Goal: Task Accomplishment & Management: Manage account settings

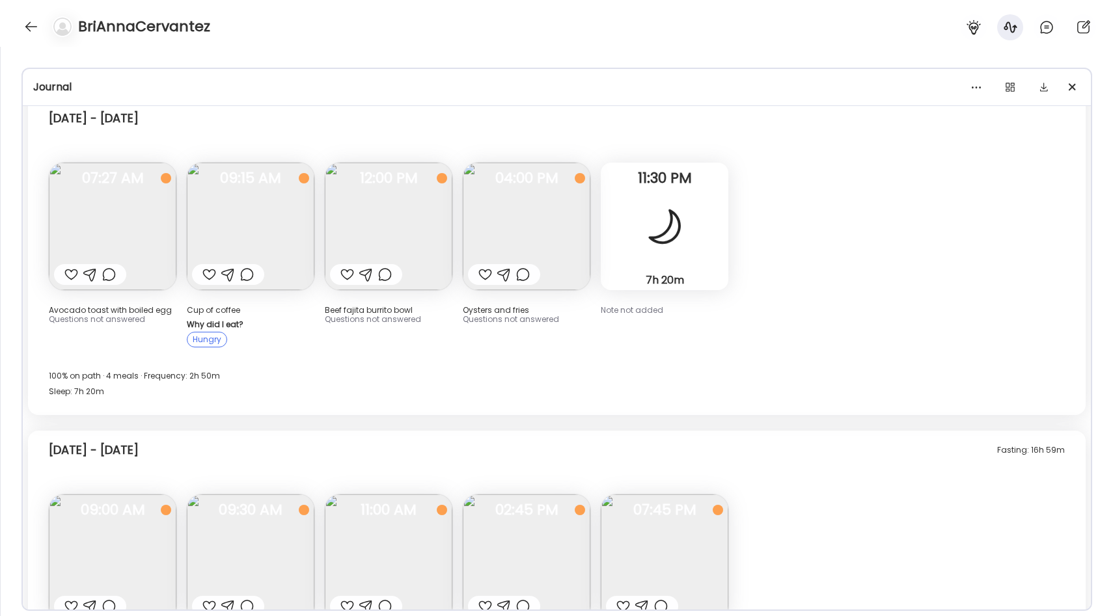
scroll to position [103, 0]
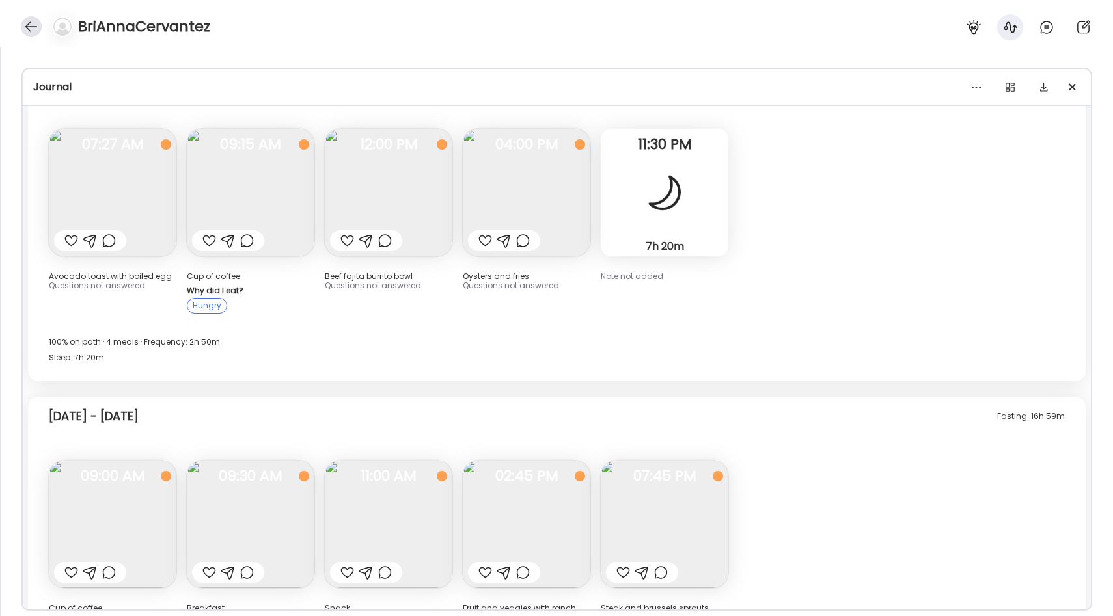
click at [31, 31] on div at bounding box center [31, 26] width 21 height 21
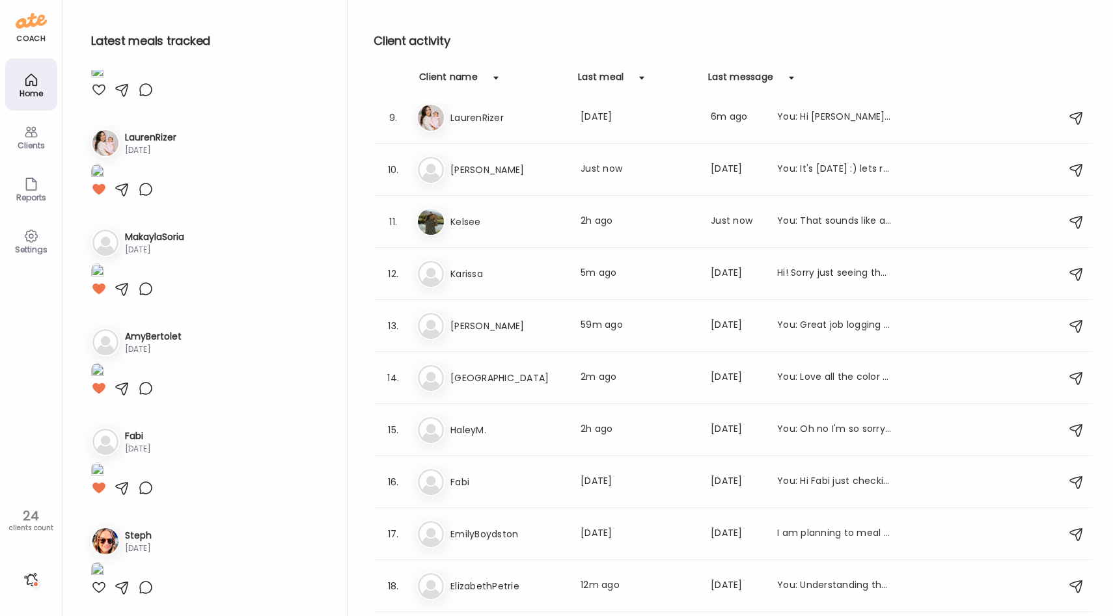
scroll to position [435, 0]
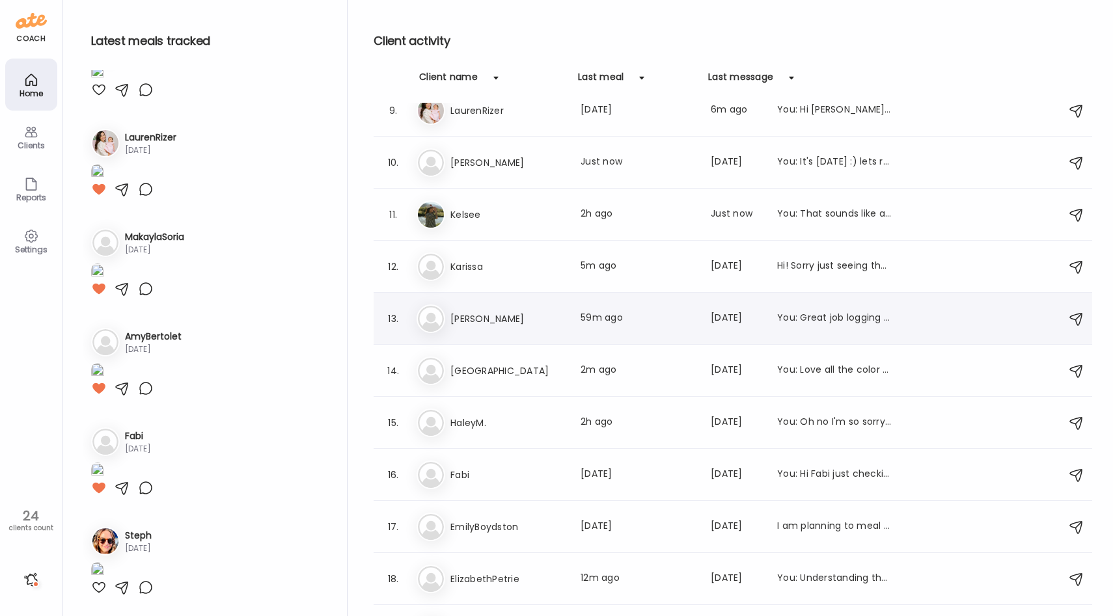
click at [498, 318] on h3 "[PERSON_NAME]" at bounding box center [507, 319] width 115 height 16
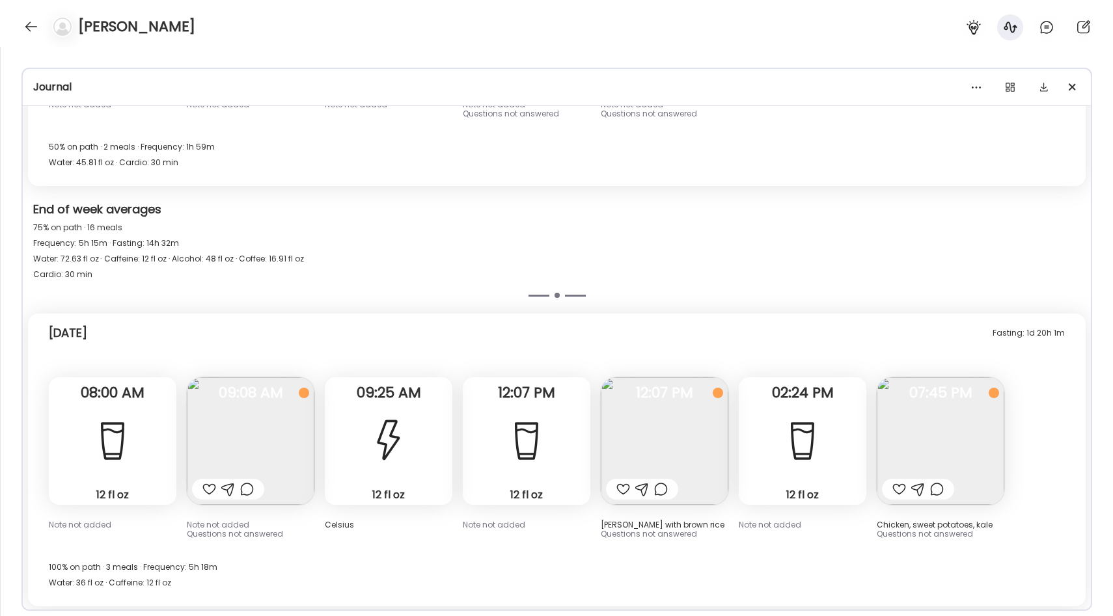
scroll to position [226, 0]
click at [908, 421] on img at bounding box center [941, 441] width 128 height 128
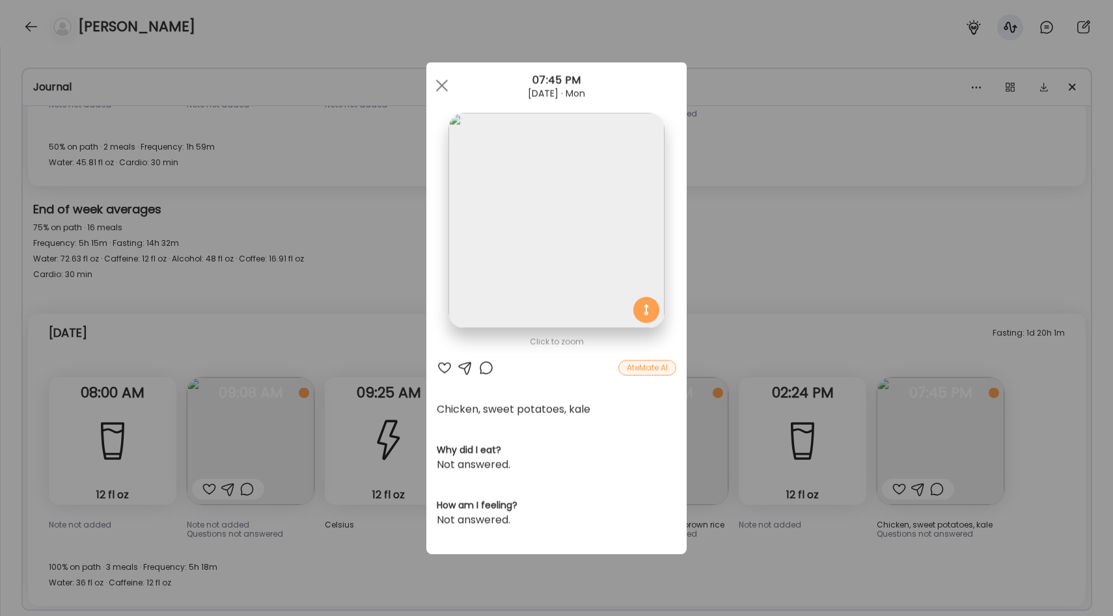
click at [746, 275] on div "Ate Coach Dashboard Wahoo! It’s official Take a moment to set up your Coach Pro…" at bounding box center [556, 308] width 1113 height 616
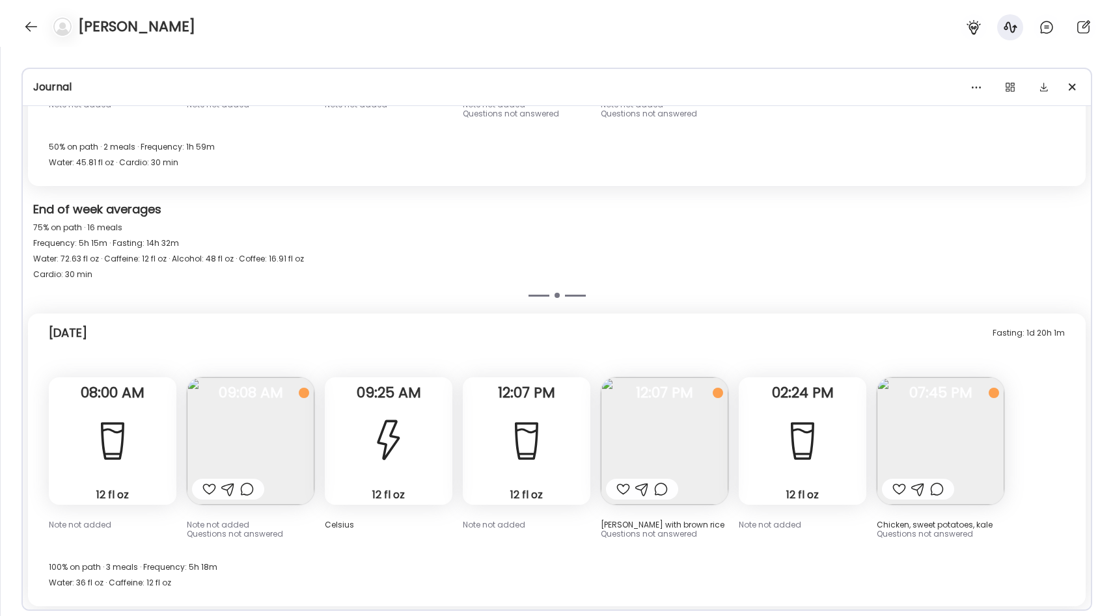
click at [658, 438] on img at bounding box center [665, 441] width 128 height 128
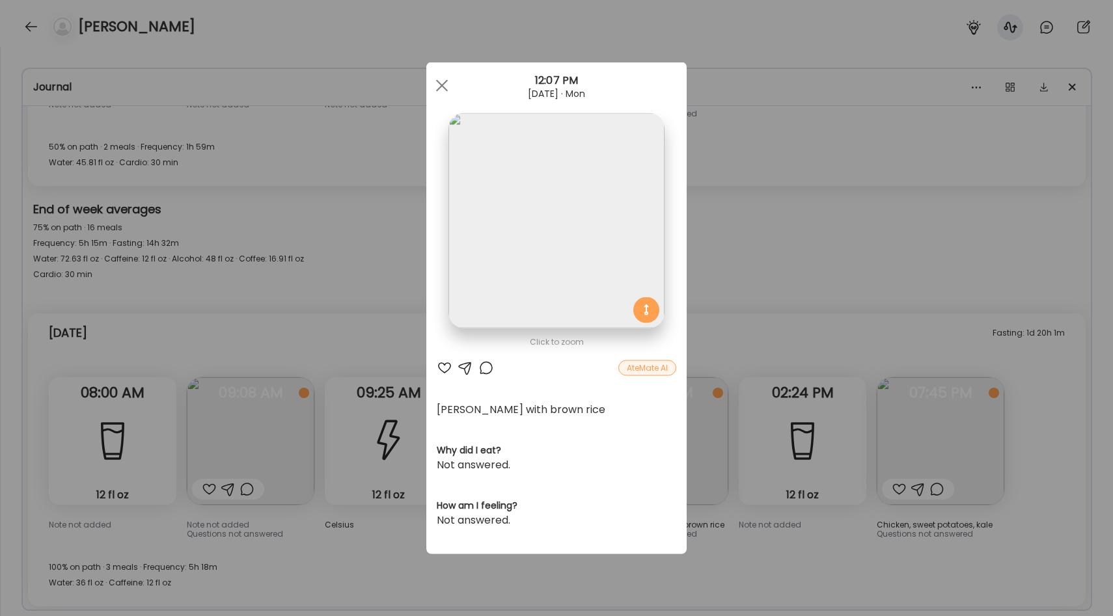
click at [402, 310] on div "Ate Coach Dashboard Wahoo! It’s official Take a moment to set up your Coach Pro…" at bounding box center [556, 308] width 1113 height 616
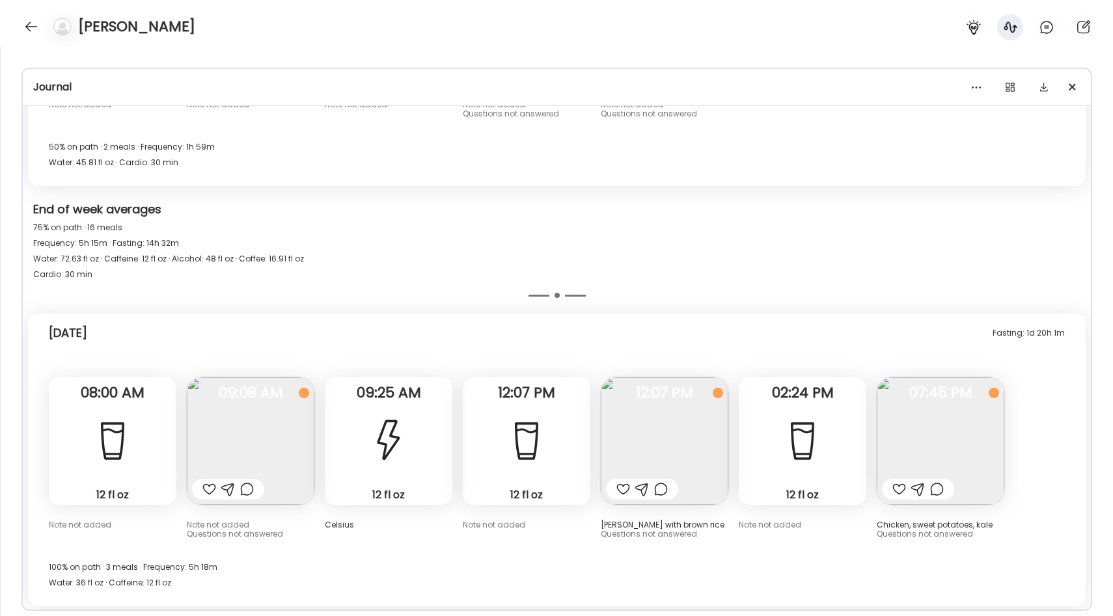
click at [257, 439] on img at bounding box center [251, 441] width 128 height 128
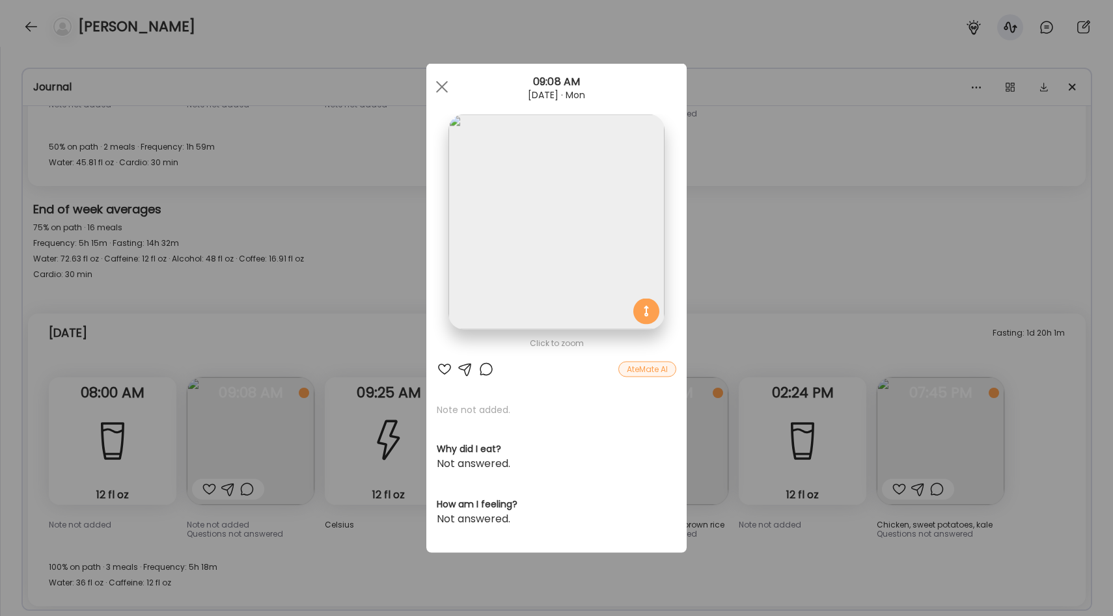
click at [369, 325] on div "Ate Coach Dashboard Wahoo! It’s official Take a moment to set up your Coach Pro…" at bounding box center [556, 308] width 1113 height 616
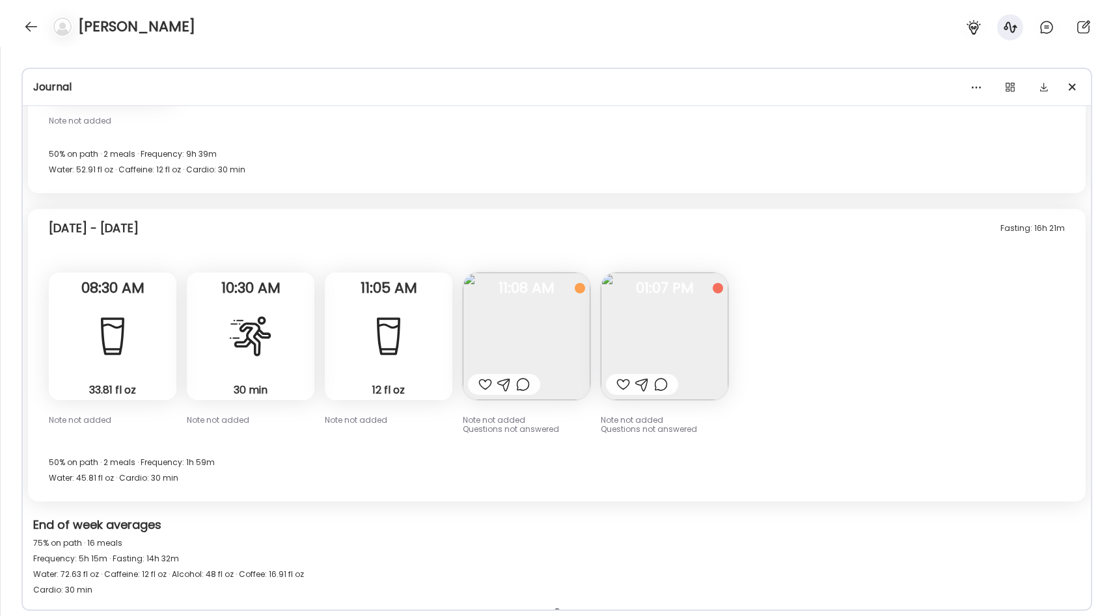
scroll to position [4984, 0]
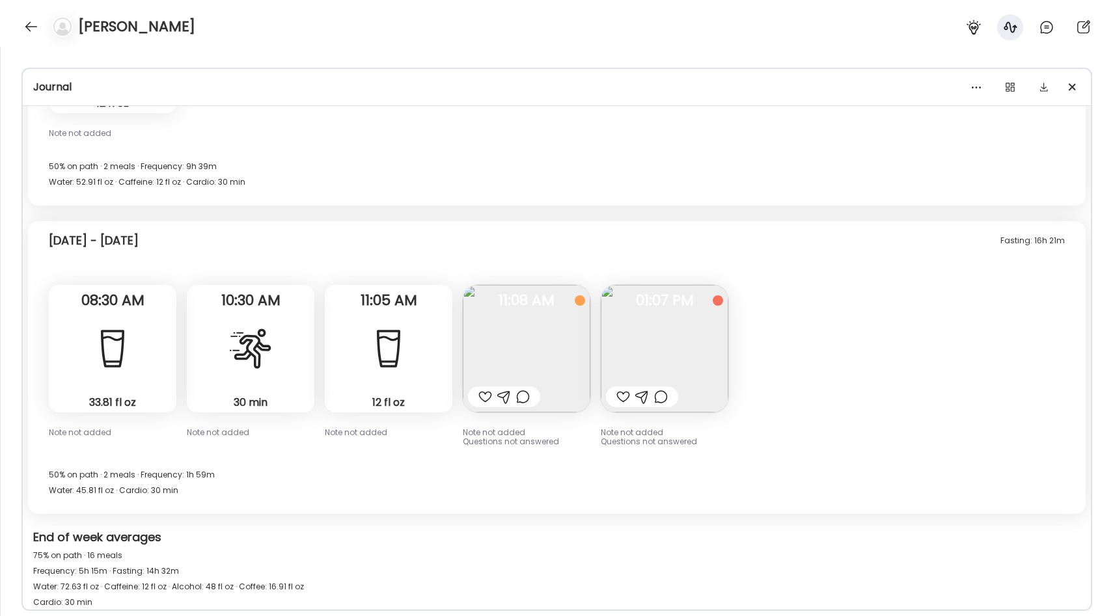
click at [666, 343] on img at bounding box center [665, 349] width 128 height 128
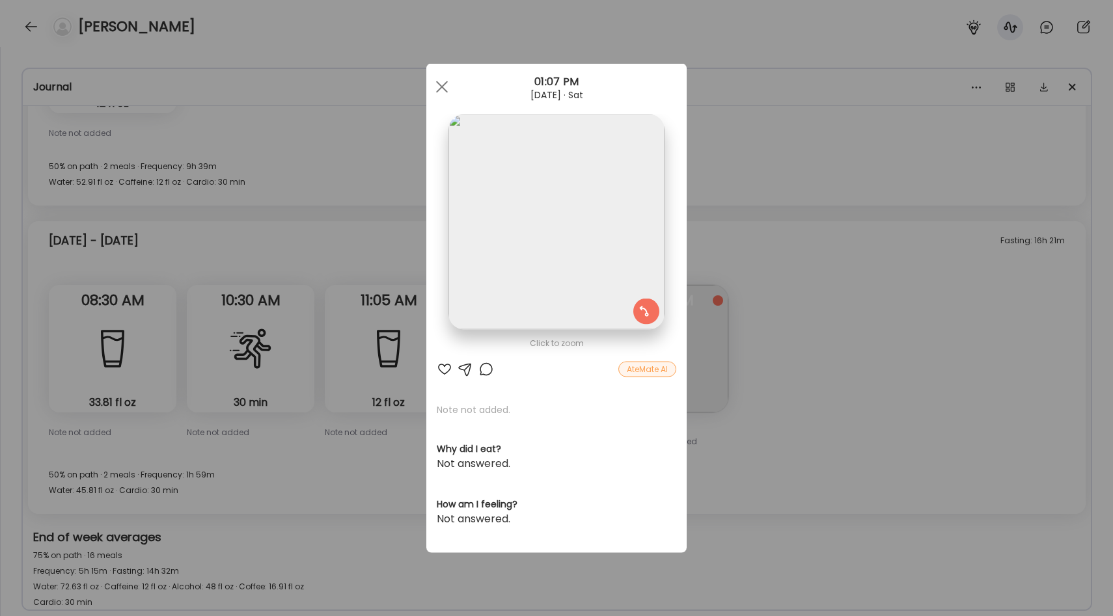
click at [750, 316] on div "Ate Coach Dashboard Wahoo! It’s official Take a moment to set up your Coach Pro…" at bounding box center [556, 308] width 1113 height 616
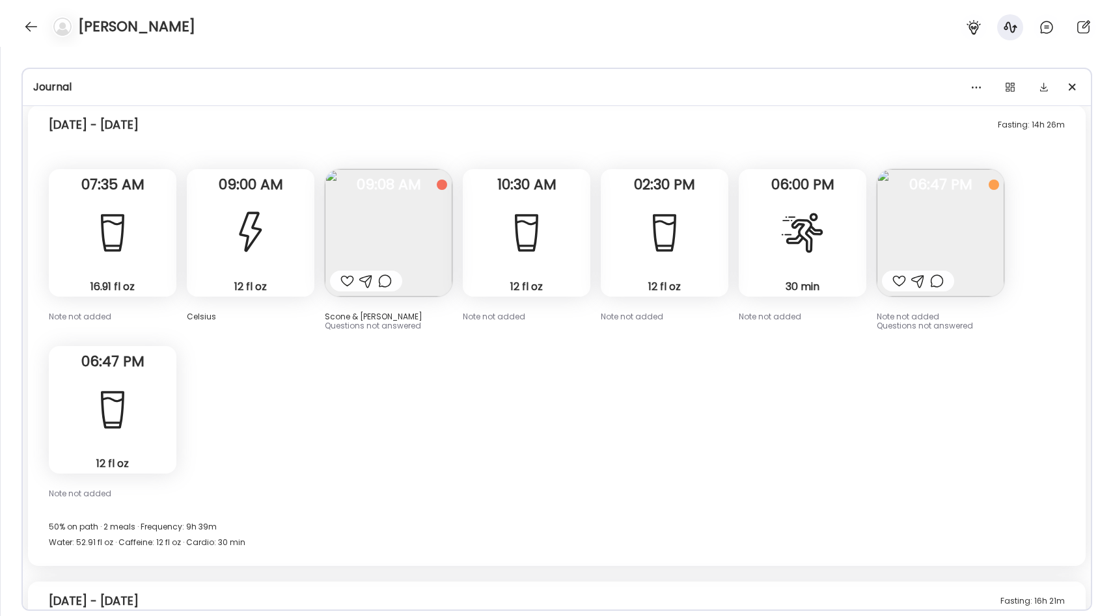
scroll to position [4615, 0]
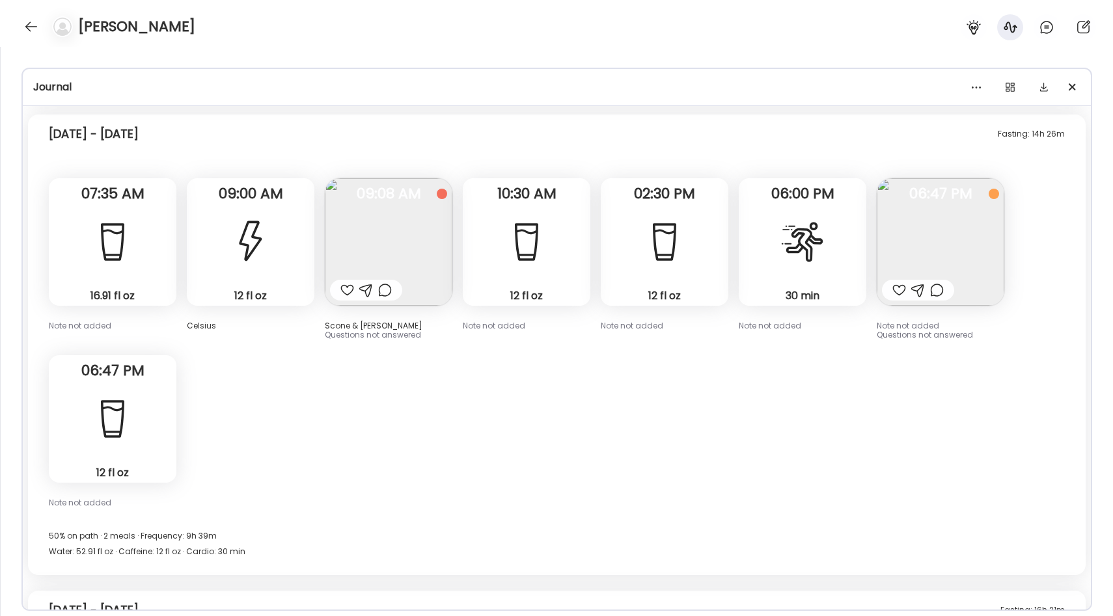
click at [379, 239] on img at bounding box center [389, 242] width 128 height 128
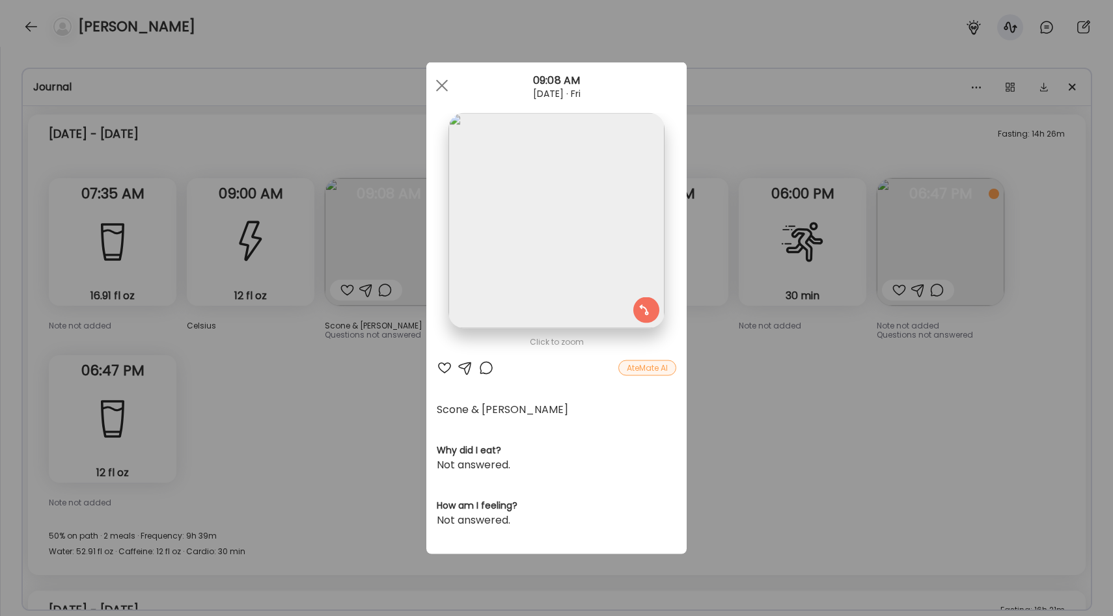
click at [357, 342] on div "Ate Coach Dashboard Wahoo! It’s official Take a moment to set up your Coach Pro…" at bounding box center [556, 308] width 1113 height 616
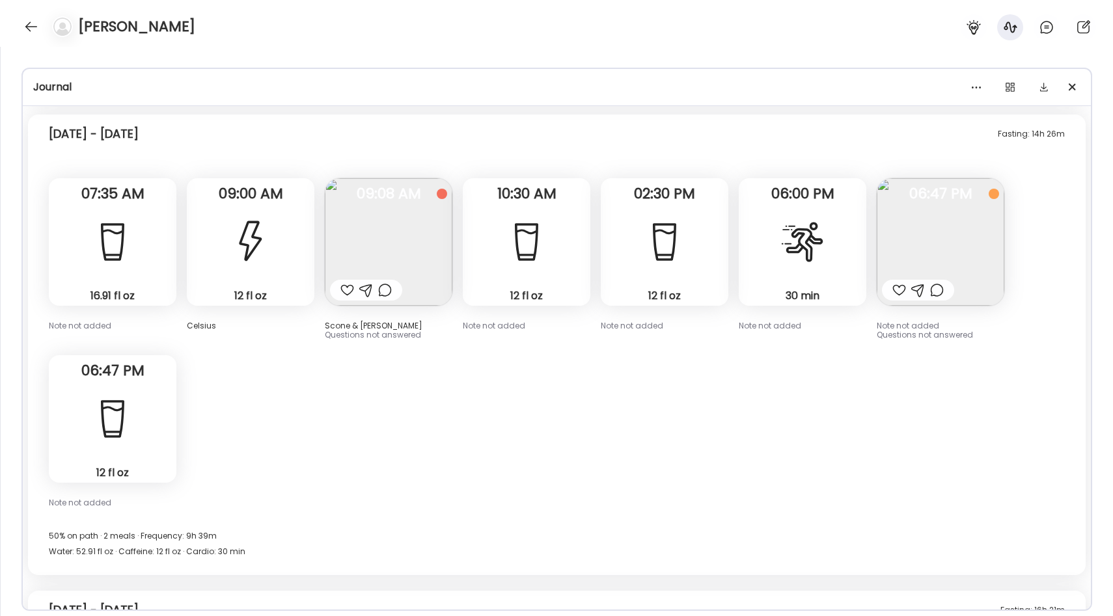
scroll to position [4600, 0]
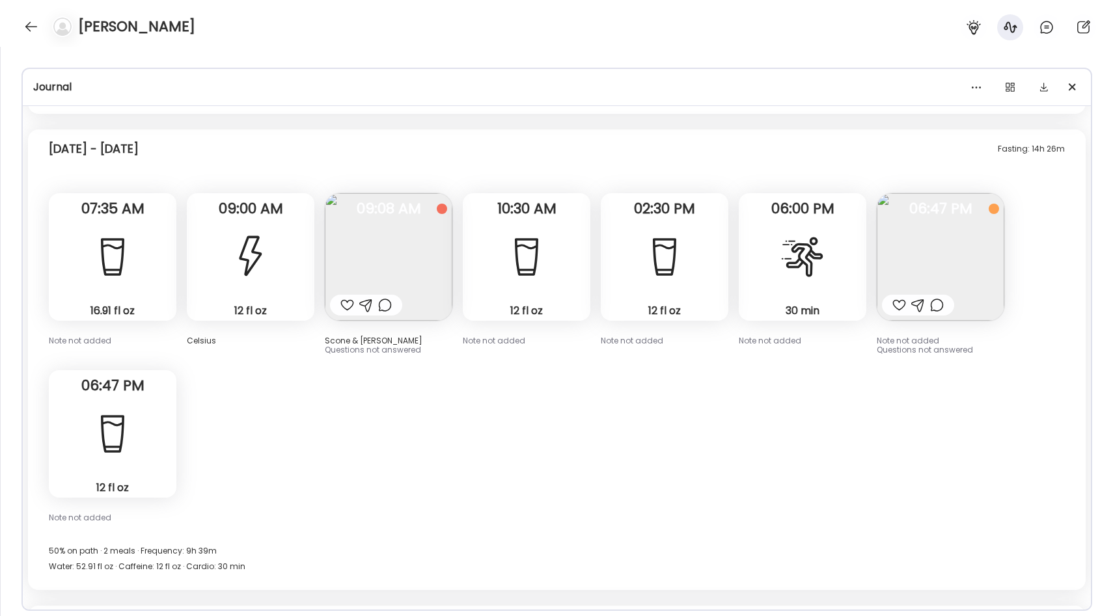
click at [920, 260] on img at bounding box center [941, 257] width 128 height 128
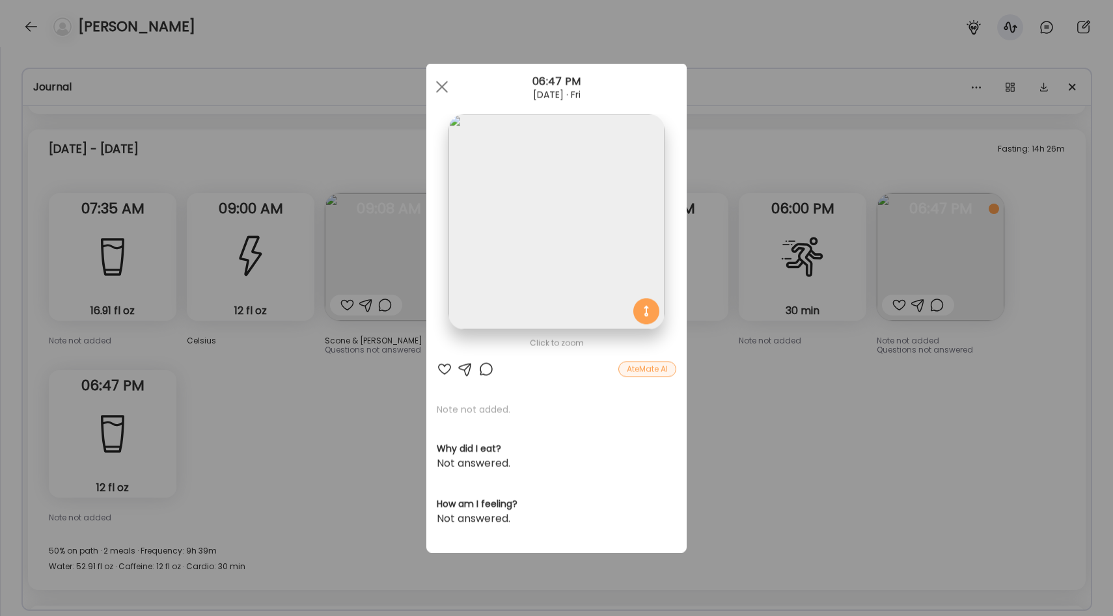
click at [760, 338] on div "Ate Coach Dashboard Wahoo! It’s official Take a moment to set up your Coach Pro…" at bounding box center [556, 308] width 1113 height 616
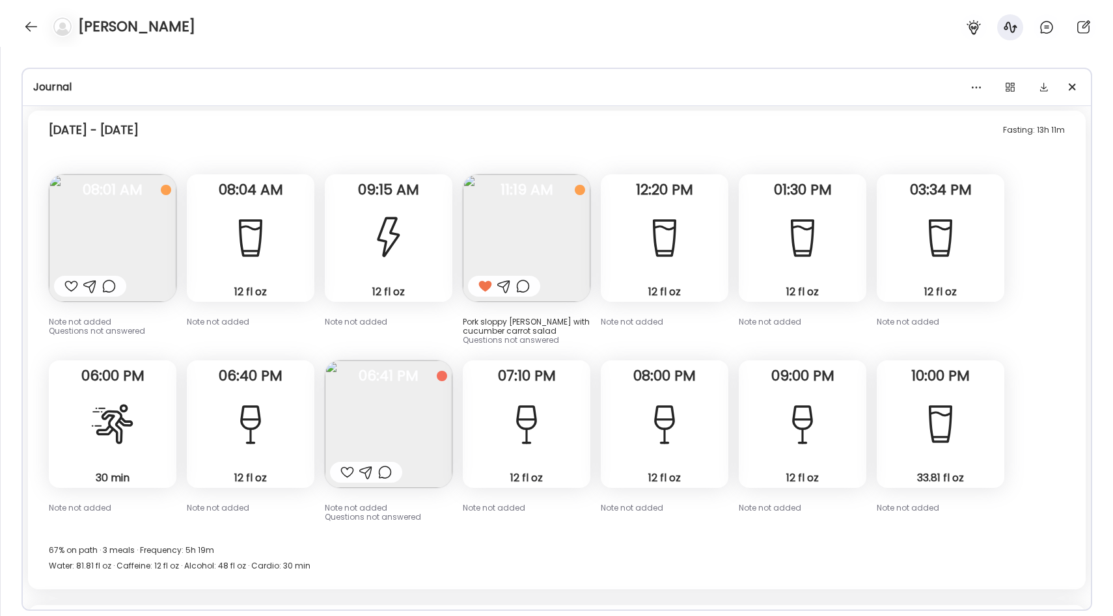
scroll to position [4111, 0]
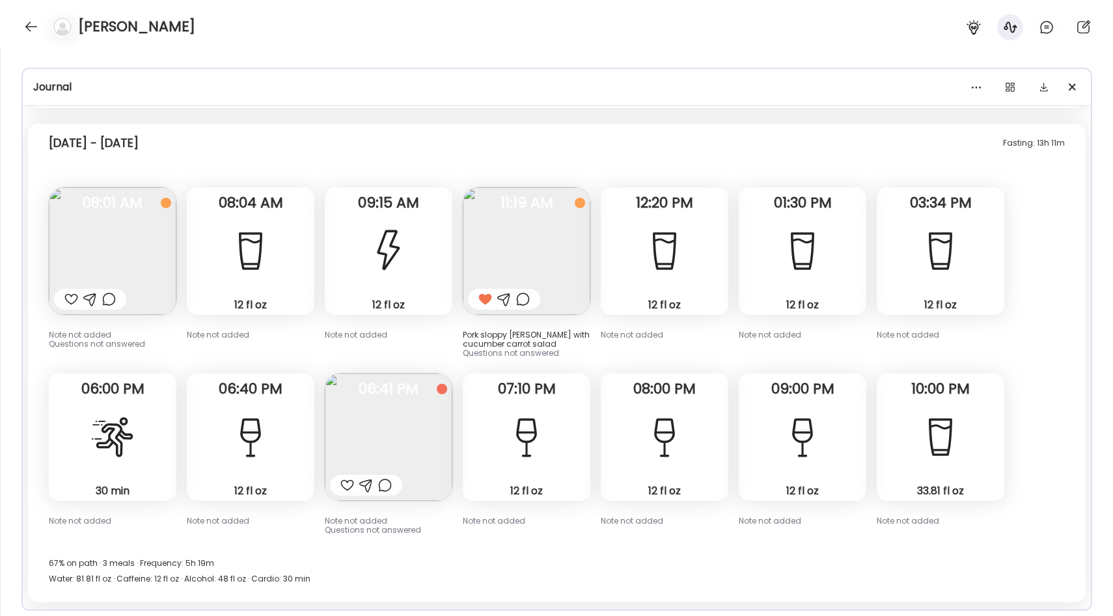
click at [523, 235] on img at bounding box center [527, 251] width 128 height 128
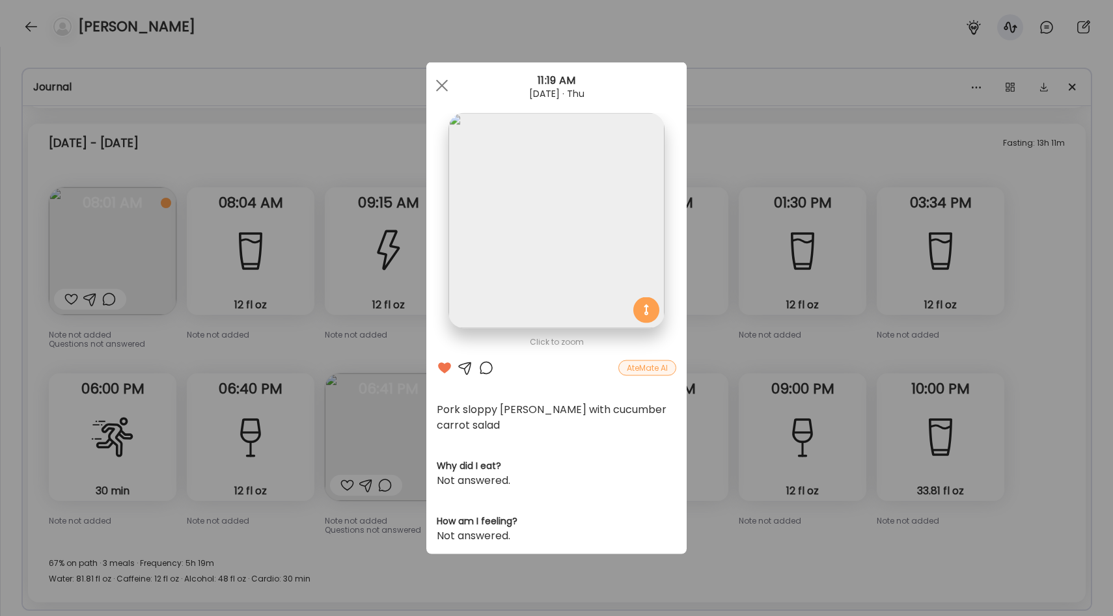
click at [723, 252] on div "Ate Coach Dashboard Wahoo! It’s official Take a moment to set up your Coach Pro…" at bounding box center [556, 308] width 1113 height 616
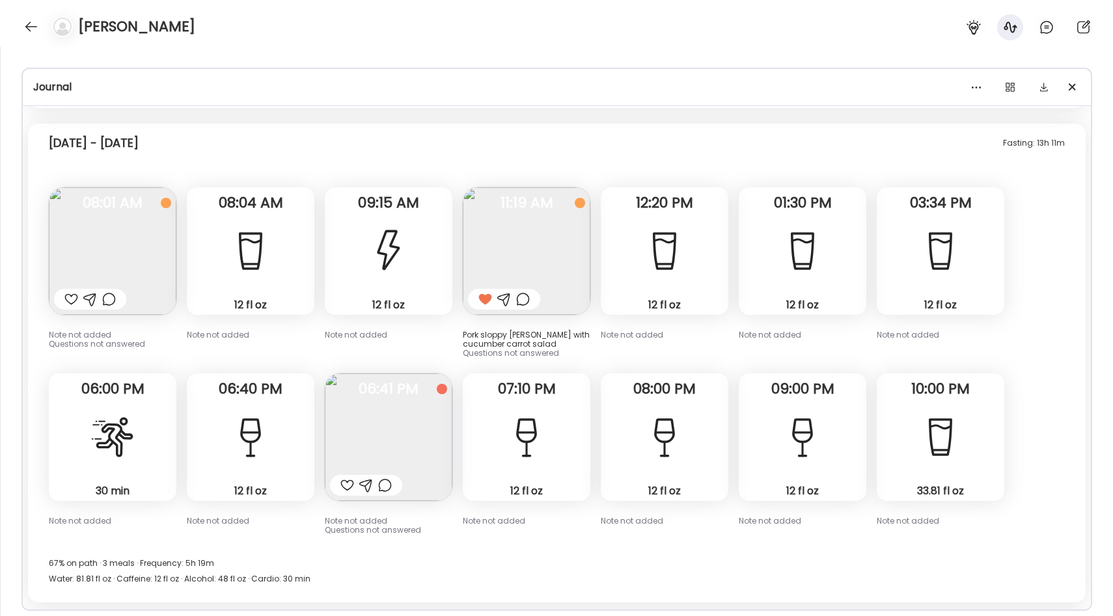
click at [402, 409] on img at bounding box center [389, 438] width 128 height 128
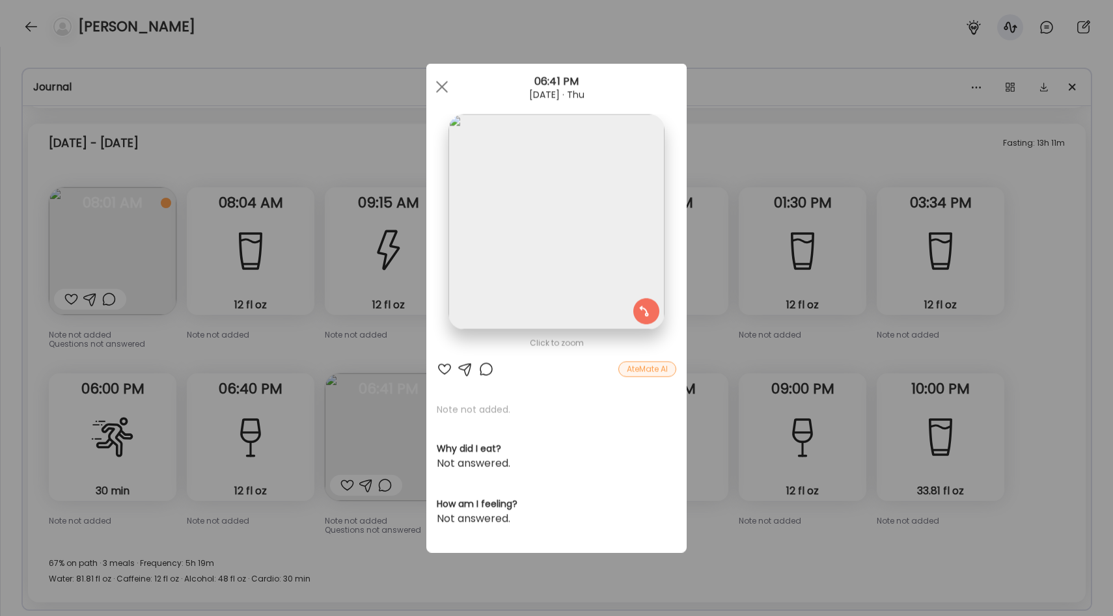
click at [727, 319] on div "Ate Coach Dashboard Wahoo! It’s official Take a moment to set up your Coach Pro…" at bounding box center [556, 308] width 1113 height 616
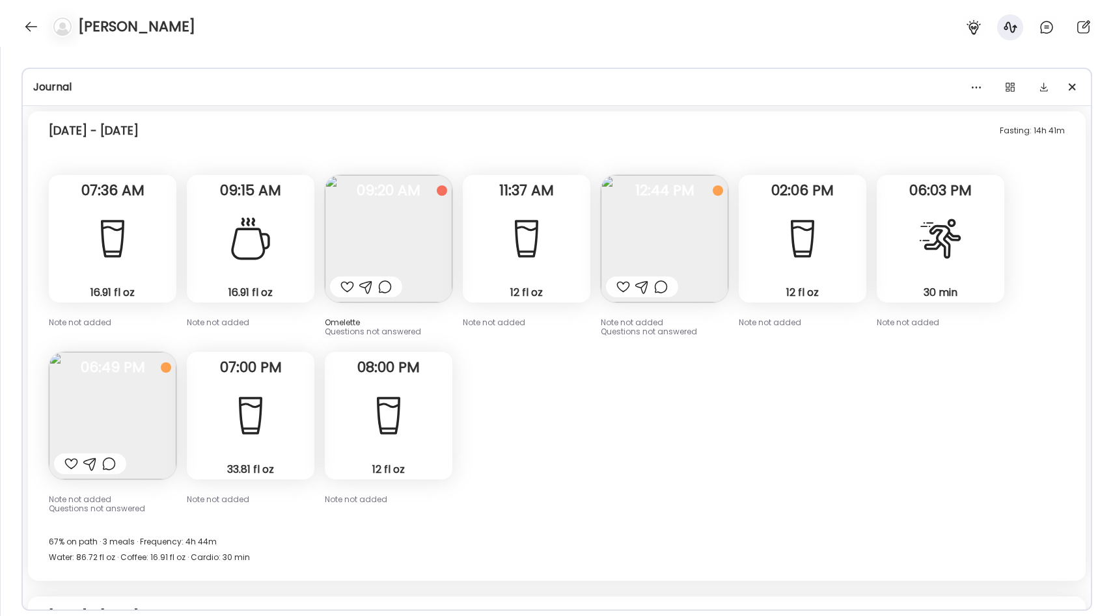
scroll to position [3635, 0]
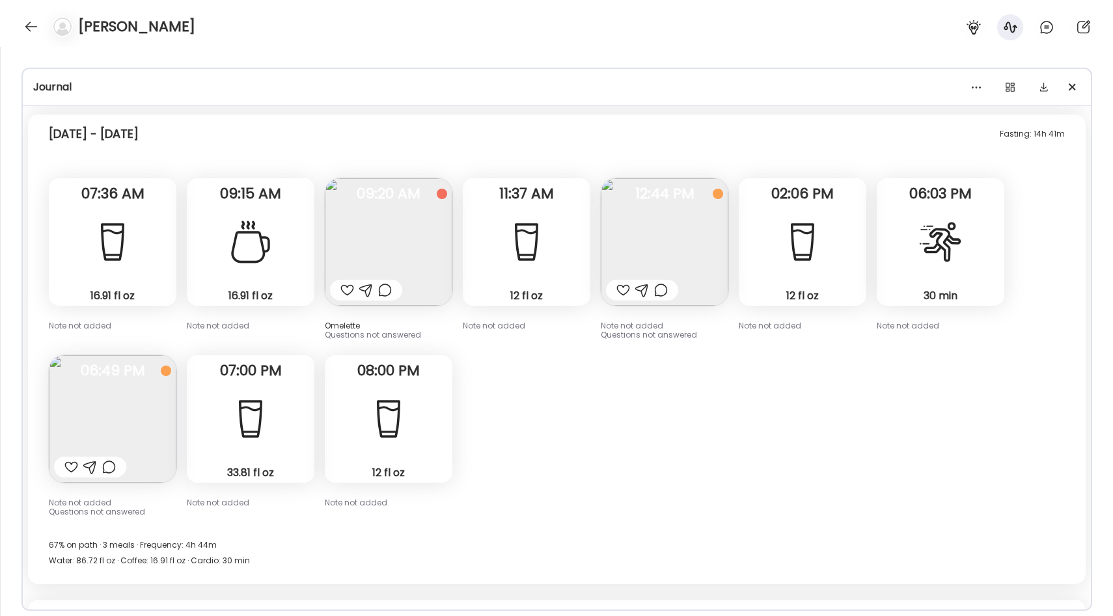
click at [141, 408] on img at bounding box center [113, 419] width 128 height 128
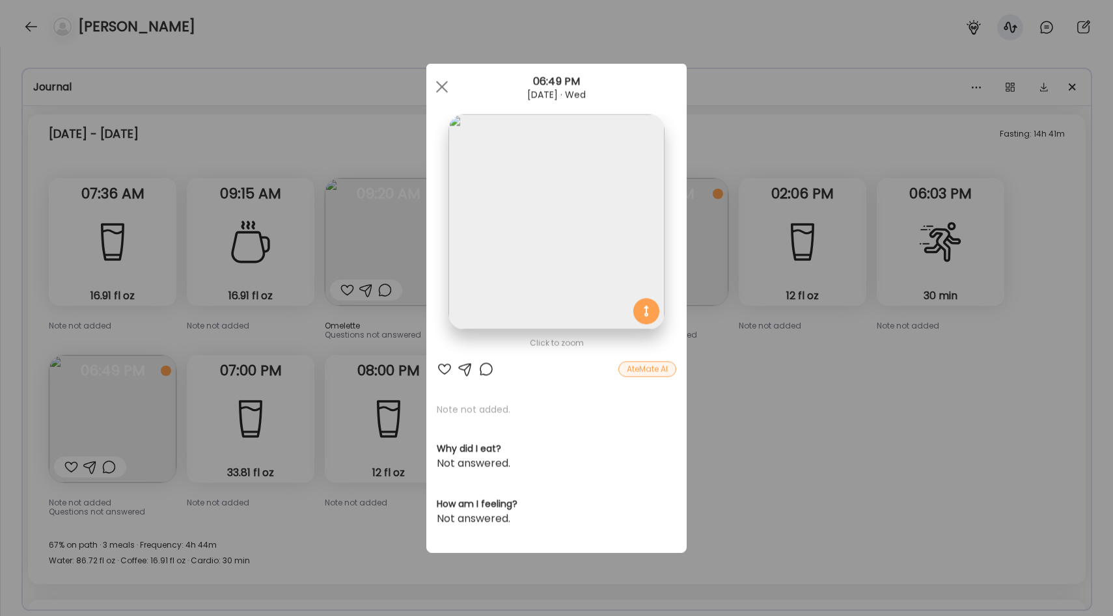
click at [715, 348] on div "Ate Coach Dashboard Wahoo! It’s official Take a moment to set up your Coach Pro…" at bounding box center [556, 308] width 1113 height 616
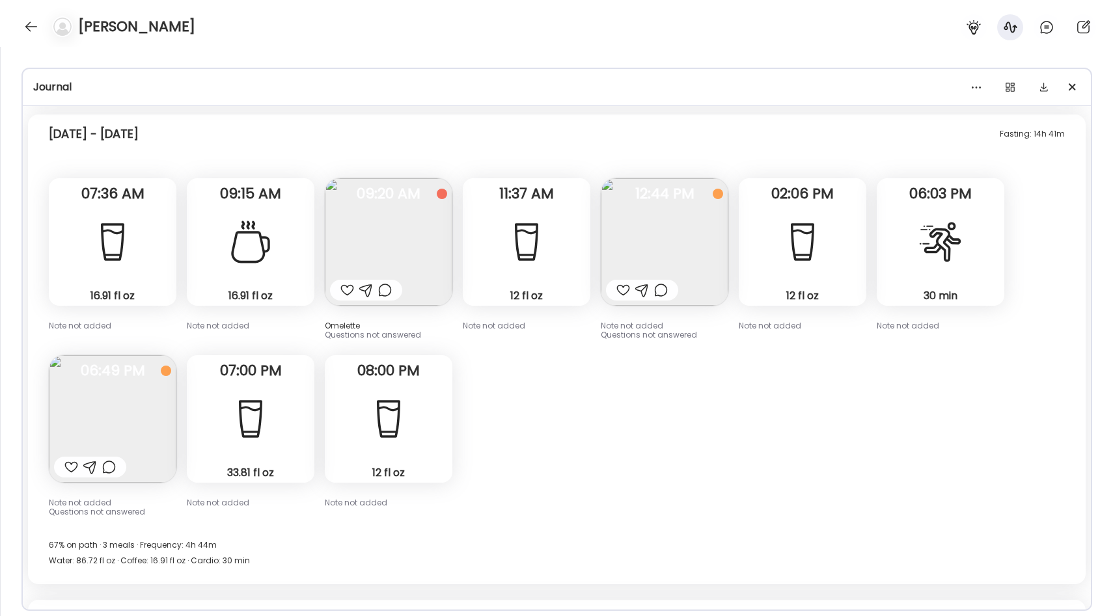
click at [688, 256] on img at bounding box center [665, 242] width 128 height 128
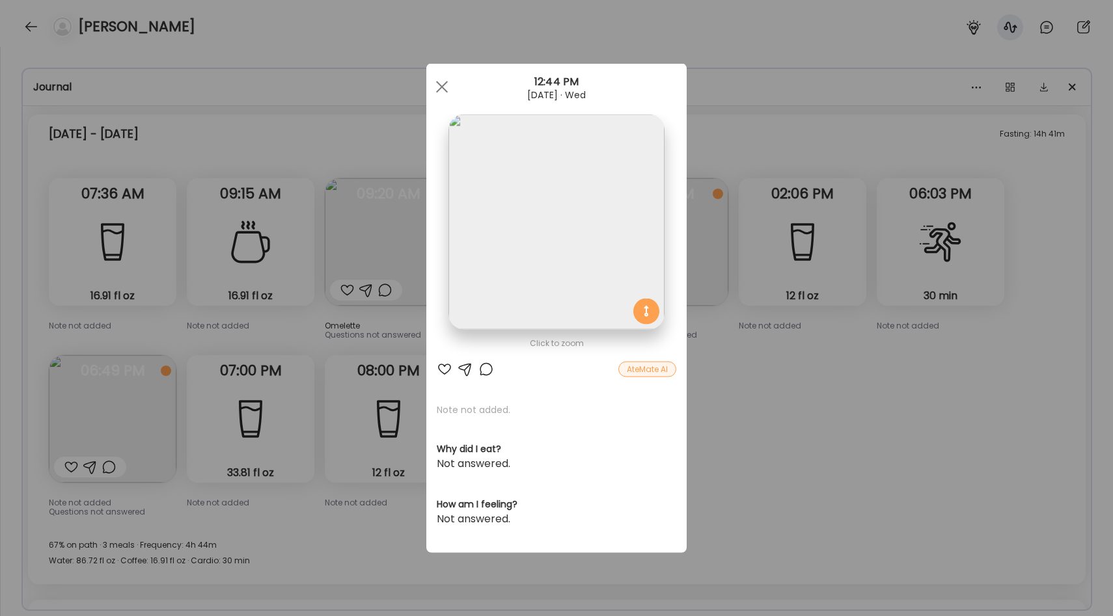
click at [748, 359] on div "Ate Coach Dashboard Wahoo! It’s official Take a moment to set up your Coach Pro…" at bounding box center [556, 308] width 1113 height 616
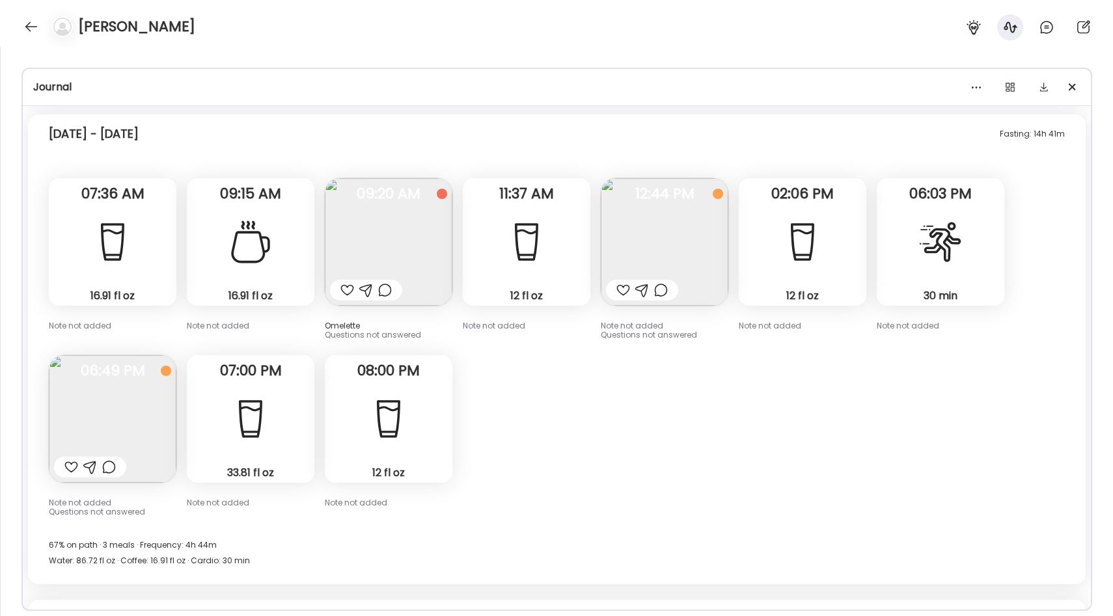
click at [413, 225] on img at bounding box center [389, 242] width 128 height 128
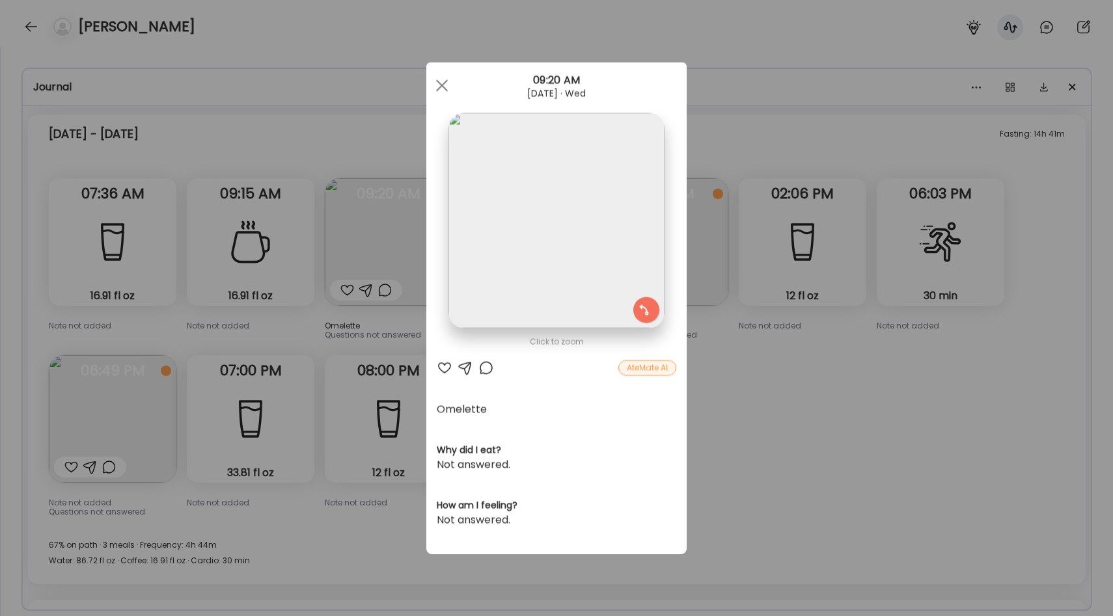
click at [761, 359] on div "Ate Coach Dashboard Wahoo! It’s official Take a moment to set up your Coach Pro…" at bounding box center [556, 308] width 1113 height 616
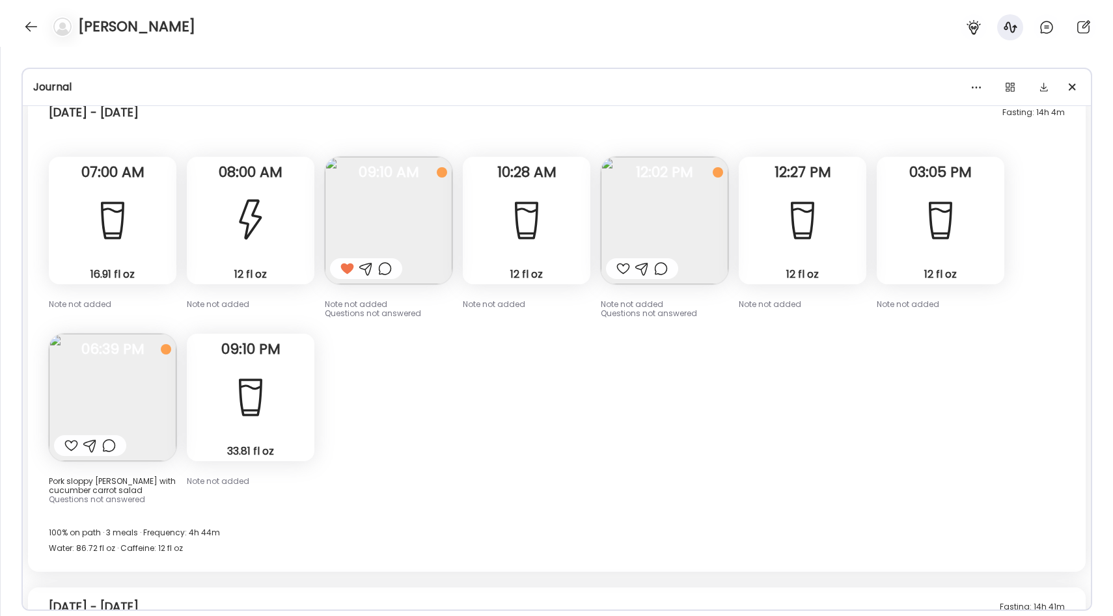
scroll to position [3163, 0]
click at [402, 217] on img at bounding box center [389, 219] width 128 height 128
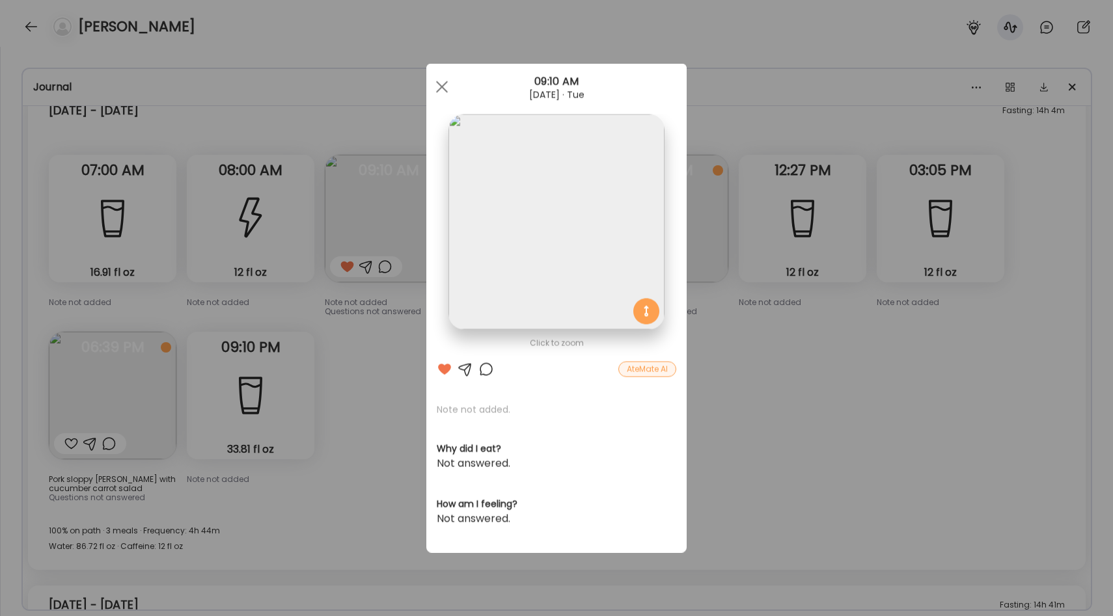
click at [386, 342] on div "Ate Coach Dashboard Wahoo! It’s official Take a moment to set up your Coach Pro…" at bounding box center [556, 308] width 1113 height 616
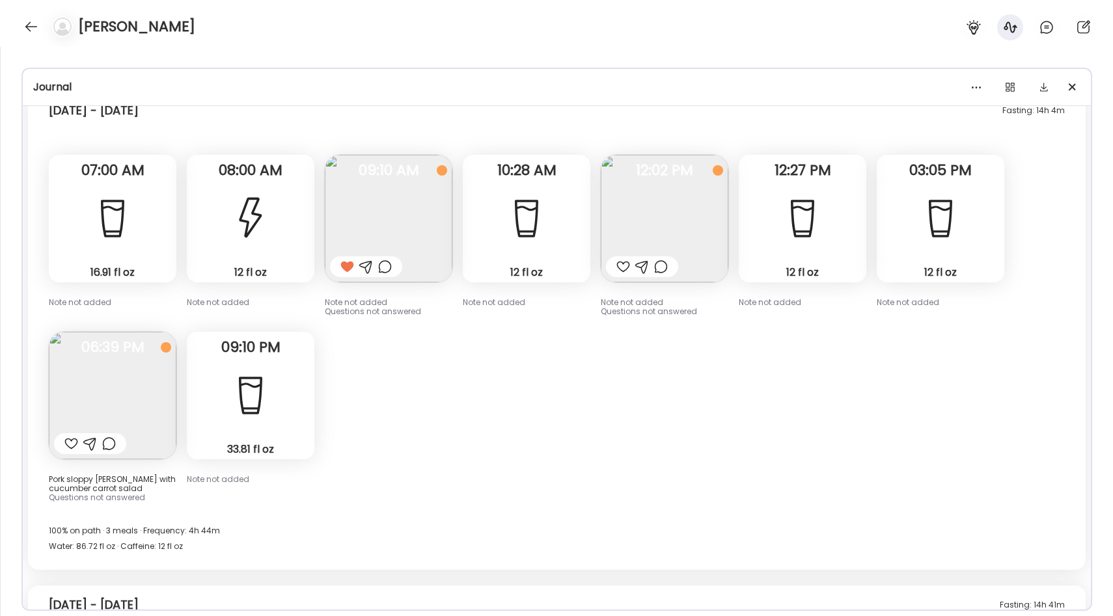
click at [636, 232] on img at bounding box center [665, 219] width 128 height 128
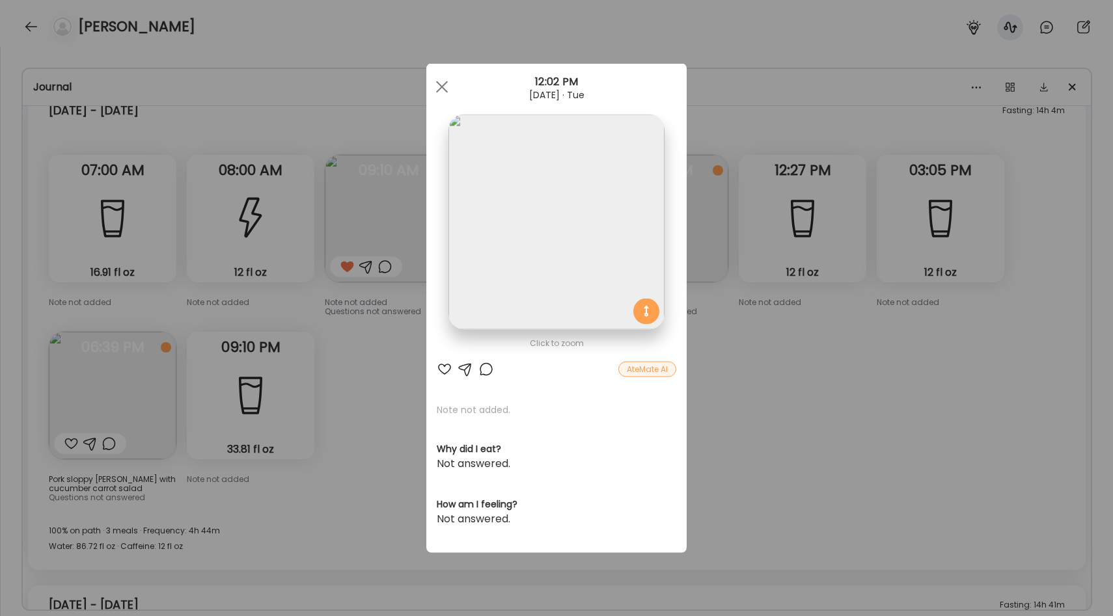
click at [767, 337] on div "Ate Coach Dashboard Wahoo! It’s official Take a moment to set up your Coach Pro…" at bounding box center [556, 308] width 1113 height 616
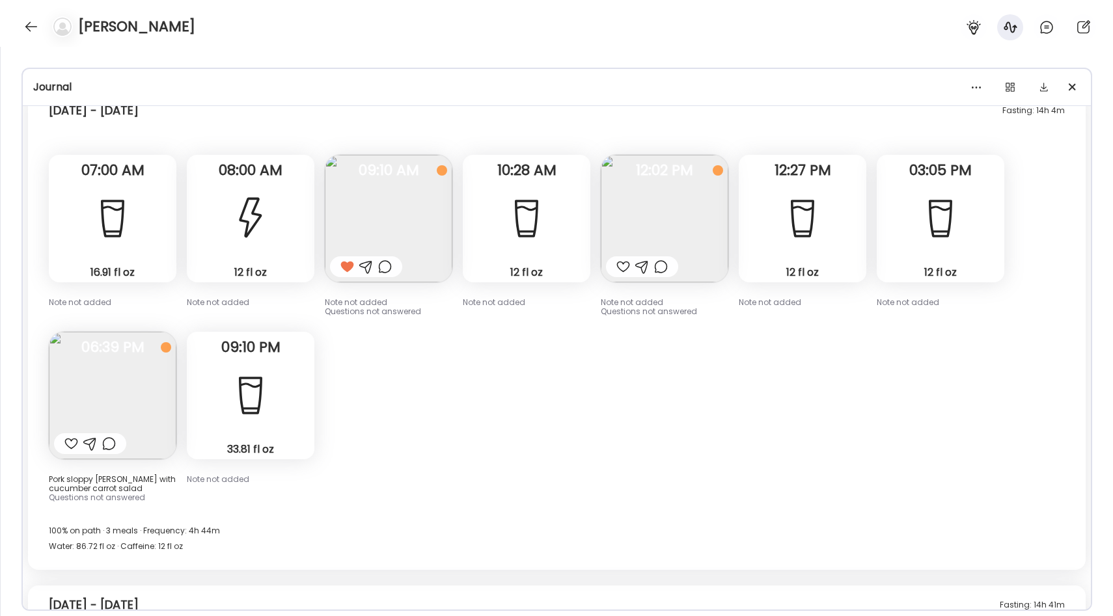
click at [100, 379] on img at bounding box center [113, 396] width 128 height 128
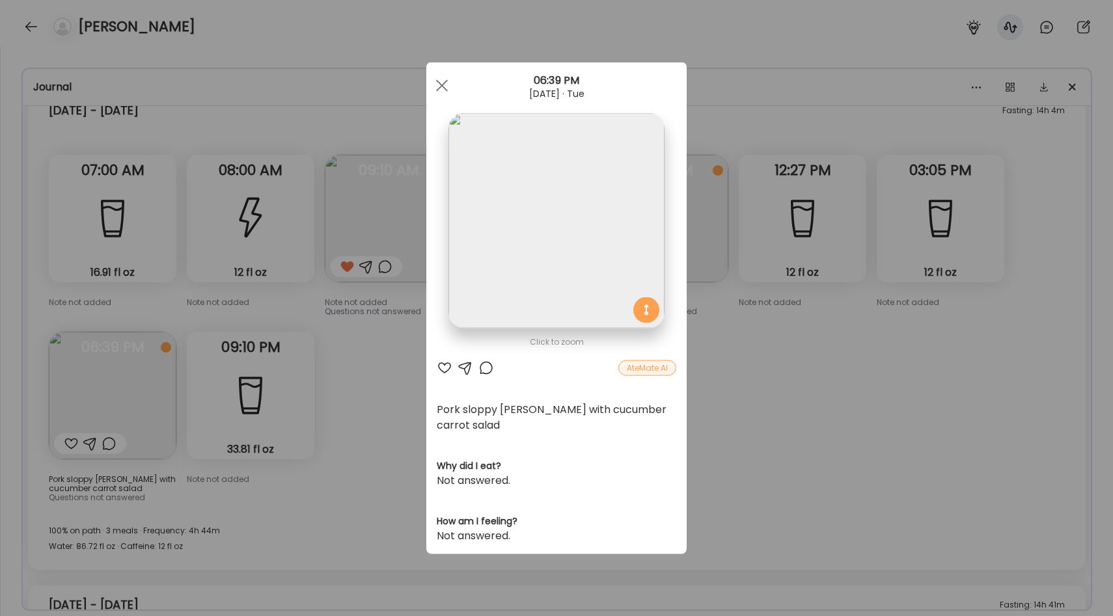
click at [347, 369] on div "Ate Coach Dashboard Wahoo! It’s official Take a moment to set up your Coach Pro…" at bounding box center [556, 308] width 1113 height 616
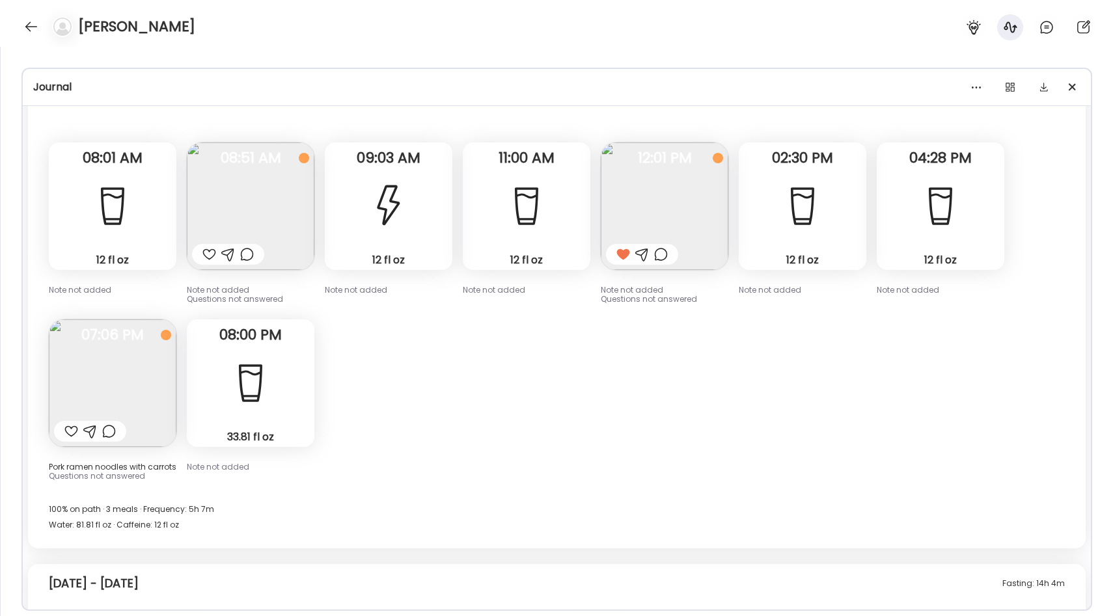
scroll to position [2688, 0]
click at [659, 221] on img at bounding box center [665, 208] width 128 height 128
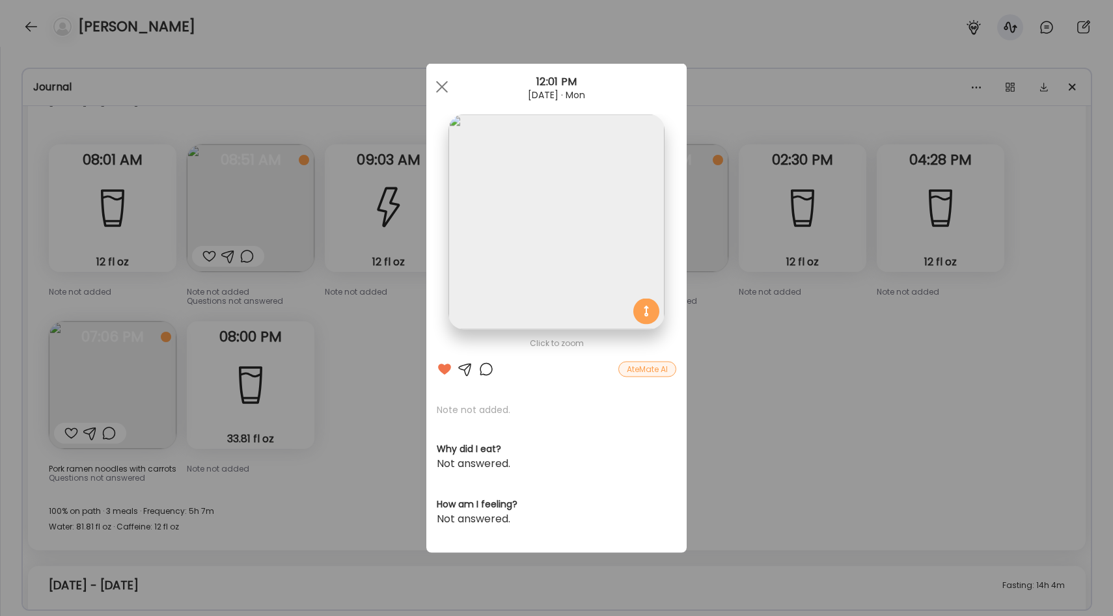
click at [743, 316] on div "Ate Coach Dashboard Wahoo! It’s official Take a moment to set up your Coach Pro…" at bounding box center [556, 308] width 1113 height 616
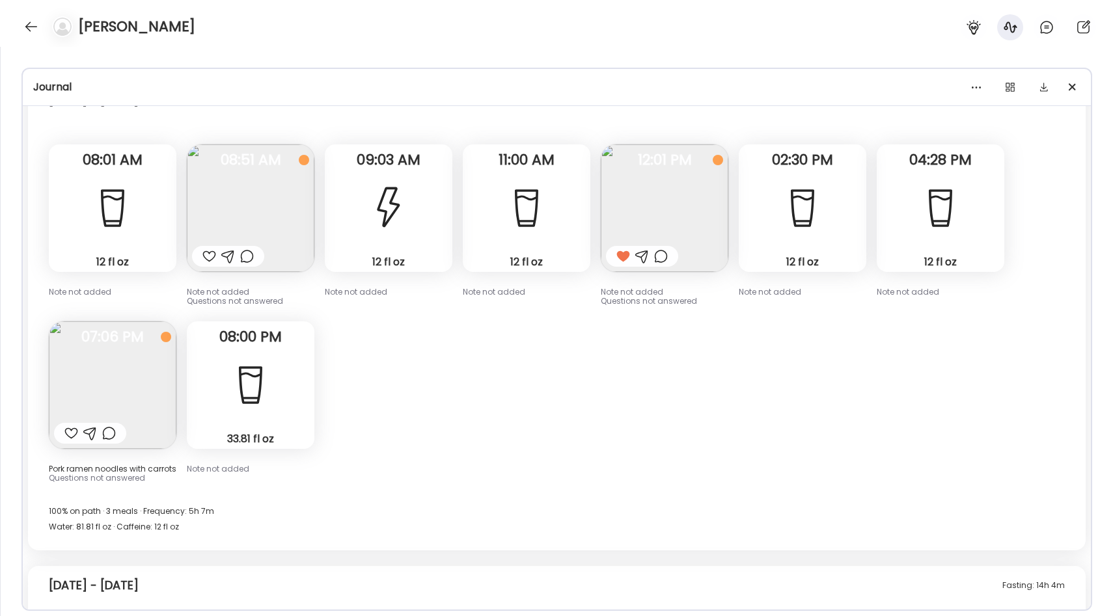
click at [131, 359] on img at bounding box center [113, 385] width 128 height 128
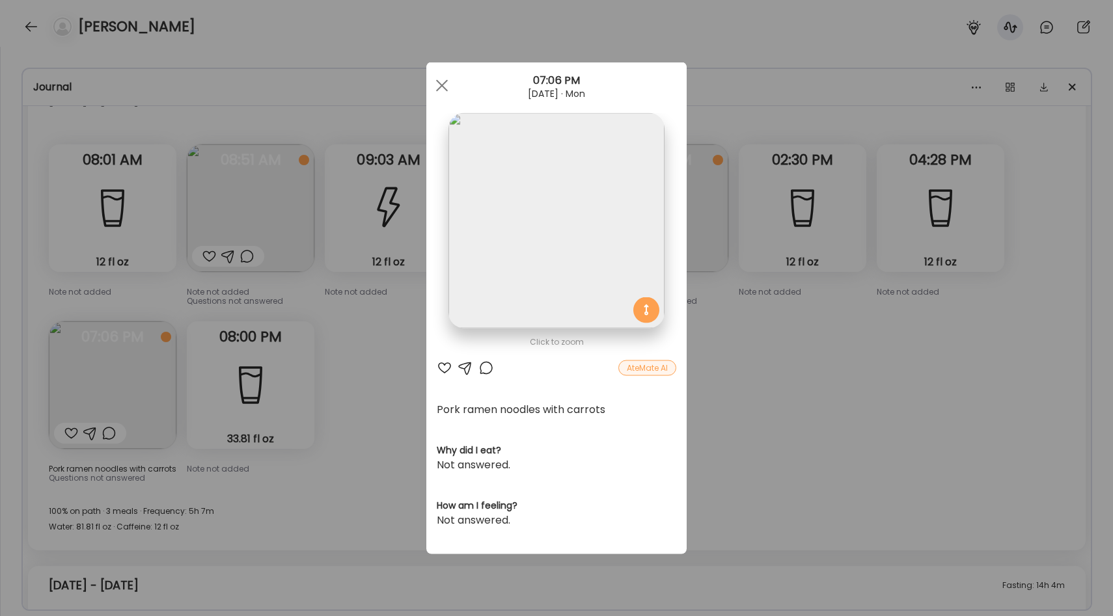
click at [408, 359] on div "Ate Coach Dashboard Wahoo! It’s official Take a moment to set up your Coach Pro…" at bounding box center [556, 308] width 1113 height 616
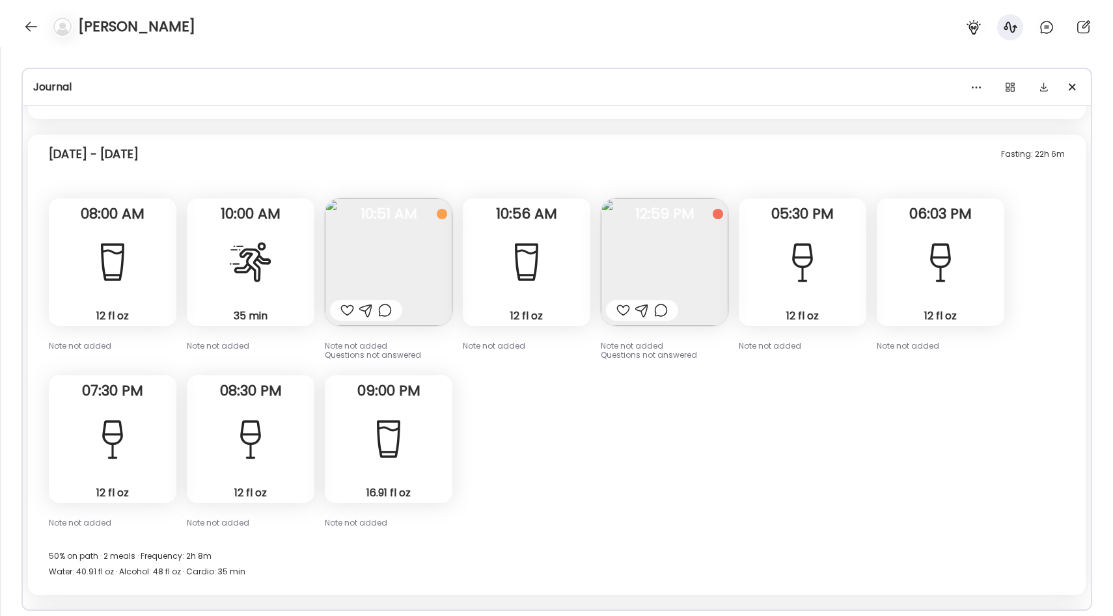
scroll to position [1571, 0]
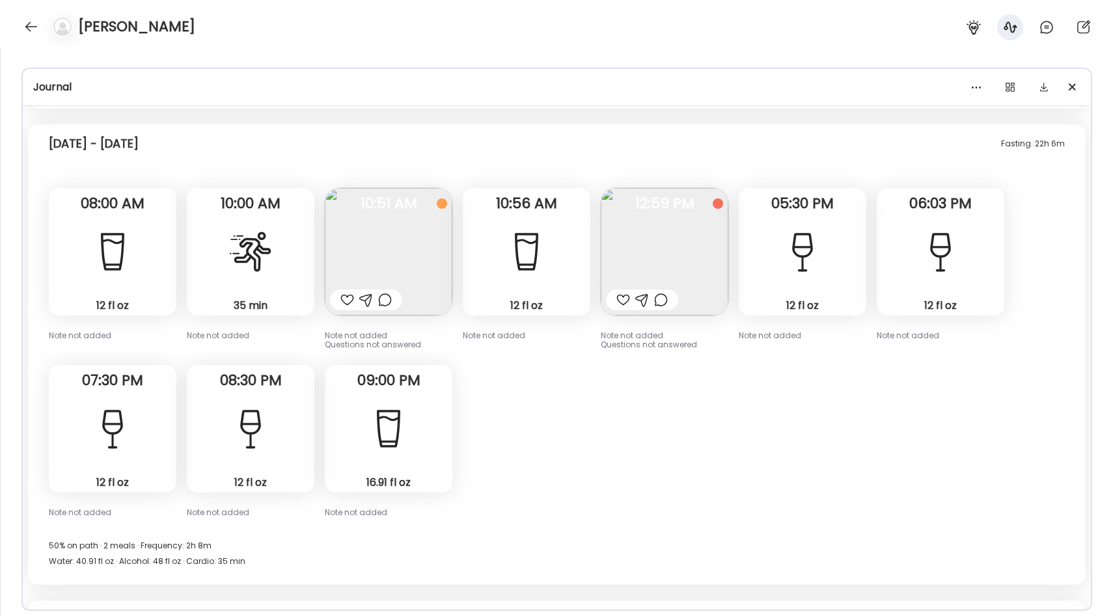
click at [669, 245] on img at bounding box center [665, 252] width 128 height 128
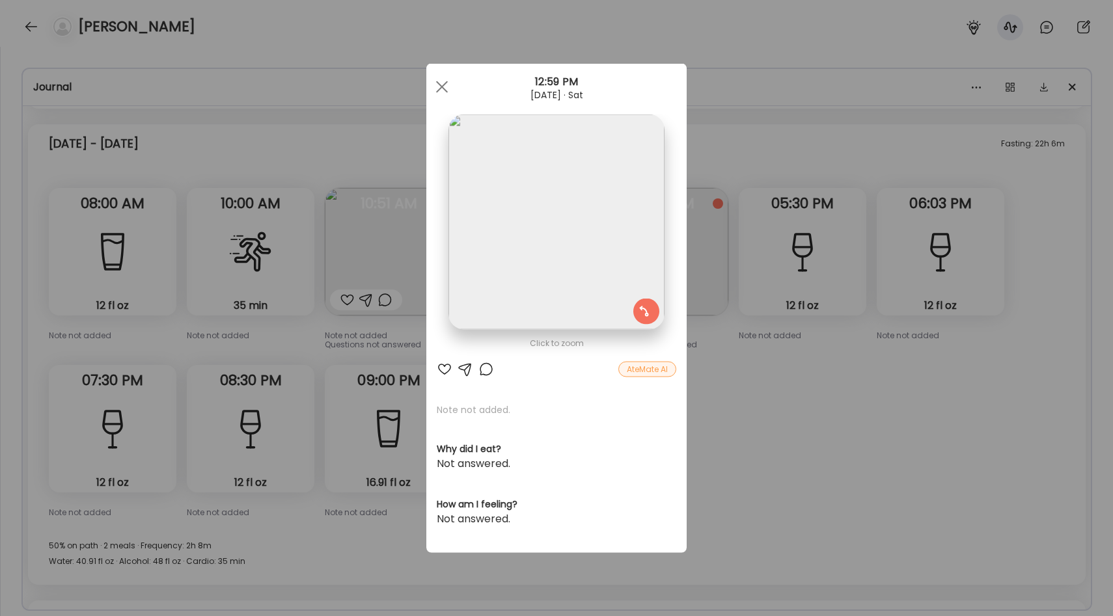
click at [705, 349] on div "Ate Coach Dashboard Wahoo! It’s official Take a moment to set up your Coach Pro…" at bounding box center [556, 308] width 1113 height 616
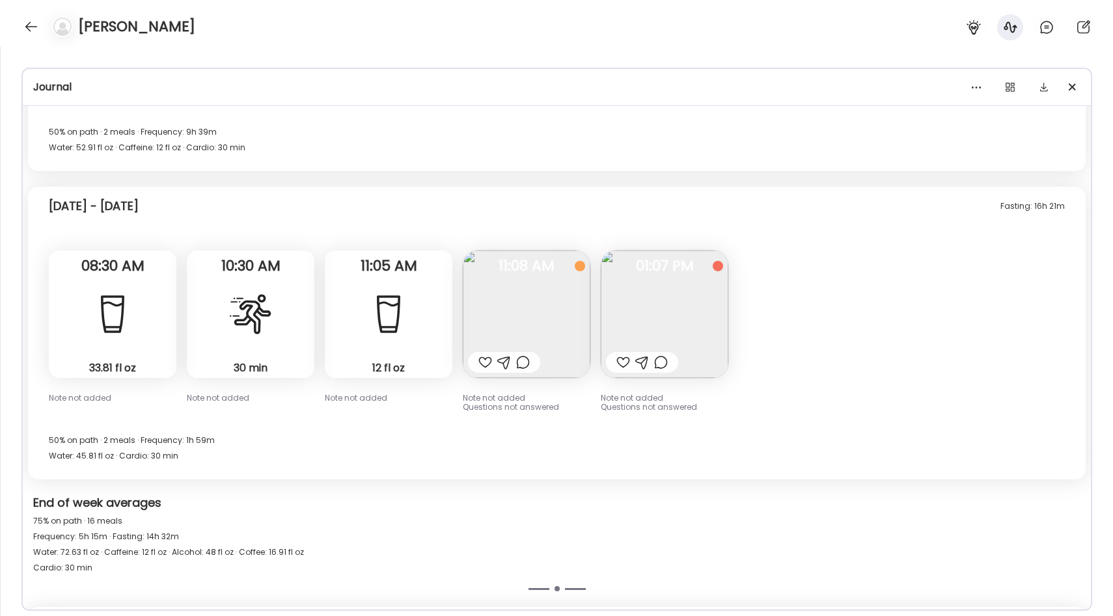
scroll to position [5017, 0]
click at [620, 361] on div at bounding box center [623, 364] width 14 height 16
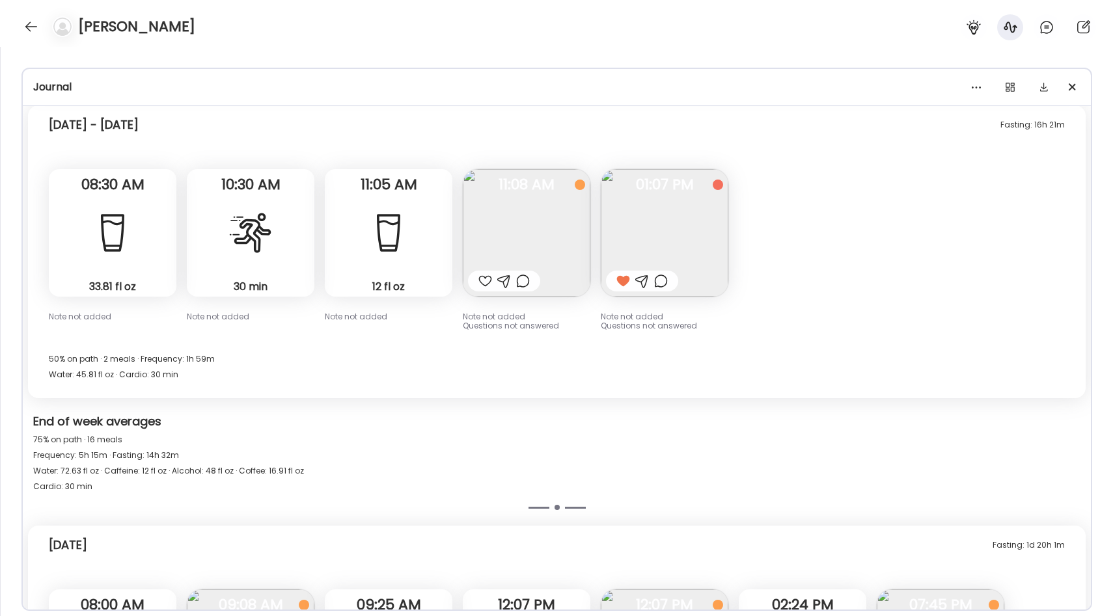
scroll to position [5312, 0]
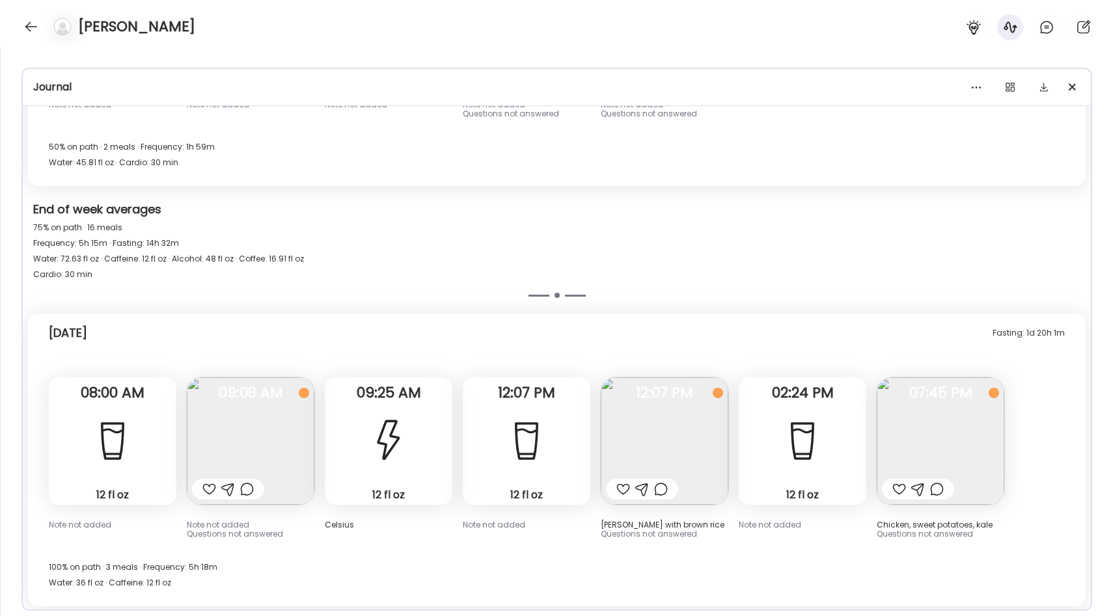
click at [901, 487] on div at bounding box center [899, 490] width 14 height 16
click at [622, 490] on div at bounding box center [623, 490] width 14 height 16
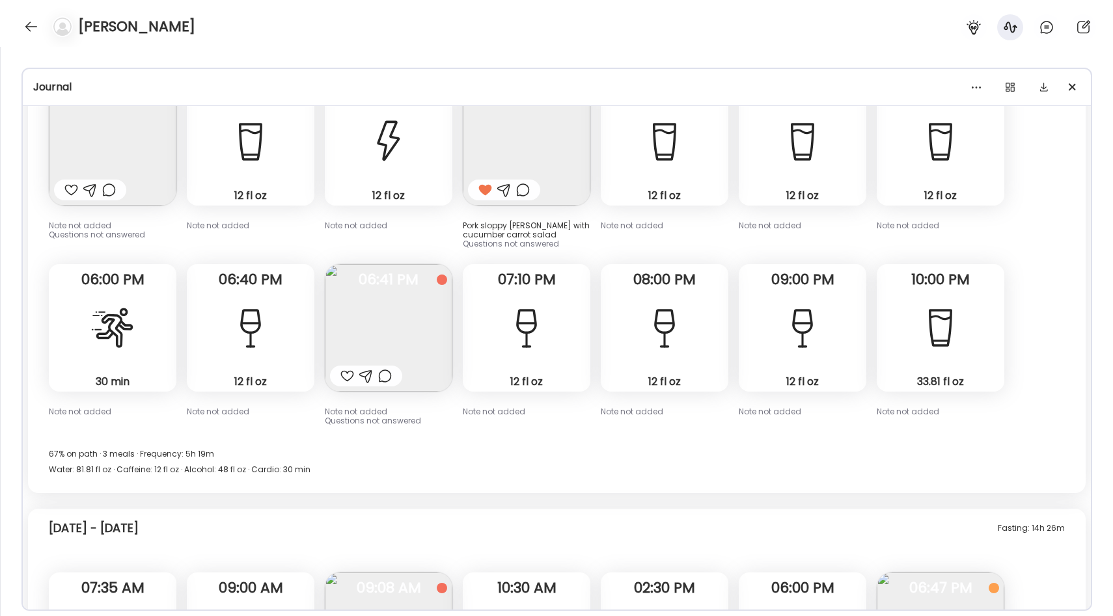
scroll to position [4128, 0]
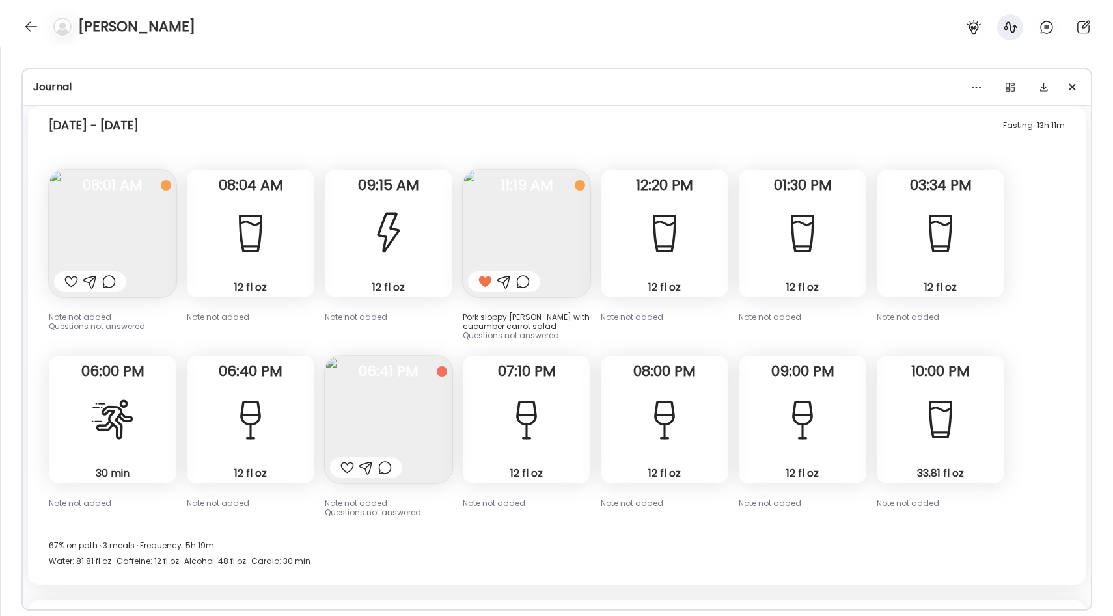
click at [123, 229] on img at bounding box center [113, 234] width 128 height 128
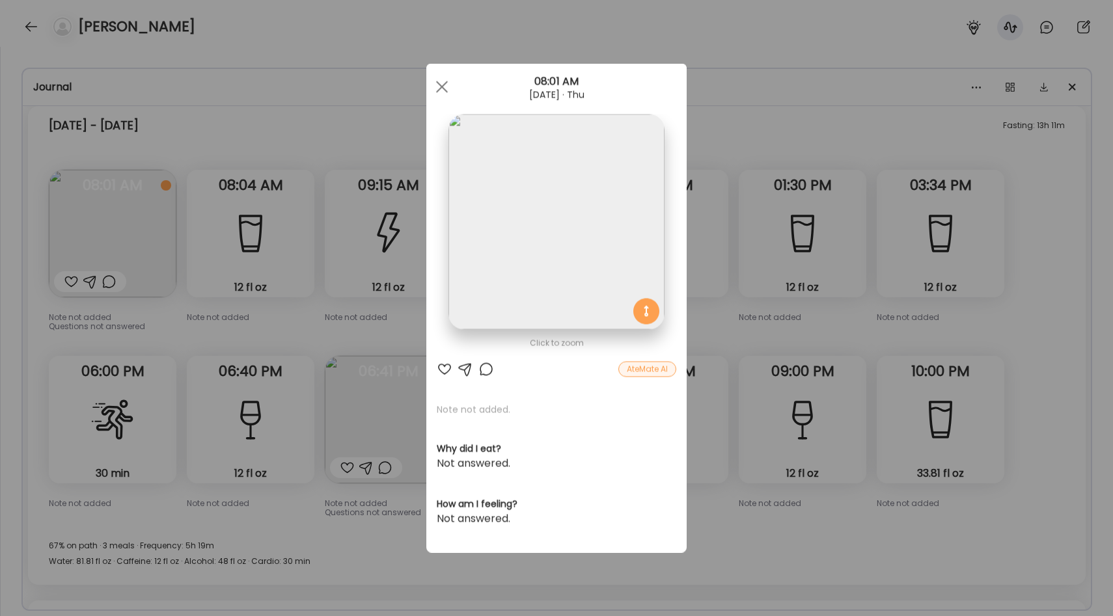
click at [556, 215] on img at bounding box center [555, 222] width 215 height 215
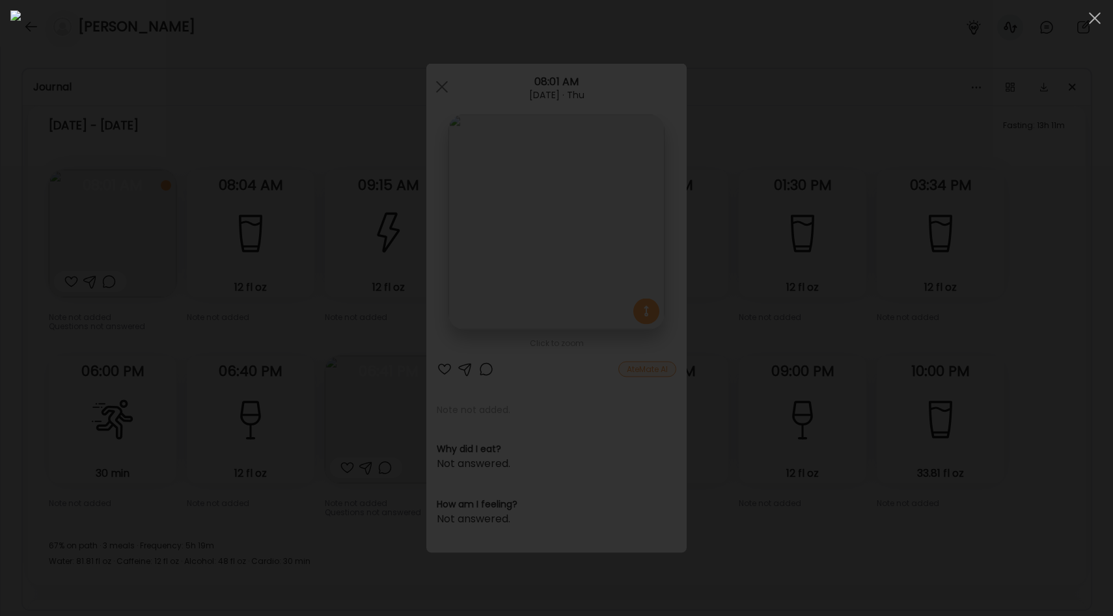
click at [868, 232] on div at bounding box center [556, 307] width 1092 height 595
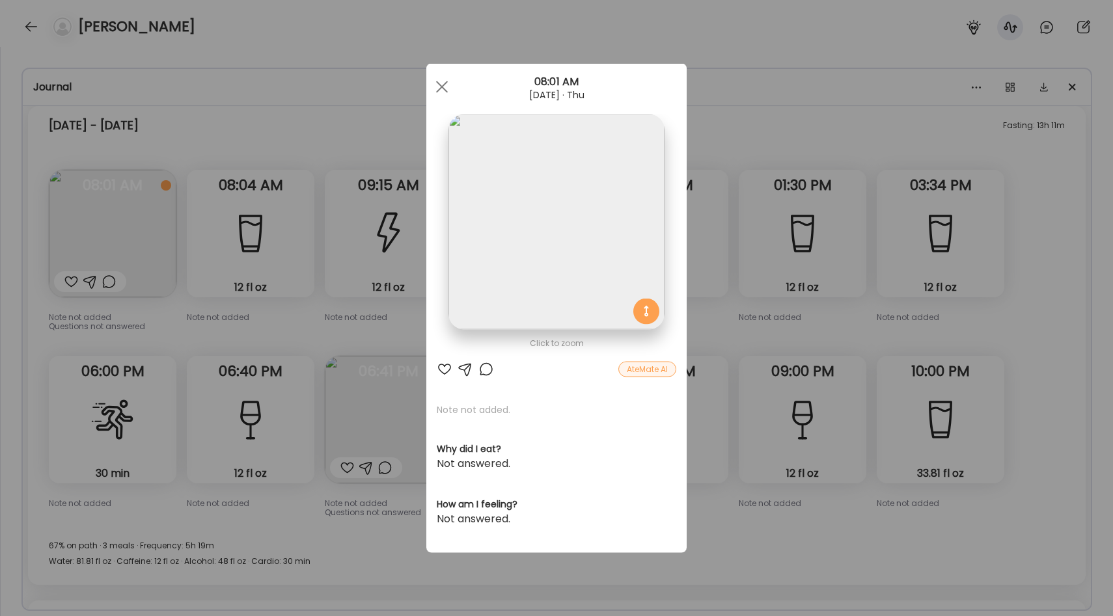
click at [219, 279] on div "Ate Coach Dashboard Wahoo! It’s official Take a moment to set up your Coach Pro…" at bounding box center [556, 308] width 1113 height 616
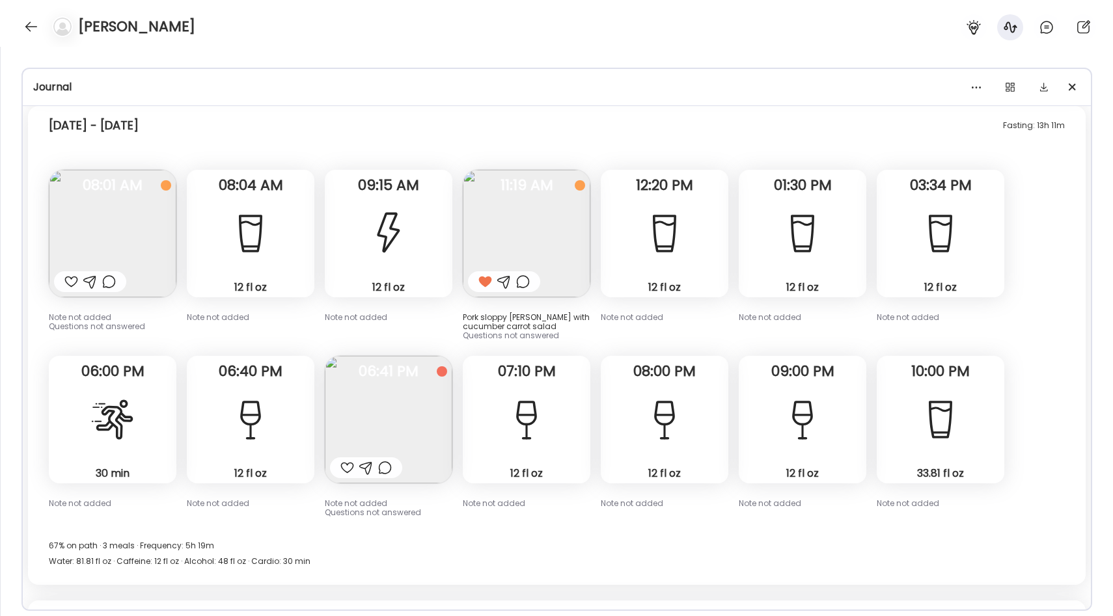
click at [523, 216] on img at bounding box center [527, 234] width 128 height 128
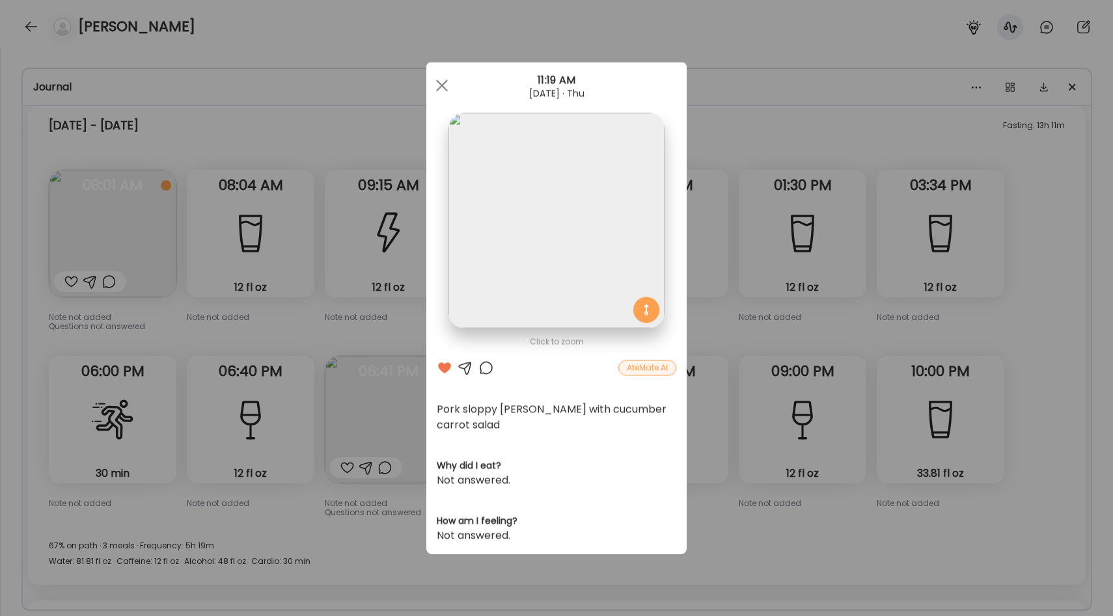
click at [733, 270] on div "Ate Coach Dashboard Wahoo! It’s official Take a moment to set up your Coach Pro…" at bounding box center [556, 308] width 1113 height 616
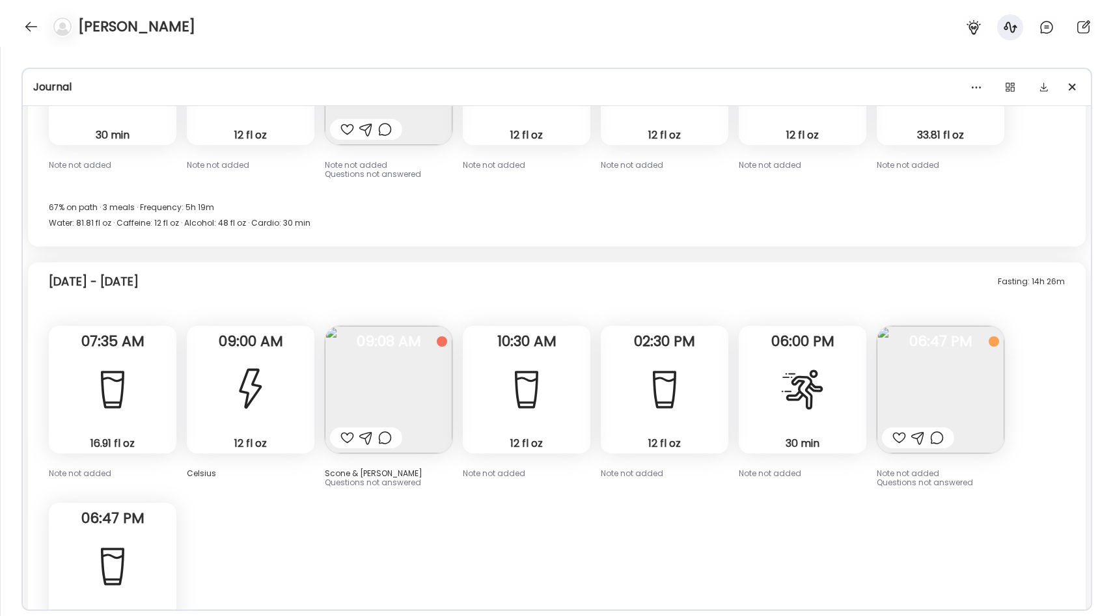
scroll to position [4465, 0]
click at [931, 373] on img at bounding box center [941, 392] width 128 height 128
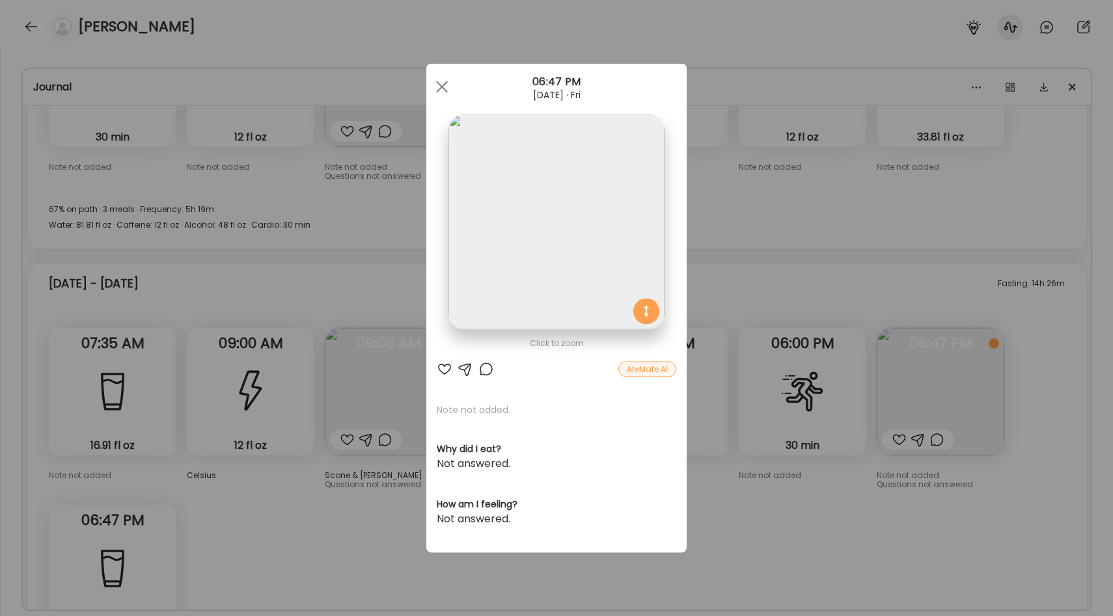
click at [736, 259] on div "Ate Coach Dashboard Wahoo! It’s official Take a moment to set up your Coach Pro…" at bounding box center [556, 308] width 1113 height 616
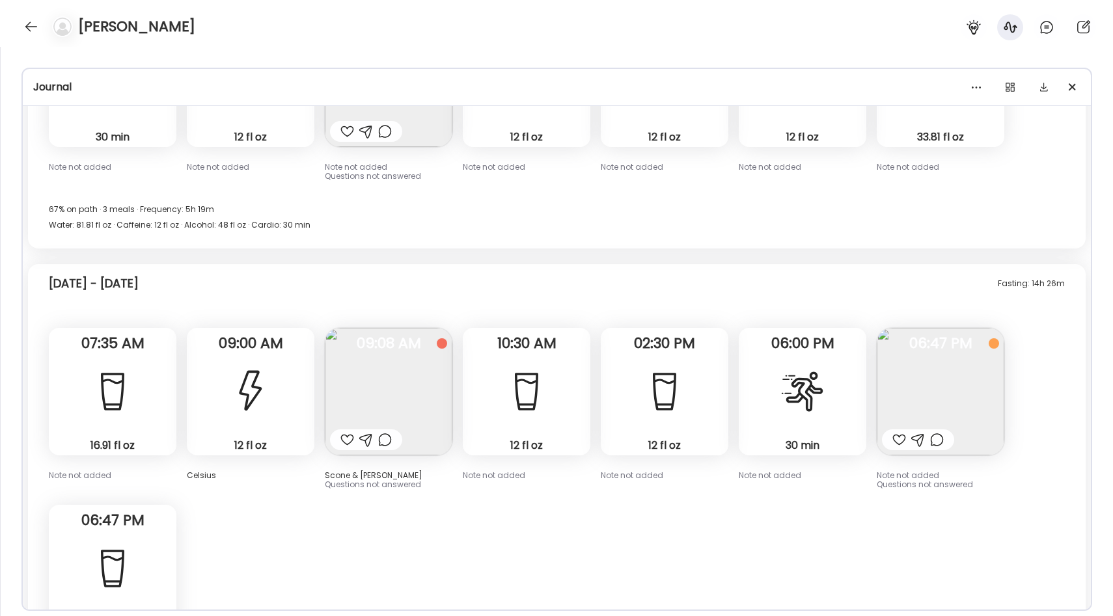
click at [929, 344] on span "06:47 PM" at bounding box center [941, 344] width 128 height 12
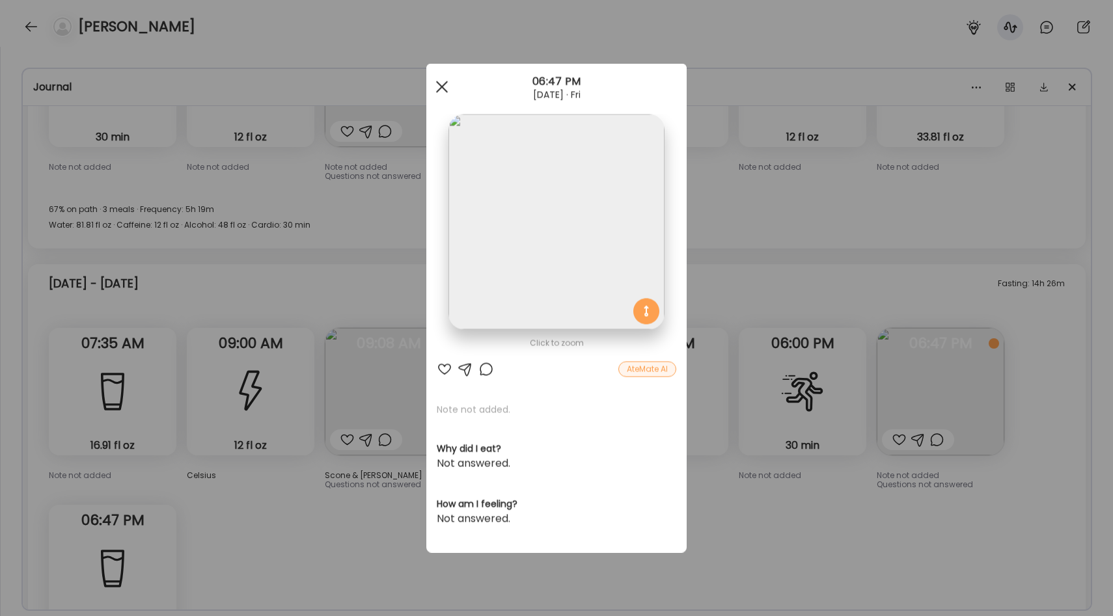
click at [446, 83] on span at bounding box center [442, 87] width 12 height 12
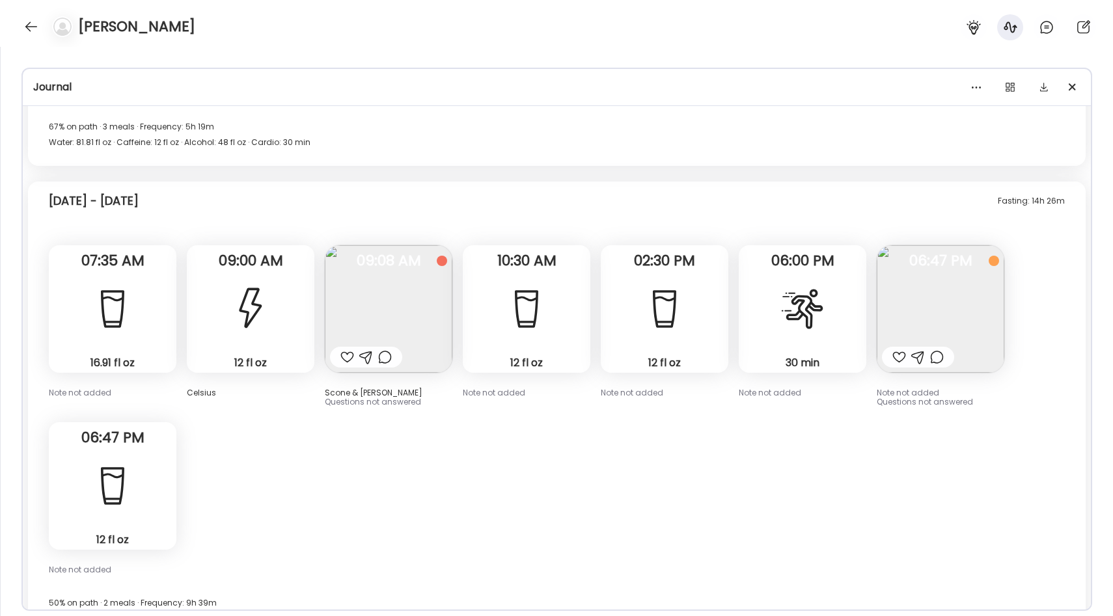
scroll to position [4573, 0]
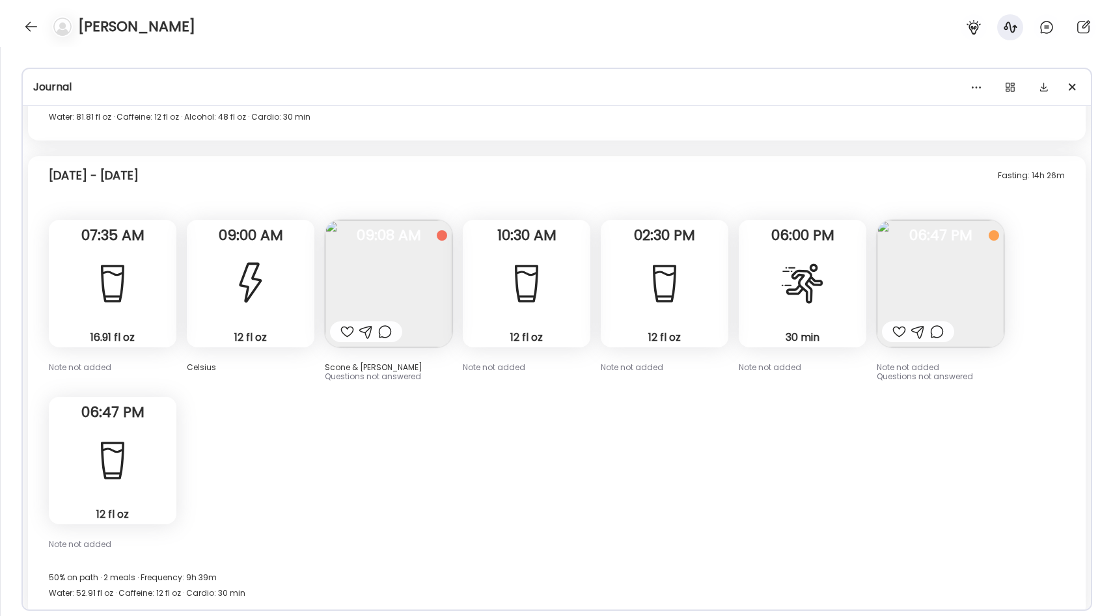
click at [929, 283] on img at bounding box center [941, 284] width 128 height 128
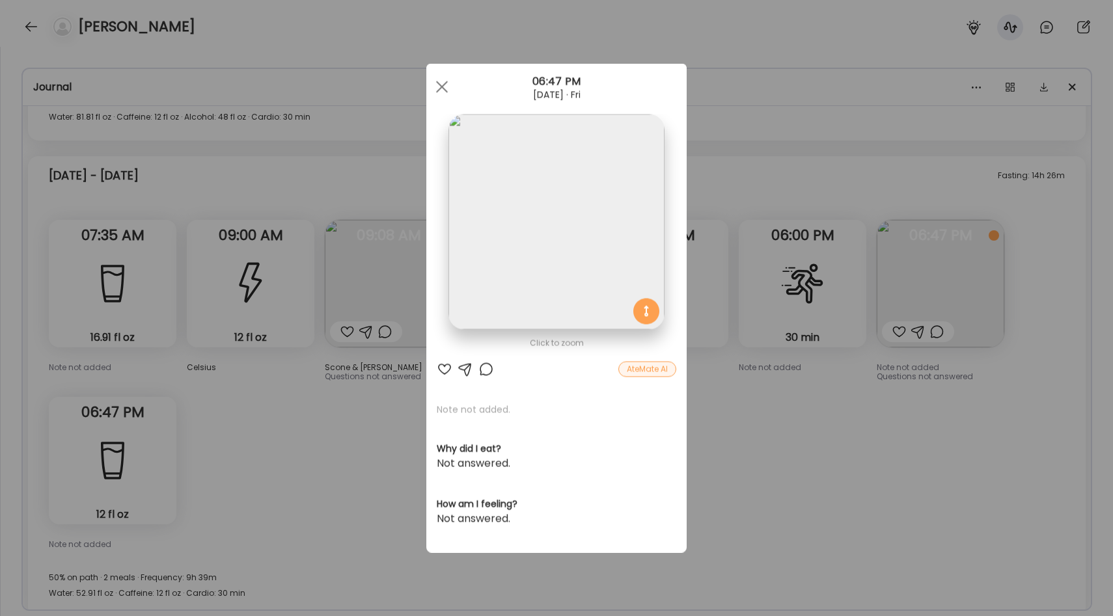
click at [581, 235] on img at bounding box center [555, 222] width 215 height 215
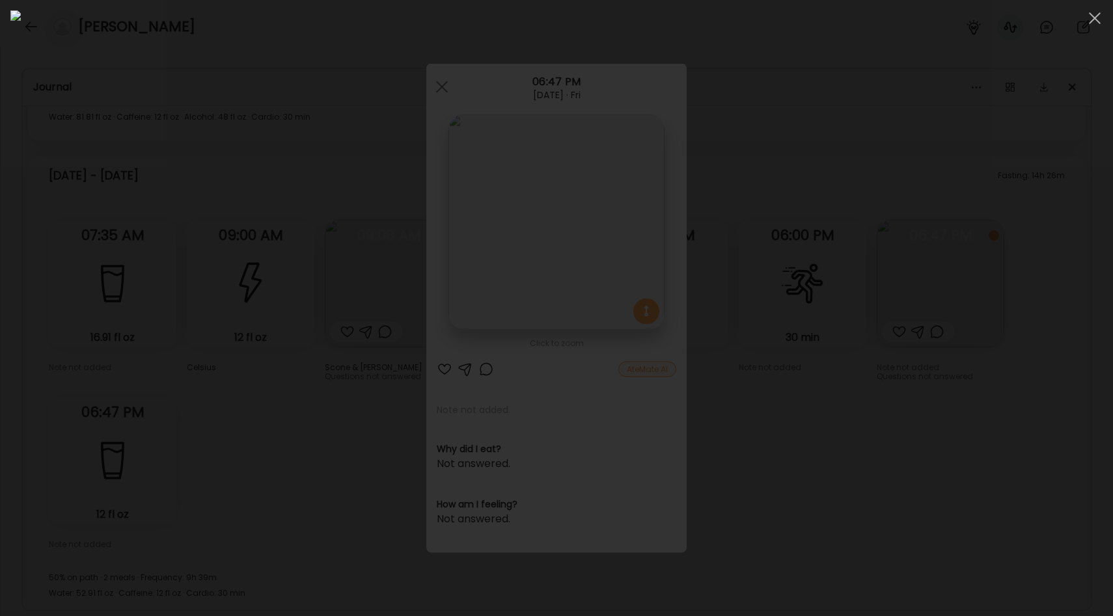
click at [915, 221] on div at bounding box center [556, 307] width 1092 height 595
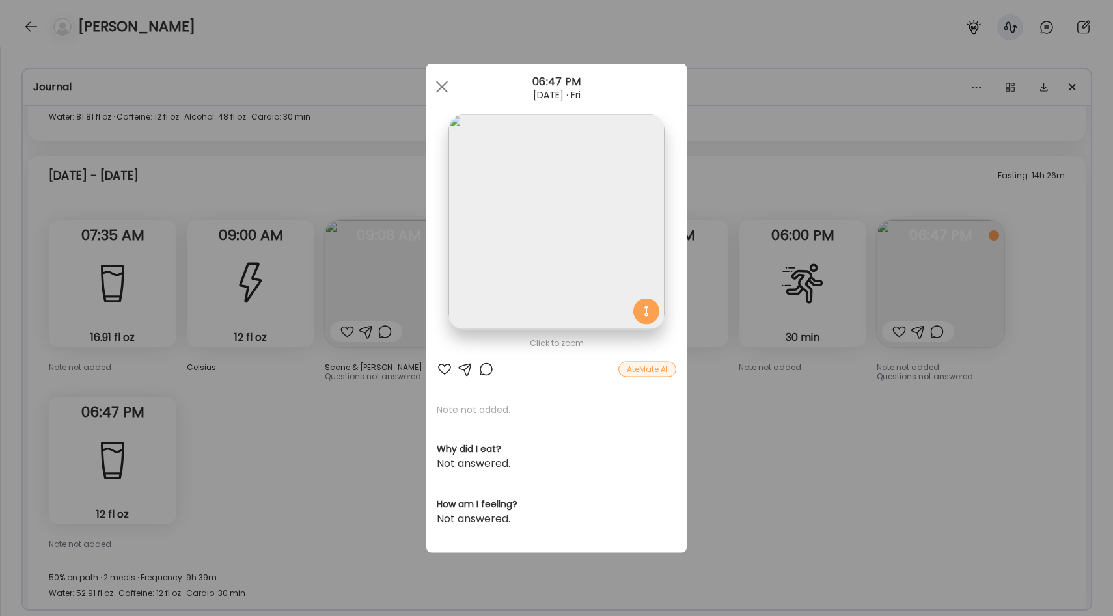
click at [916, 187] on div "Ate Coach Dashboard Wahoo! It’s official Take a moment to set up your Coach Pro…" at bounding box center [556, 308] width 1113 height 616
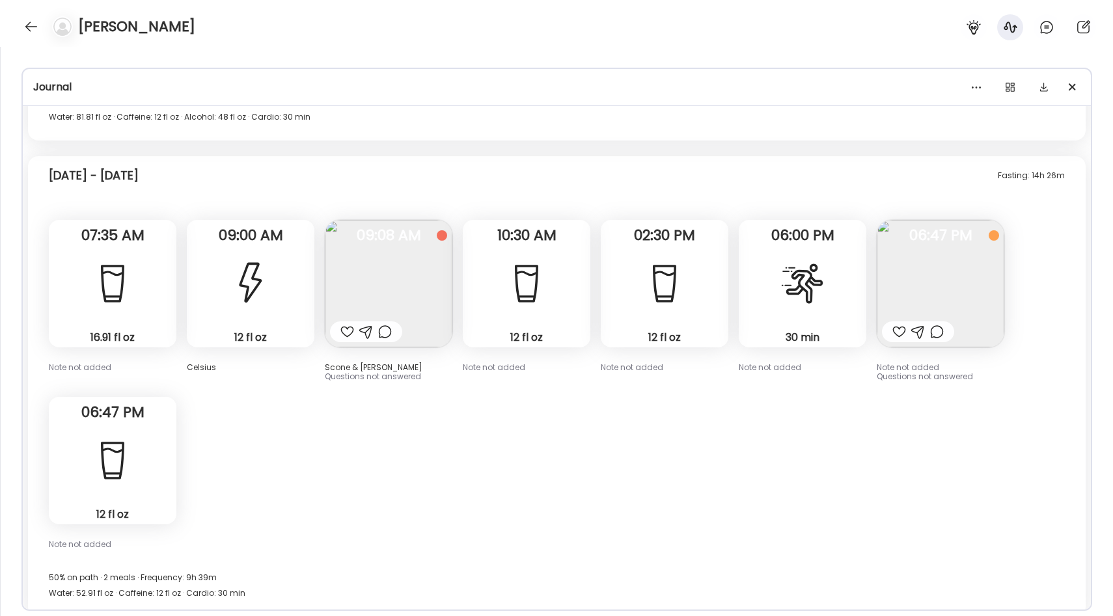
scroll to position [4593, 0]
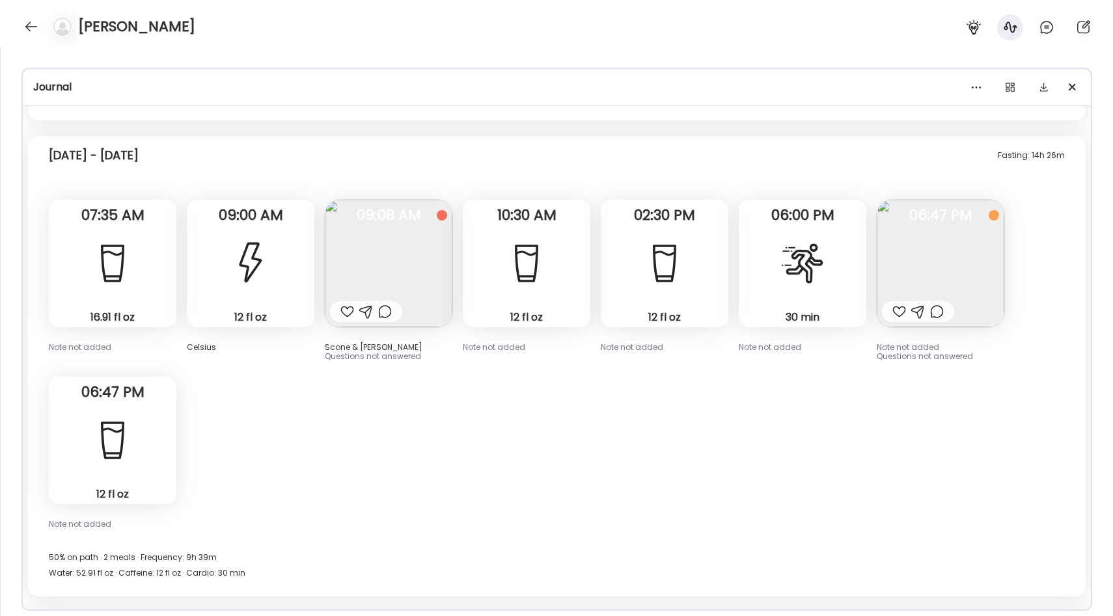
click at [933, 230] on img at bounding box center [941, 264] width 128 height 128
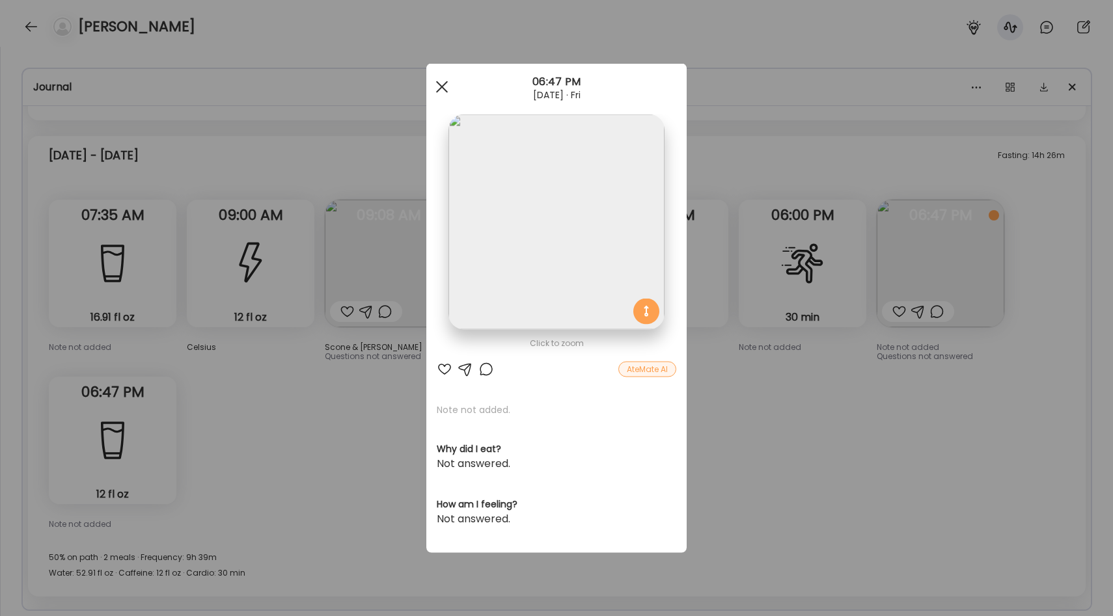
click at [437, 83] on div at bounding box center [442, 87] width 26 height 26
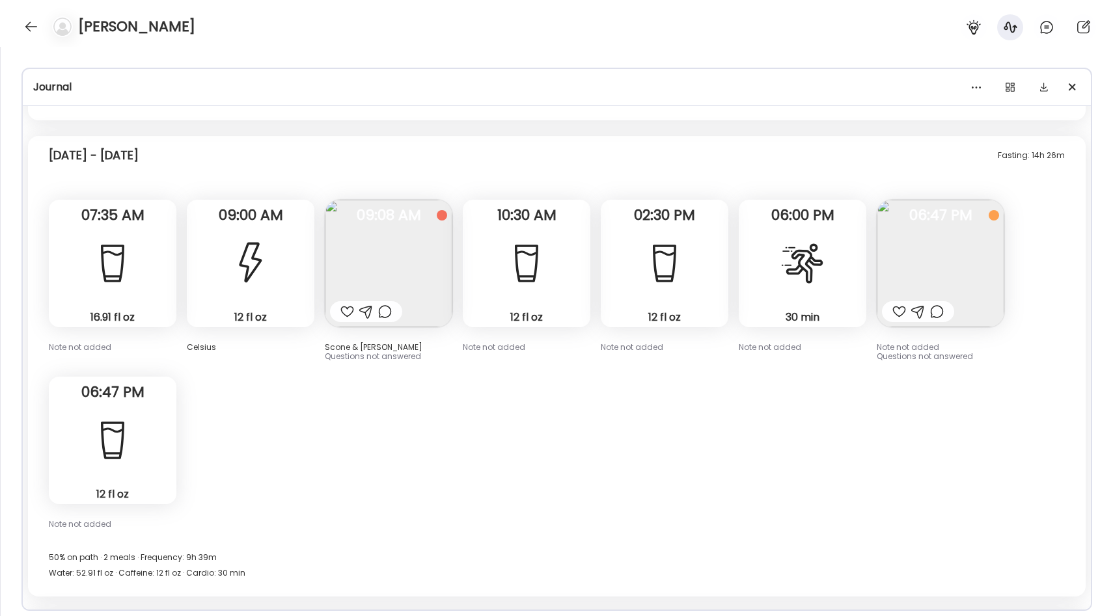
click at [550, 348] on div "Note not added" at bounding box center [527, 347] width 128 height 9
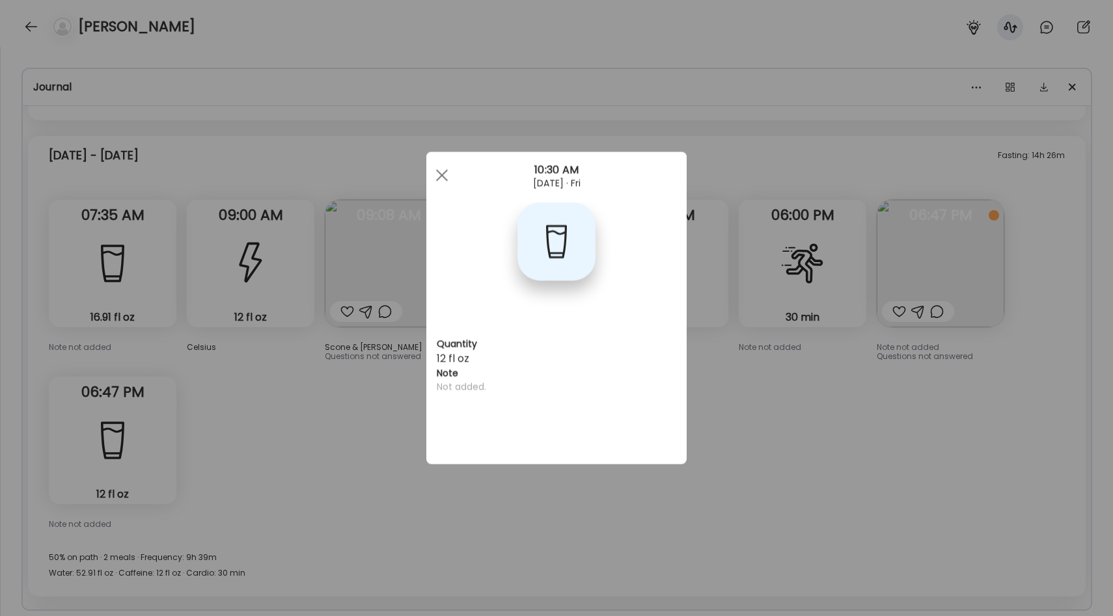
click at [761, 387] on div "Ate Coach Dashboard Wahoo! It’s official Take a moment to set up your Coach Pro…" at bounding box center [556, 308] width 1113 height 616
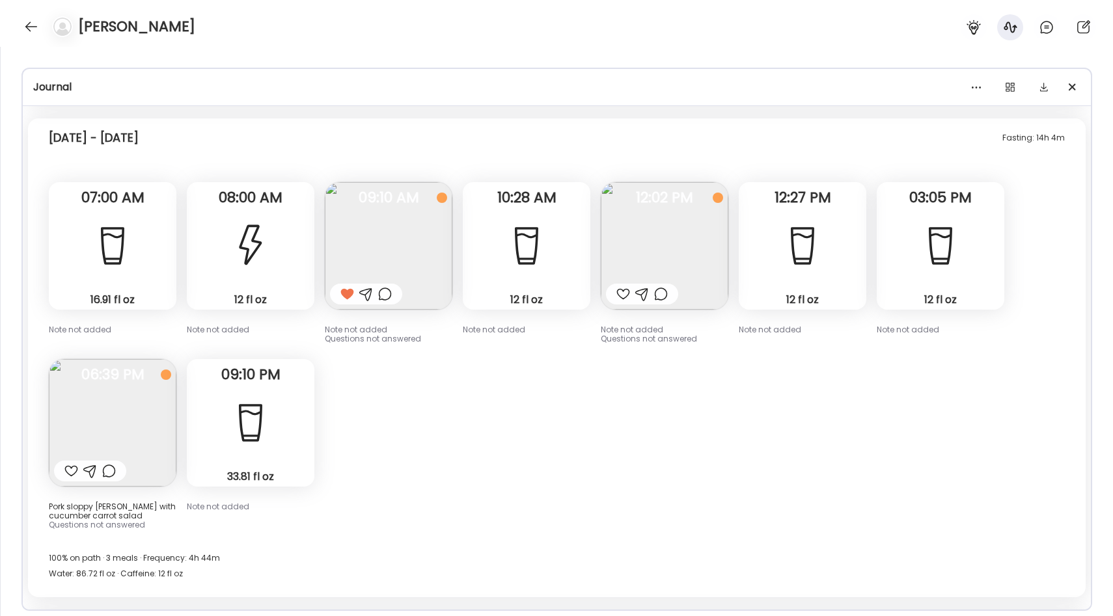
scroll to position [3141, 0]
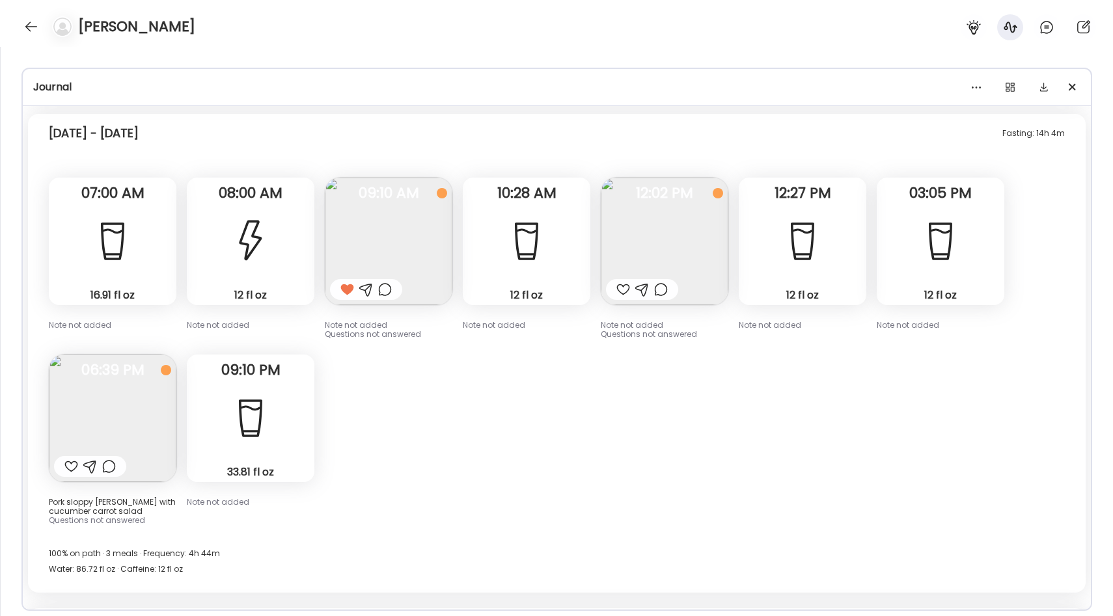
click at [663, 213] on img at bounding box center [665, 242] width 128 height 128
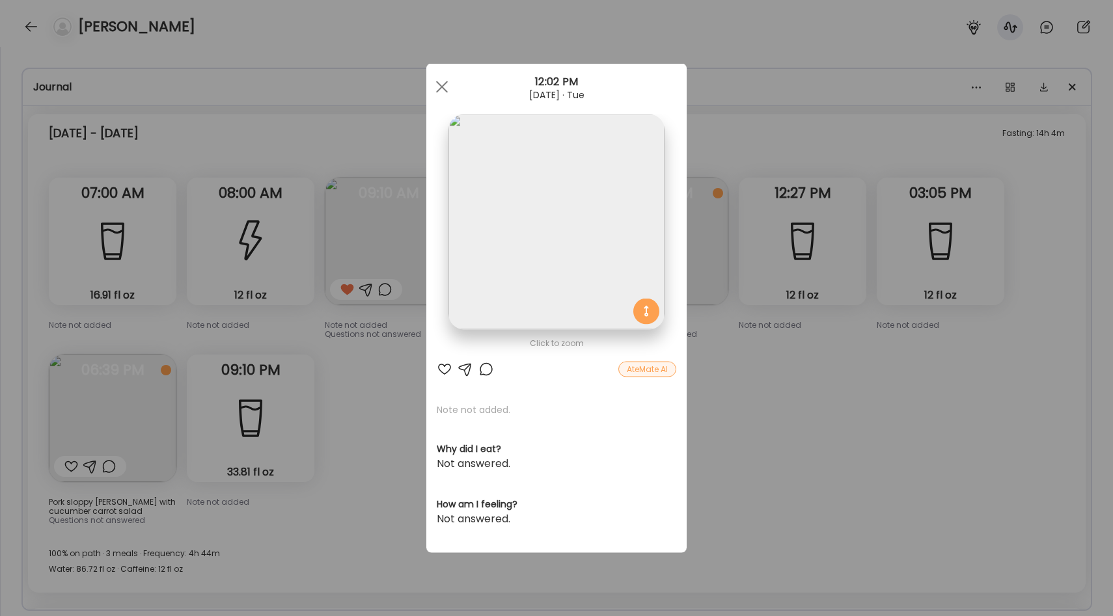
click at [565, 271] on img at bounding box center [555, 222] width 215 height 215
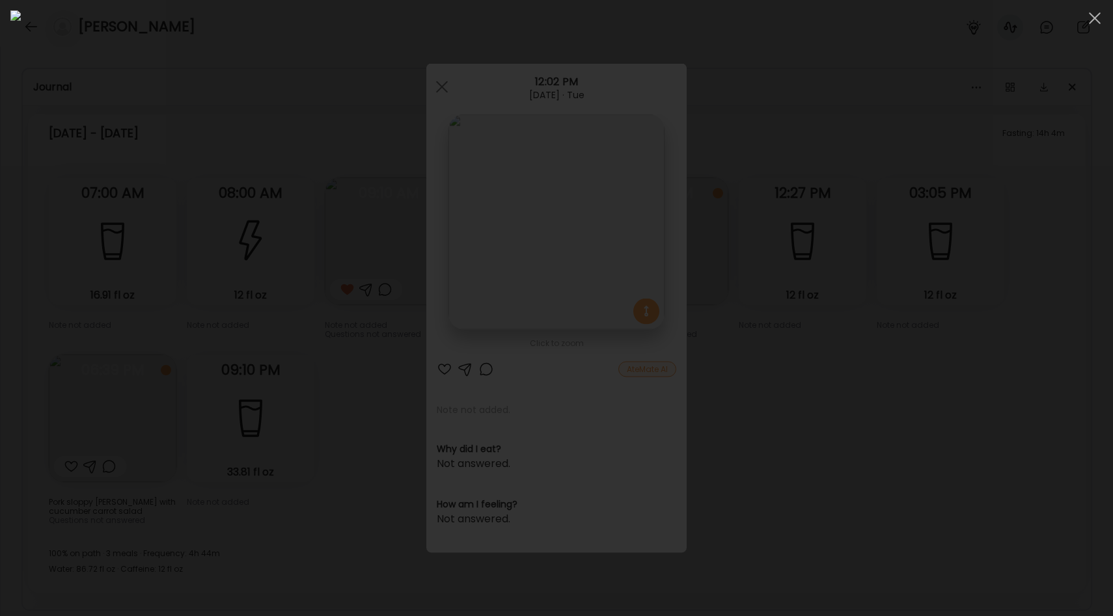
click at [494, 380] on img at bounding box center [556, 307] width 1092 height 595
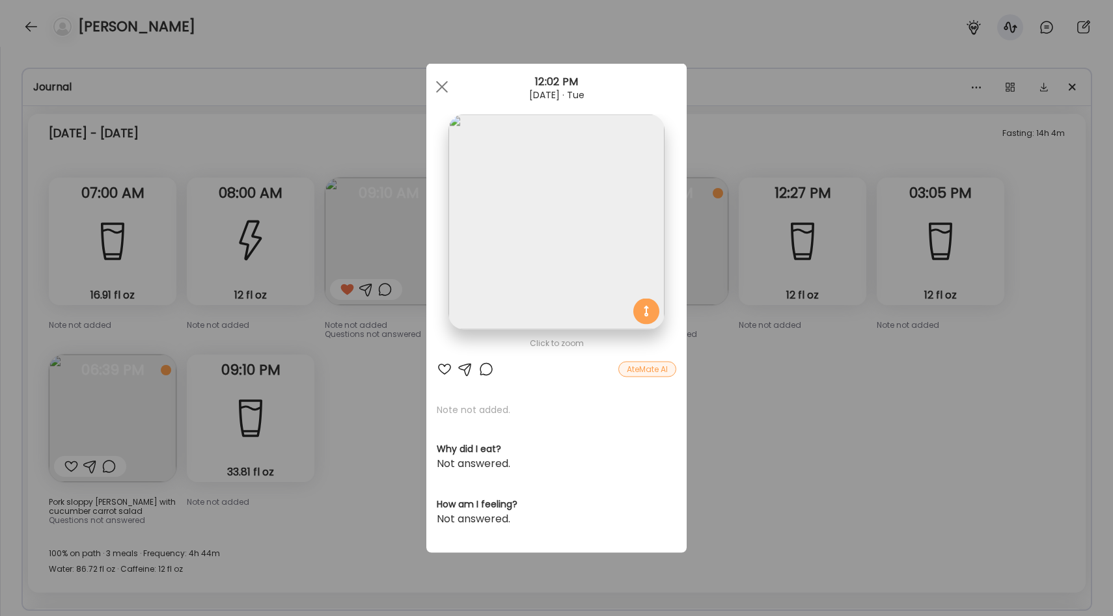
click at [756, 435] on div "Ate Coach Dashboard Wahoo! It’s official Take a moment to set up your Coach Pro…" at bounding box center [556, 308] width 1113 height 616
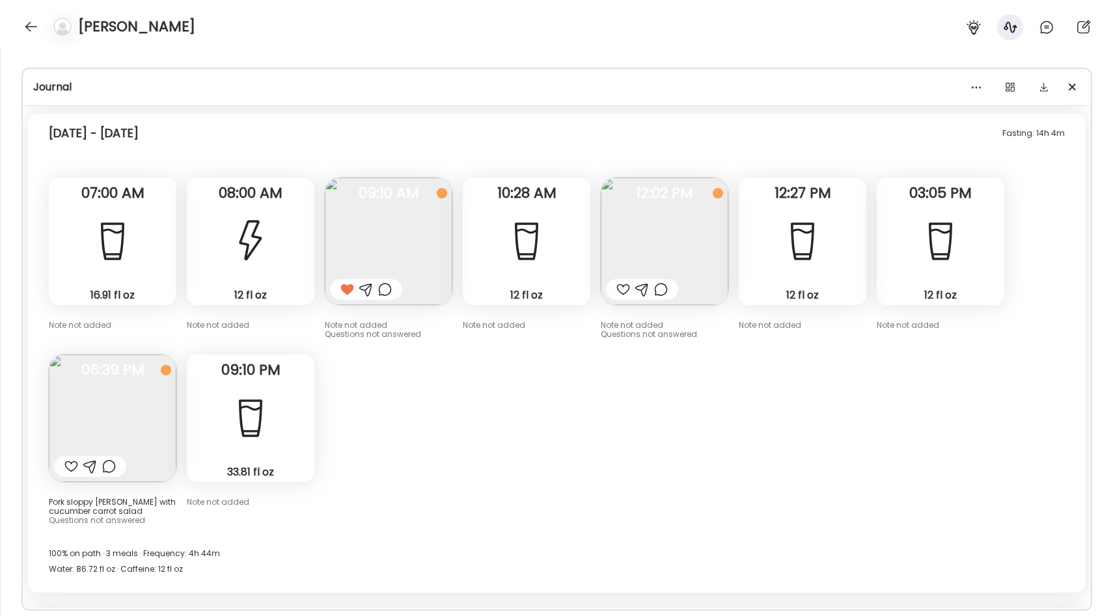
click at [92, 395] on img at bounding box center [113, 419] width 128 height 128
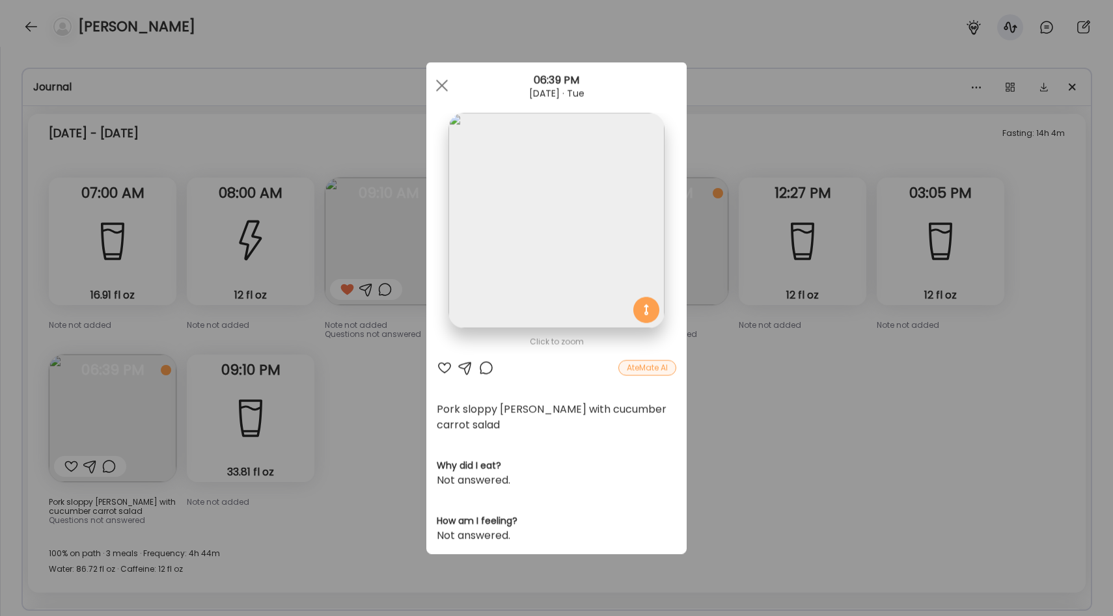
click at [818, 364] on div "Ate Coach Dashboard Wahoo! It’s official Take a moment to set up your Coach Pro…" at bounding box center [556, 308] width 1113 height 616
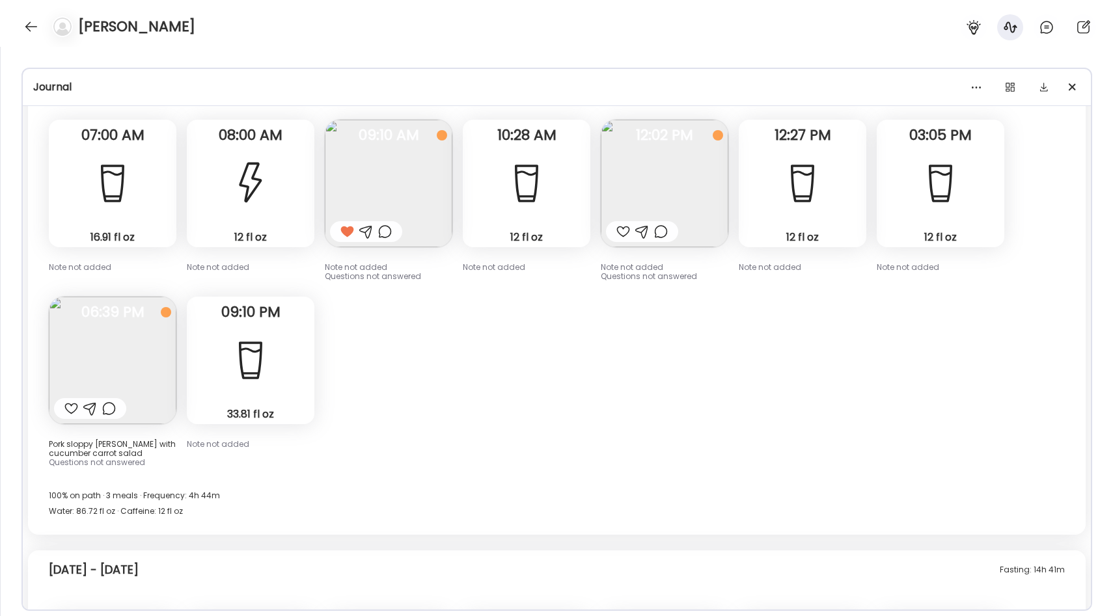
click at [448, 321] on div "Fasting: 14h 4m [DATE] - [DATE] 16.91 fl oz Water Note not added 07:00 AM 12 fl…" at bounding box center [556, 295] width 1057 height 479
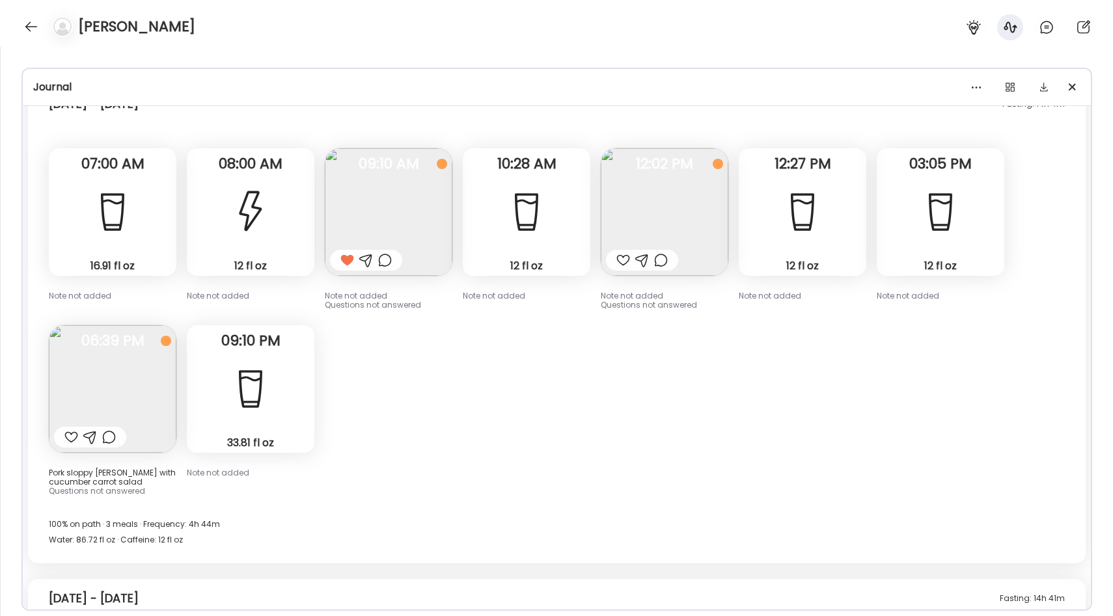
scroll to position [3168, 0]
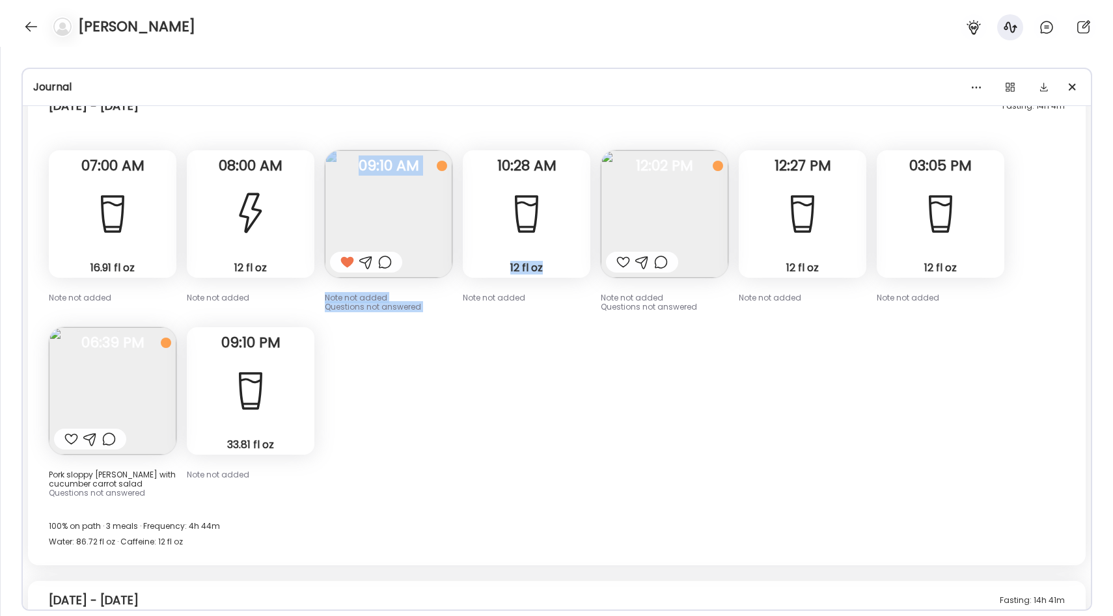
drag, startPoint x: 455, startPoint y: 147, endPoint x: 543, endPoint y: 278, distance: 157.9
click at [545, 278] on div "Fasting: 14h 4m [DATE] - [DATE] 16.91 fl oz Water Note not added 07:00 AM 12 fl…" at bounding box center [556, 326] width 1057 height 479
click at [498, 338] on div "Fasting: 14h 4m [DATE] - [DATE] 16.91 fl oz Water Note not added 07:00 AM 12 fl…" at bounding box center [556, 326] width 1057 height 479
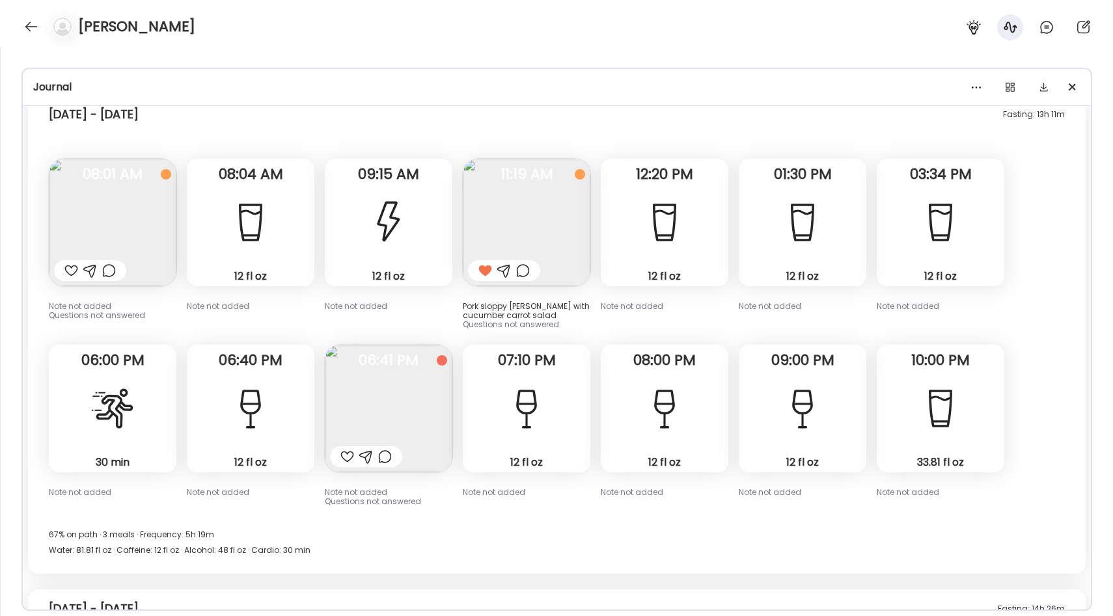
scroll to position [4135, 0]
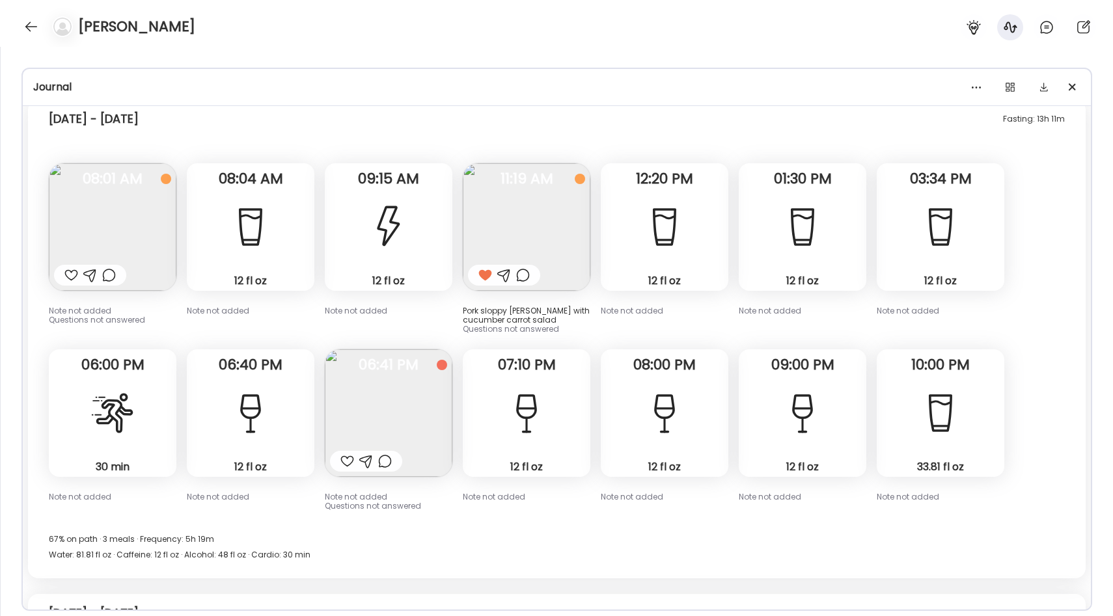
click at [140, 223] on img at bounding box center [113, 227] width 128 height 128
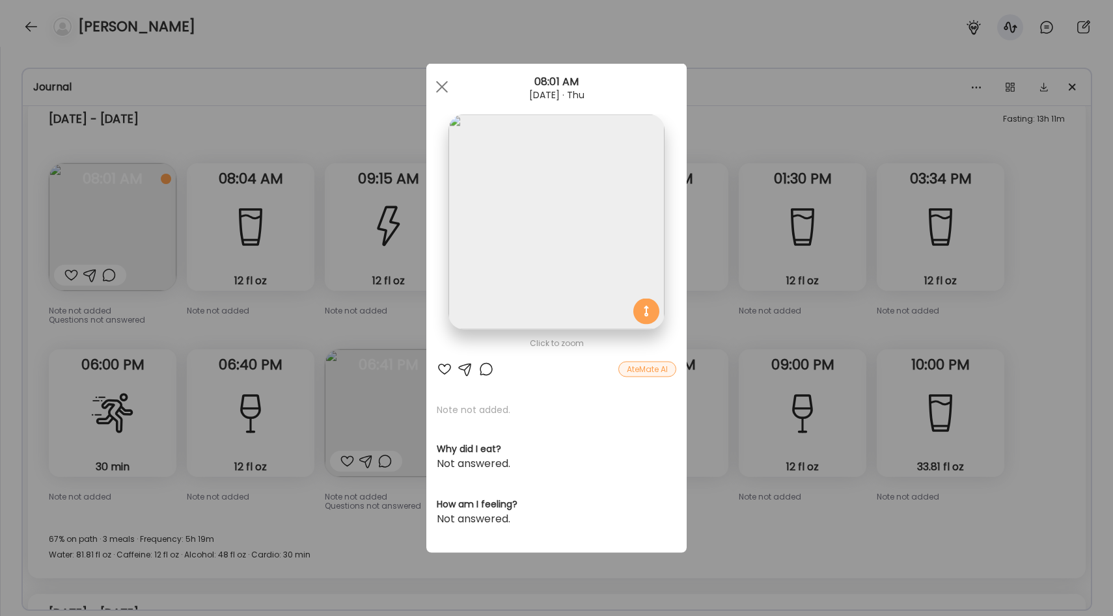
click at [345, 330] on div "Ate Coach Dashboard Wahoo! It’s official Take a moment to set up your Coach Pro…" at bounding box center [556, 308] width 1113 height 616
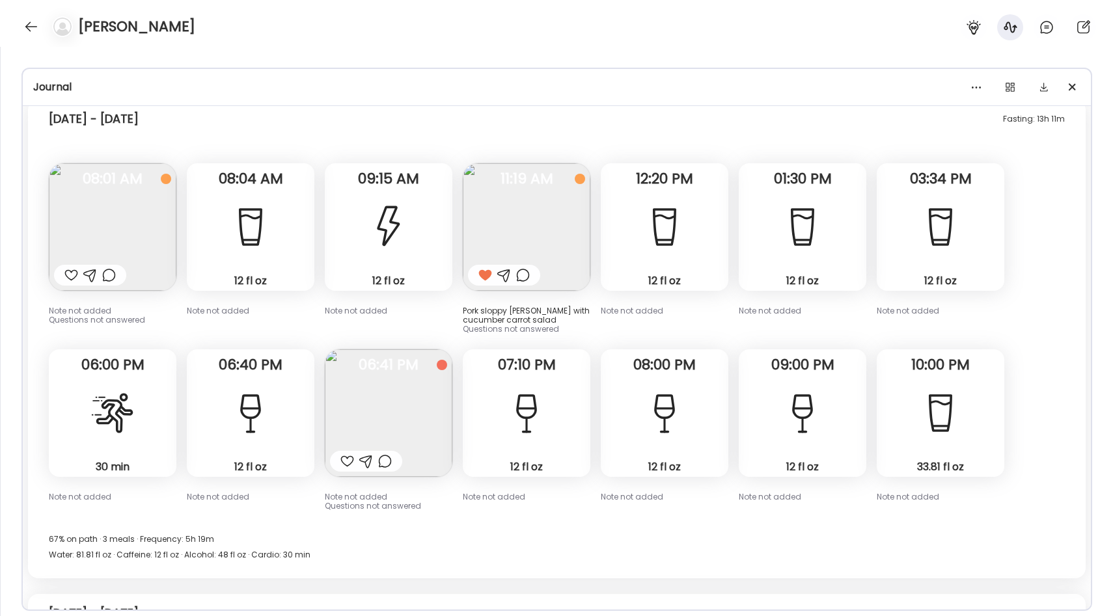
click at [549, 189] on img at bounding box center [527, 227] width 128 height 128
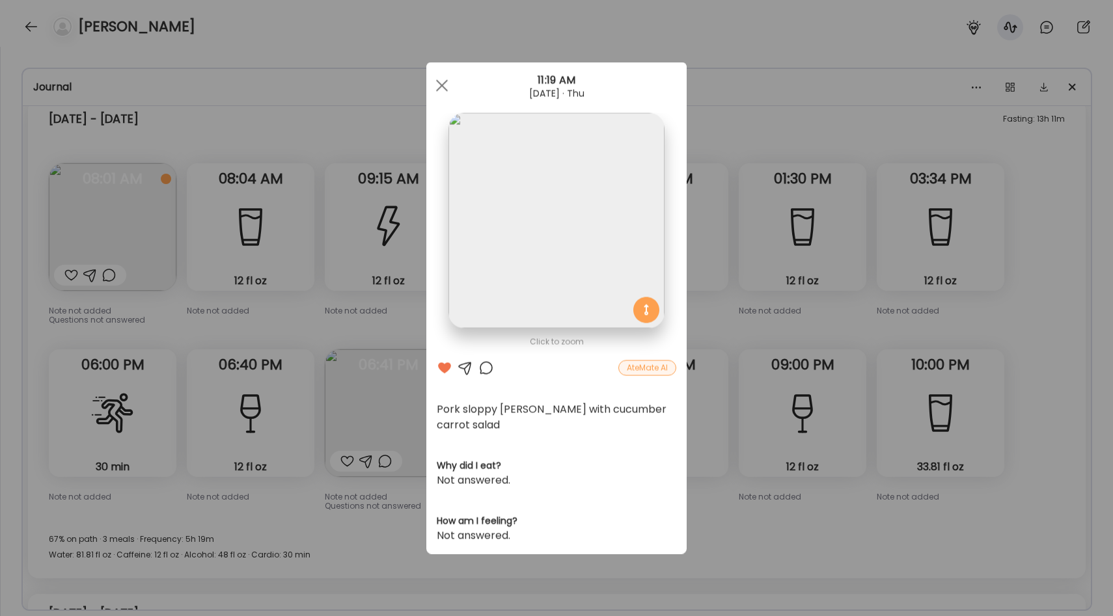
click at [279, 258] on div "Ate Coach Dashboard Wahoo! It’s official Take a moment to set up your Coach Pro…" at bounding box center [556, 308] width 1113 height 616
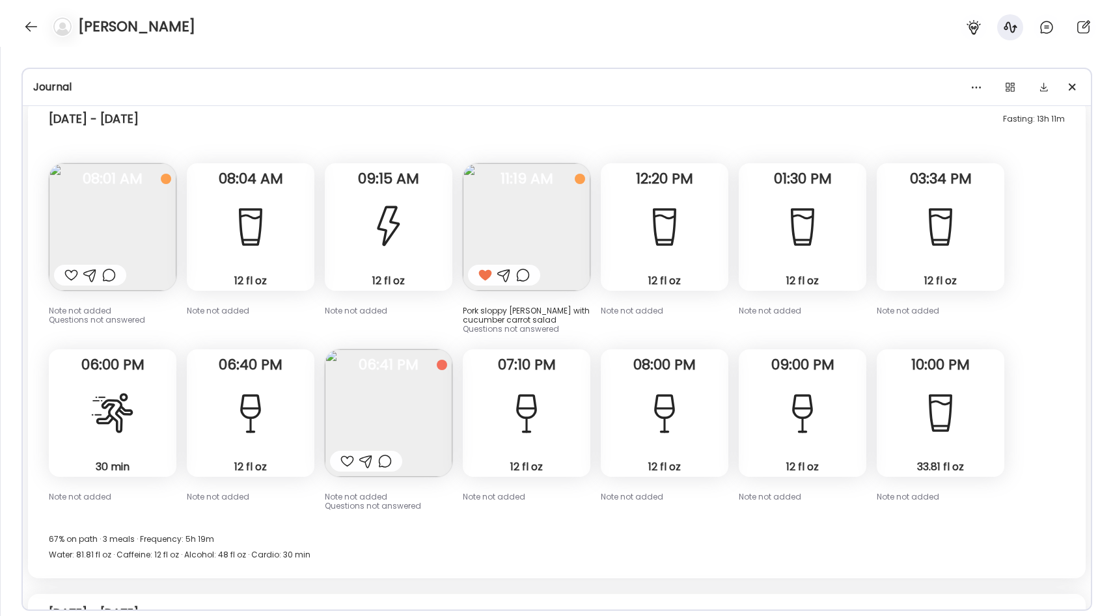
click at [403, 390] on img at bounding box center [389, 413] width 128 height 128
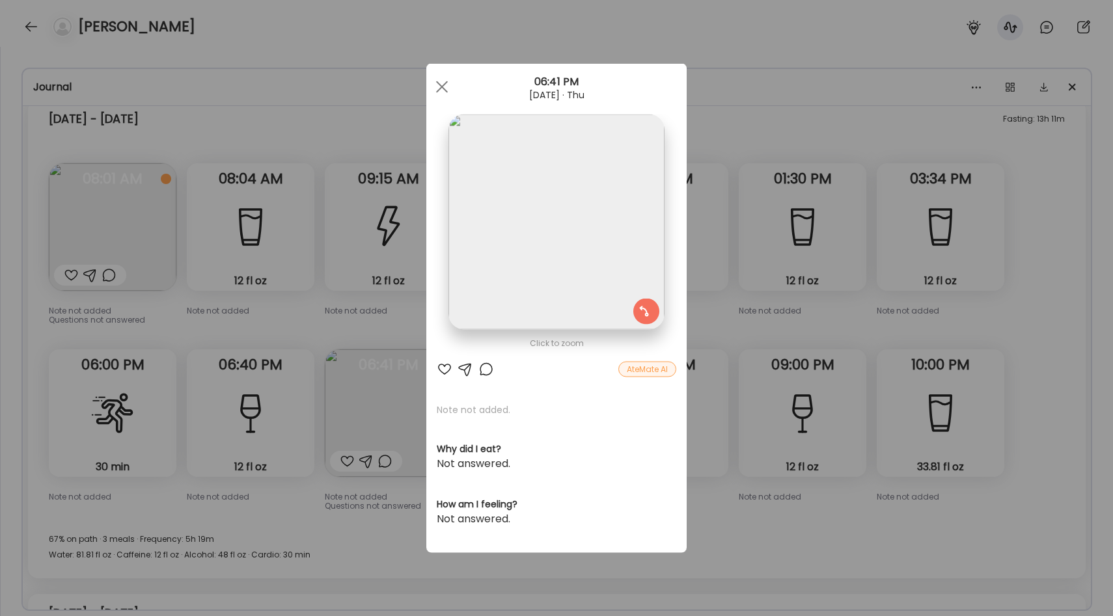
click at [558, 176] on img at bounding box center [555, 222] width 215 height 215
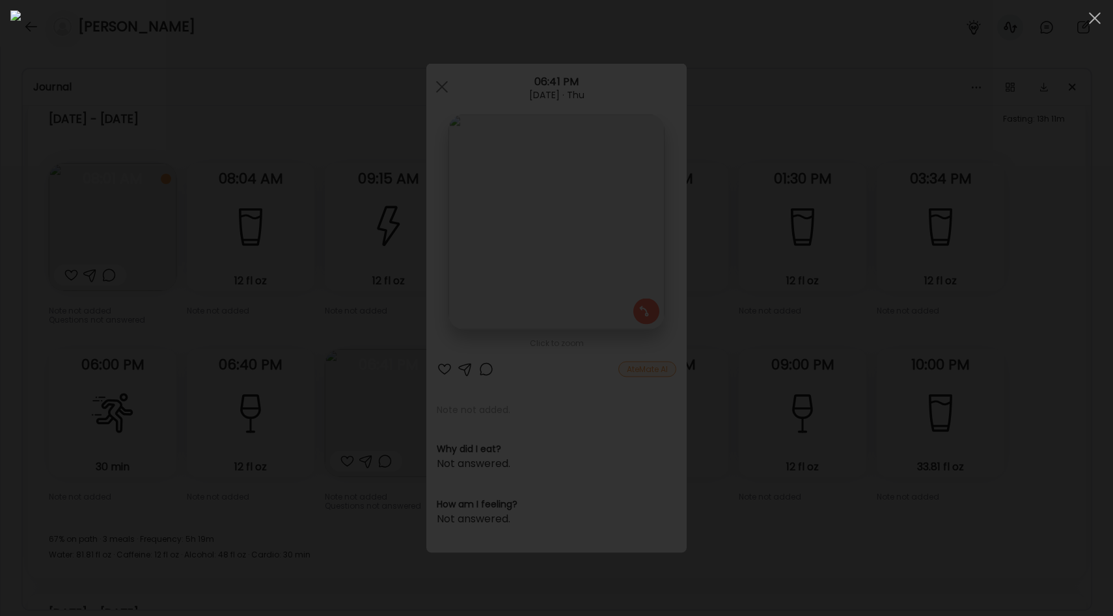
click at [894, 197] on div at bounding box center [556, 307] width 1092 height 595
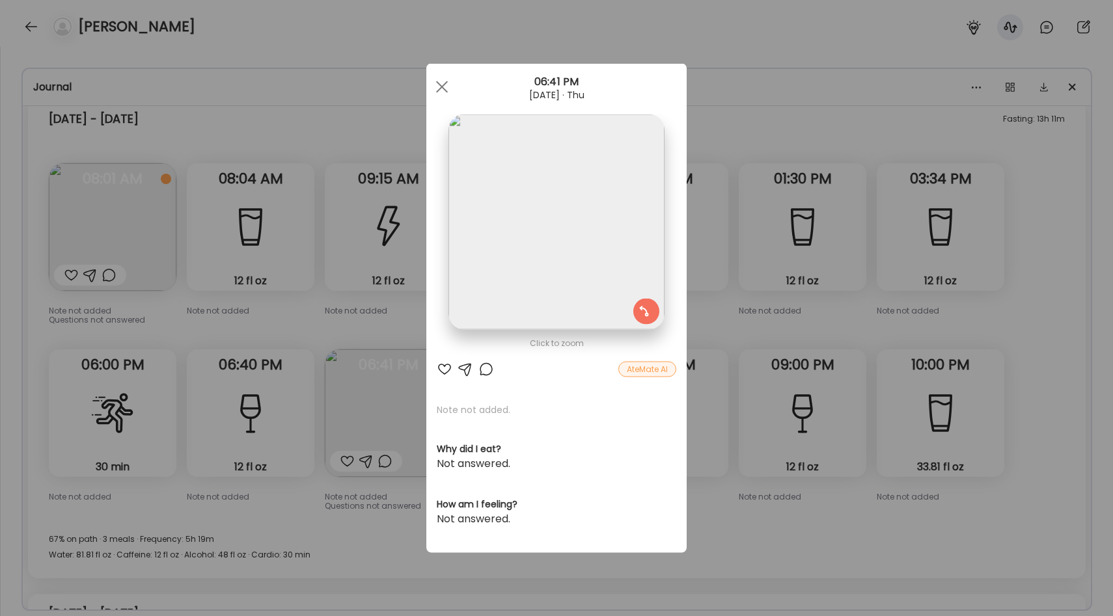
click at [274, 239] on div "Ate Coach Dashboard Wahoo! It’s official Take a moment to set up your Coach Pro…" at bounding box center [556, 308] width 1113 height 616
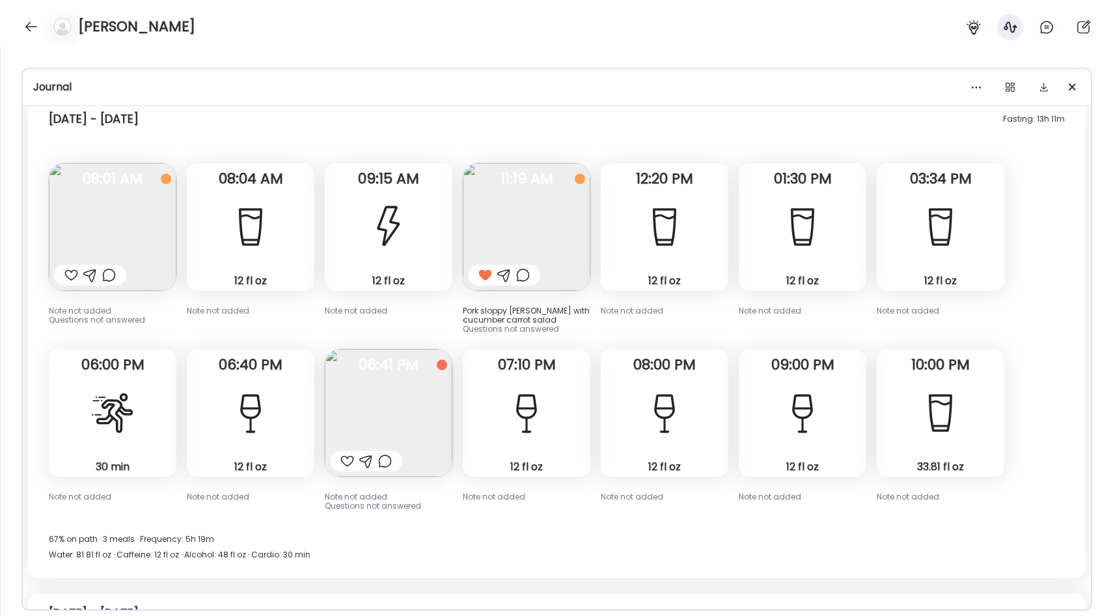
click at [398, 359] on span "06:41 PM" at bounding box center [389, 365] width 128 height 12
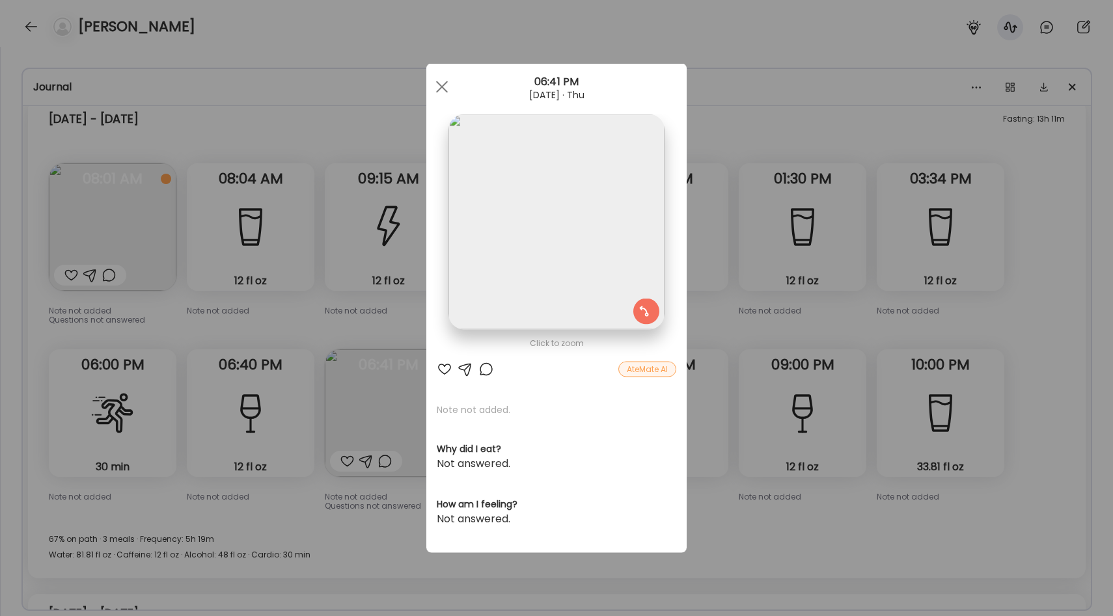
click at [636, 305] on div at bounding box center [555, 222] width 215 height 215
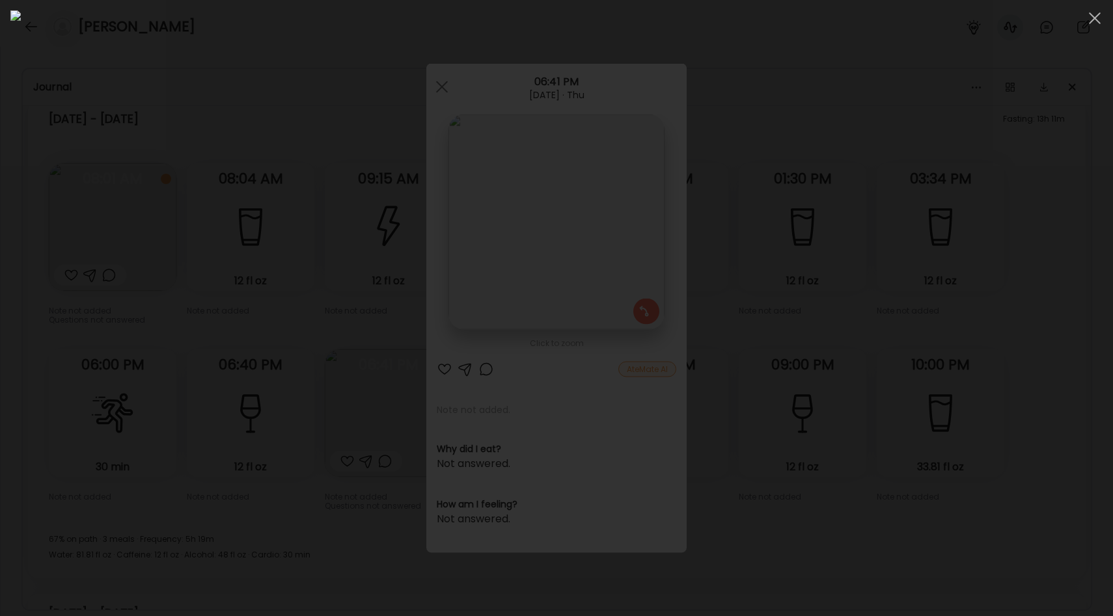
click at [93, 394] on div at bounding box center [556, 307] width 1092 height 595
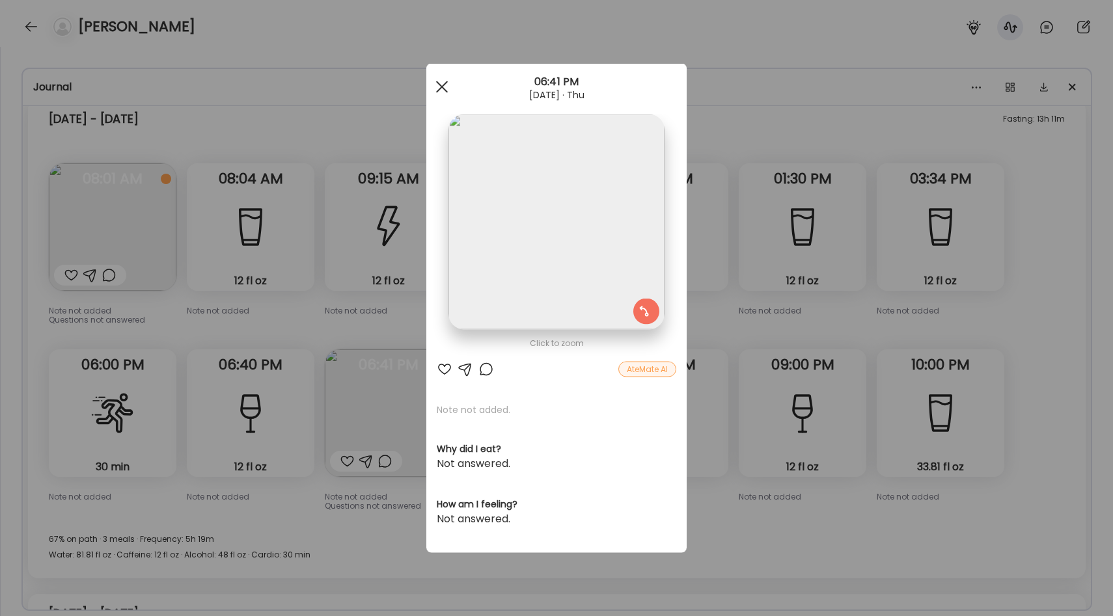
click at [446, 78] on div at bounding box center [442, 87] width 26 height 26
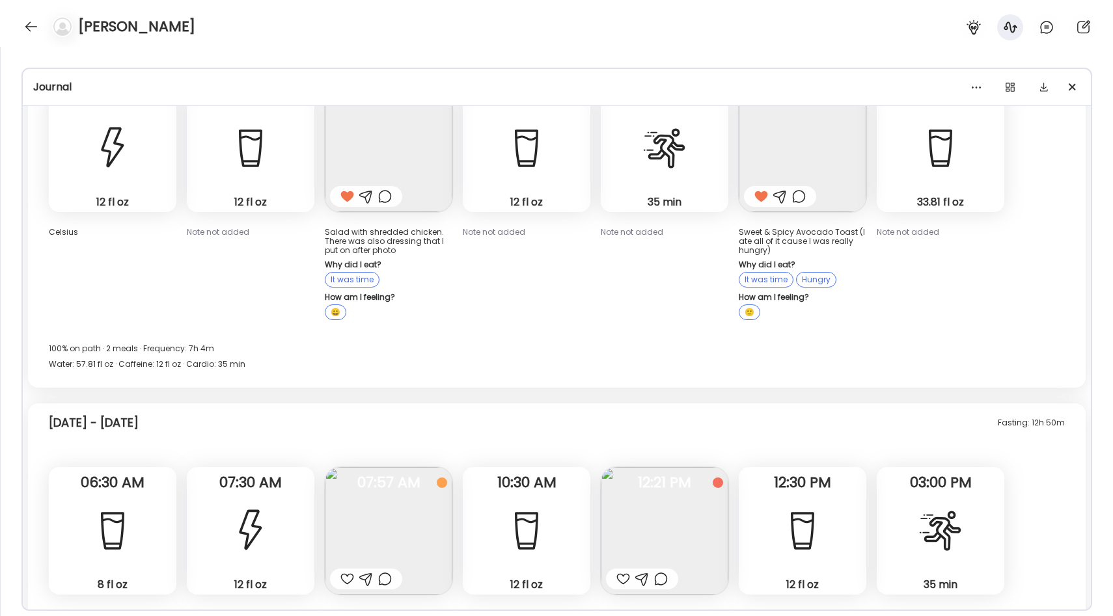
scroll to position [0, 0]
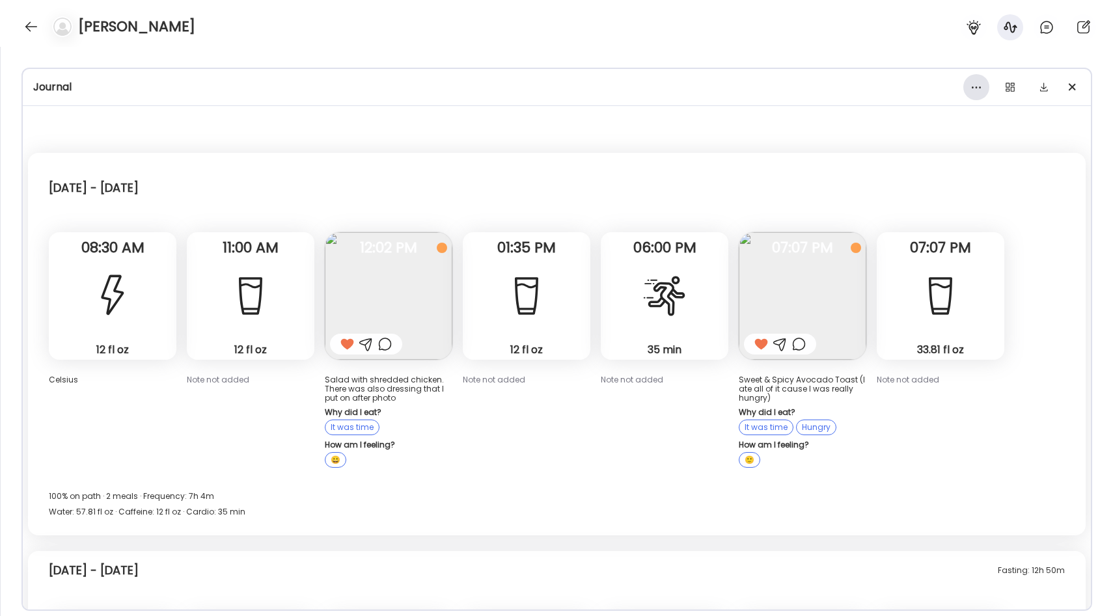
click at [987, 85] on div at bounding box center [976, 87] width 26 height 26
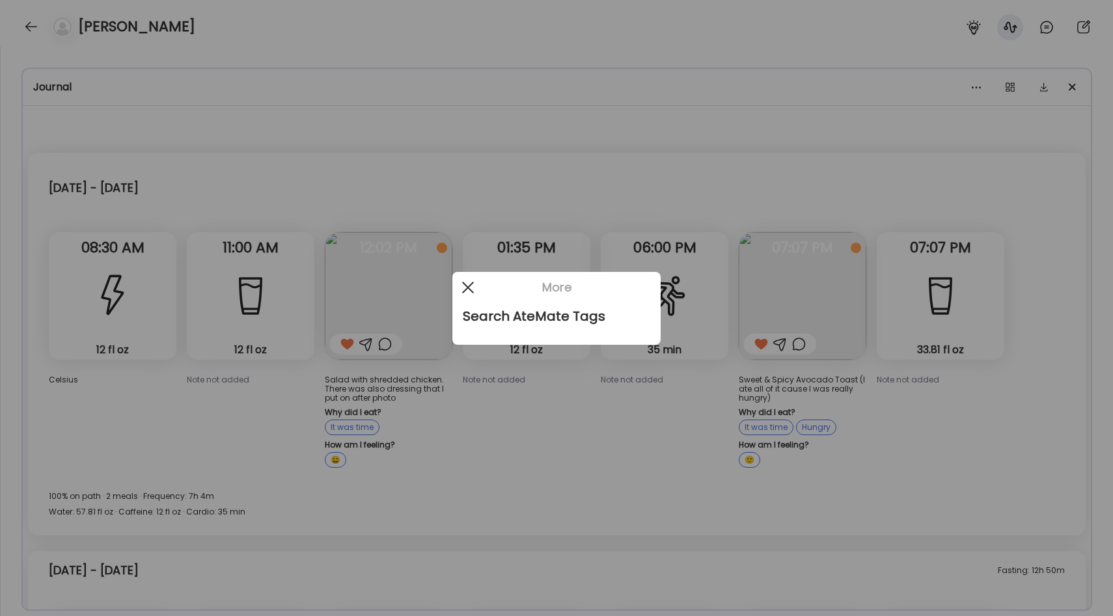
click at [465, 288] on div at bounding box center [468, 288] width 26 height 26
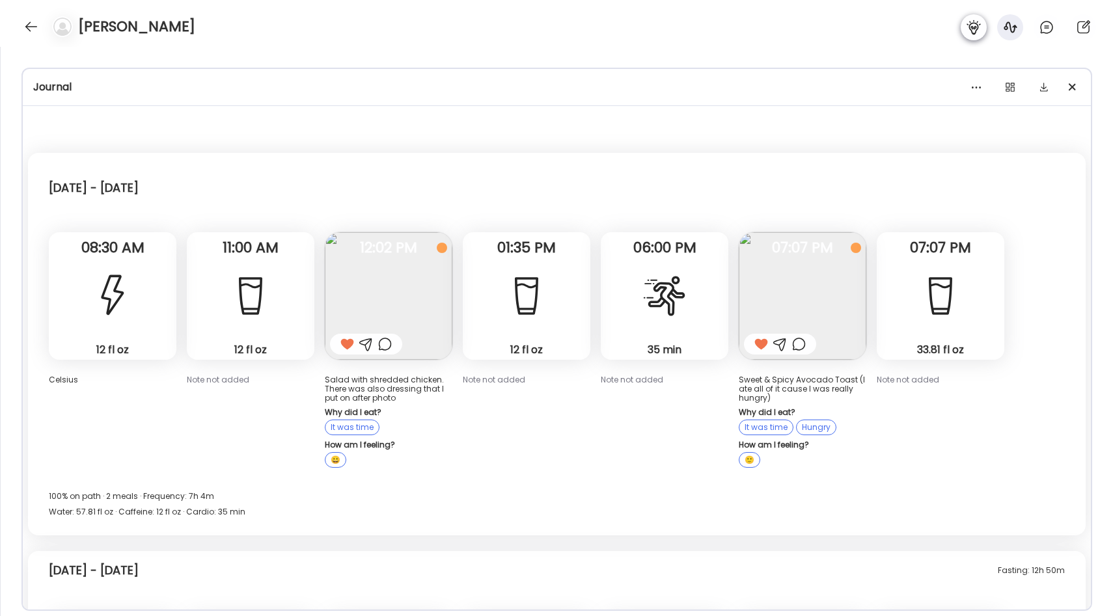
click at [972, 29] on icon at bounding box center [973, 27] width 14 height 14
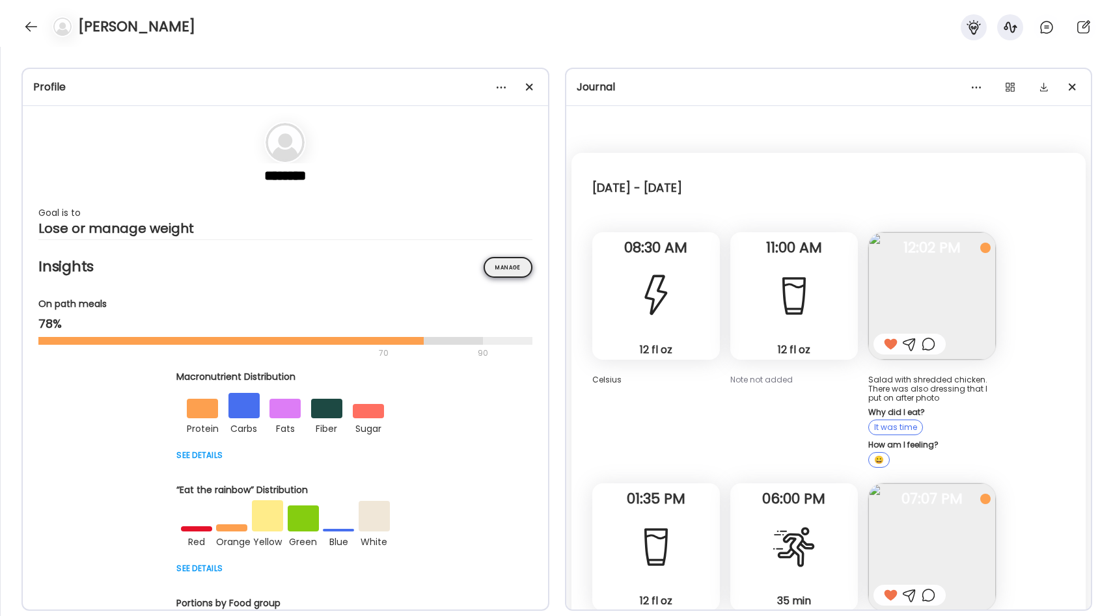
click at [506, 264] on div "Manage" at bounding box center [508, 267] width 49 height 21
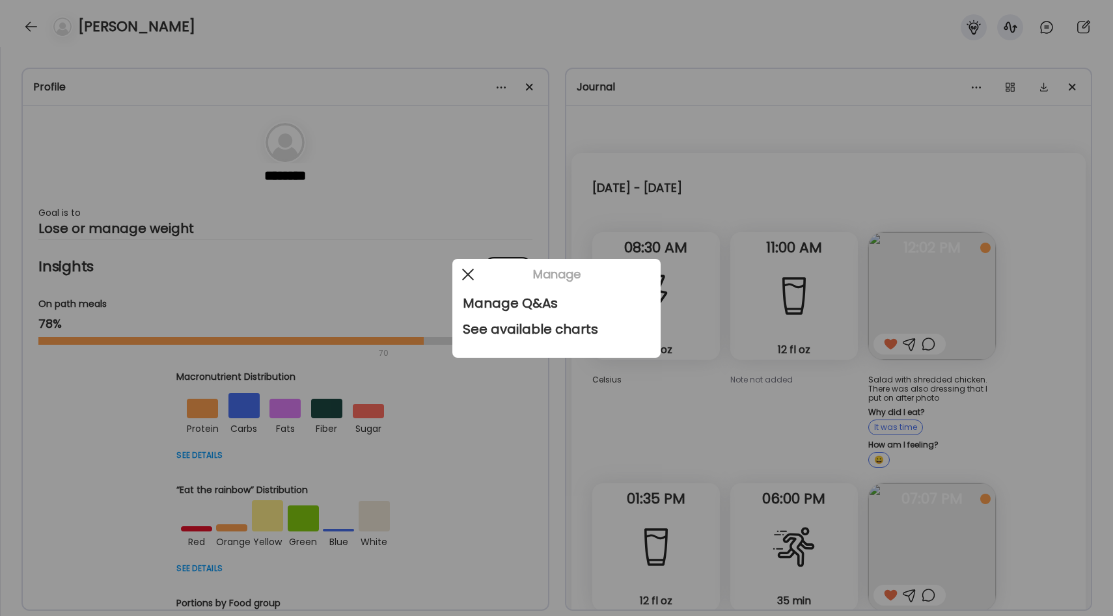
click at [467, 274] on span at bounding box center [468, 274] width 12 height 12
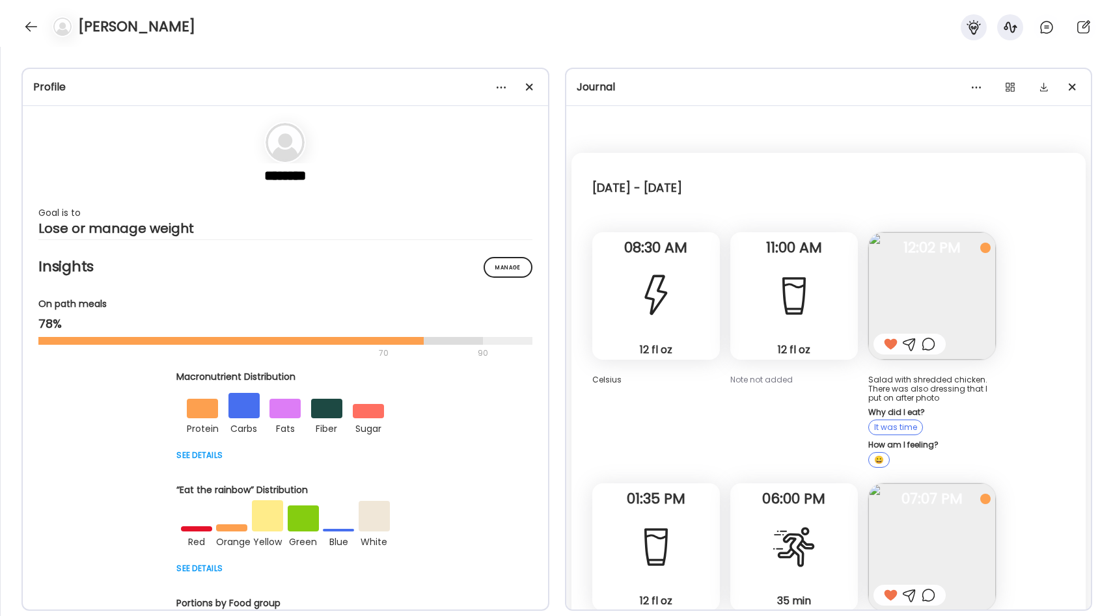
scroll to position [786, 0]
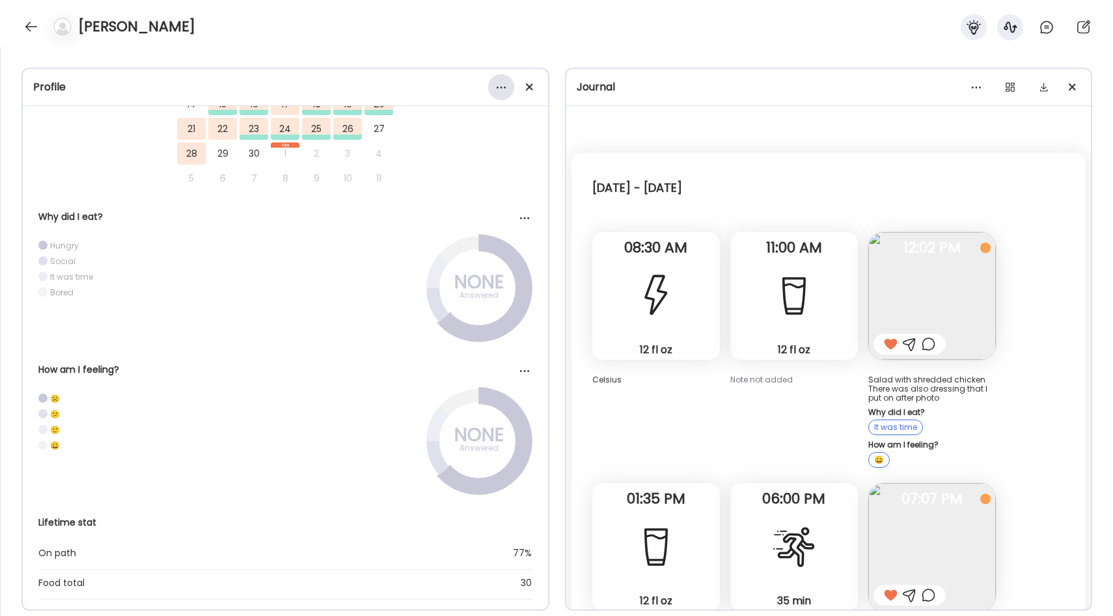
click at [500, 85] on div at bounding box center [501, 87] width 26 height 26
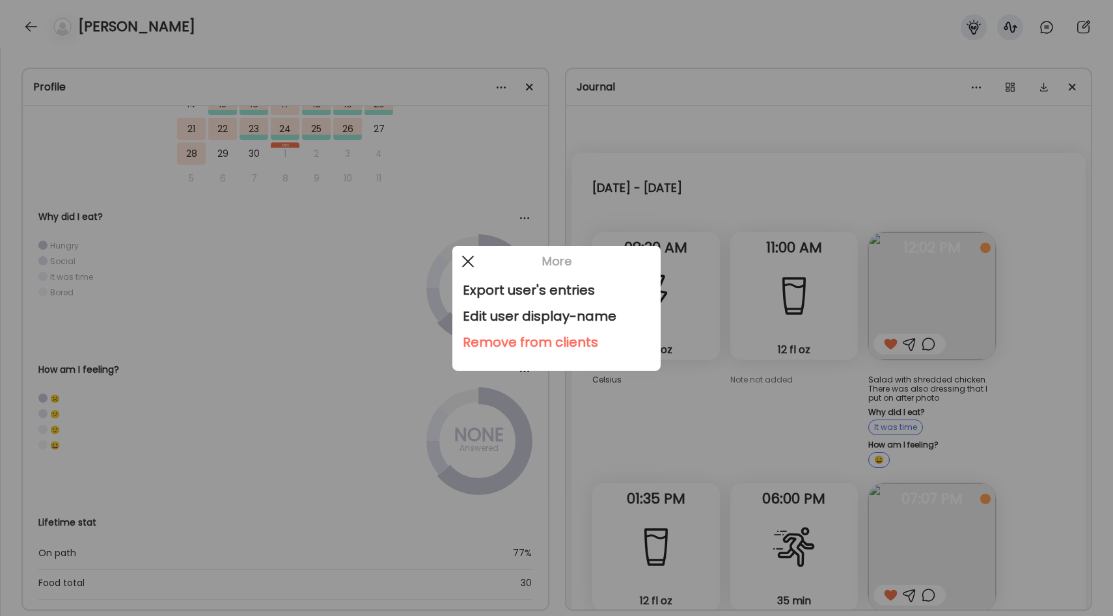
click at [463, 260] on div at bounding box center [468, 262] width 26 height 26
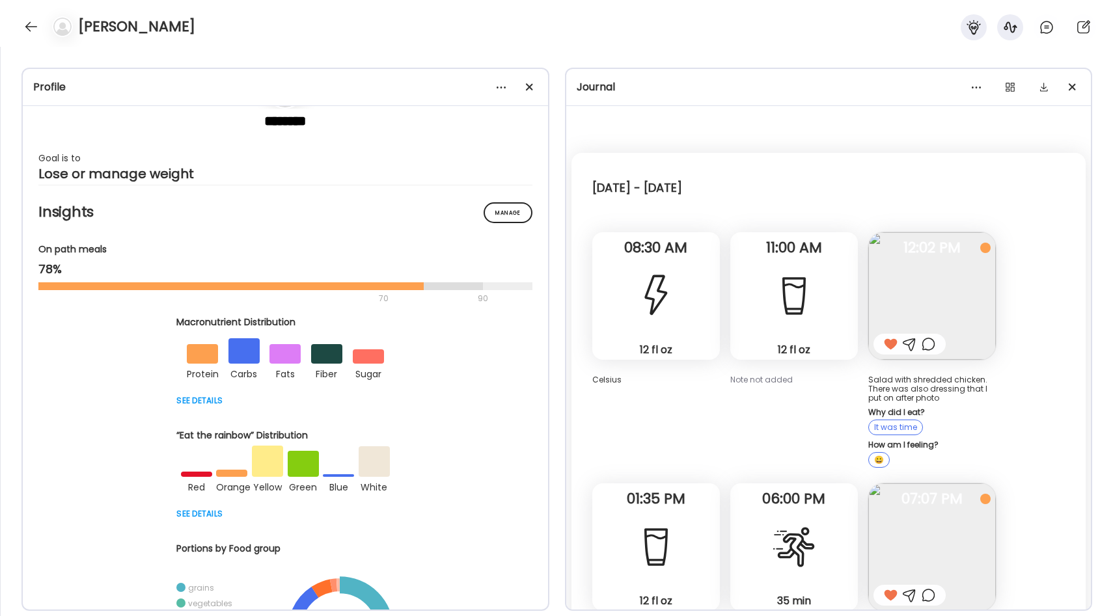
scroll to position [0, 0]
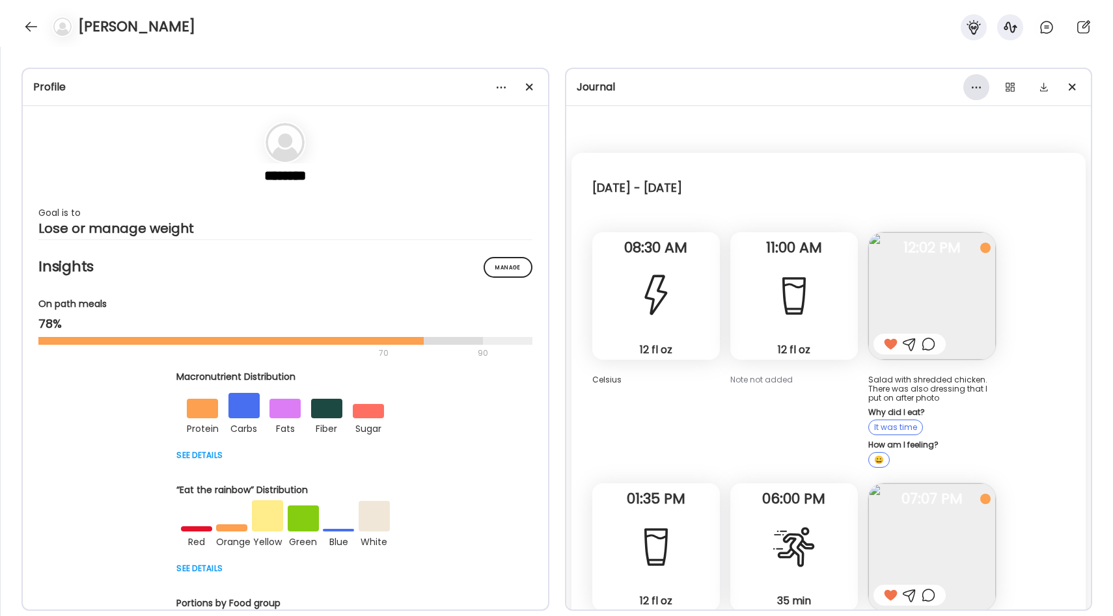
click at [973, 83] on div at bounding box center [976, 87] width 26 height 26
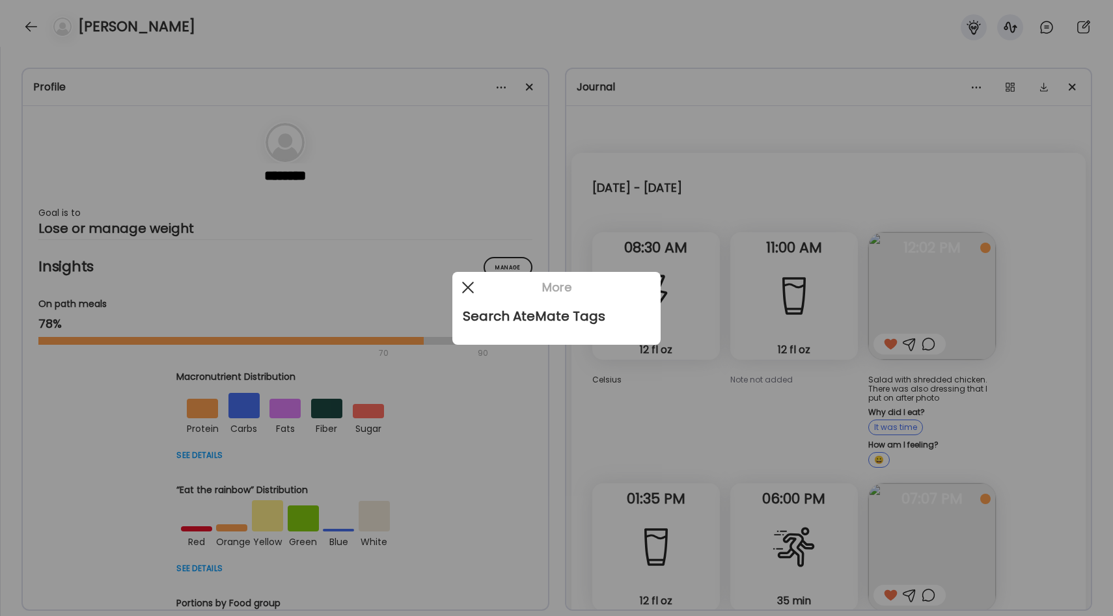
click at [473, 289] on div at bounding box center [468, 288] width 26 height 26
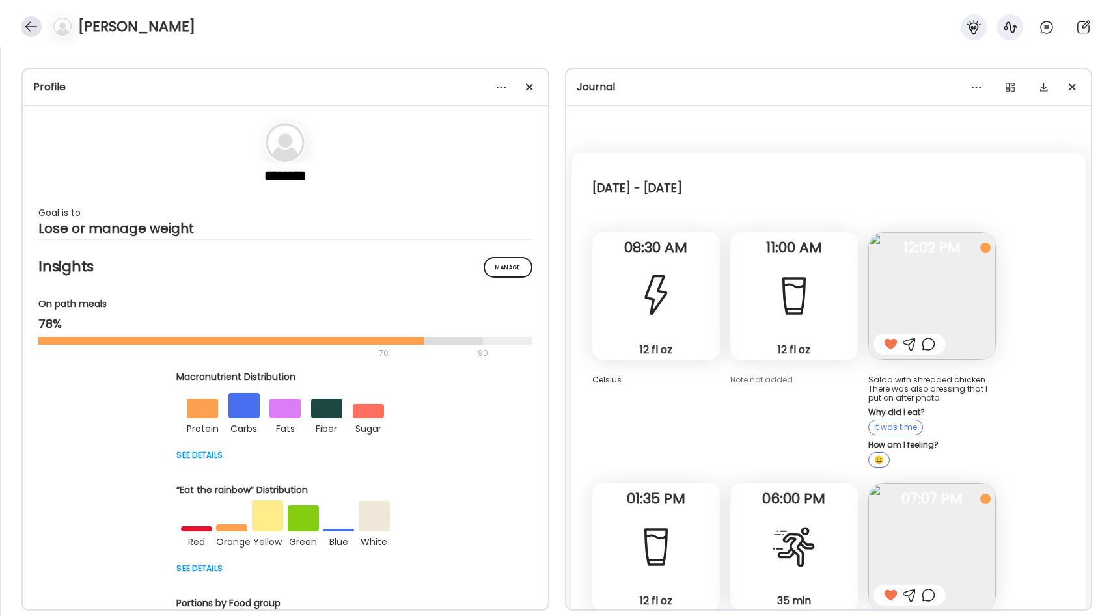
click at [34, 27] on div at bounding box center [31, 26] width 21 height 21
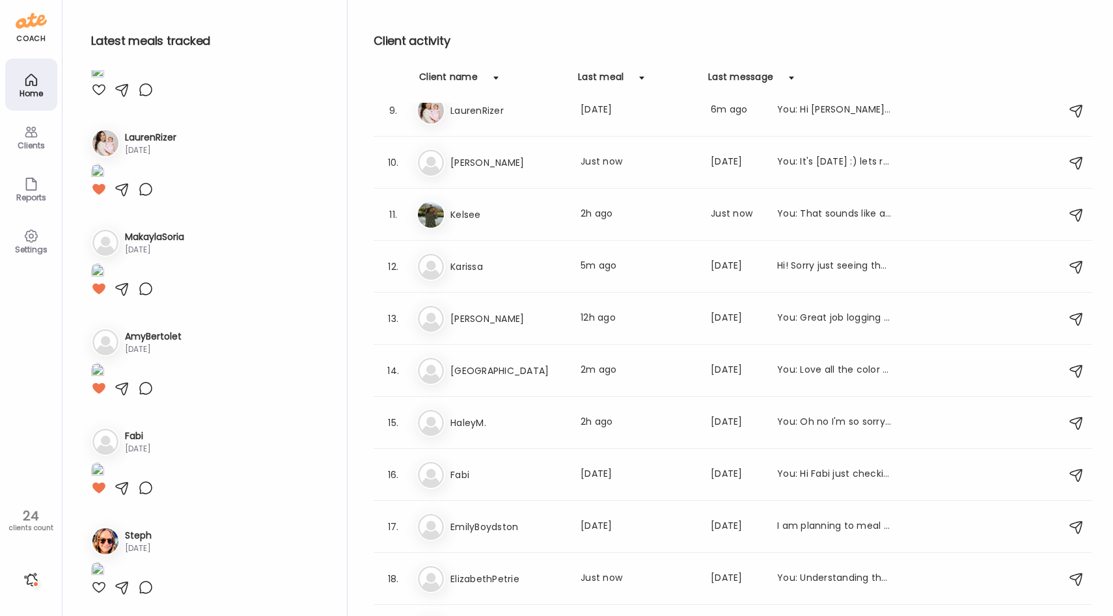
scroll to position [4676, 0]
click at [33, 234] on icon at bounding box center [31, 236] width 16 height 16
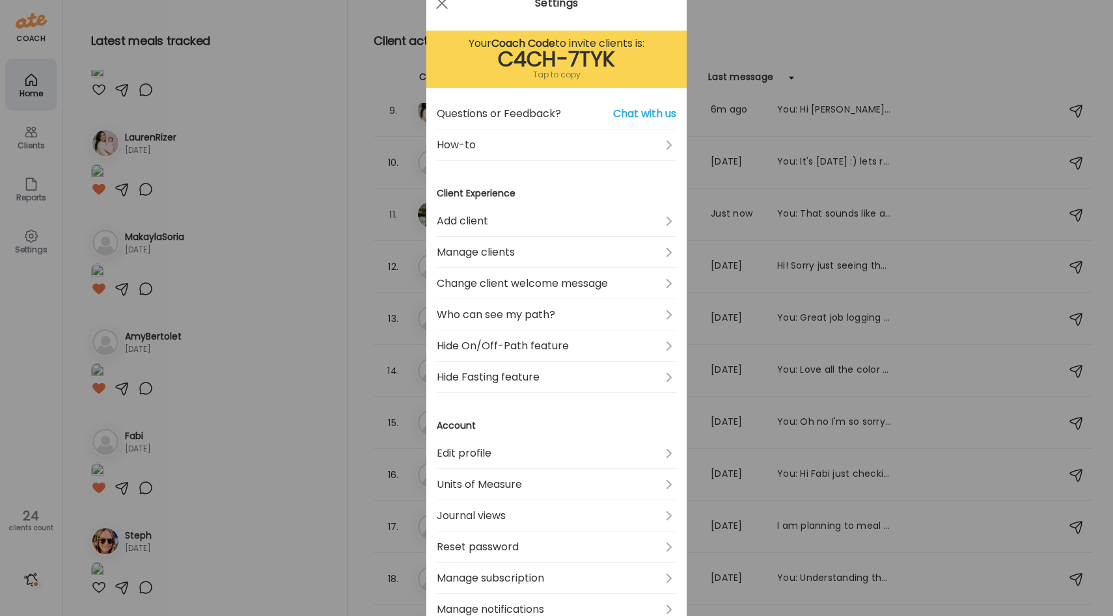
scroll to position [44, 0]
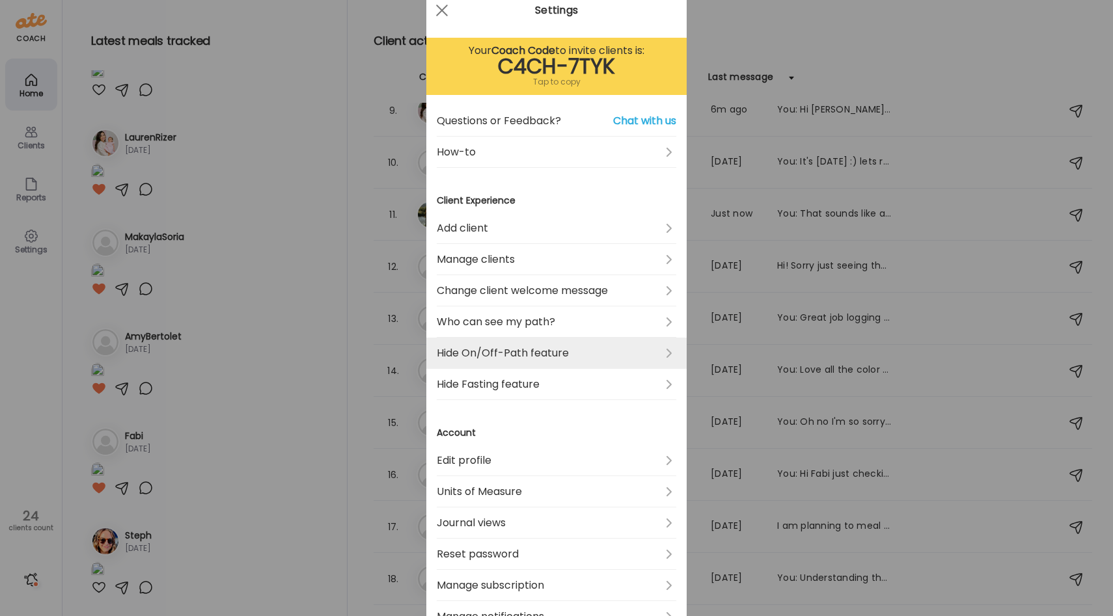
click at [520, 345] on link "Hide On/Off-Path feature" at bounding box center [556, 353] width 239 height 31
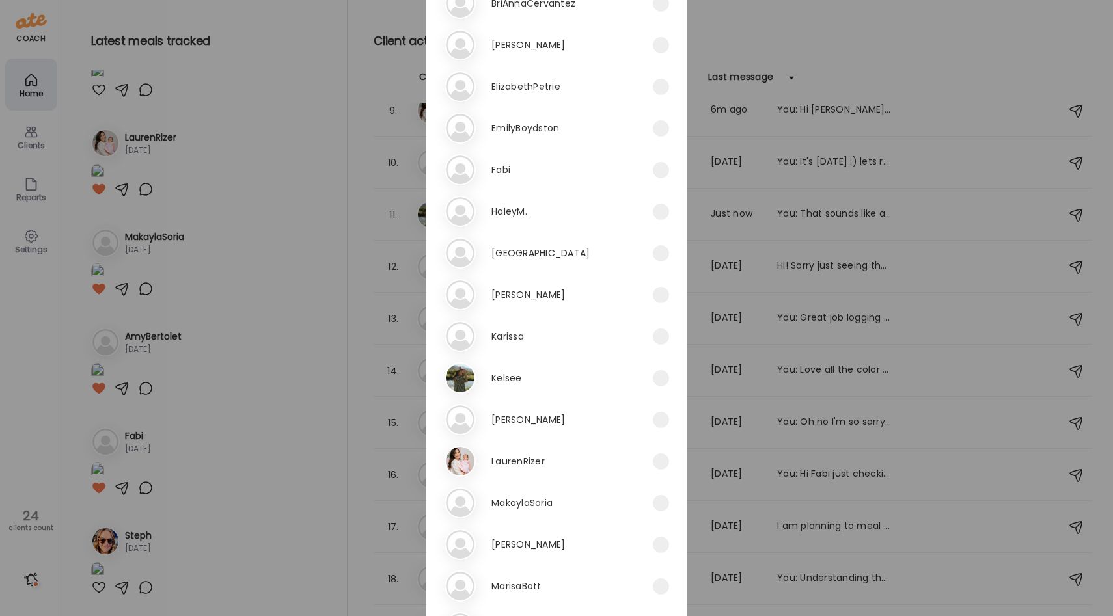
scroll to position [614, 0]
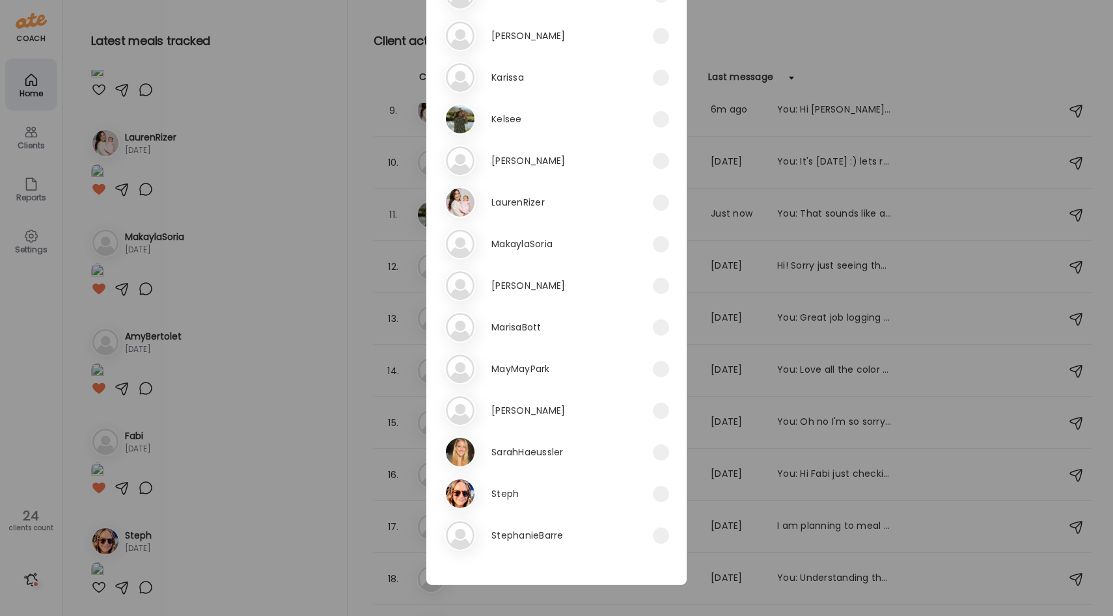
click at [564, 452] on h3 "SarahHaeussler" at bounding box center [527, 452] width 72 height 16
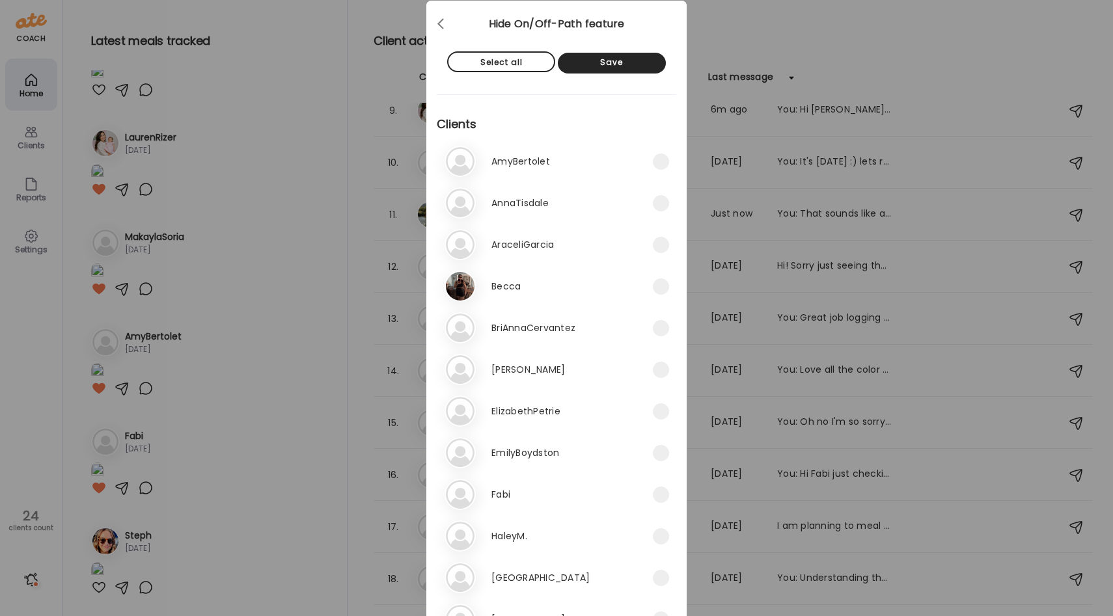
scroll to position [40, 0]
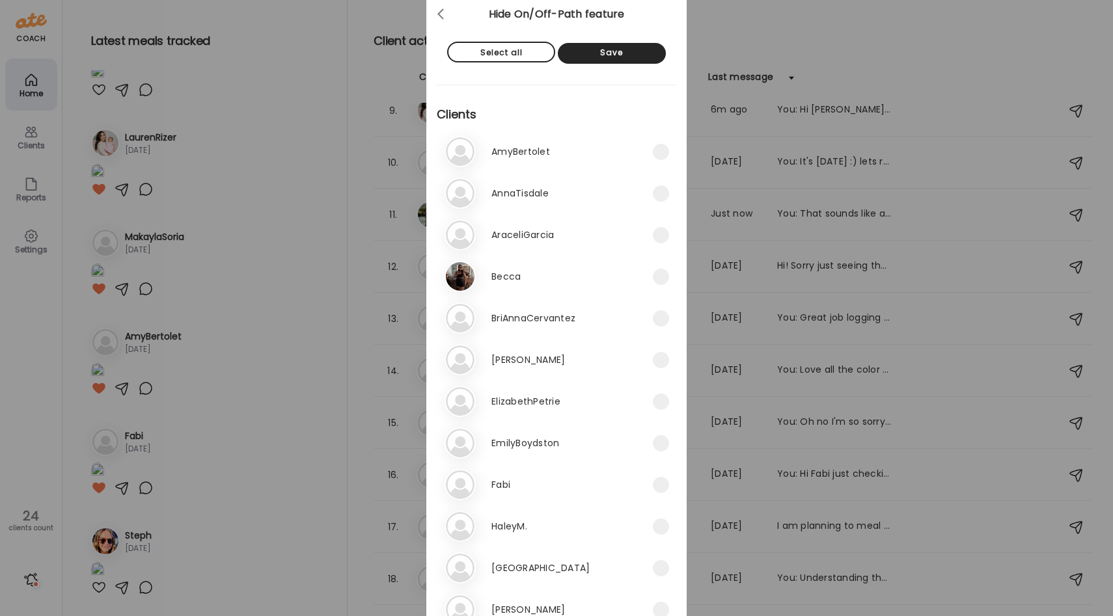
click at [584, 187] on div "An [GEOGRAPHIC_DATA]" at bounding box center [548, 193] width 208 height 31
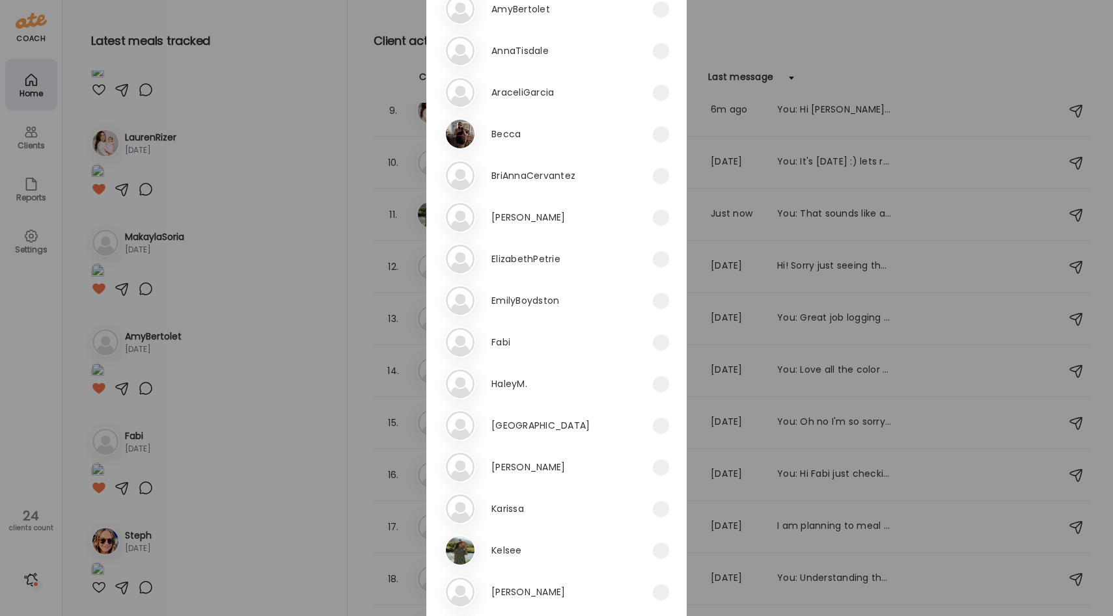
scroll to position [203, 0]
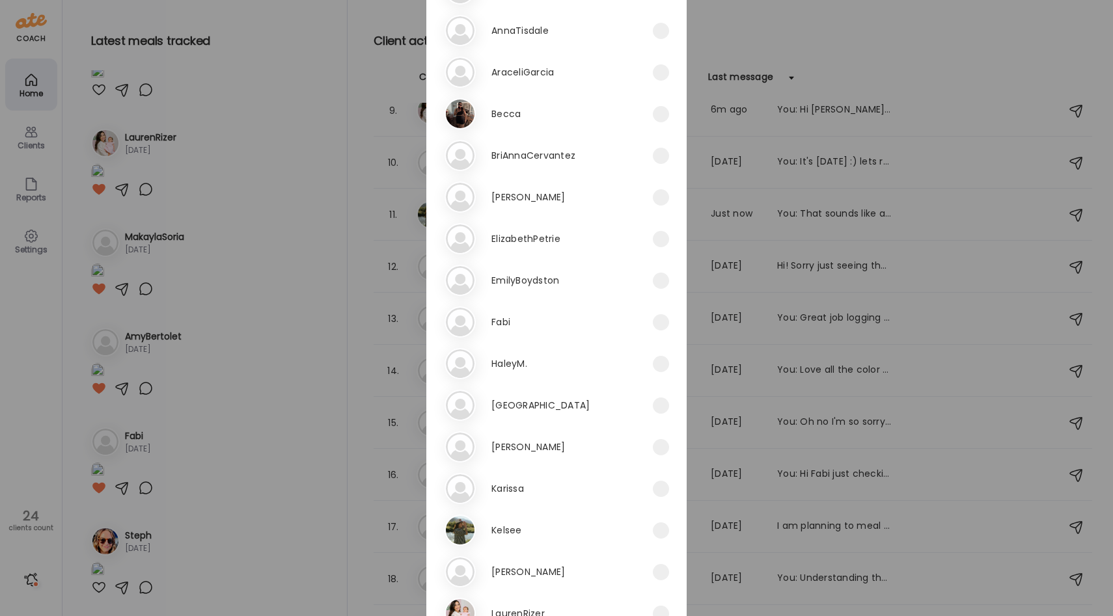
click at [564, 441] on div "Jo [GEOGRAPHIC_DATA]" at bounding box center [548, 446] width 208 height 31
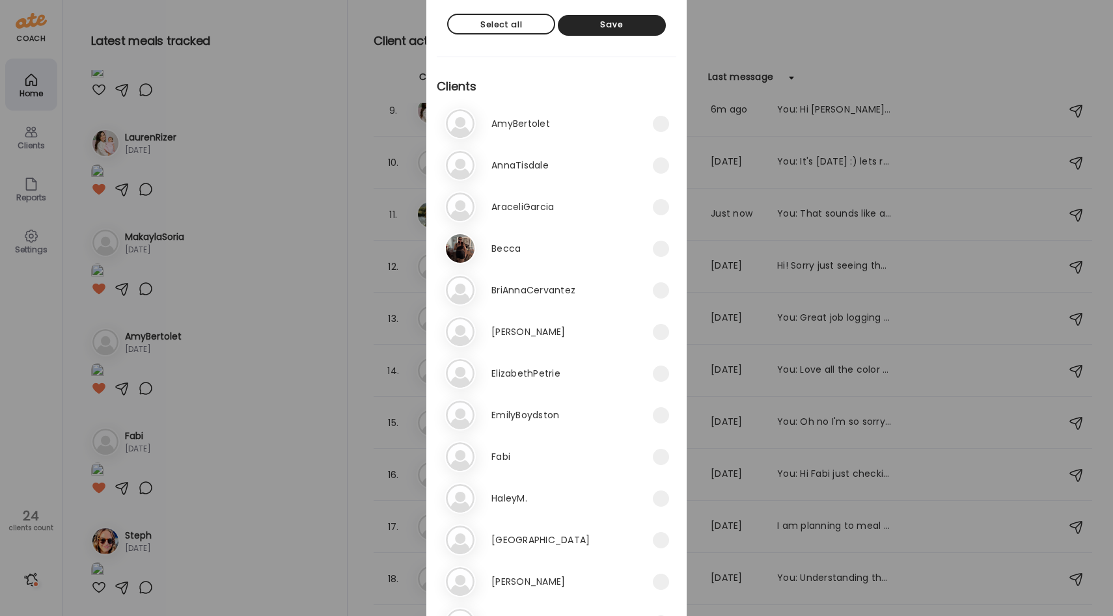
scroll to position [0, 0]
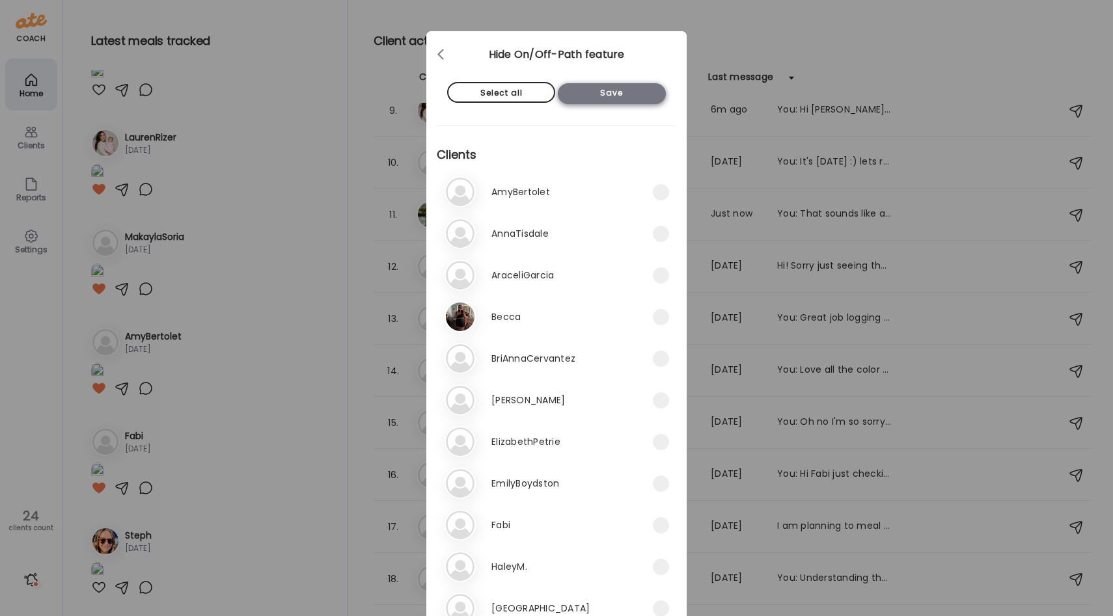
click at [612, 97] on div "Save" at bounding box center [612, 93] width 108 height 21
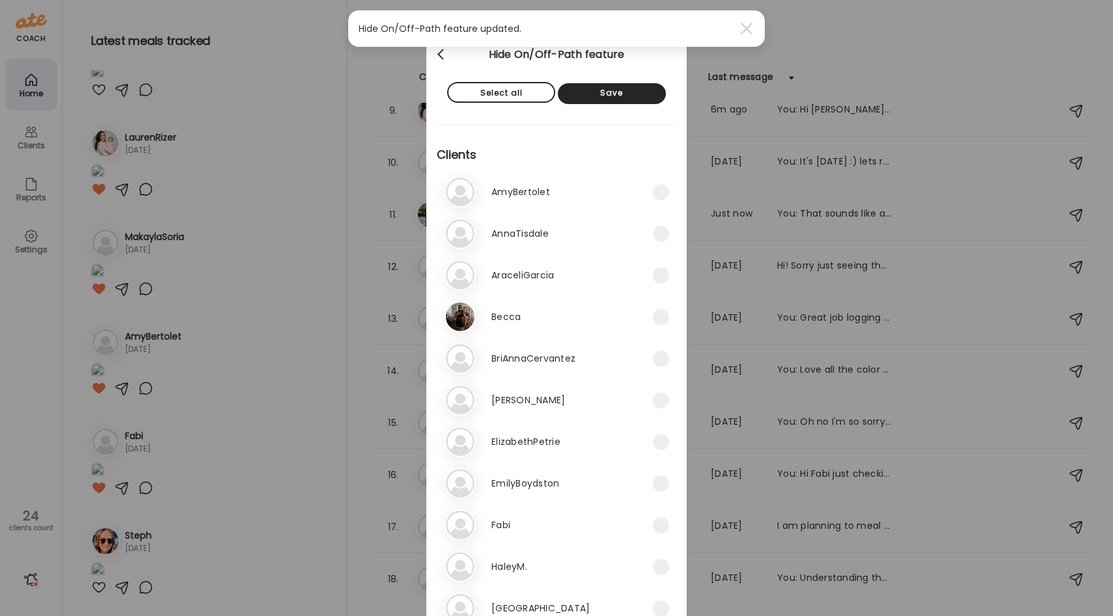
click at [445, 52] on div at bounding box center [442, 55] width 26 height 26
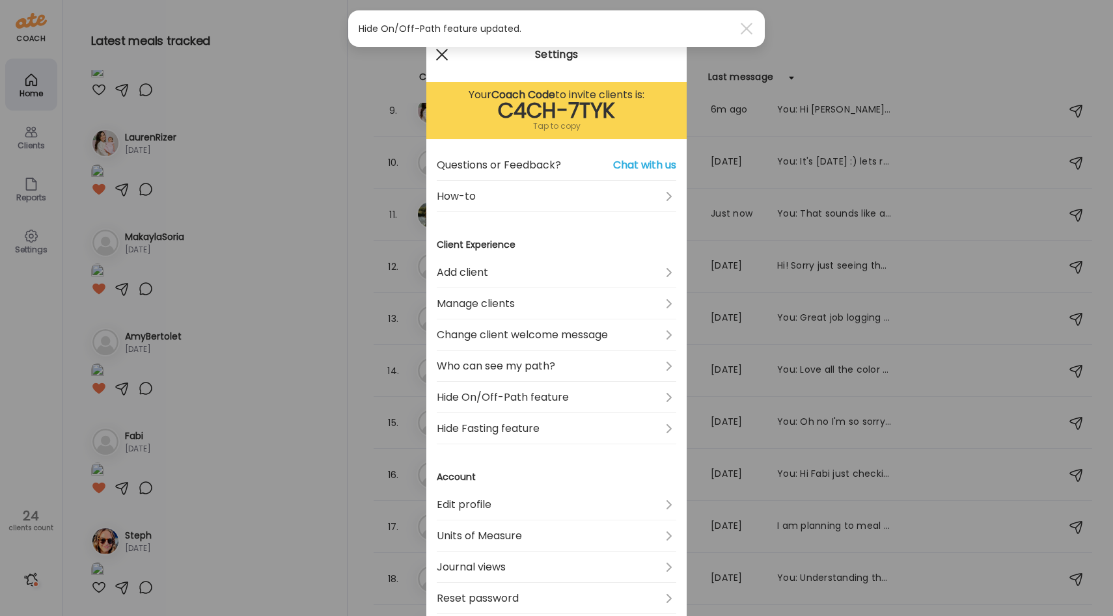
click at [439, 51] on div at bounding box center [442, 55] width 26 height 26
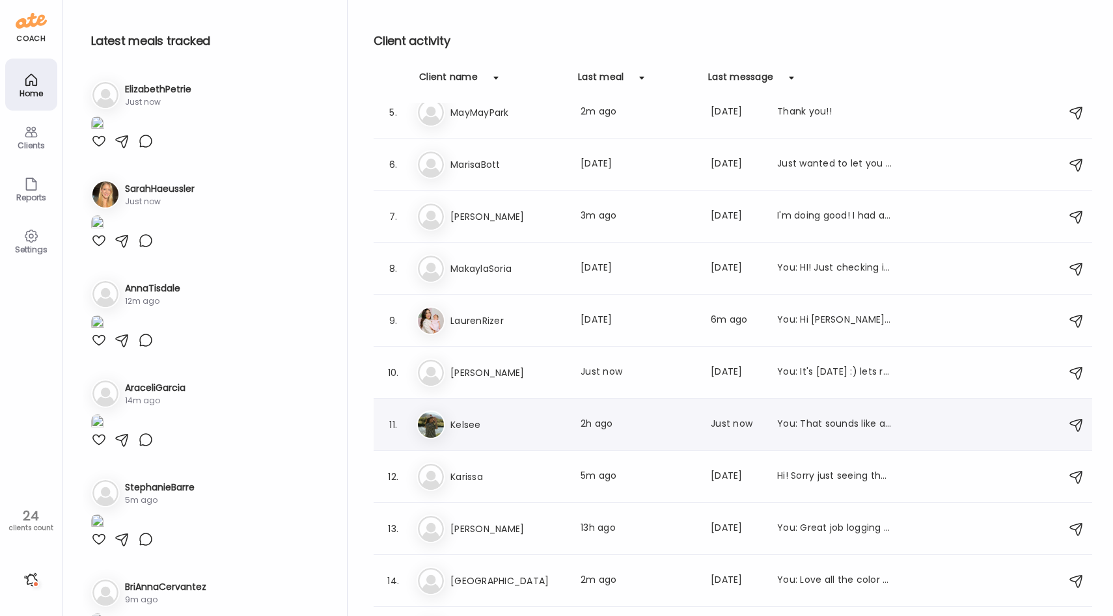
scroll to position [298, 0]
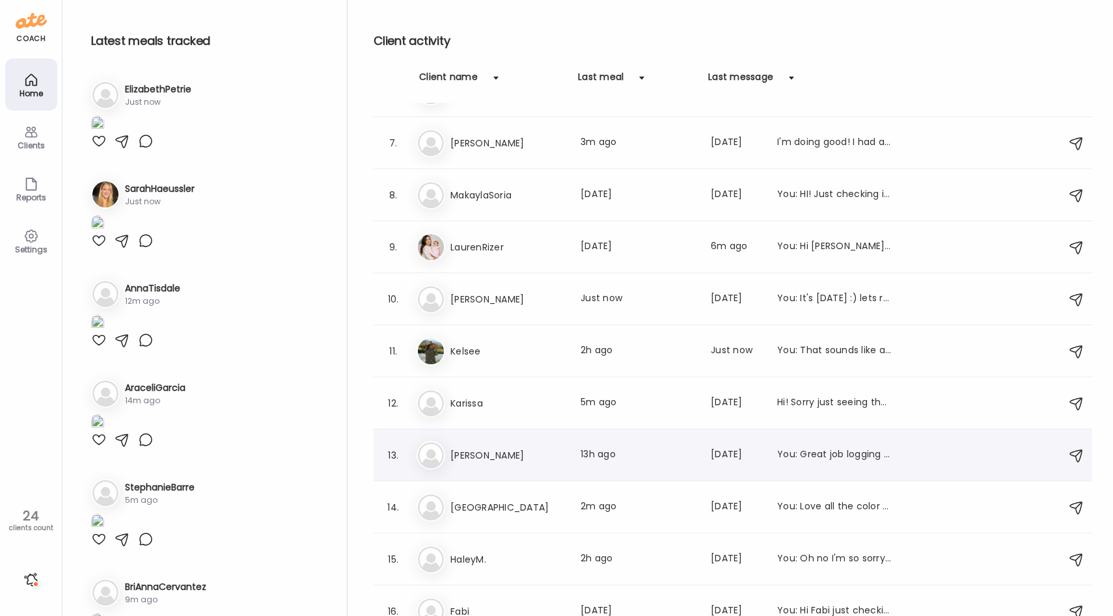
click at [521, 453] on h3 "[PERSON_NAME]" at bounding box center [507, 456] width 115 height 16
click at [0, 0] on div "On path meals 78% 70 90 Macronutrient Distribution protein carbs fats fiber sug…" at bounding box center [0, 0] width 0 height 0
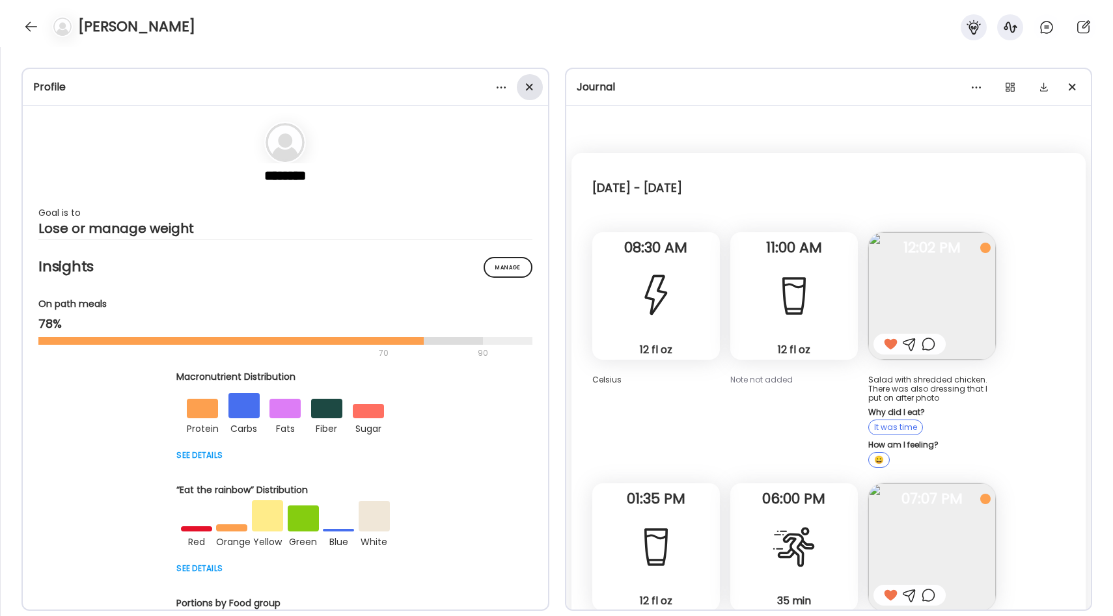
click at [534, 92] on div at bounding box center [530, 87] width 26 height 26
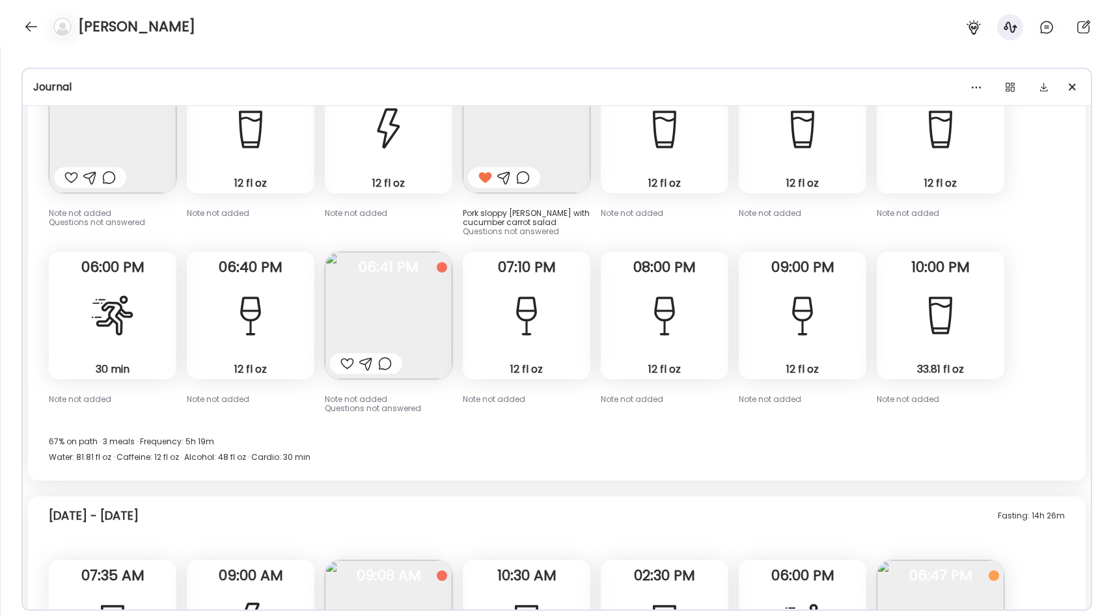
scroll to position [4233, 0]
click at [413, 322] on img at bounding box center [389, 315] width 128 height 128
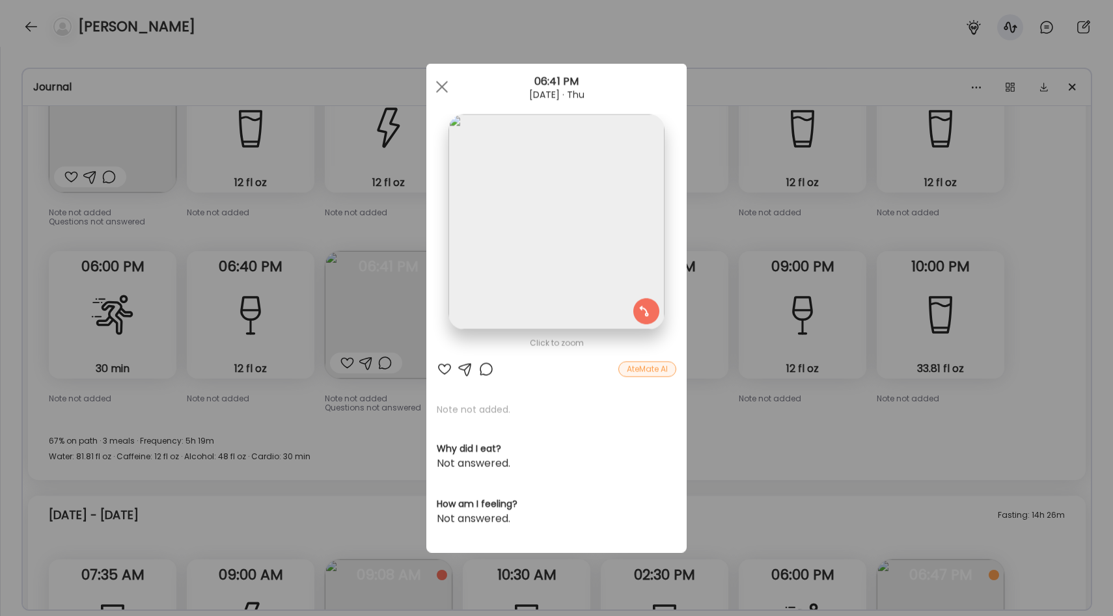
click at [593, 266] on img at bounding box center [555, 222] width 215 height 215
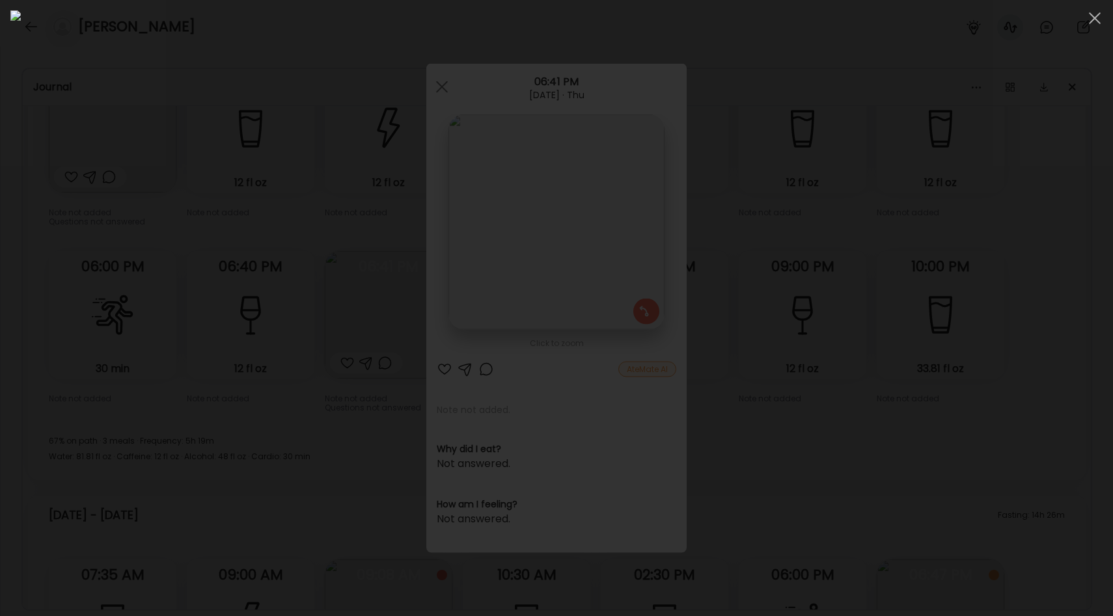
click at [1053, 335] on div at bounding box center [556, 307] width 1092 height 595
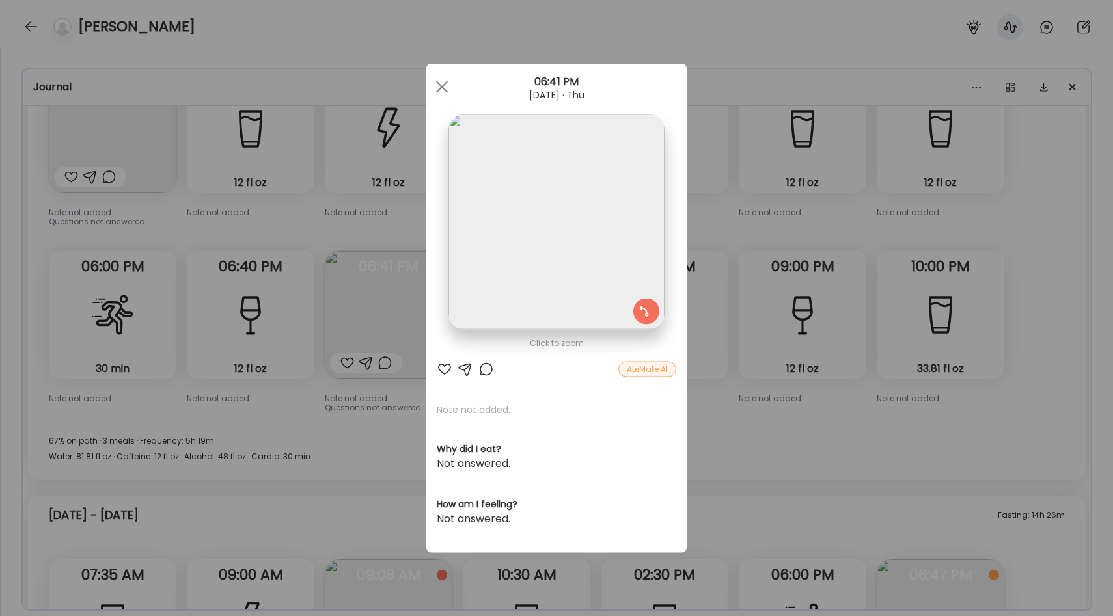
click at [717, 418] on div "Ate Coach Dashboard Wahoo! It’s official Take a moment to set up your Coach Pro…" at bounding box center [556, 308] width 1113 height 616
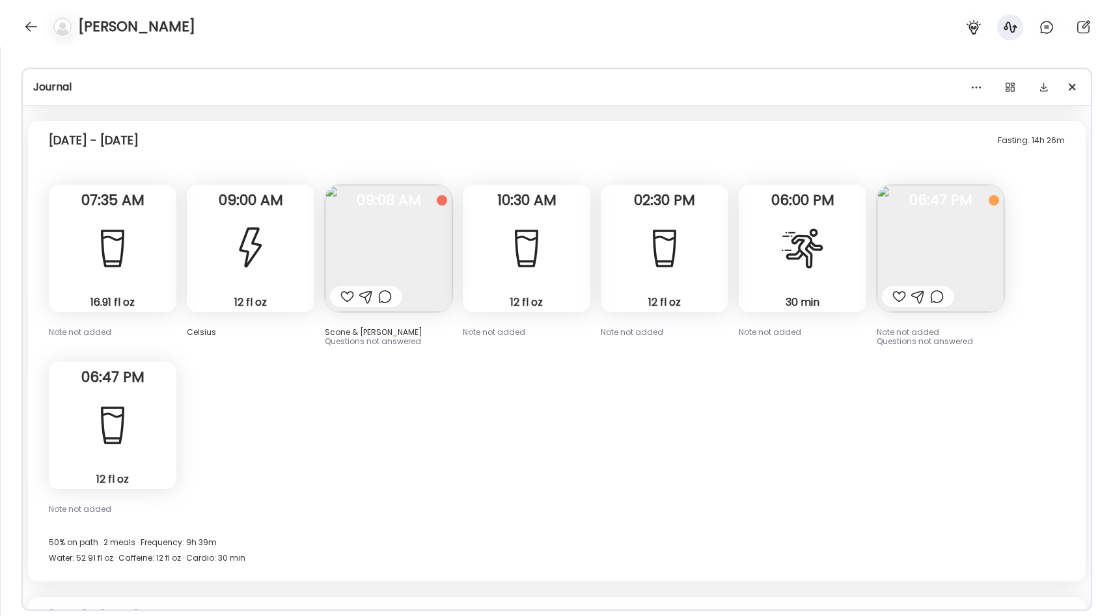
scroll to position [4612, 0]
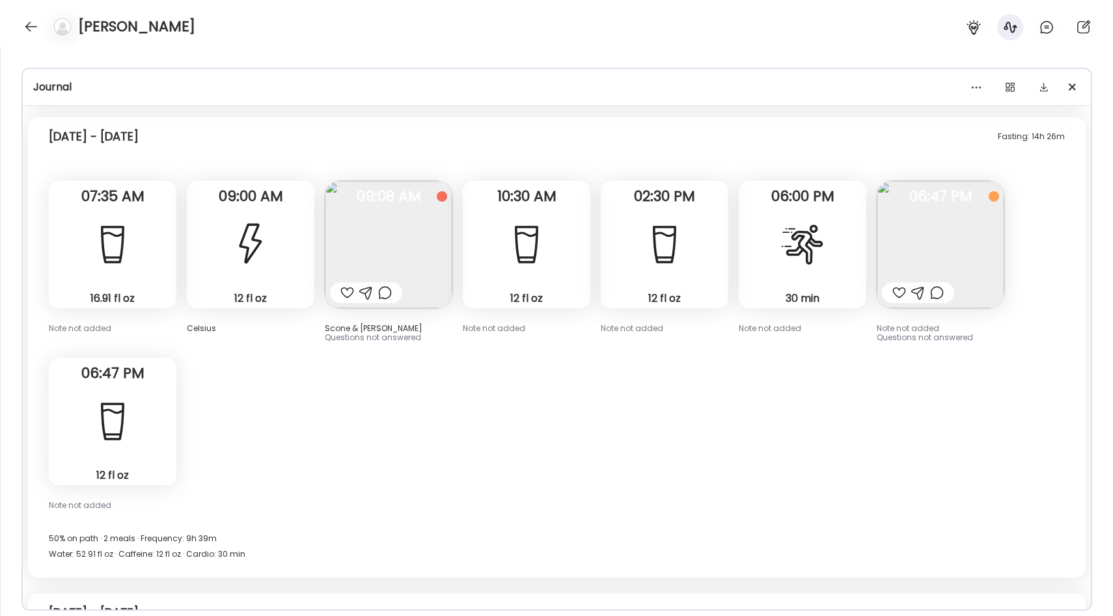
click at [376, 239] on img at bounding box center [389, 245] width 128 height 128
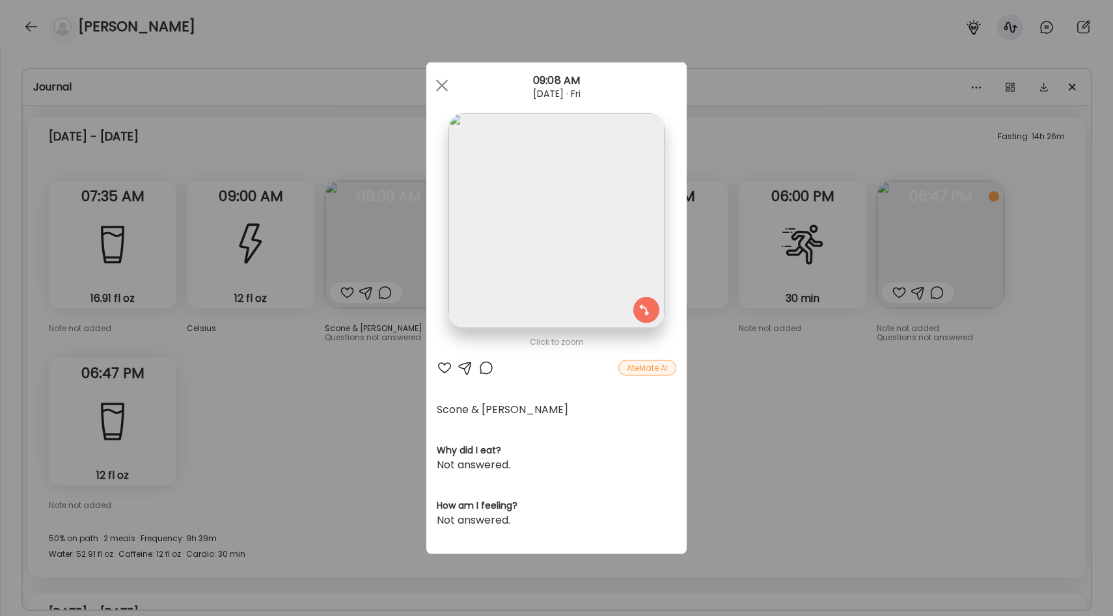
click at [347, 381] on div "Ate Coach Dashboard Wahoo! It’s official Take a moment to set up your Coach Pro…" at bounding box center [556, 308] width 1113 height 616
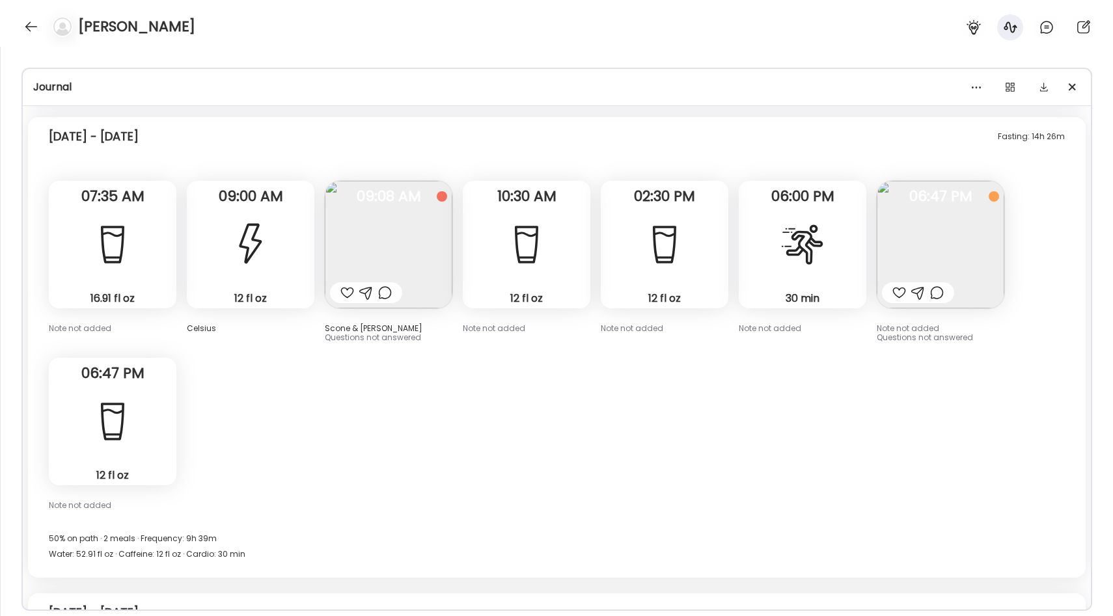
click at [380, 252] on img at bounding box center [389, 245] width 128 height 128
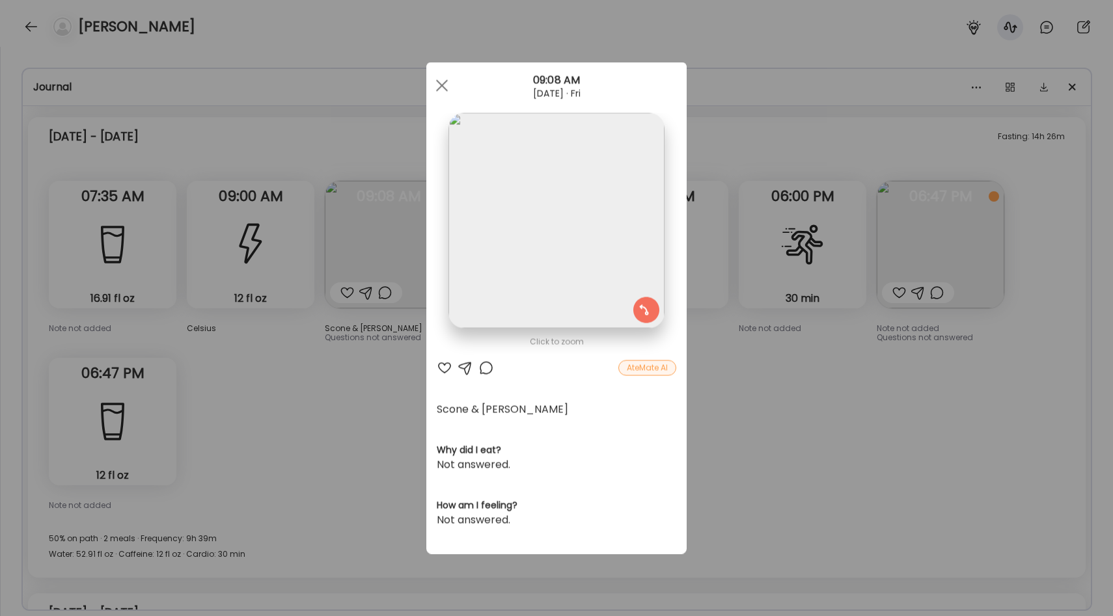
click at [574, 236] on img at bounding box center [555, 220] width 215 height 215
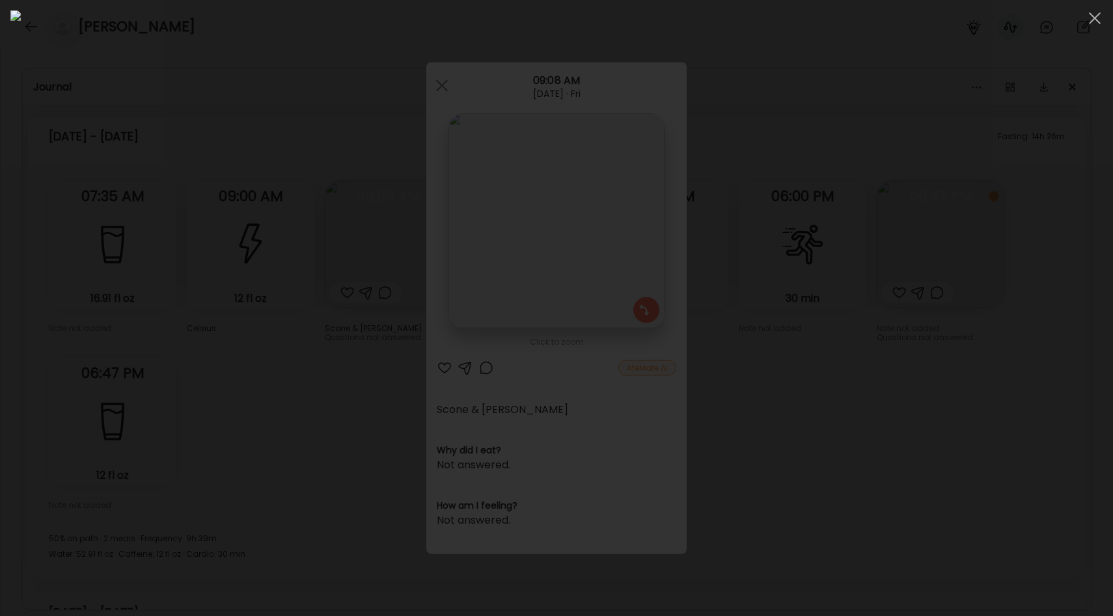
click at [1002, 210] on div at bounding box center [556, 307] width 1092 height 595
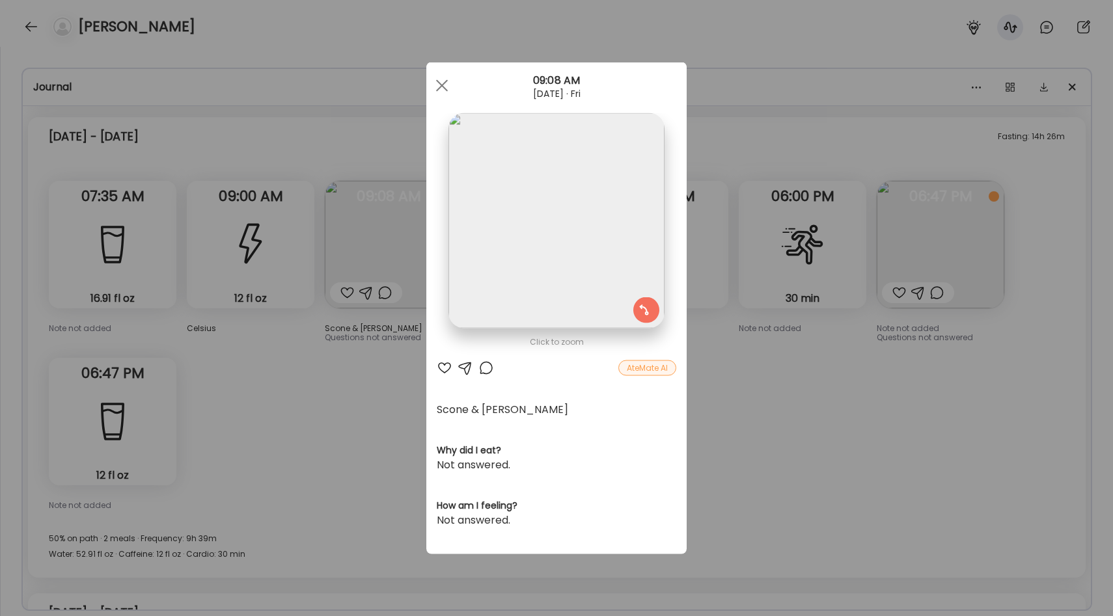
click at [773, 349] on div "Ate Coach Dashboard Wahoo! It’s official Take a moment to set up your Coach Pro…" at bounding box center [556, 308] width 1113 height 616
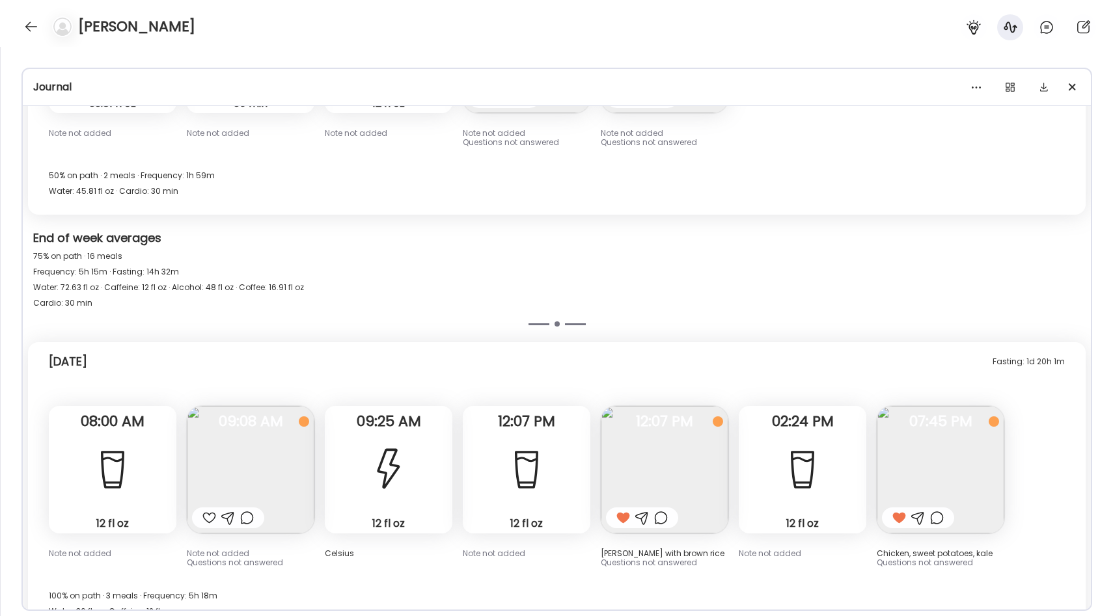
scroll to position [5312, 0]
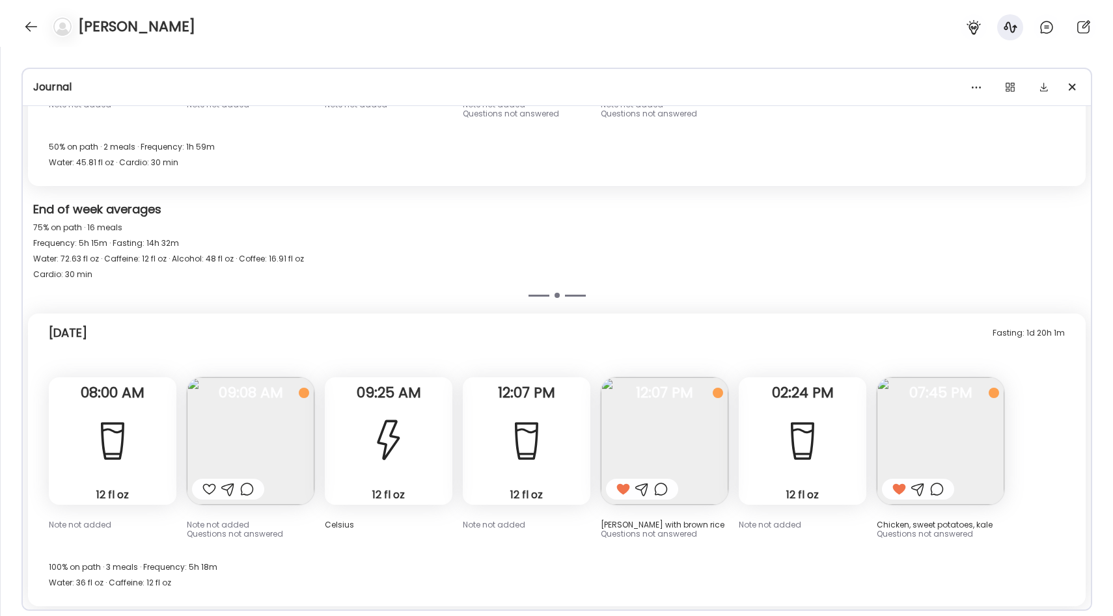
click at [959, 398] on span "07:45 PM" at bounding box center [941, 393] width 128 height 12
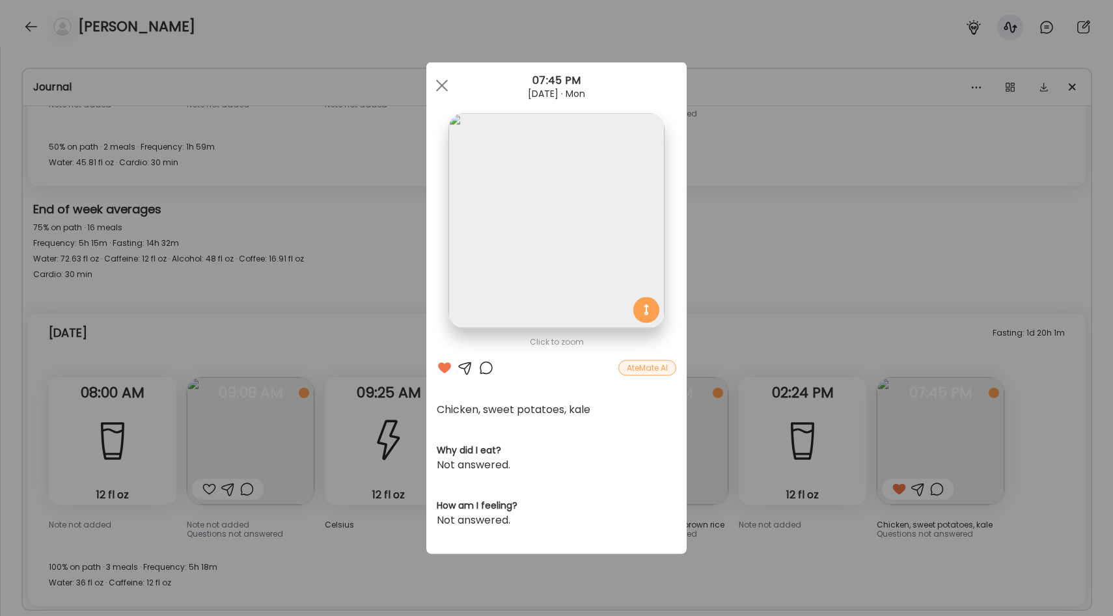
click at [826, 245] on div "Ate Coach Dashboard Wahoo! It’s official Take a moment to set up your Coach Pro…" at bounding box center [556, 308] width 1113 height 616
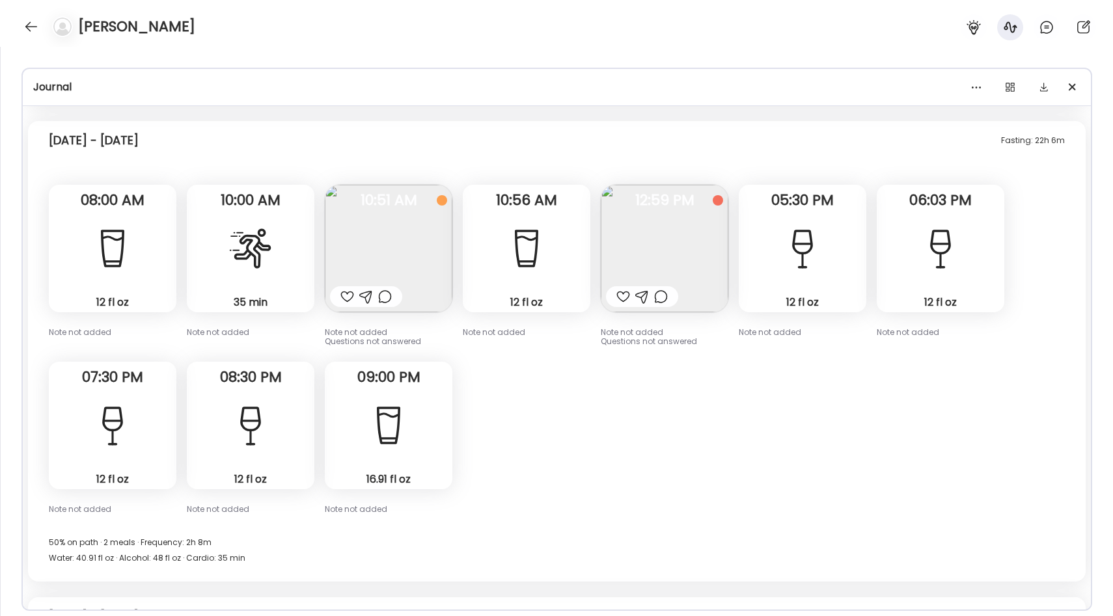
scroll to position [1555, 0]
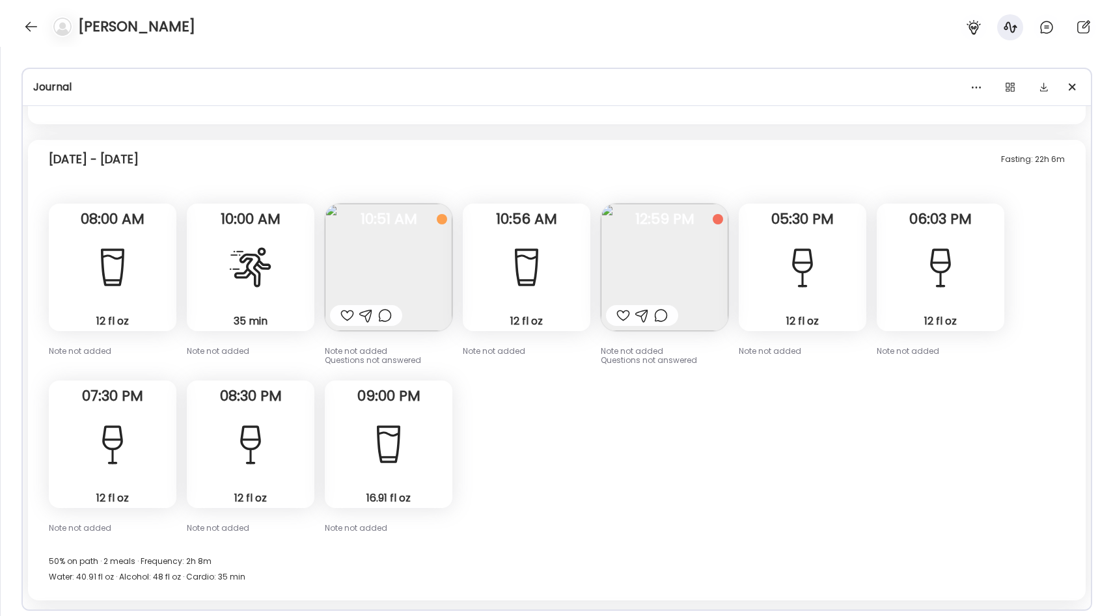
click at [22, 20] on div "[PERSON_NAME]" at bounding box center [556, 23] width 1113 height 47
click at [28, 21] on div at bounding box center [31, 26] width 21 height 21
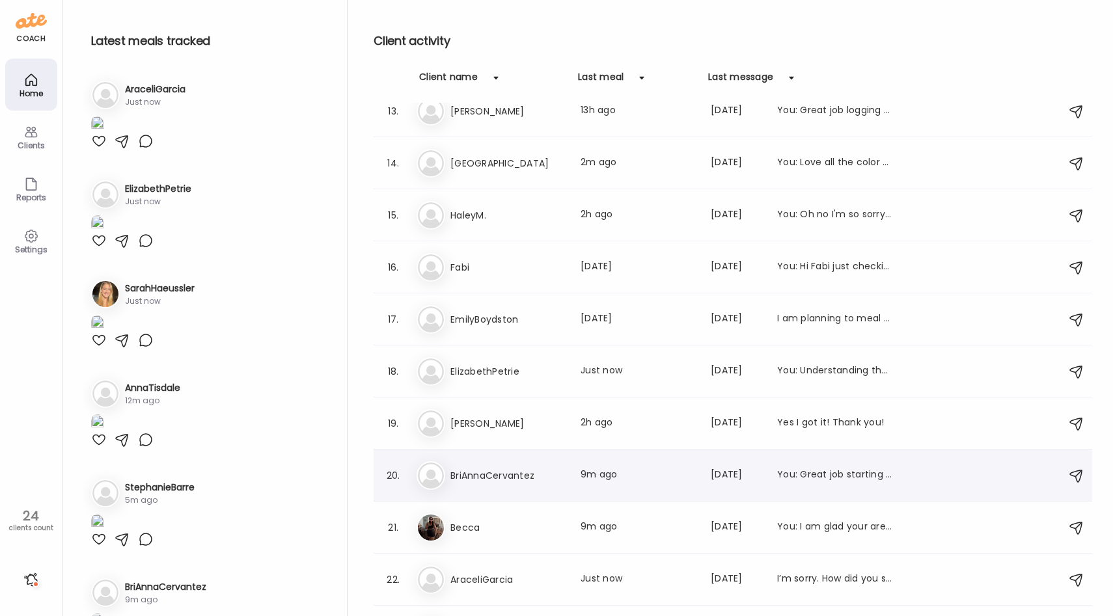
scroll to position [730, 0]
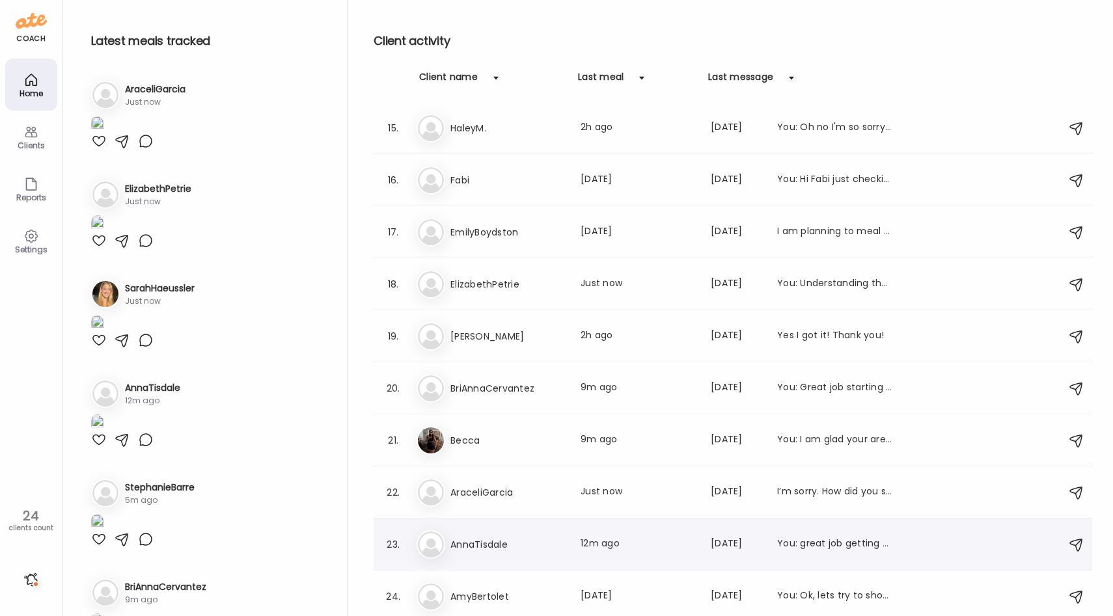
click at [496, 549] on h3 "AnnaTisdale" at bounding box center [507, 545] width 115 height 16
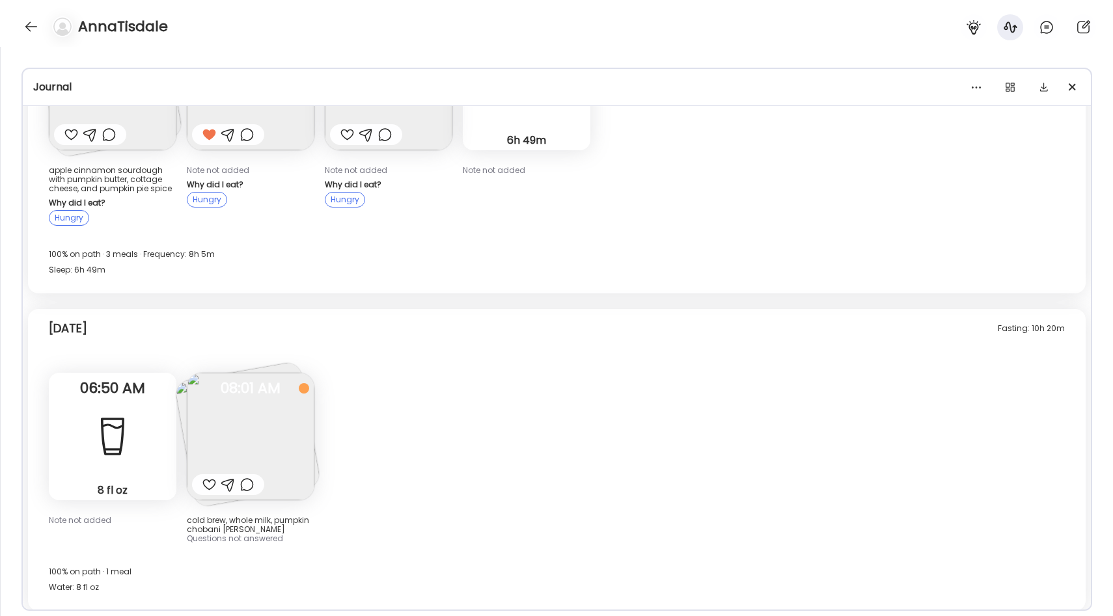
scroll to position [985, 0]
click at [280, 425] on img at bounding box center [251, 437] width 128 height 128
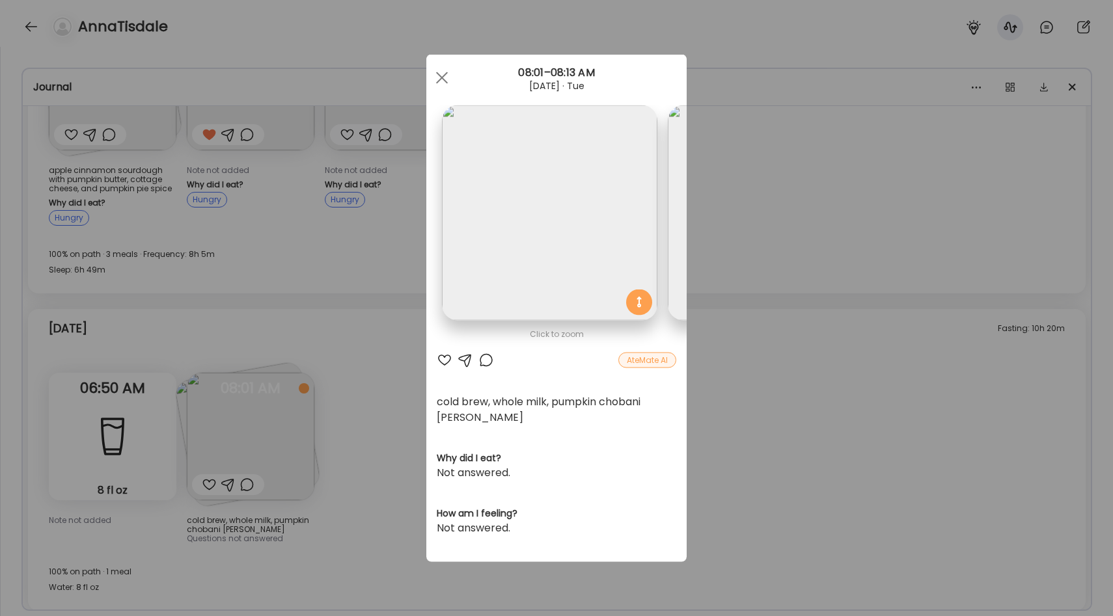
scroll to position [0, 212]
click at [443, 74] on div at bounding box center [442, 78] width 26 height 26
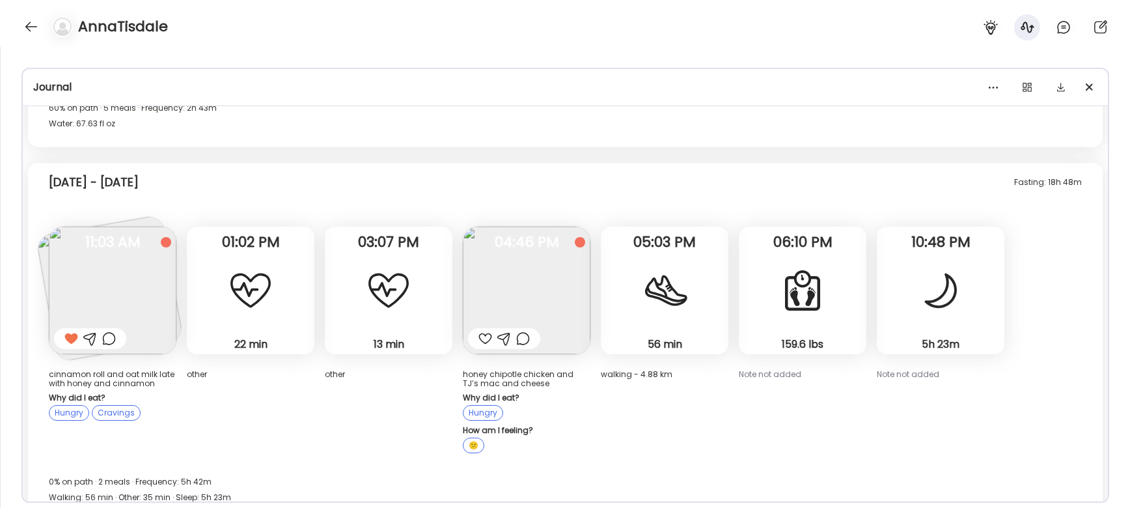
scroll to position [2118, 0]
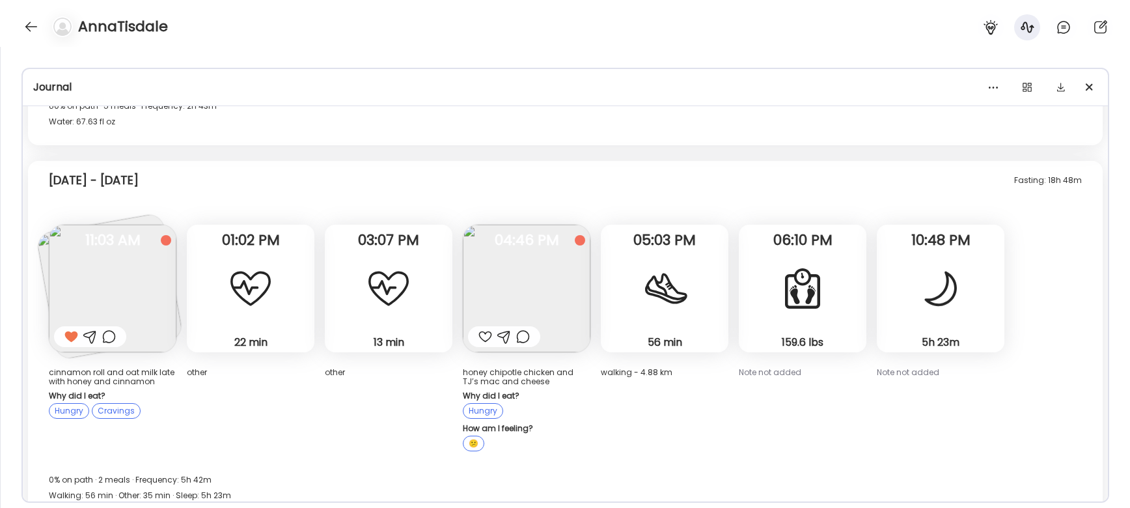
click at [144, 288] on img at bounding box center [113, 289] width 128 height 128
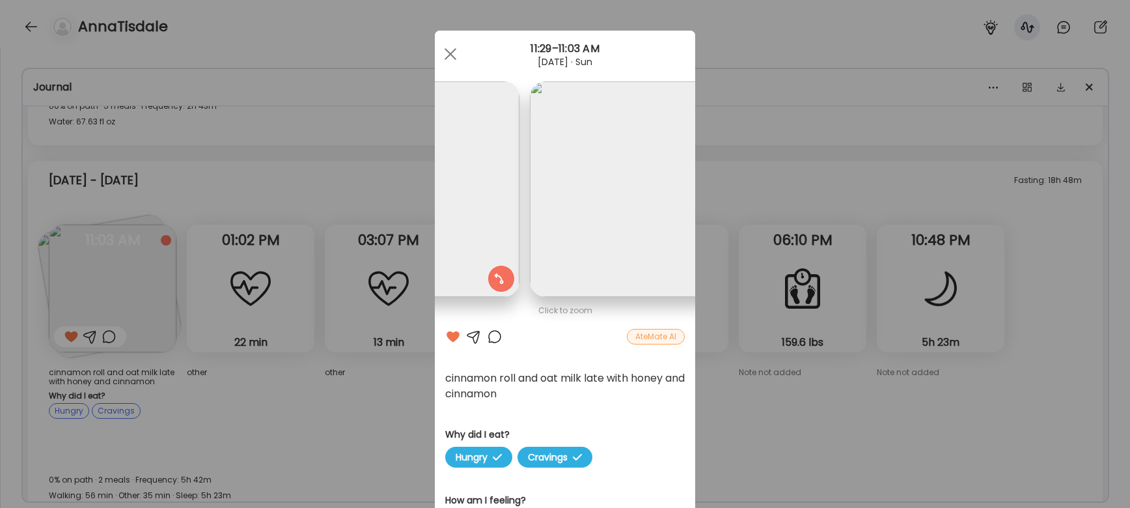
scroll to position [0, 0]
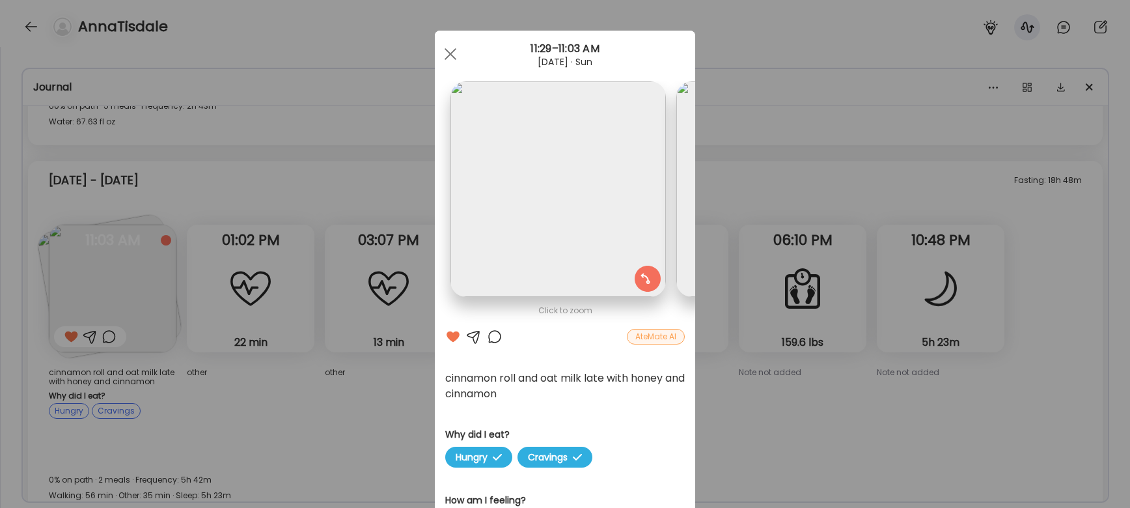
click at [390, 215] on div "Ate Coach Dashboard Wahoo! It’s official Take a moment to set up your Coach Pro…" at bounding box center [565, 254] width 1130 height 508
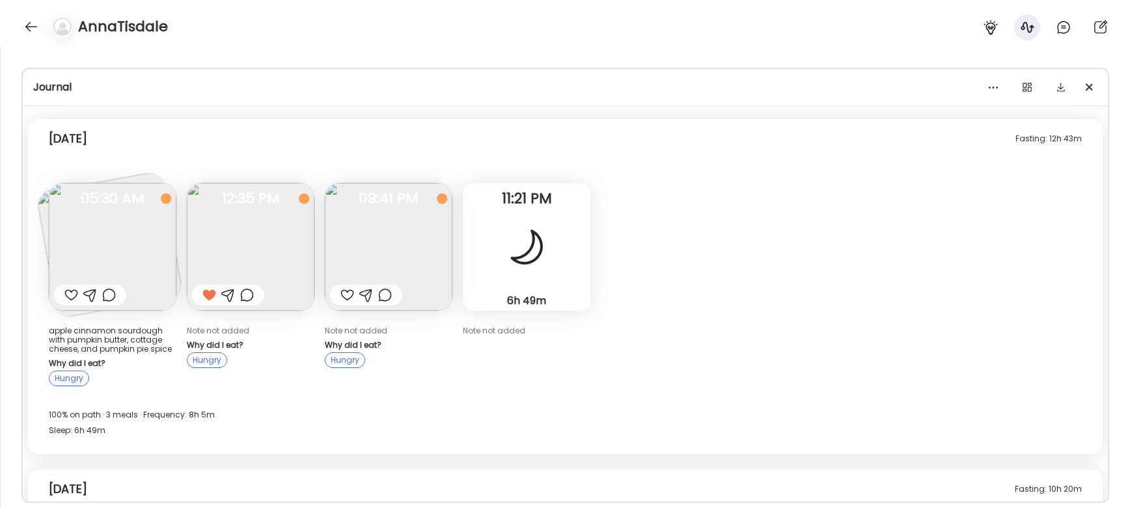
scroll to position [2662, 0]
click at [121, 245] on img at bounding box center [113, 245] width 128 height 128
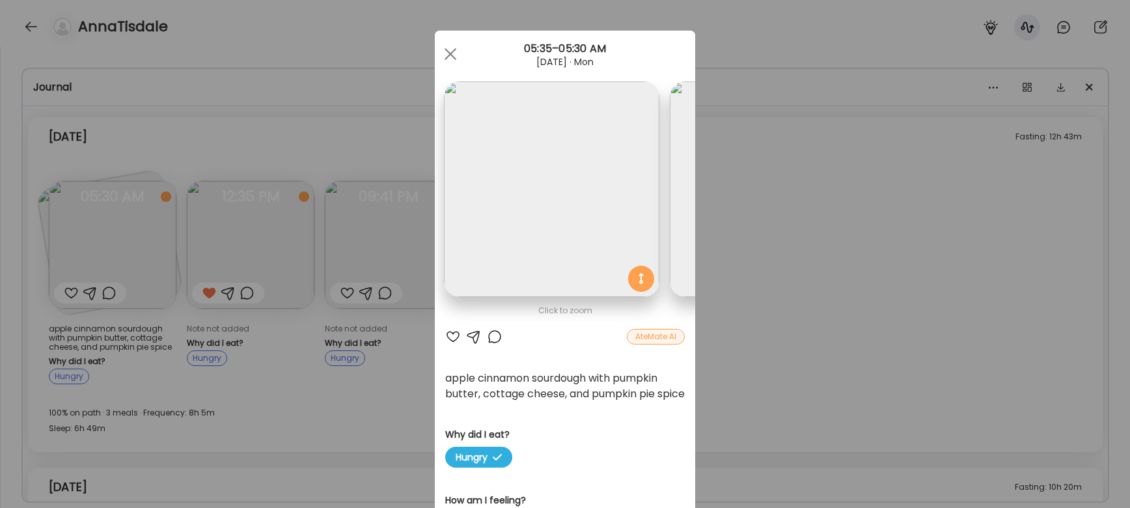
scroll to position [0, 0]
click at [316, 203] on div "Ate Coach Dashboard Wahoo! It’s official Take a moment to set up your Coach Pro…" at bounding box center [565, 254] width 1130 height 508
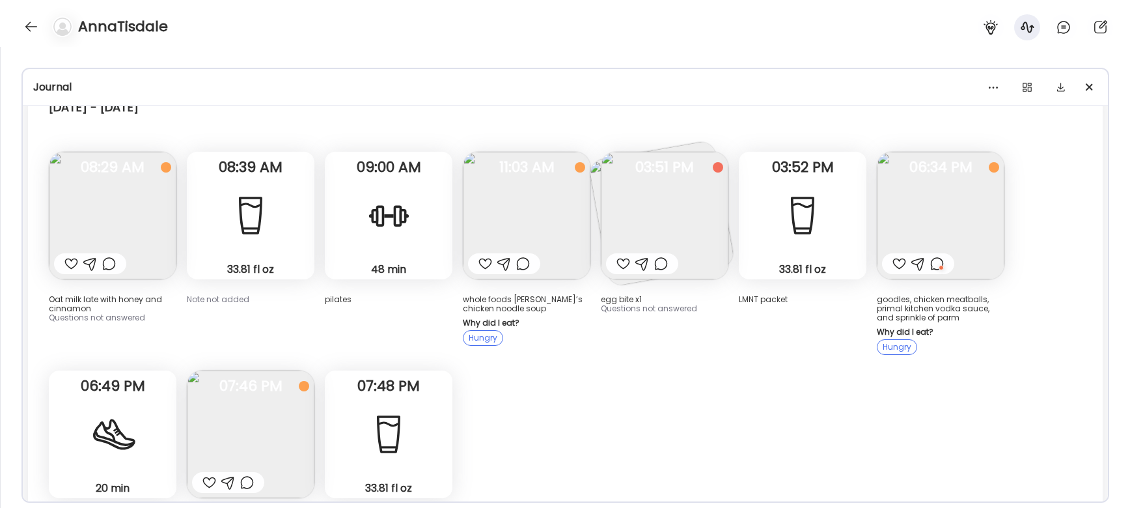
scroll to position [381, 0]
click at [687, 235] on img at bounding box center [665, 215] width 128 height 128
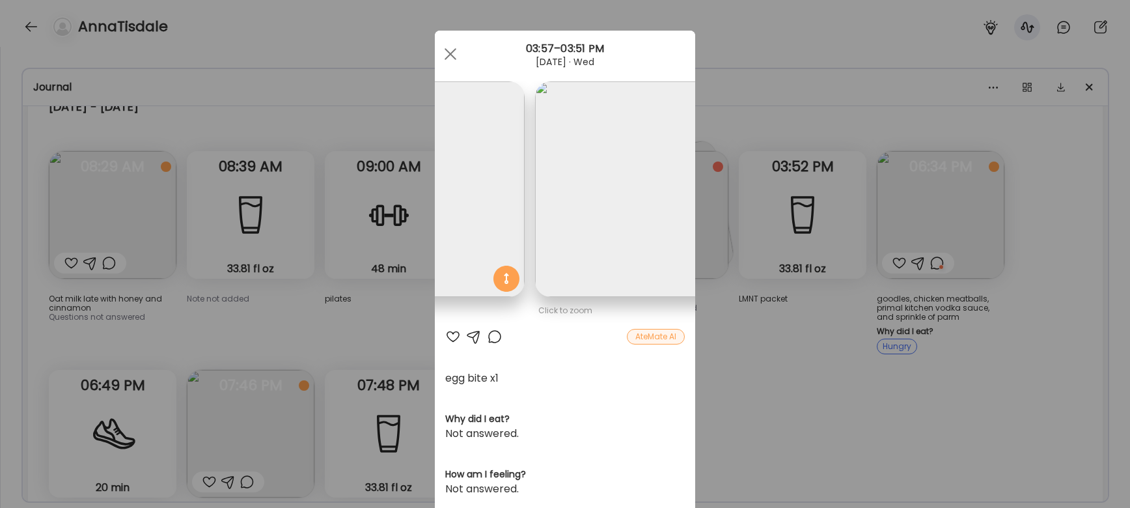
scroll to position [0, 212]
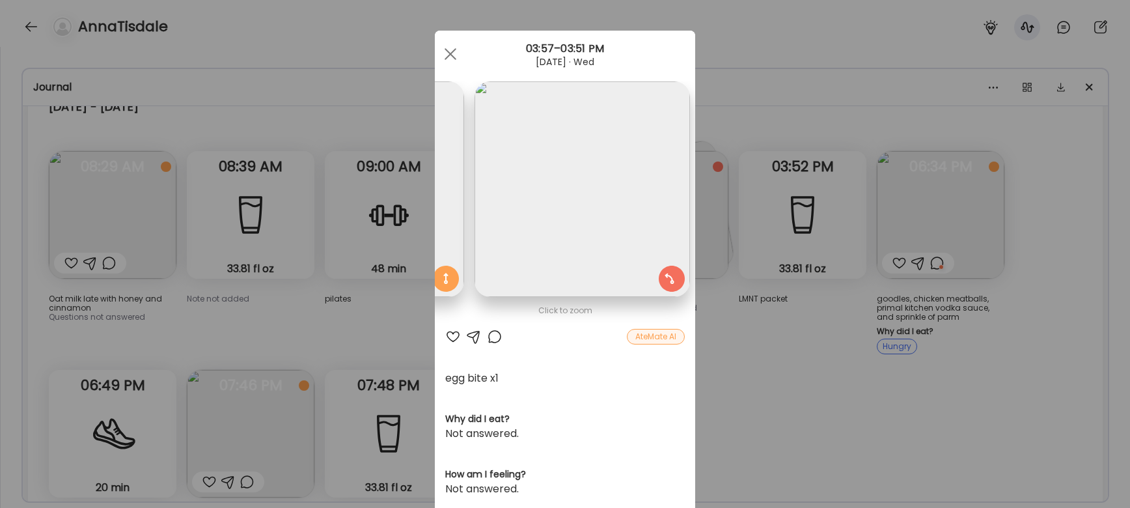
click at [759, 339] on div "Ate Coach Dashboard Wahoo! It’s official Take a moment to set up your Coach Pro…" at bounding box center [565, 254] width 1130 height 508
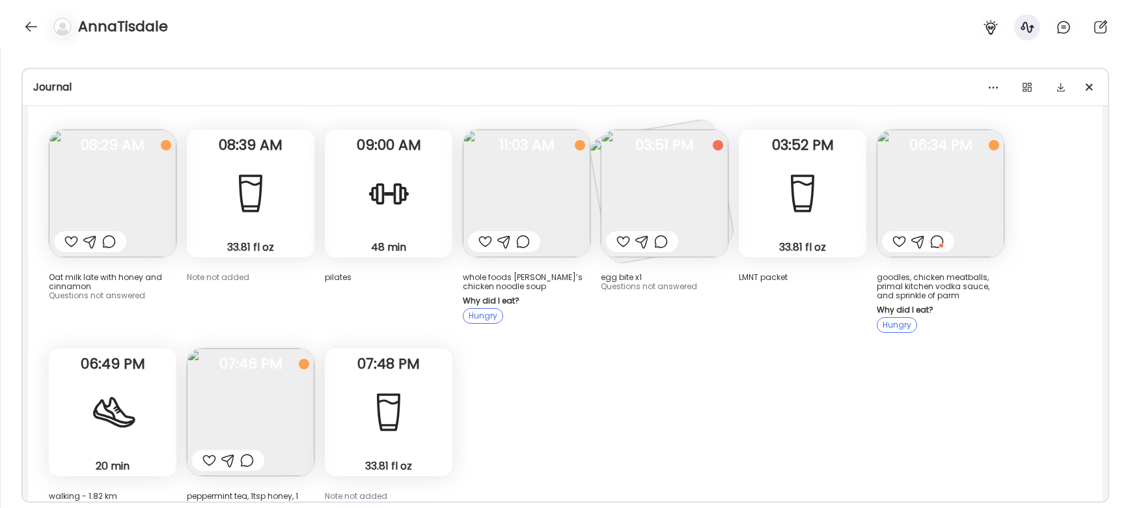
scroll to position [403, 0]
click at [938, 194] on img at bounding box center [941, 193] width 128 height 128
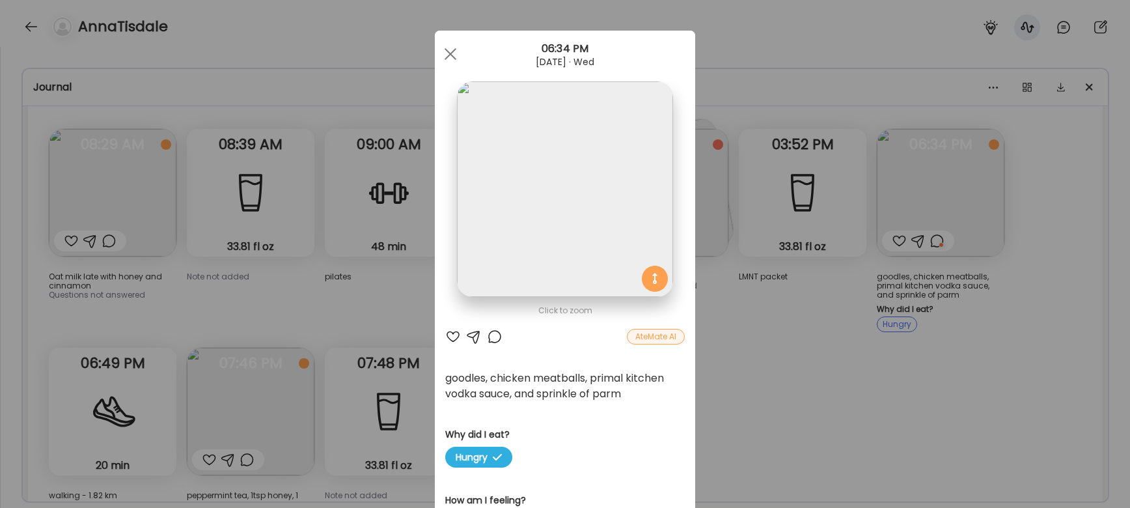
click at [497, 337] on div at bounding box center [495, 337] width 16 height 16
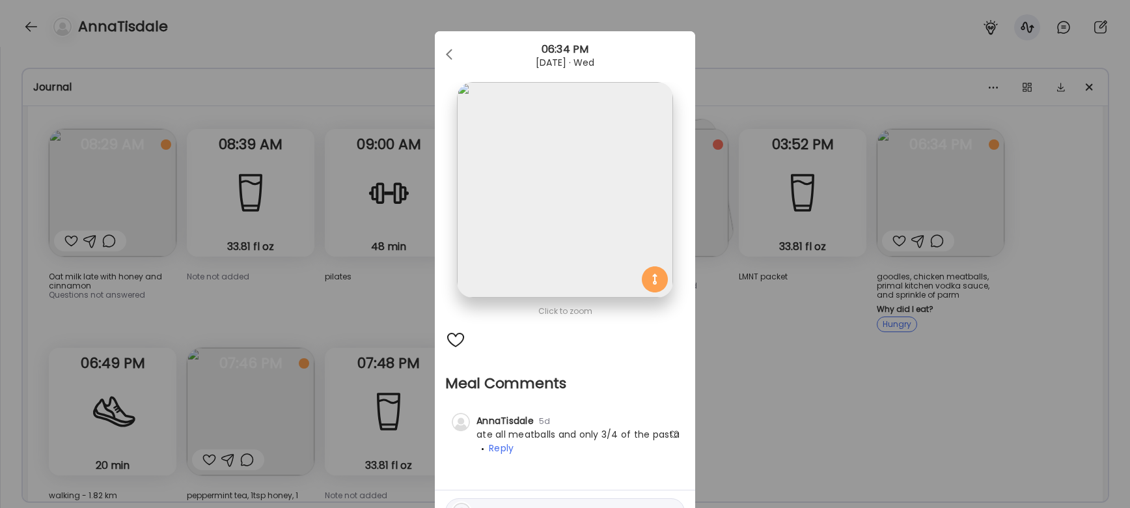
scroll to position [2, 0]
click at [452, 45] on div at bounding box center [450, 53] width 26 height 26
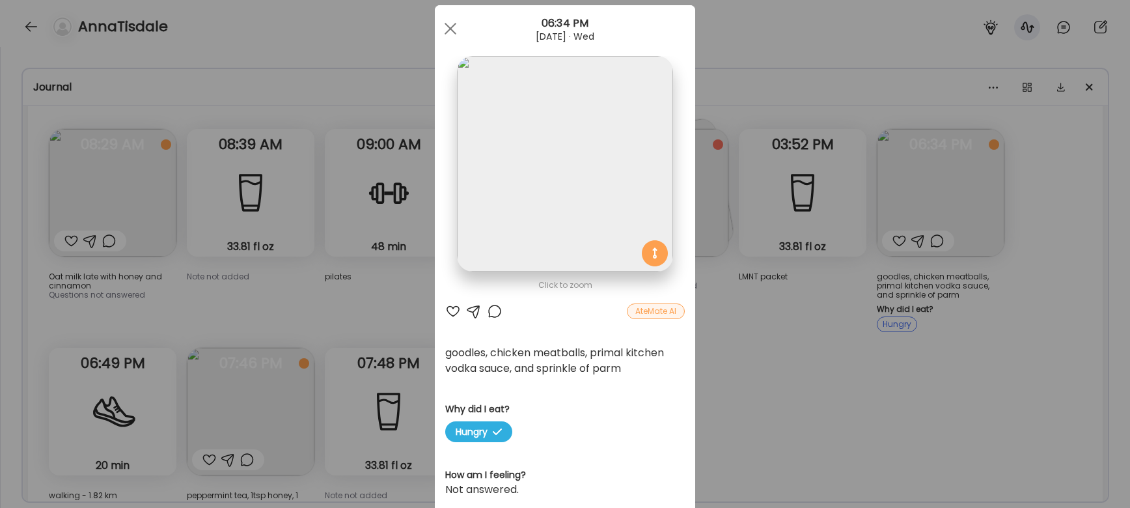
scroll to position [36, 0]
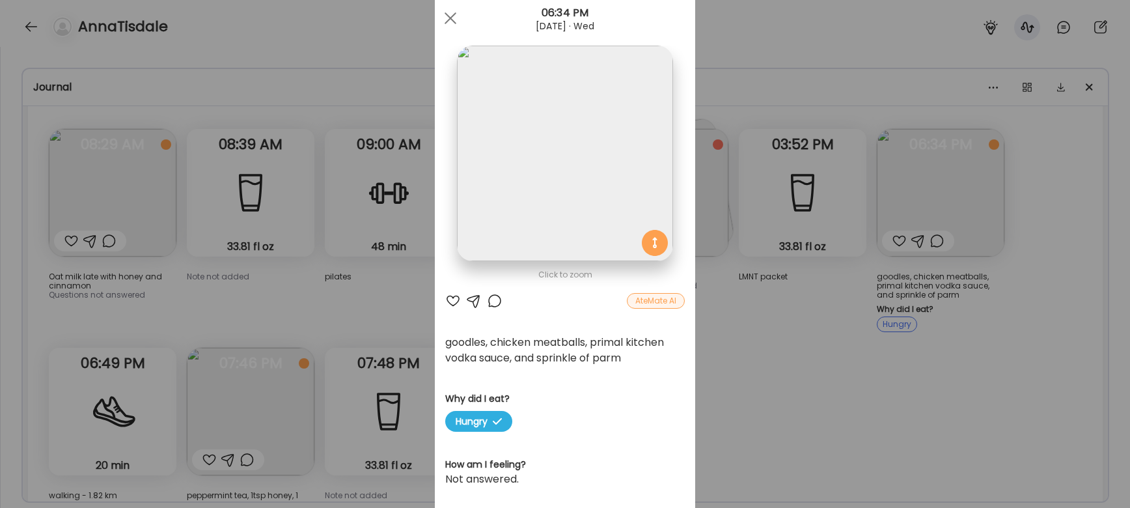
click at [405, 325] on div "Ate Coach Dashboard Wahoo! It’s official Take a moment to set up your Coach Pro…" at bounding box center [565, 254] width 1130 height 508
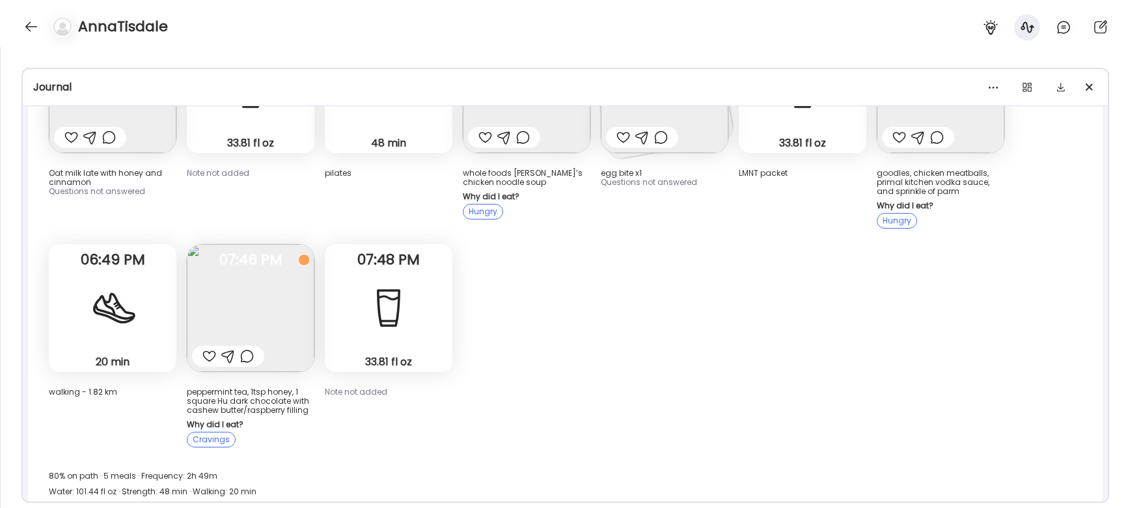
scroll to position [514, 0]
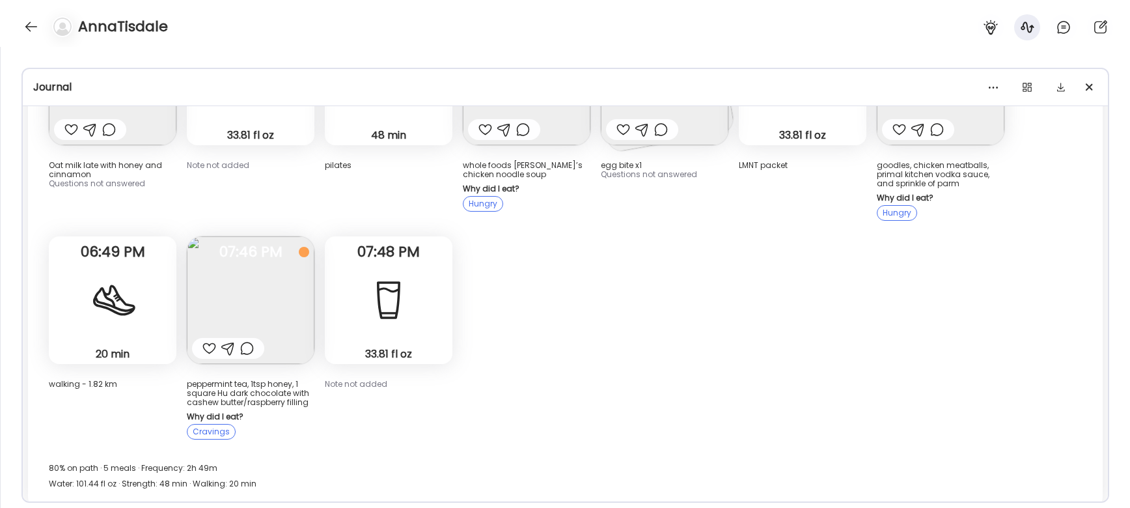
click at [276, 297] on img at bounding box center [251, 300] width 128 height 128
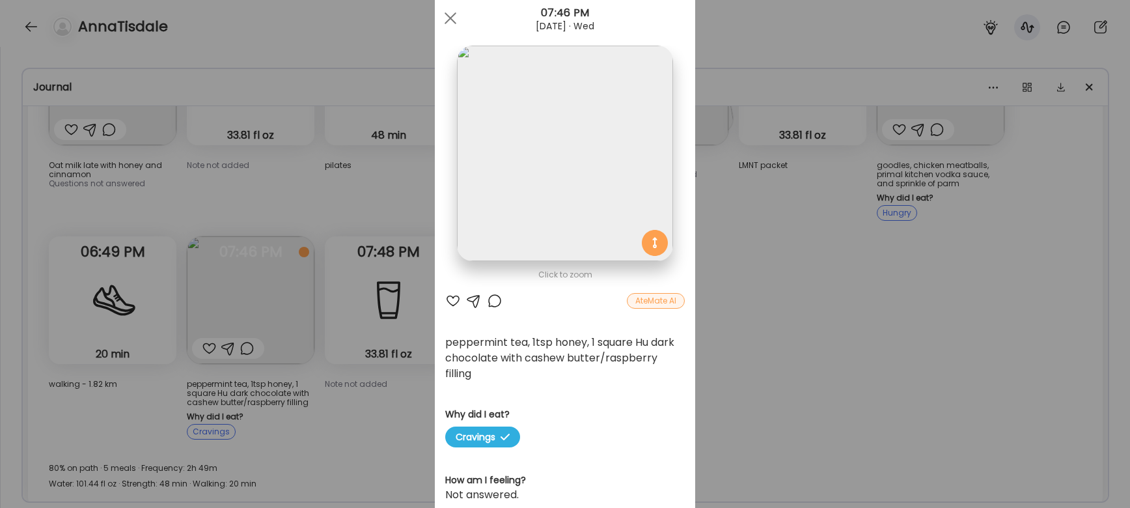
click at [357, 191] on div "Ate Coach Dashboard Wahoo! It’s official Take a moment to set up your Coach Pro…" at bounding box center [565, 254] width 1130 height 508
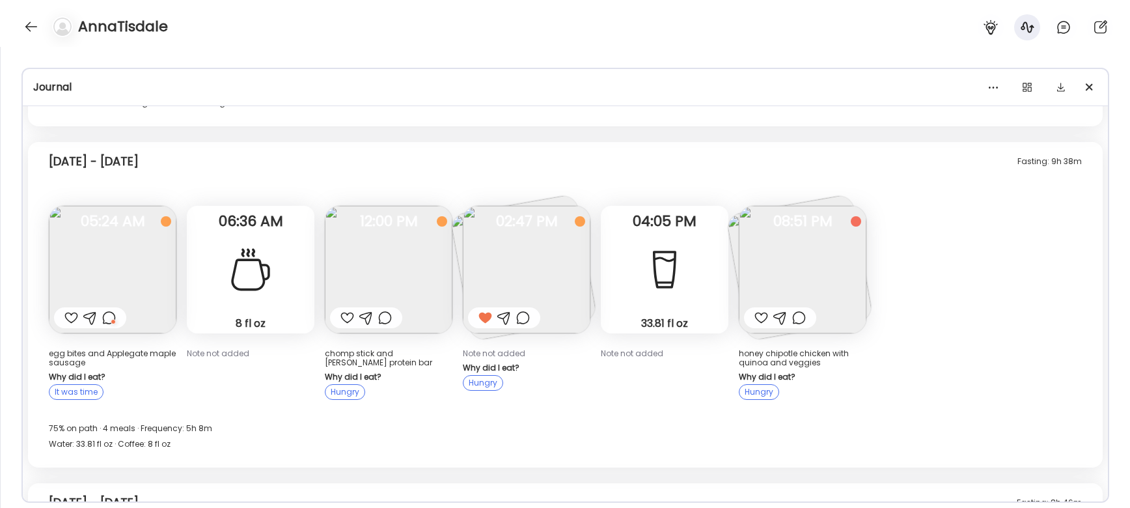
scroll to position [897, 0]
click at [774, 239] on img at bounding box center [803, 268] width 128 height 128
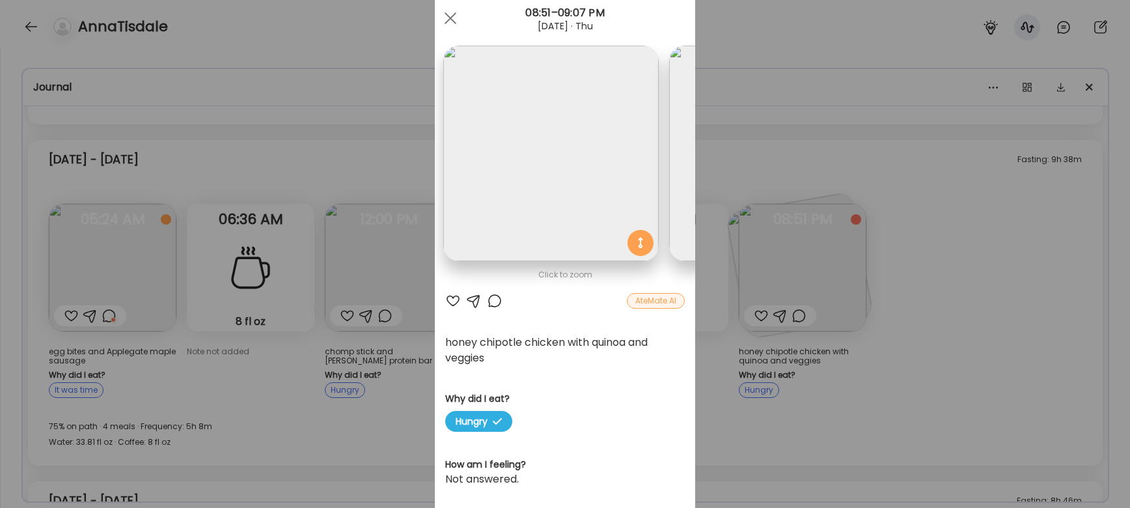
scroll to position [0, 0]
click at [727, 191] on div "Ate Coach Dashboard Wahoo! It’s official Take a moment to set up your Coach Pro…" at bounding box center [565, 254] width 1130 height 508
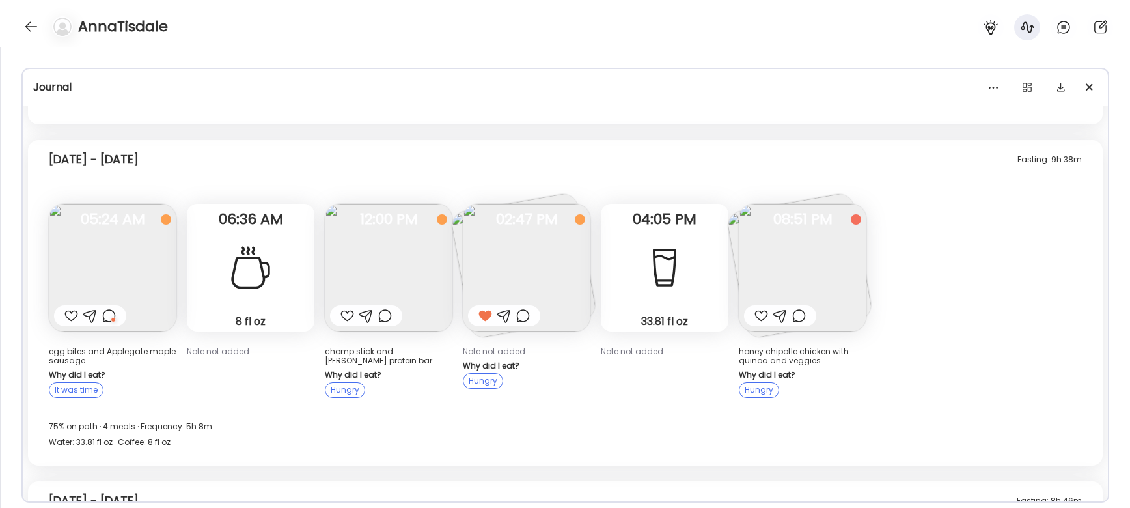
click at [530, 273] on img at bounding box center [527, 268] width 128 height 128
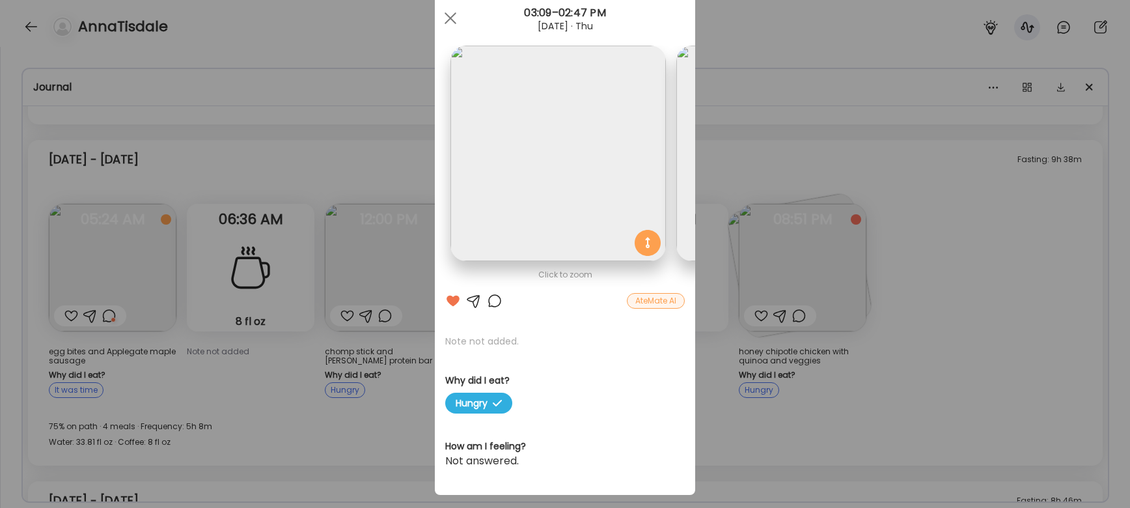
click at [397, 204] on div "Ate Coach Dashboard Wahoo! It’s official Take a moment to set up your Coach Pro…" at bounding box center [565, 254] width 1130 height 508
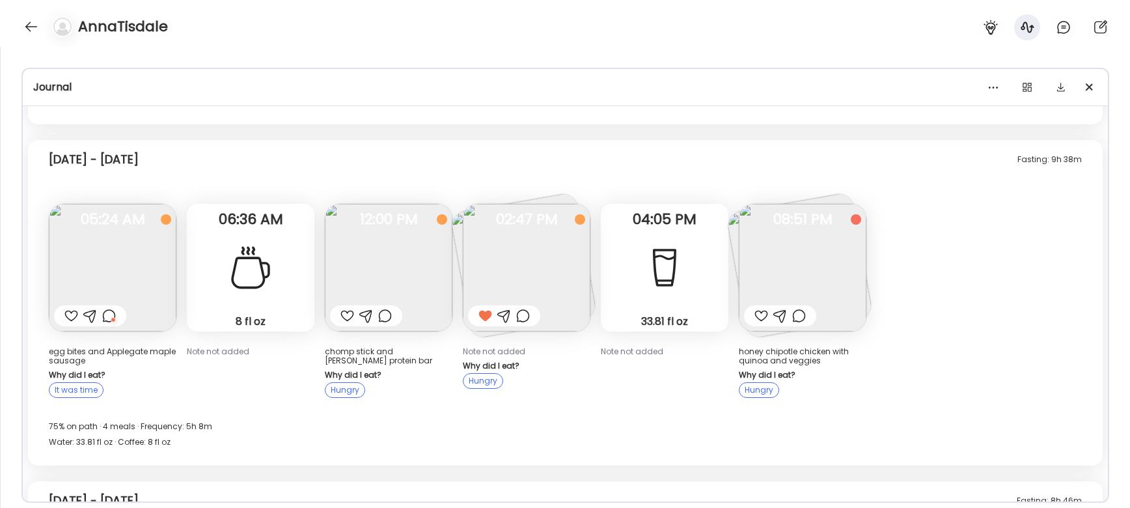
click at [395, 247] on img at bounding box center [389, 268] width 128 height 128
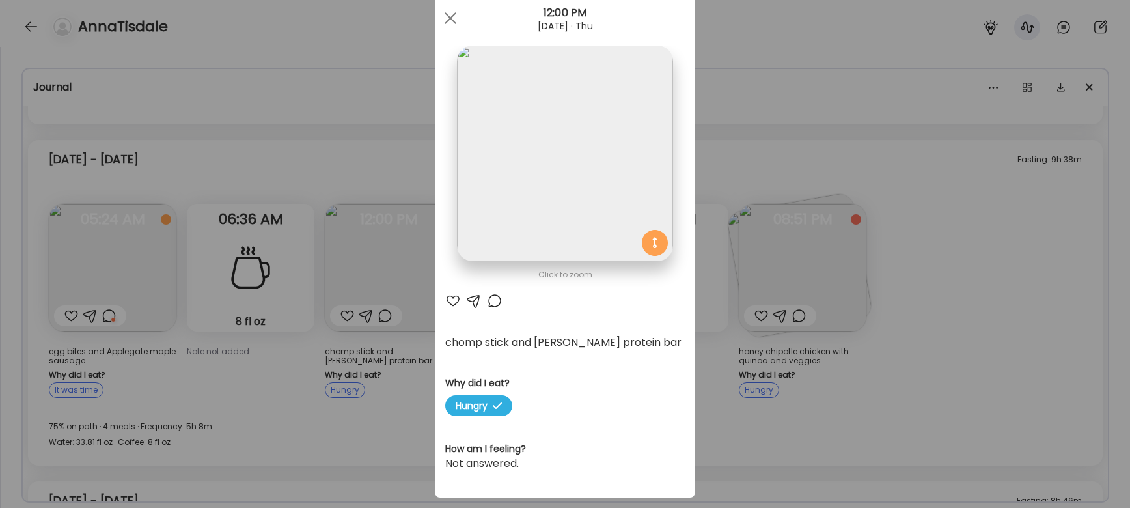
click at [369, 195] on div "Ate Coach Dashboard Wahoo! It’s official Take a moment to set up your Coach Pro…" at bounding box center [565, 254] width 1130 height 508
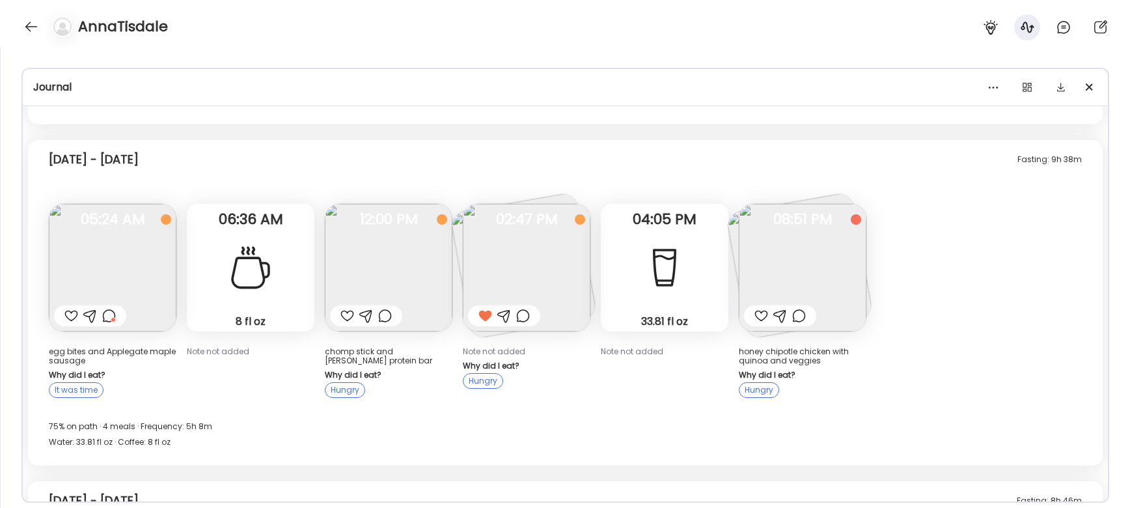
click at [138, 256] on img at bounding box center [113, 268] width 128 height 128
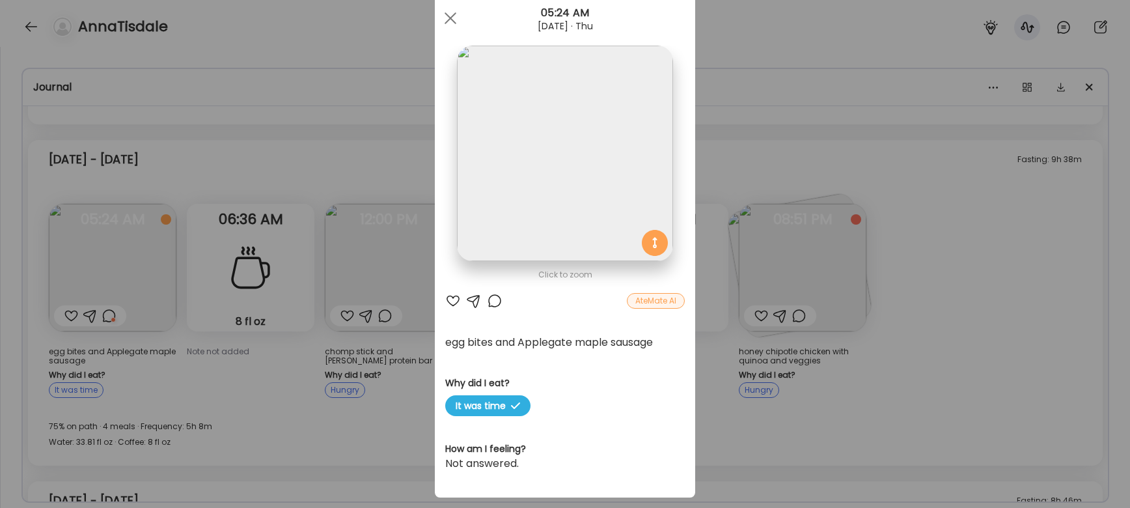
click at [407, 181] on div "Ate Coach Dashboard Wahoo! It’s official Take a moment to set up your Coach Pro…" at bounding box center [565, 254] width 1130 height 508
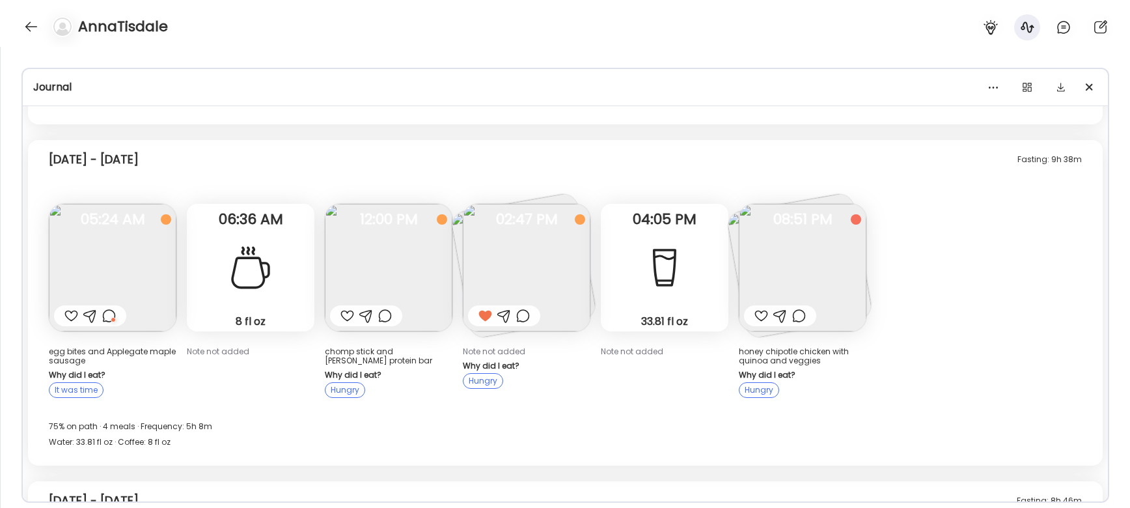
click at [111, 309] on div at bounding box center [109, 316] width 14 height 16
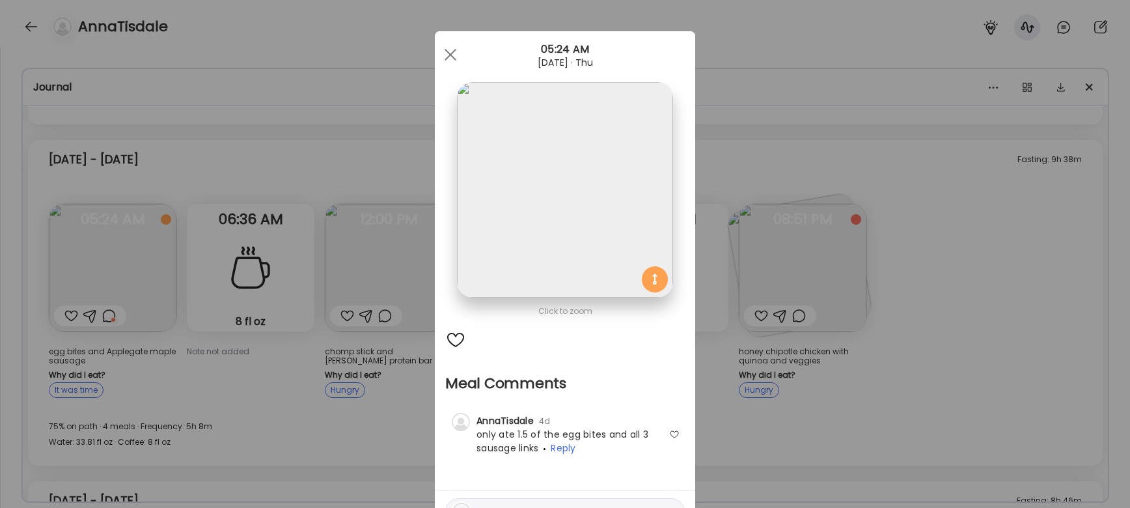
click at [674, 435] on div at bounding box center [674, 434] width 10 height 10
click at [713, 407] on div "Ate Coach Dashboard Wahoo! It’s official Take a moment to set up your Coach Pro…" at bounding box center [565, 254] width 1130 height 508
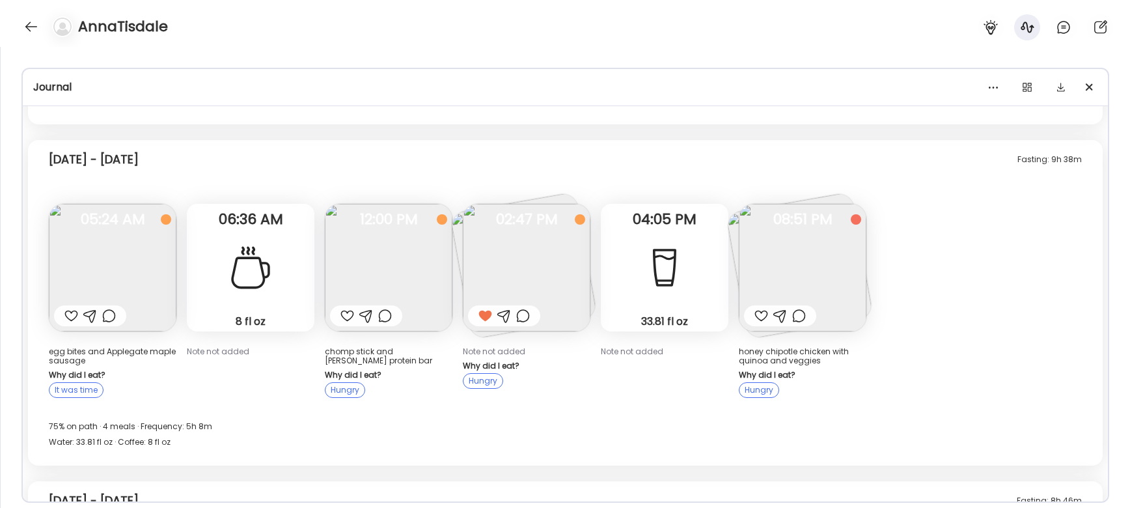
click at [91, 251] on img at bounding box center [113, 268] width 128 height 128
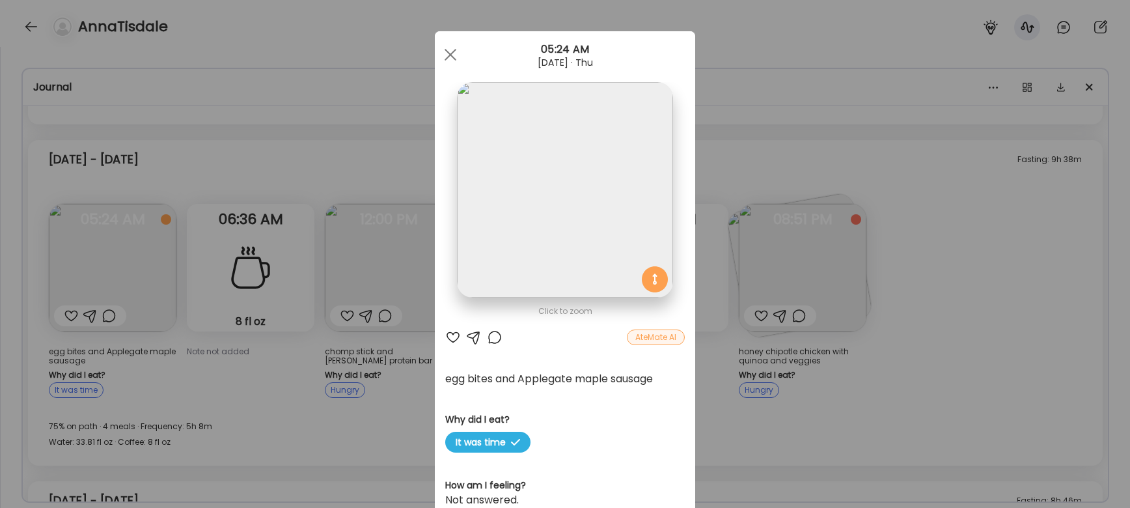
click at [320, 392] on div "Ate Coach Dashboard Wahoo! It’s official Take a moment to set up your Coach Pro…" at bounding box center [565, 254] width 1130 height 508
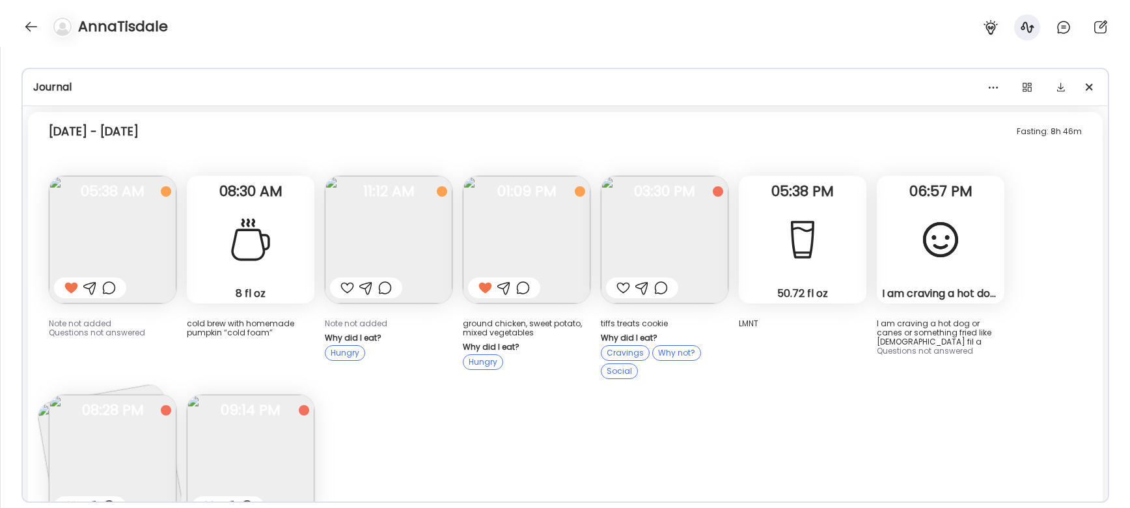
scroll to position [1270, 0]
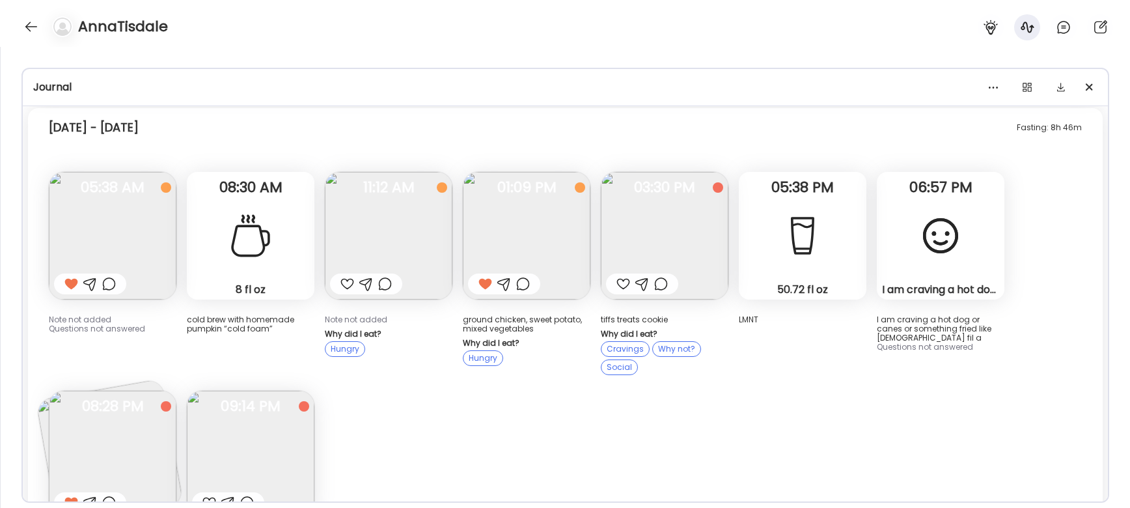
click at [74, 233] on img at bounding box center [113, 236] width 128 height 128
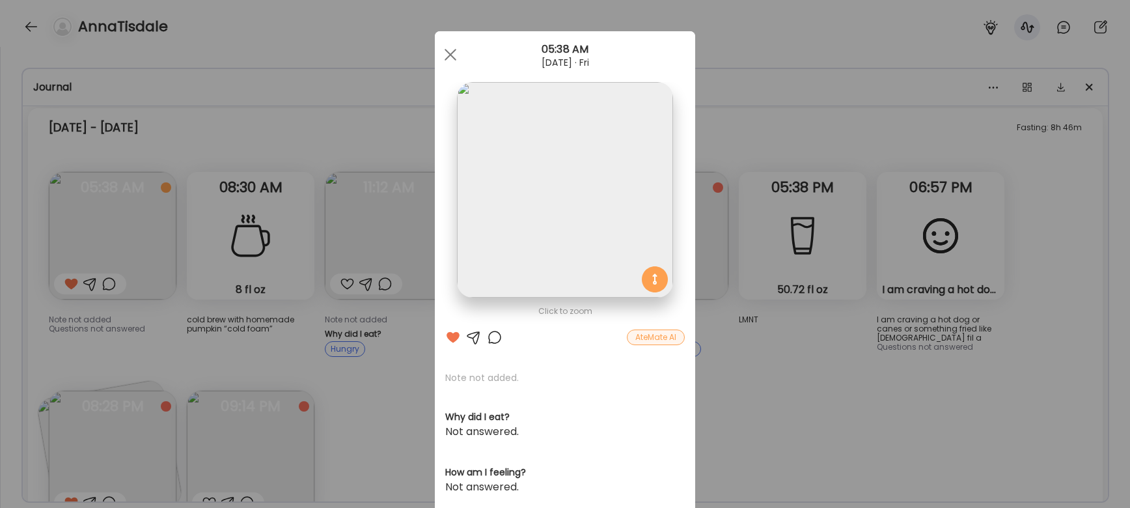
click at [353, 376] on div "Ate Coach Dashboard Wahoo! It’s official Take a moment to set up your Coach Pro…" at bounding box center [565, 254] width 1130 height 508
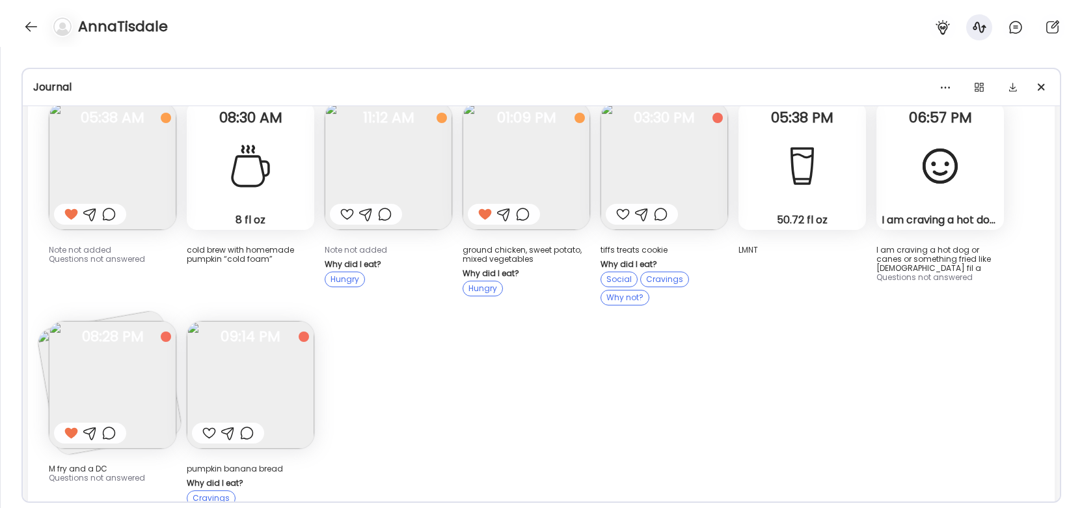
scroll to position [1371, 0]
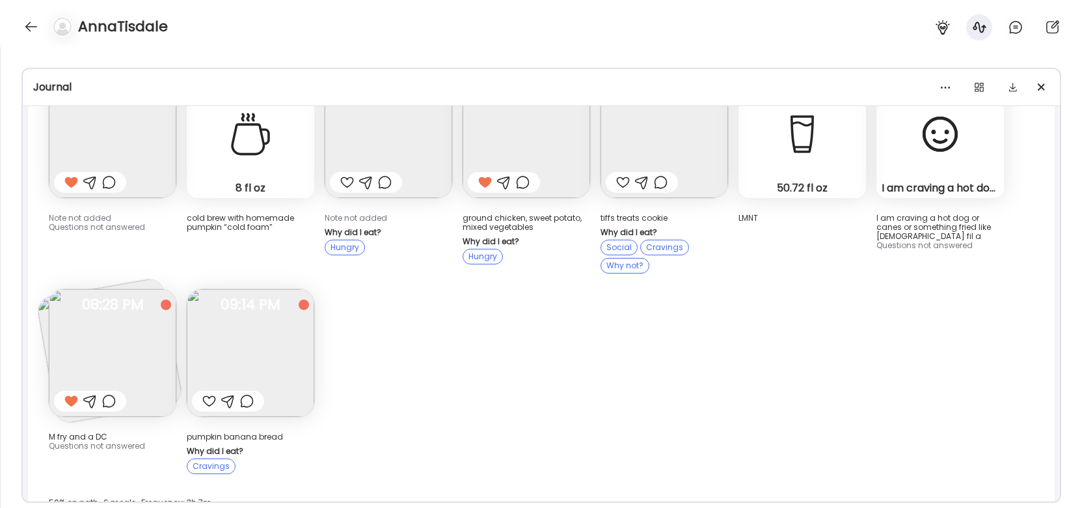
click at [549, 134] on img at bounding box center [527, 134] width 128 height 128
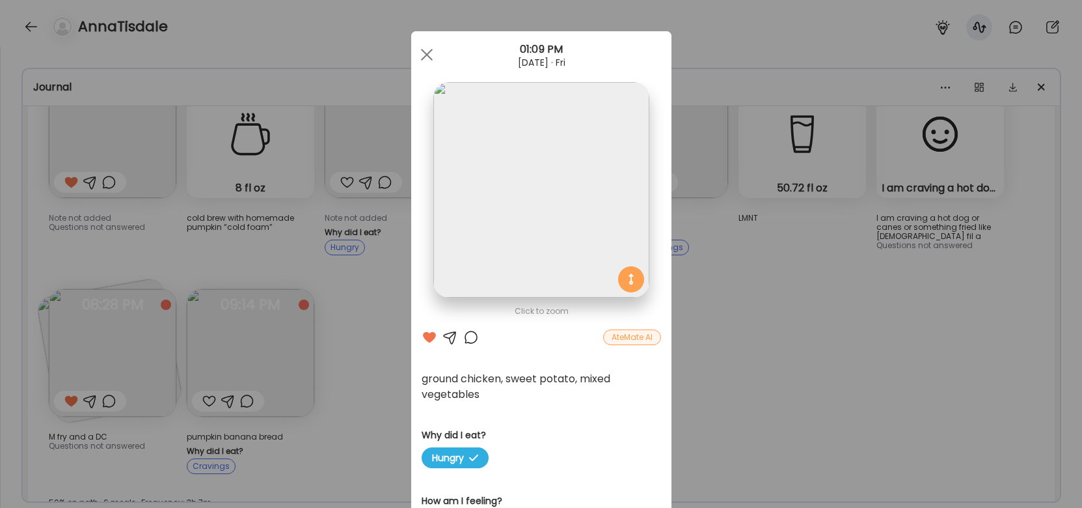
click at [709, 349] on div "Ate Coach Dashboard Wahoo! It’s official Take a moment to set up your Coach Pro…" at bounding box center [541, 254] width 1082 height 508
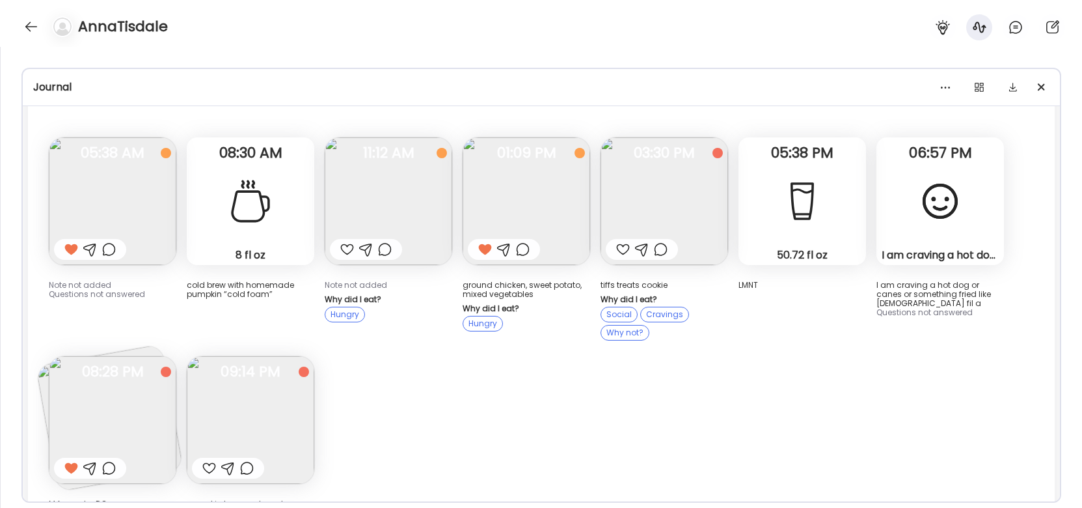
scroll to position [1302, 0]
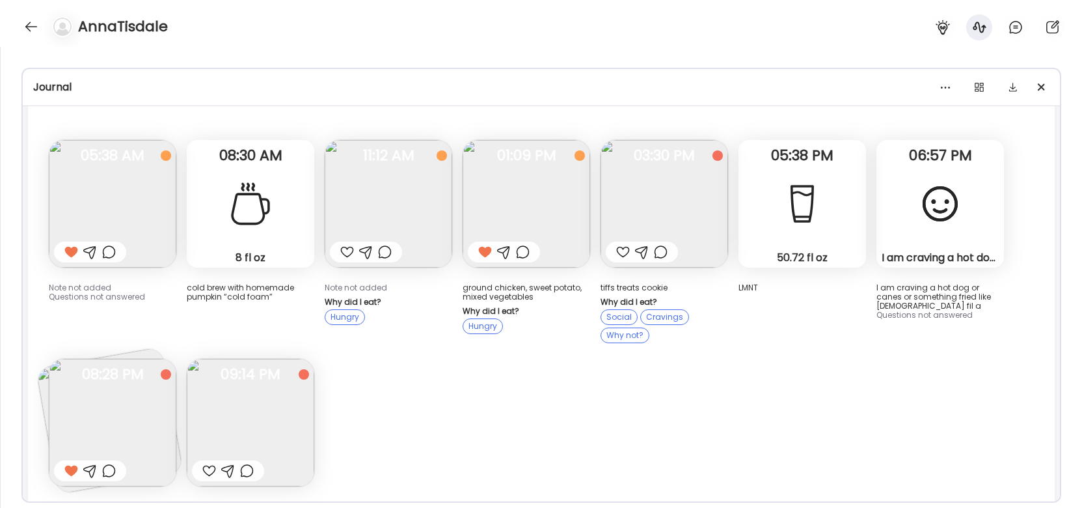
click at [115, 204] on img at bounding box center [113, 204] width 128 height 128
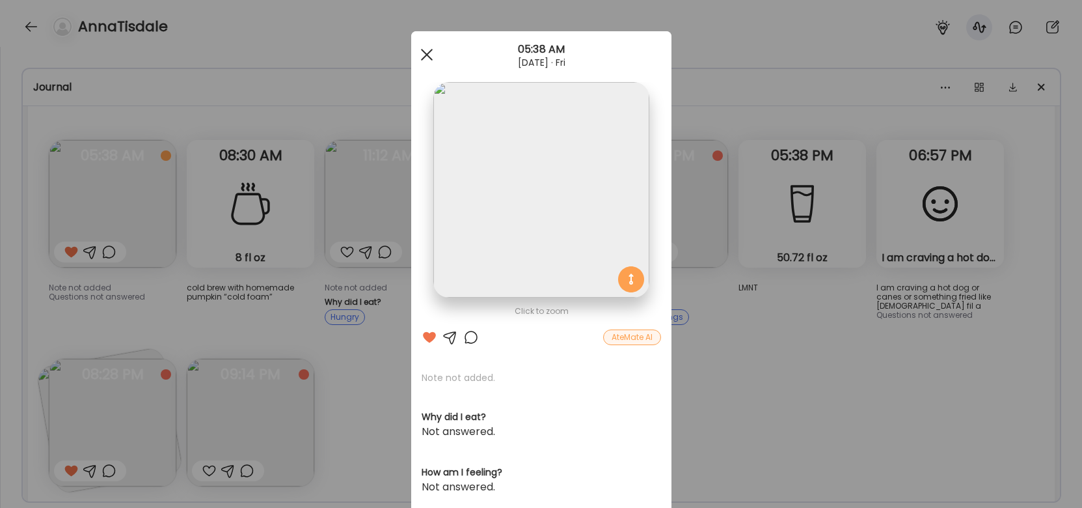
click at [424, 56] on span at bounding box center [426, 55] width 12 height 12
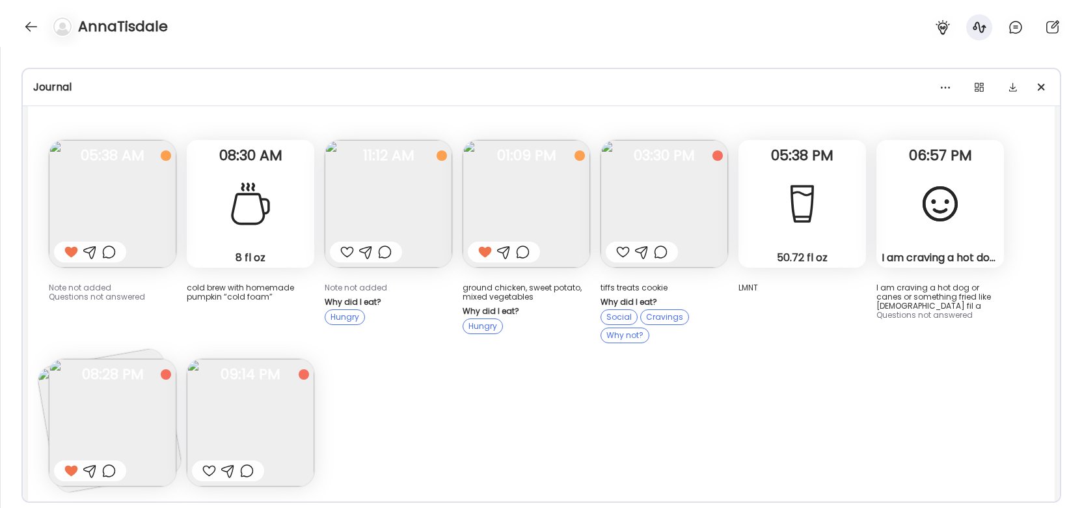
click at [461, 327] on div "Fasting: 8h 46m [DATE] - [DATE] Note not added Questions not answered 05:38 AM …" at bounding box center [541, 343] width 1027 height 535
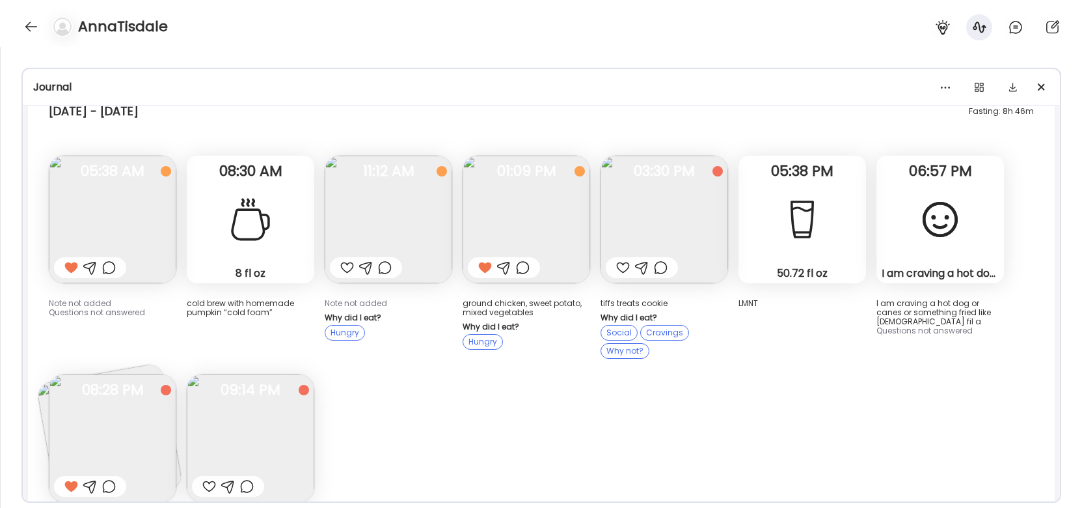
scroll to position [1291, 0]
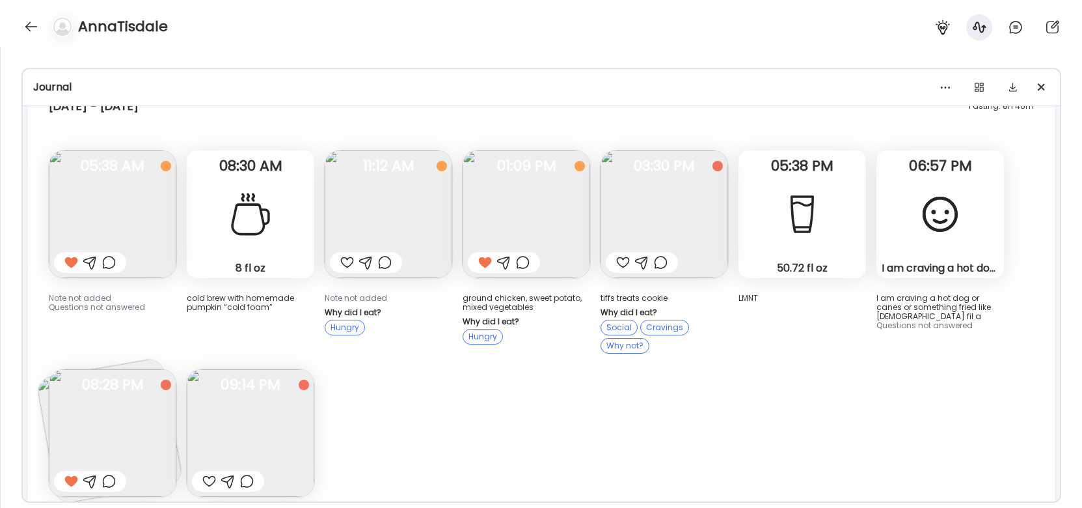
click at [680, 239] on img at bounding box center [665, 214] width 128 height 128
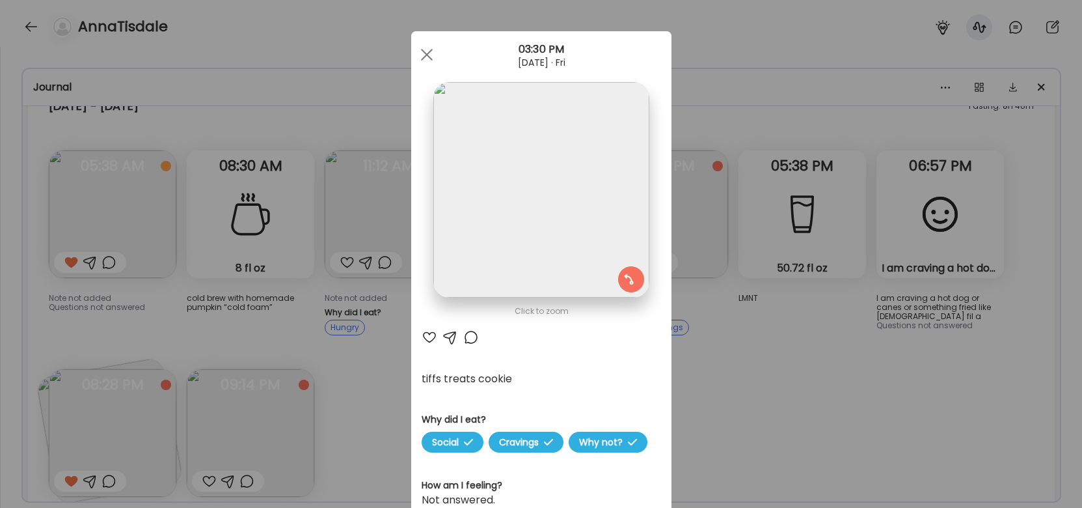
click at [747, 327] on div "Ate Coach Dashboard Wahoo! It’s official Take a moment to set up your Coach Pro…" at bounding box center [541, 254] width 1082 height 508
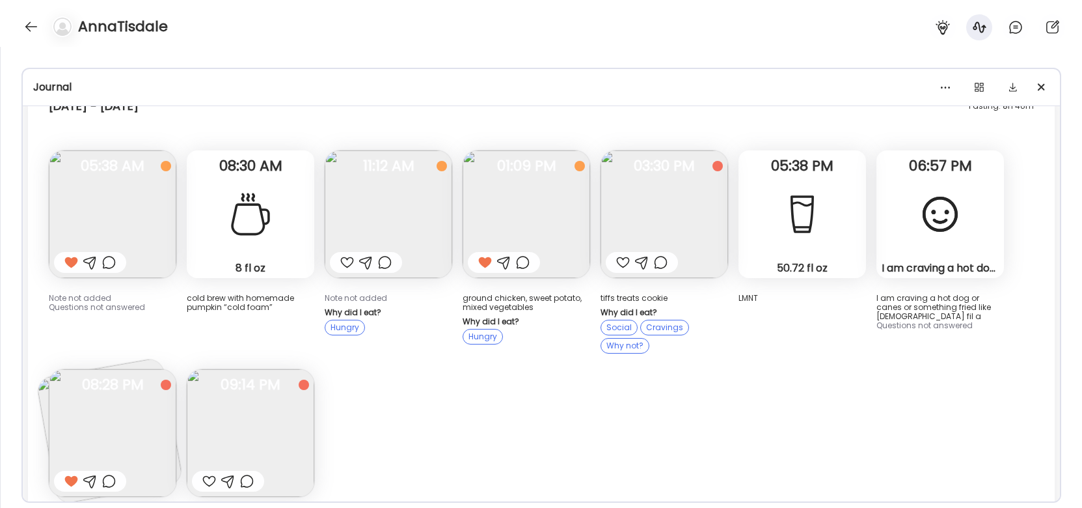
click at [717, 254] on img at bounding box center [665, 214] width 128 height 128
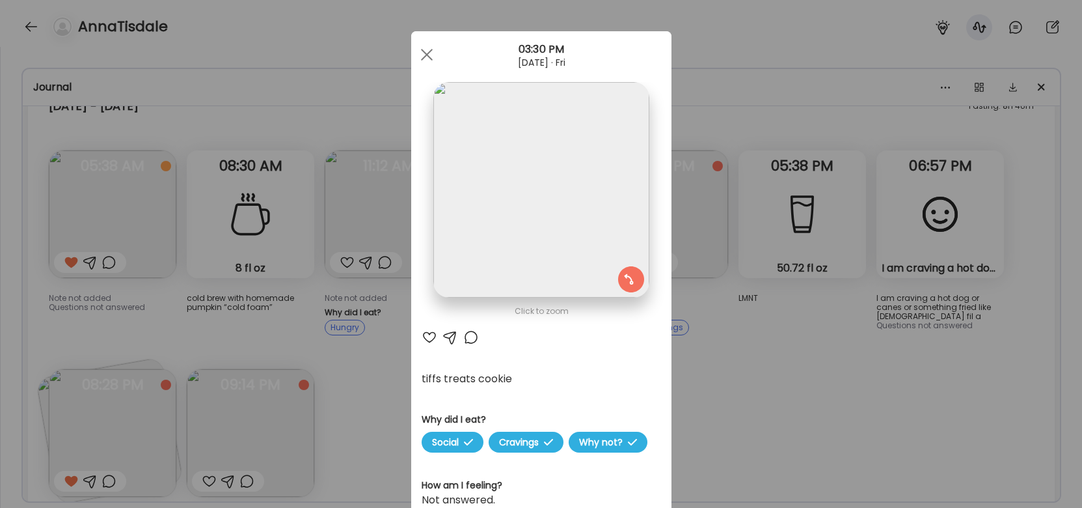
click at [886, 370] on div "Ate Coach Dashboard Wahoo! It’s official Take a moment to set up your Coach Pro…" at bounding box center [541, 254] width 1082 height 508
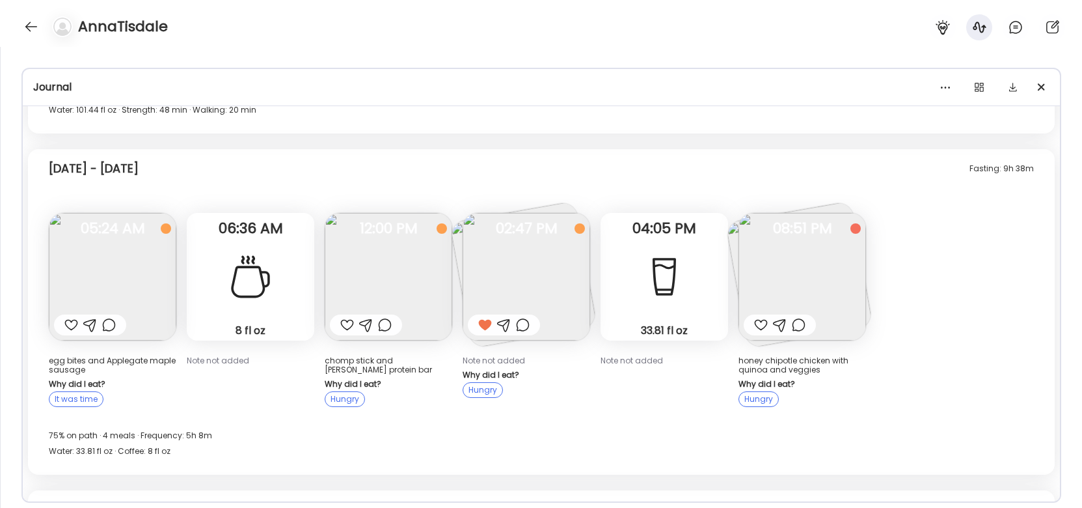
scroll to position [892, 0]
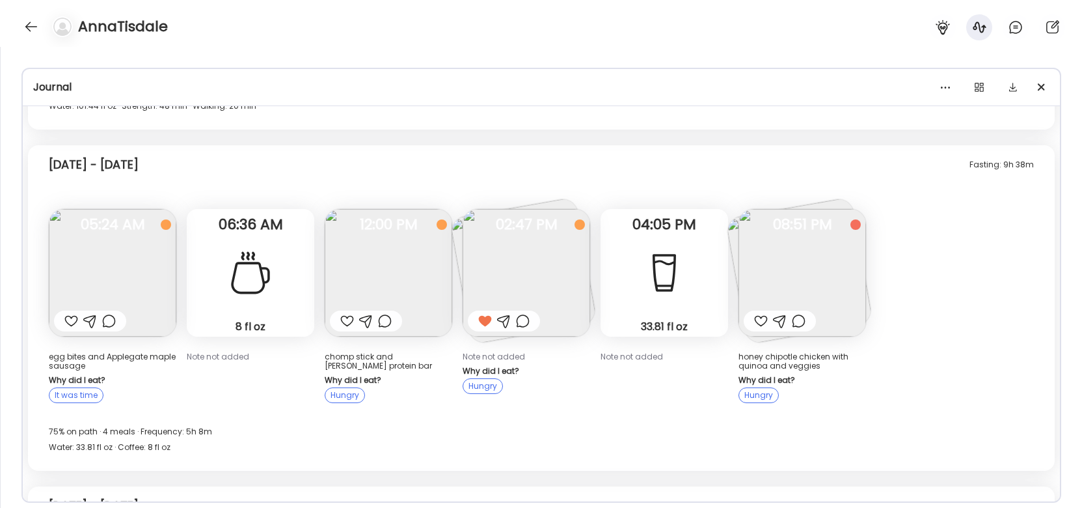
click at [826, 268] on img at bounding box center [803, 273] width 128 height 128
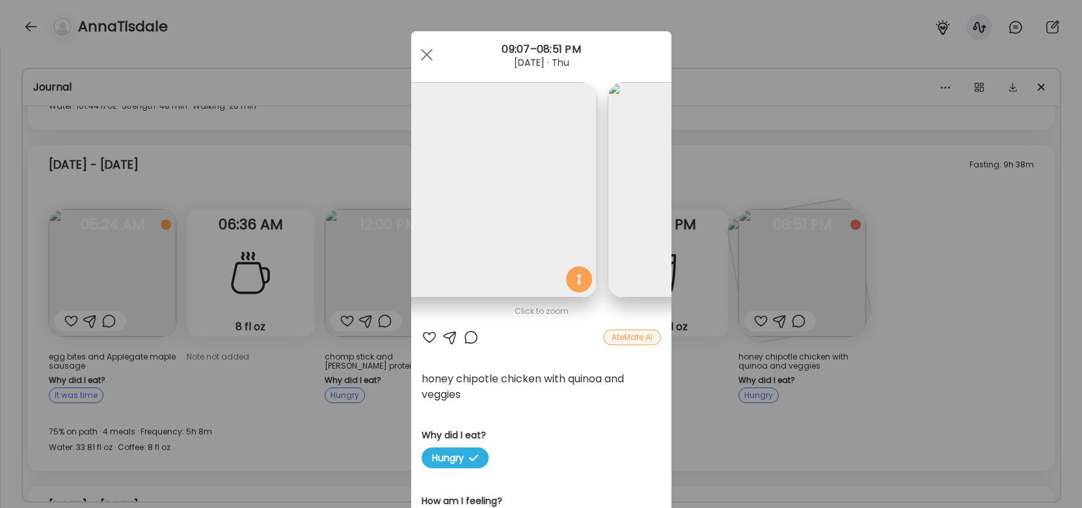
scroll to position [0, 0]
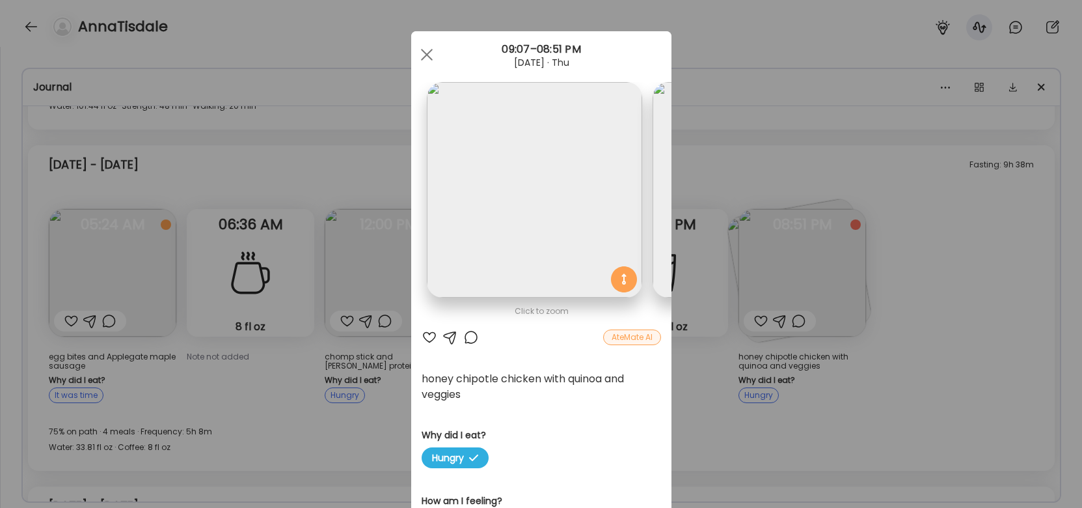
click at [773, 279] on div "Ate Coach Dashboard Wahoo! It’s official Take a moment to set up your Coach Pro…" at bounding box center [541, 254] width 1082 height 508
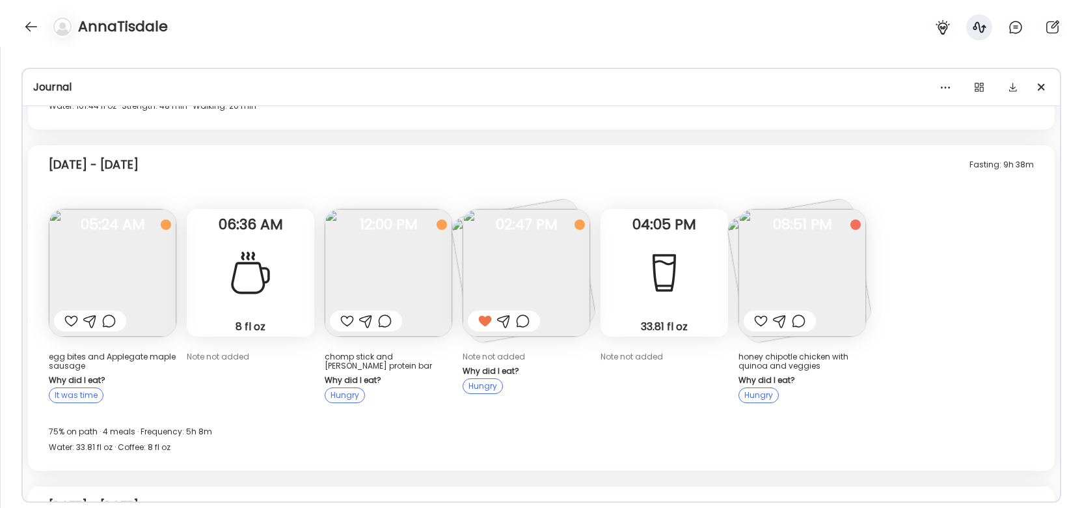
click at [825, 283] on img at bounding box center [803, 273] width 128 height 128
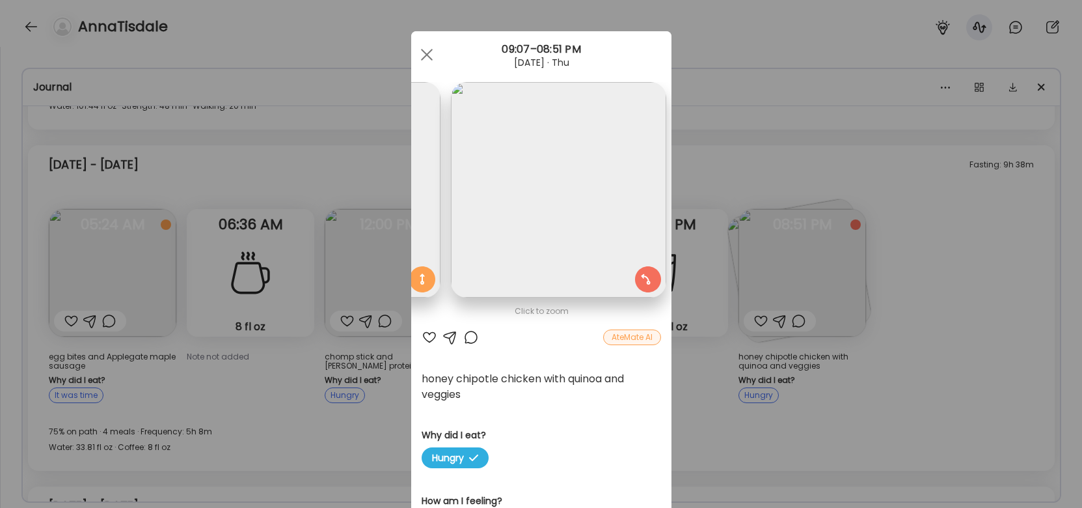
click at [760, 271] on div "Ate Coach Dashboard Wahoo! It’s official Take a moment to set up your Coach Pro…" at bounding box center [541, 254] width 1082 height 508
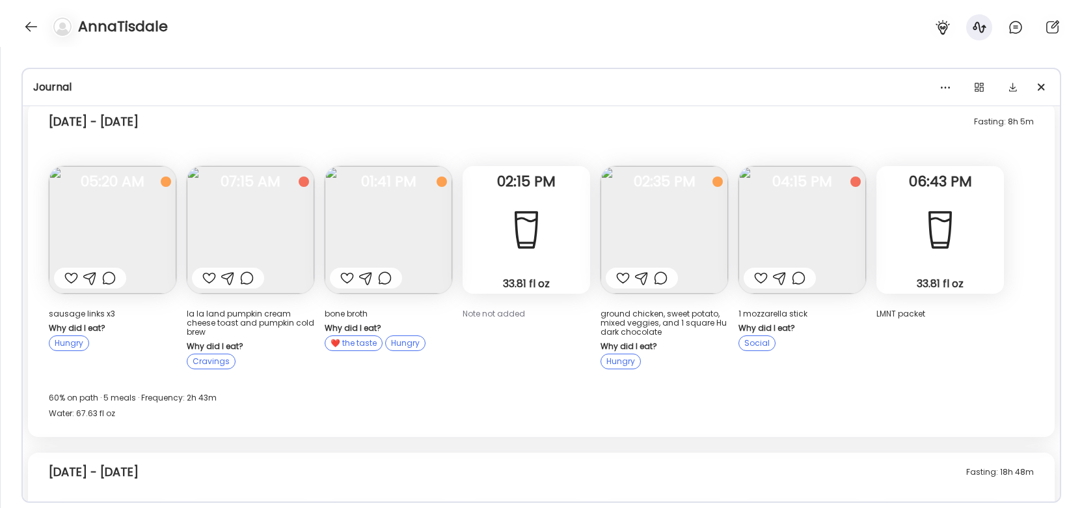
scroll to position [1822, 0]
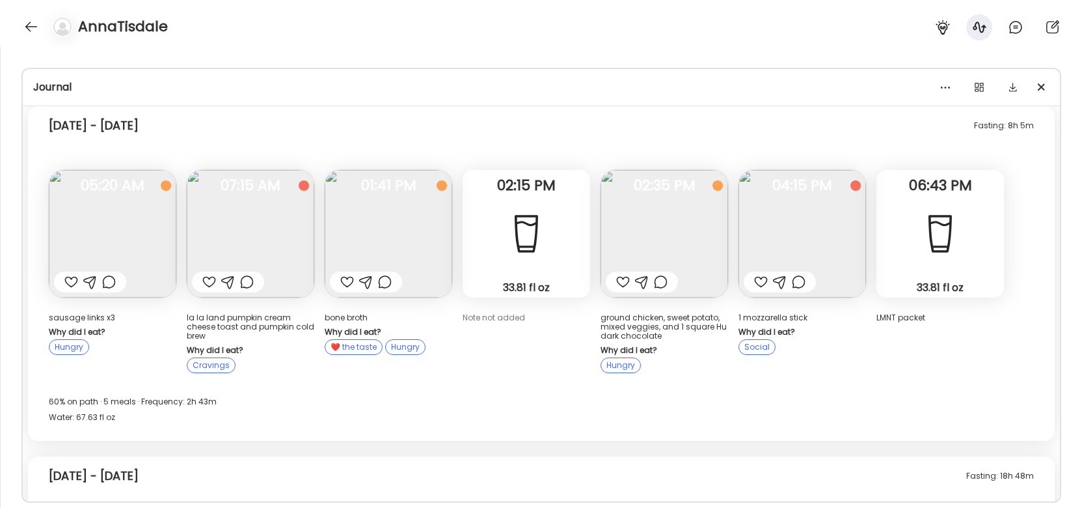
click at [266, 239] on img at bounding box center [251, 234] width 128 height 128
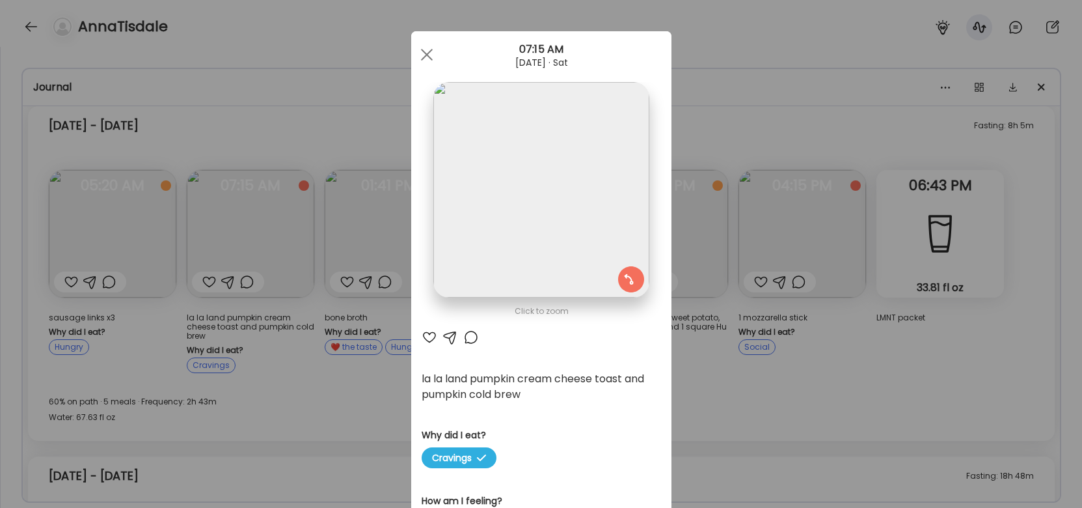
scroll to position [0, 0]
click at [586, 256] on img at bounding box center [540, 189] width 215 height 215
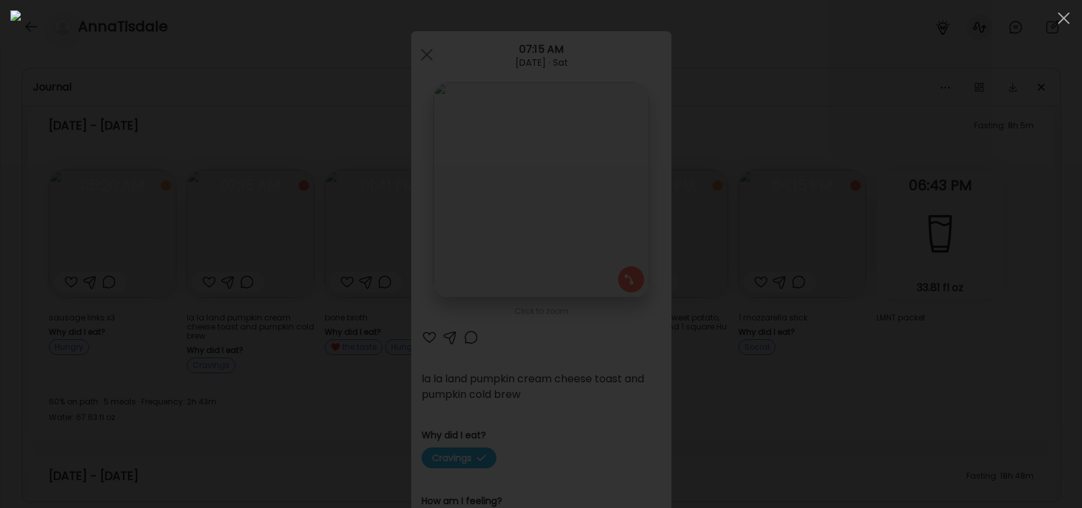
click at [265, 318] on div at bounding box center [540, 253] width 1061 height 487
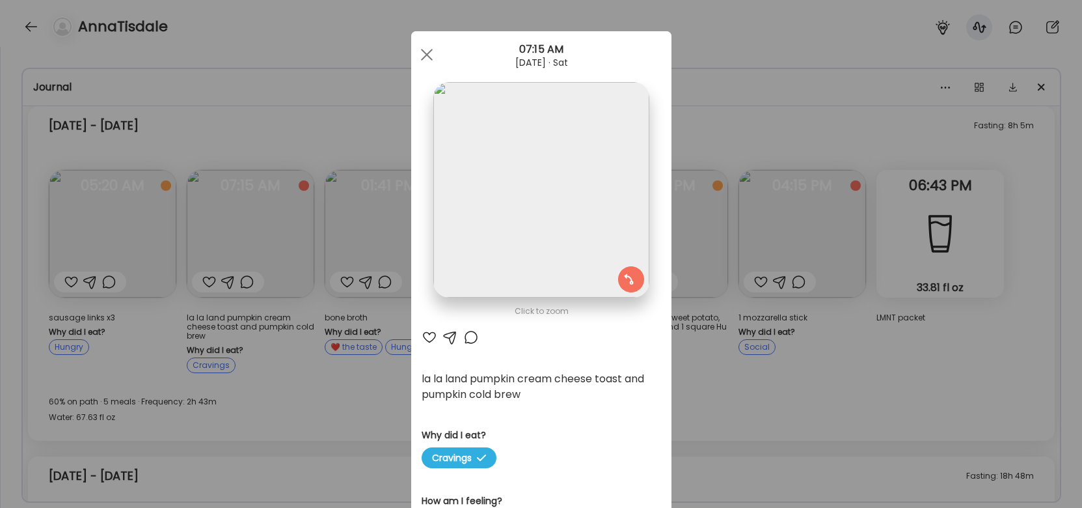
click at [280, 368] on div "Ate Coach Dashboard Wahoo! It’s official Take a moment to set up your Coach Pro…" at bounding box center [541, 254] width 1082 height 508
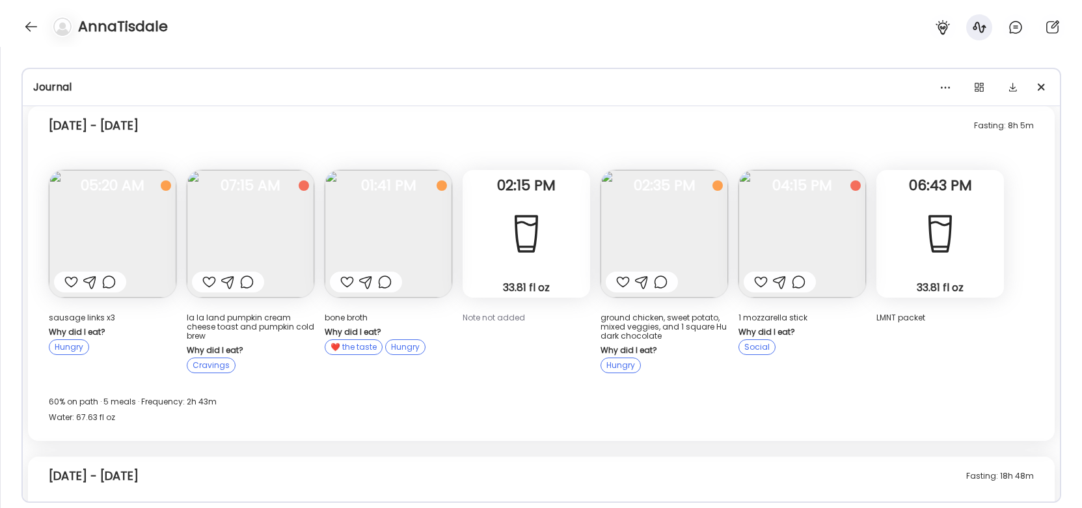
click at [257, 208] on img at bounding box center [251, 234] width 128 height 128
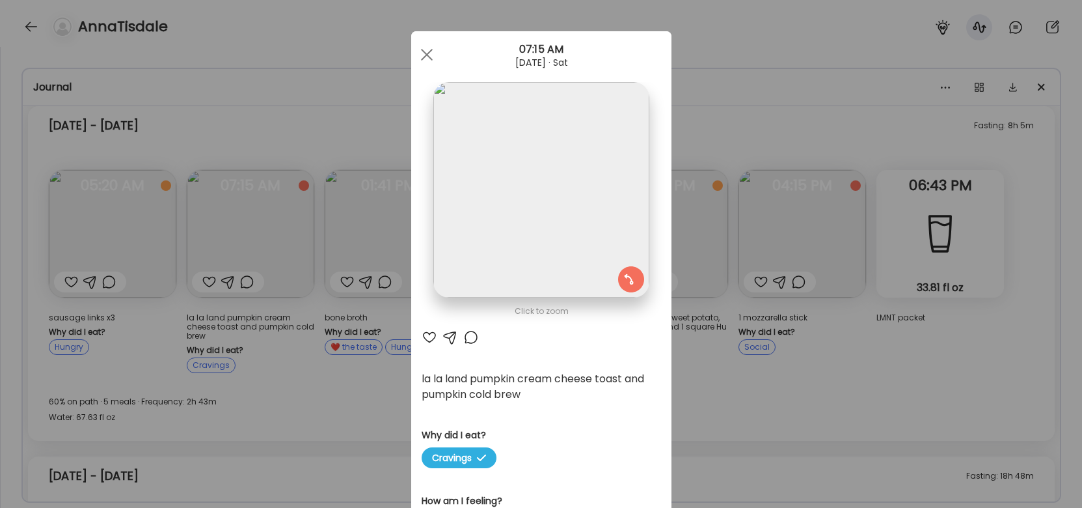
click at [364, 368] on div "Ate Coach Dashboard Wahoo! It’s official Take a moment to set up your Coach Pro…" at bounding box center [541, 254] width 1082 height 508
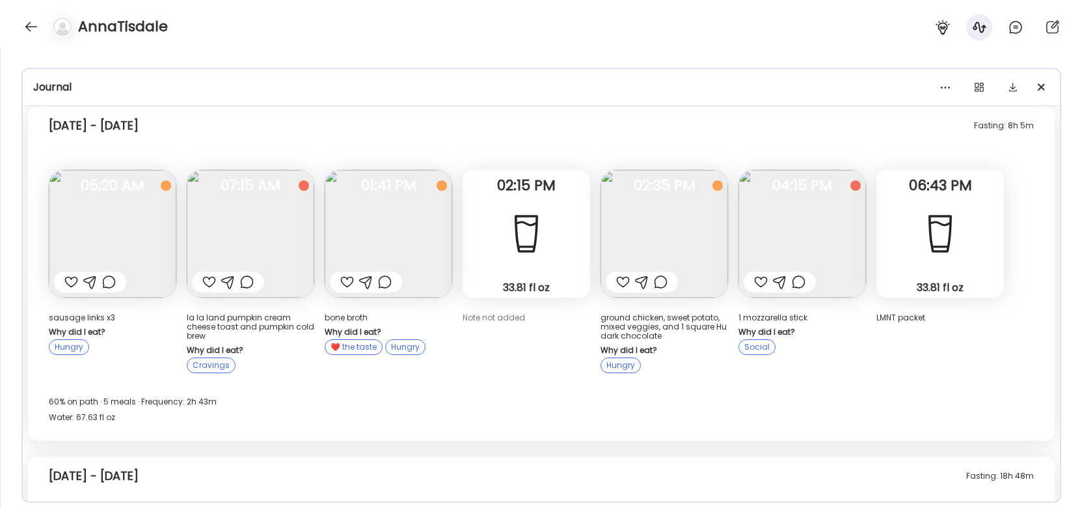
click at [273, 223] on img at bounding box center [251, 234] width 128 height 128
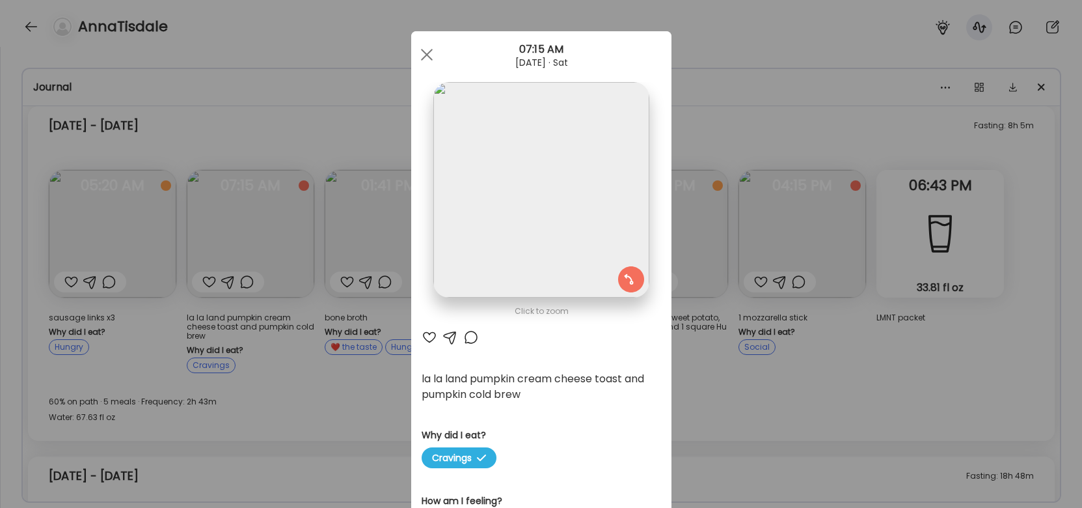
click at [375, 381] on div "Ate Coach Dashboard Wahoo! It’s official Take a moment to set up your Coach Pro…" at bounding box center [541, 254] width 1082 height 508
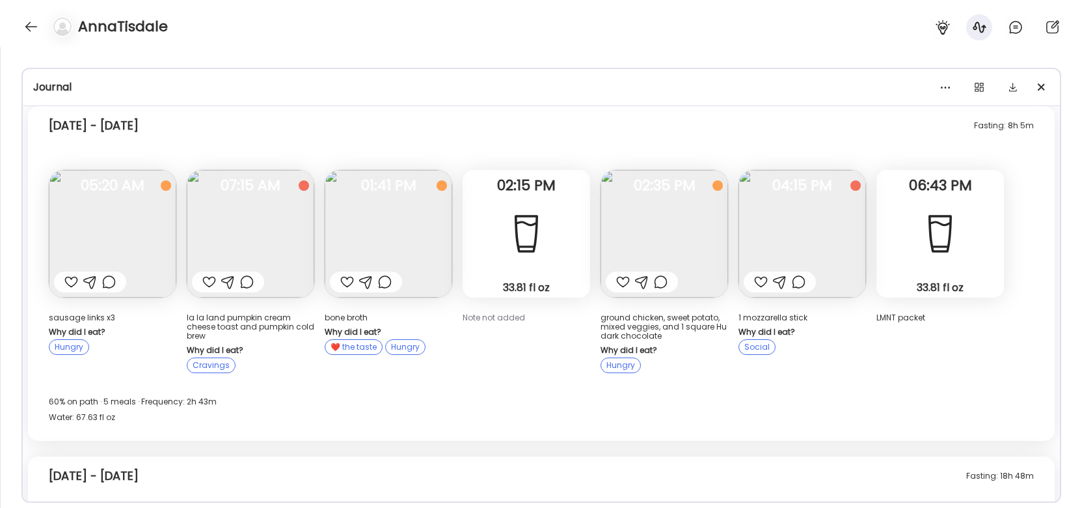
click at [249, 215] on img at bounding box center [251, 234] width 128 height 128
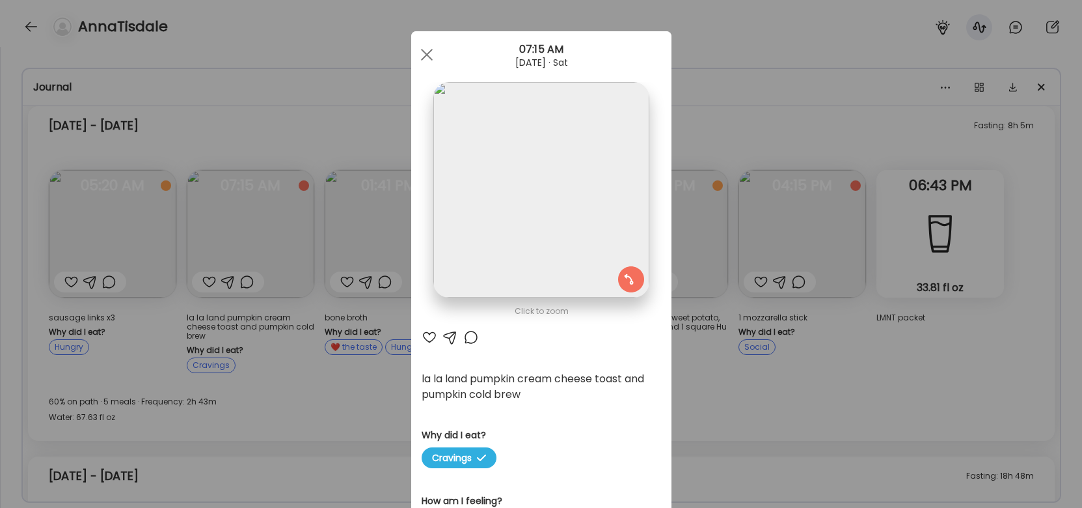
click at [338, 157] on div "Ate Coach Dashboard Wahoo! It’s official Take a moment to set up your Coach Pro…" at bounding box center [541, 254] width 1082 height 508
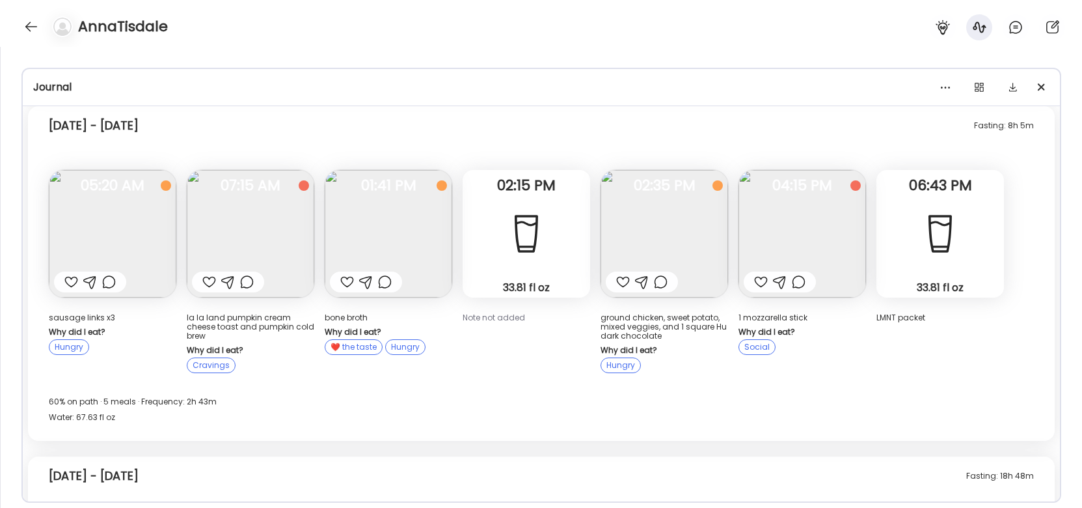
click at [211, 243] on img at bounding box center [251, 234] width 128 height 128
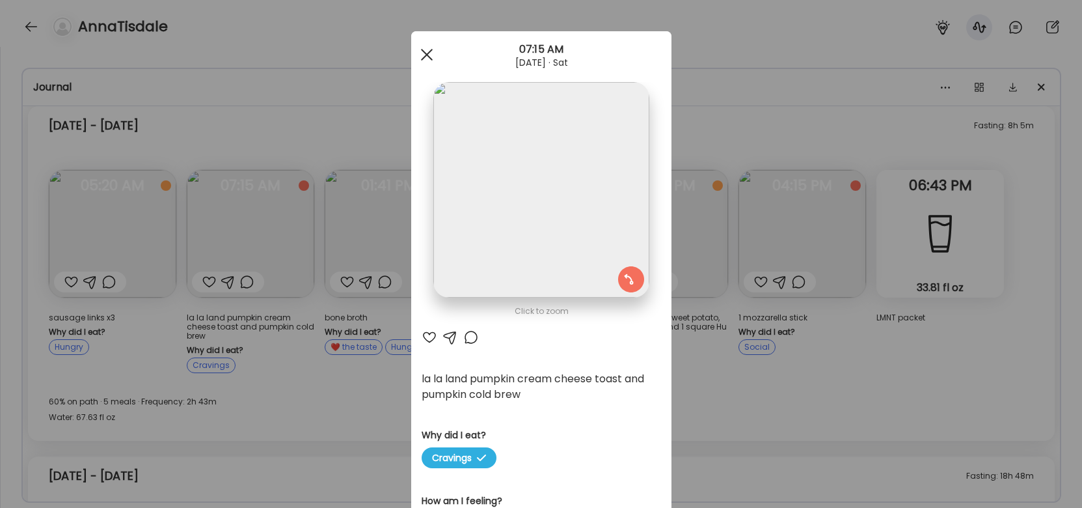
click at [427, 53] on span at bounding box center [426, 55] width 12 height 12
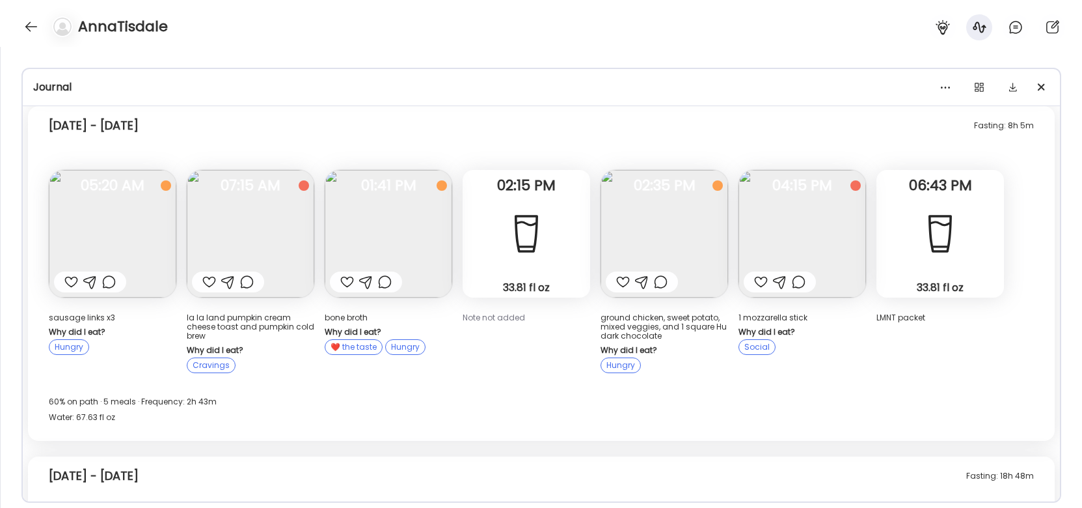
click at [638, 226] on img at bounding box center [665, 234] width 128 height 128
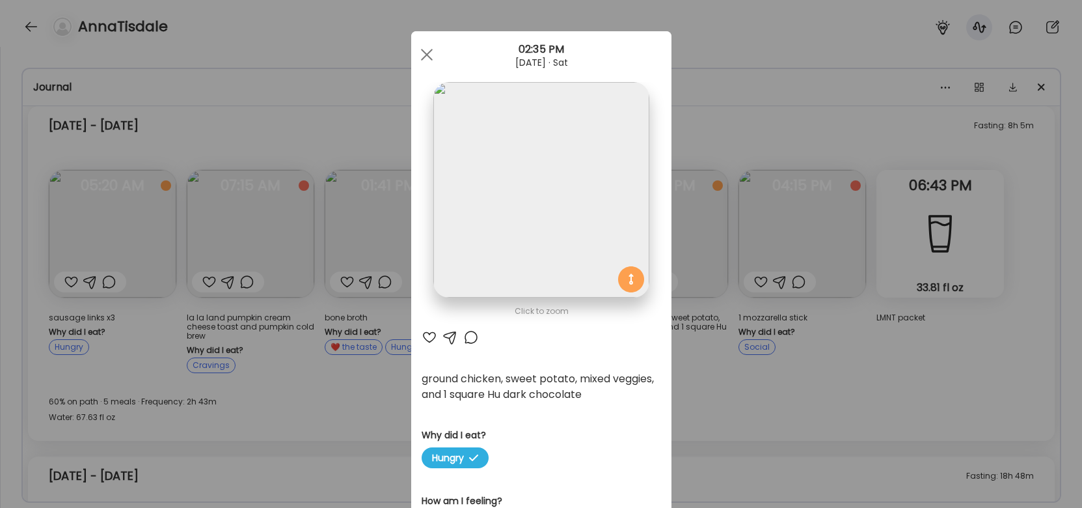
click at [828, 376] on div "Ate Coach Dashboard Wahoo! It’s official Take a moment to set up your Coach Pro…" at bounding box center [541, 254] width 1082 height 508
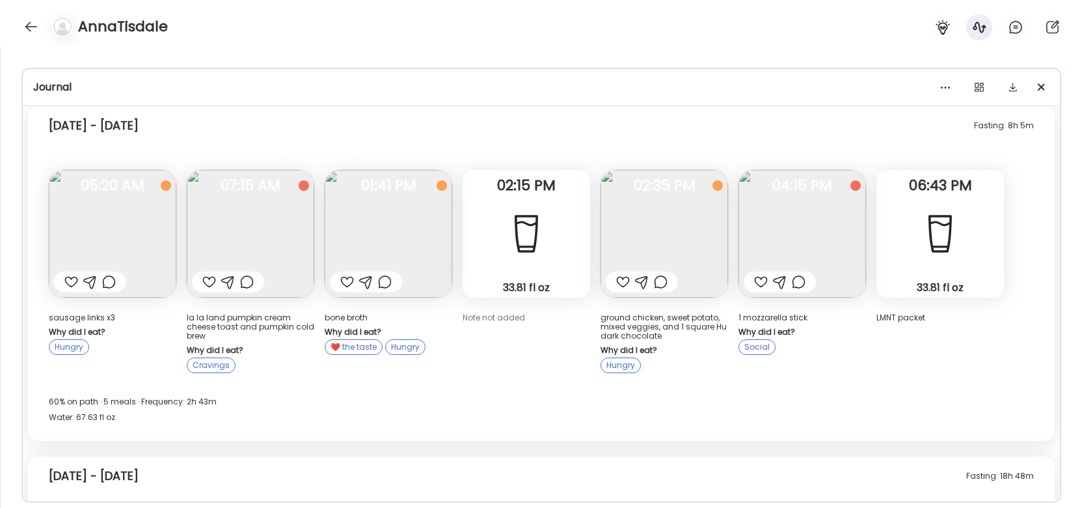
click at [709, 238] on img at bounding box center [665, 234] width 128 height 128
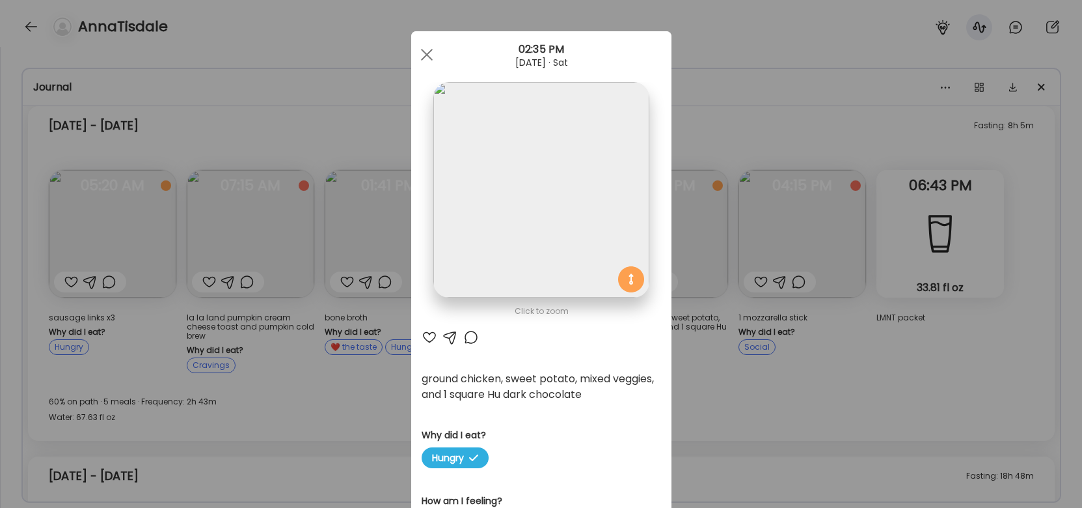
click at [799, 422] on div "Ate Coach Dashboard Wahoo! It’s official Take a moment to set up your Coach Pro…" at bounding box center [541, 254] width 1082 height 508
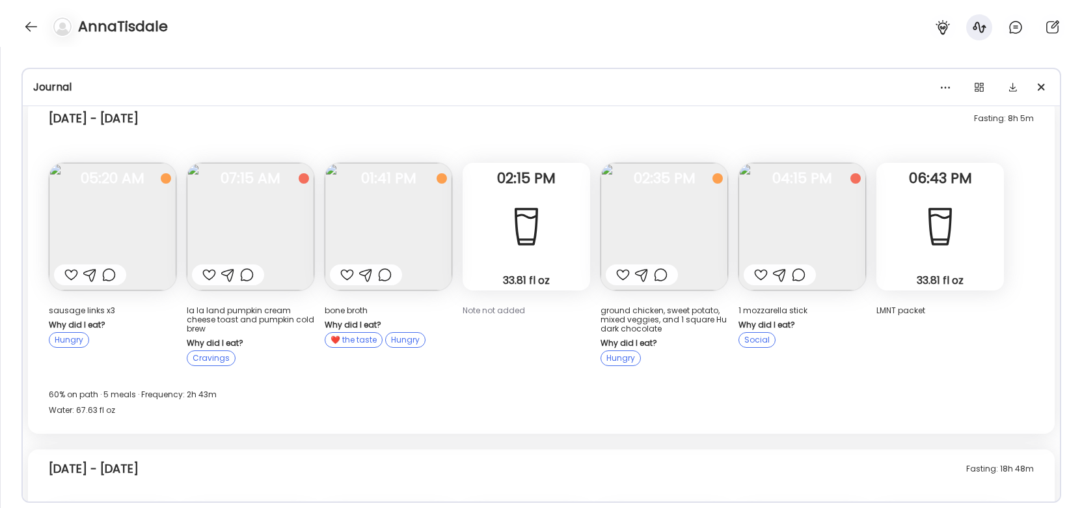
scroll to position [1833, 0]
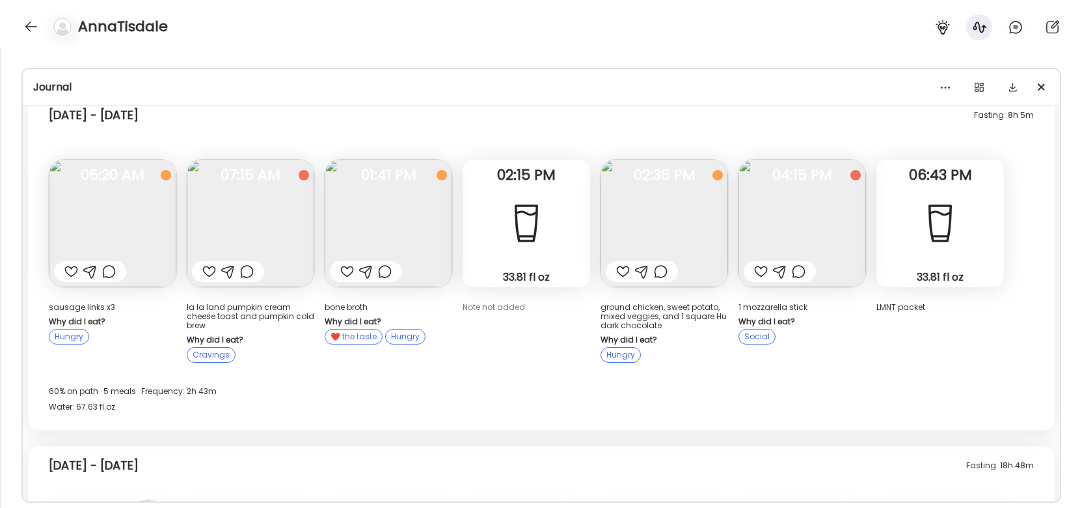
click at [831, 224] on img at bounding box center [803, 223] width 128 height 128
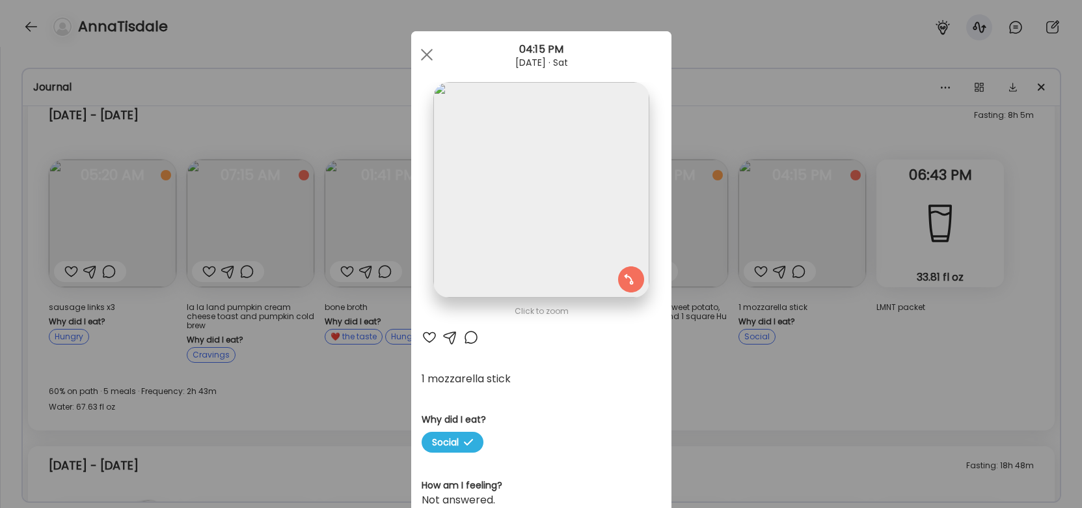
click at [771, 354] on div "Ate Coach Dashboard Wahoo! It’s official Take a moment to set up your Coach Pro…" at bounding box center [541, 254] width 1082 height 508
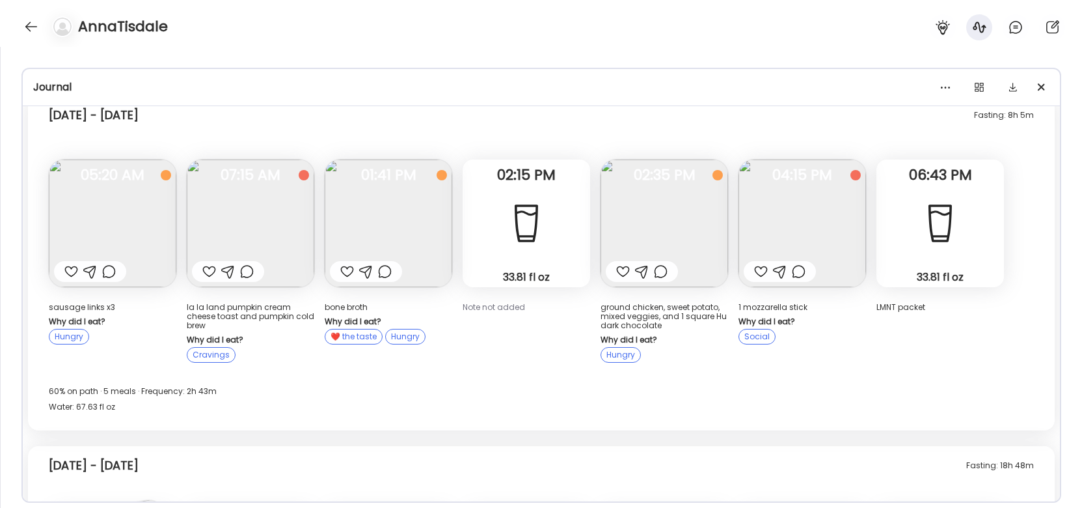
click at [822, 211] on img at bounding box center [803, 223] width 128 height 128
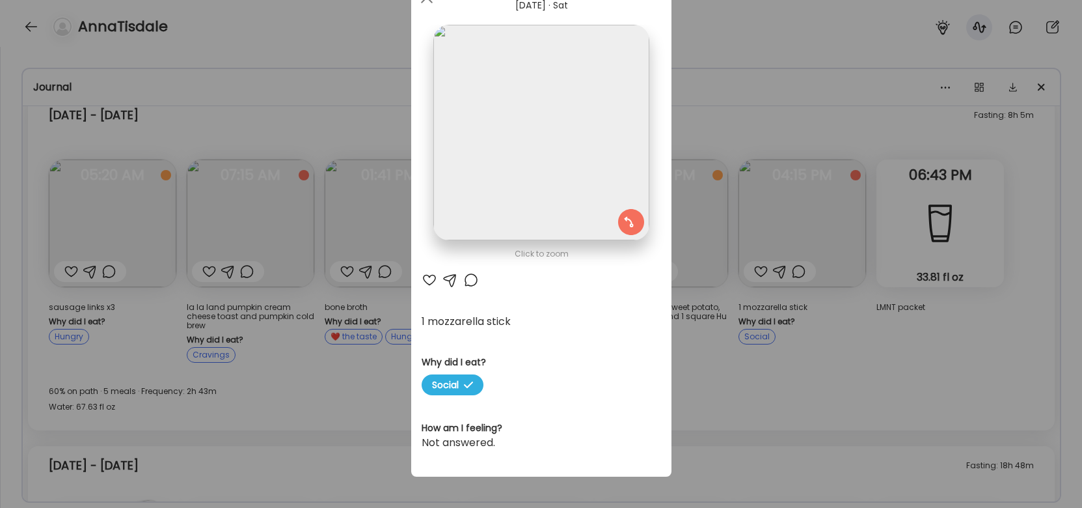
scroll to position [0, 0]
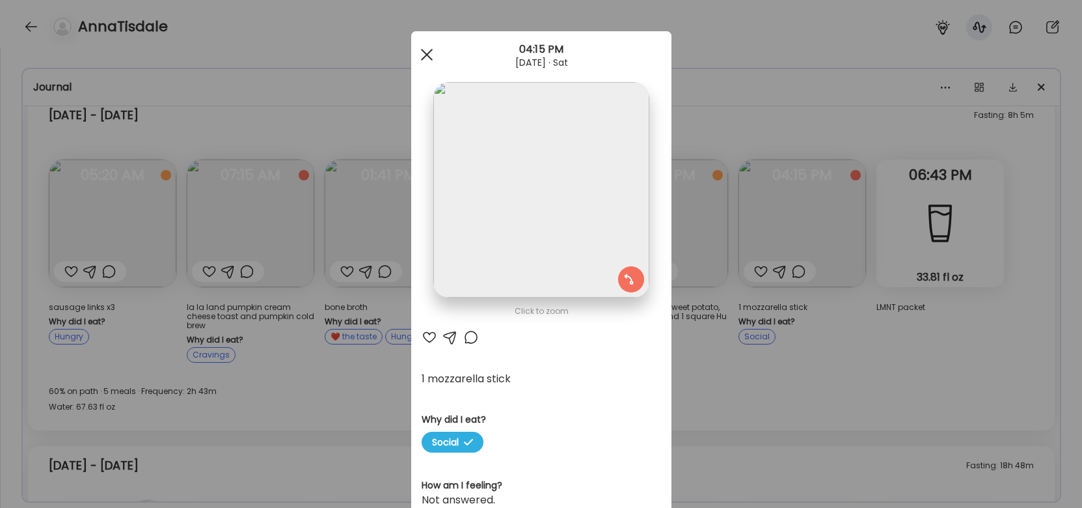
click at [436, 55] on div at bounding box center [427, 55] width 26 height 26
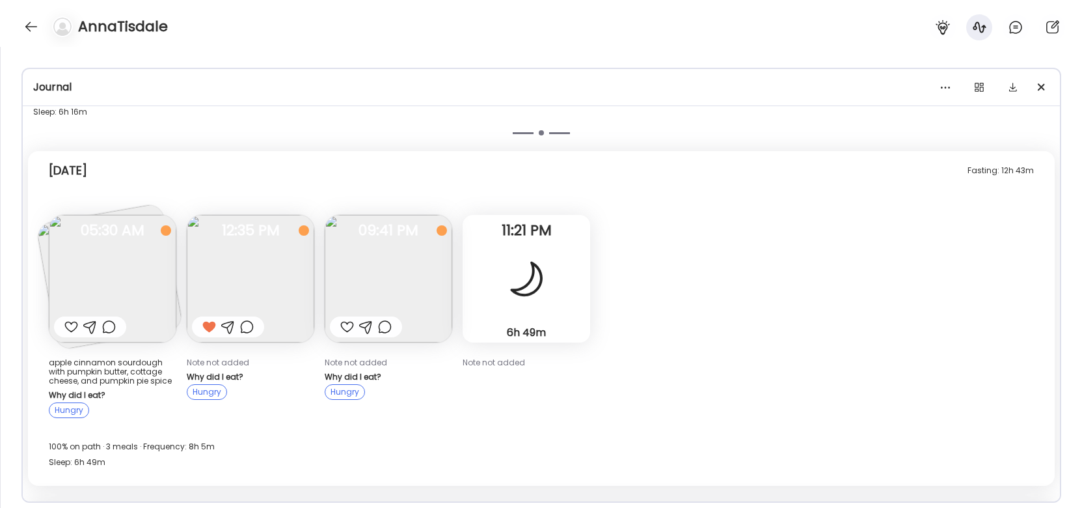
scroll to position [2628, 0]
click at [257, 284] on img at bounding box center [251, 279] width 128 height 128
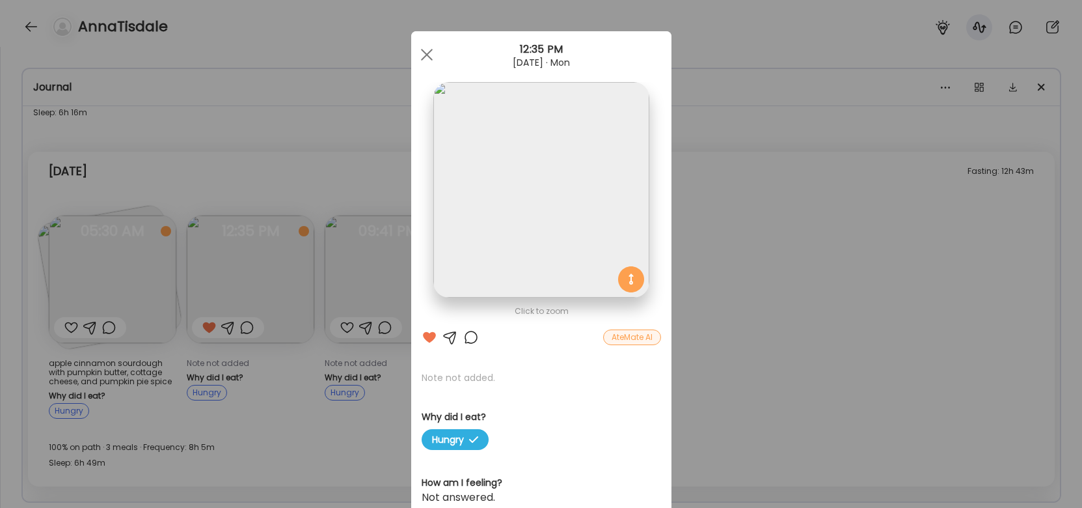
click at [271, 193] on div "Ate Coach Dashboard Wahoo! It’s official Take a moment to set up your Coach Pro…" at bounding box center [541, 254] width 1082 height 508
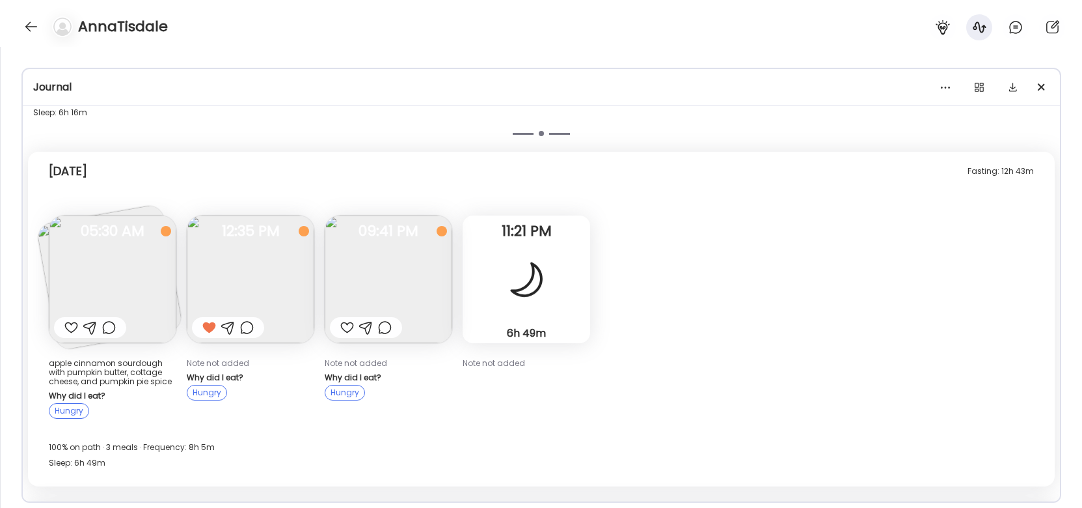
click at [238, 258] on img at bounding box center [251, 279] width 128 height 128
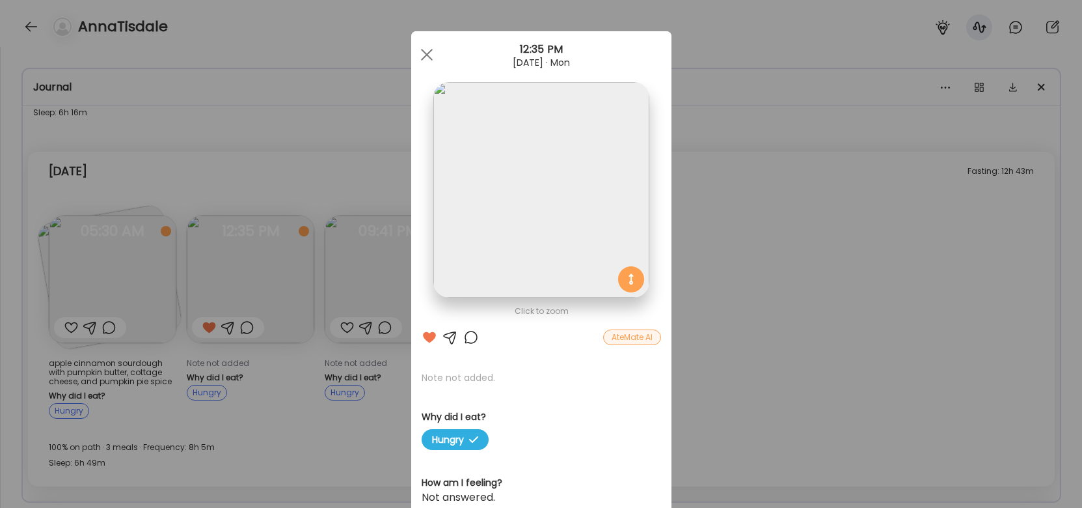
click at [252, 182] on div "Ate Coach Dashboard Wahoo! It’s official Take a moment to set up your Coach Pro…" at bounding box center [541, 254] width 1082 height 508
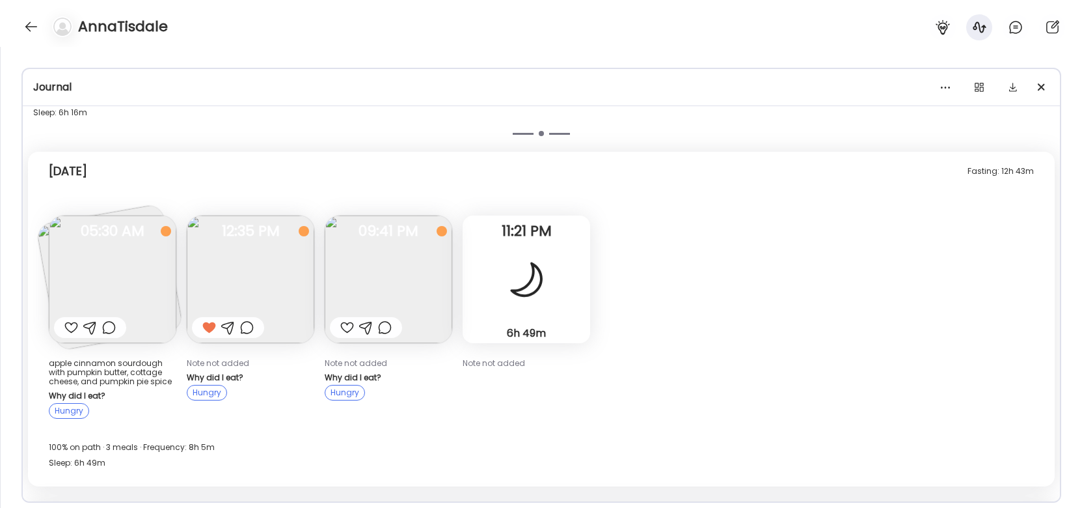
click at [89, 241] on img at bounding box center [113, 279] width 128 height 128
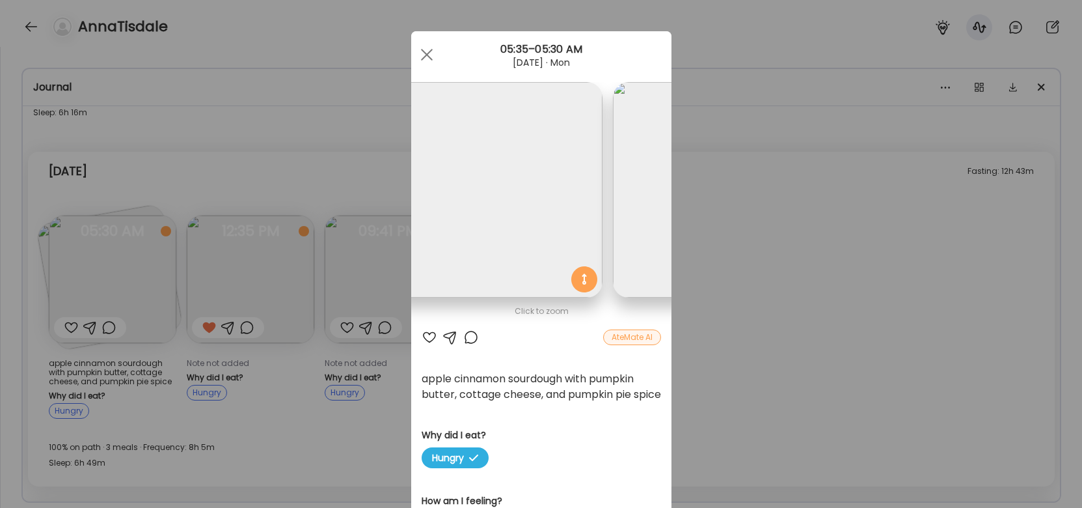
scroll to position [0, 0]
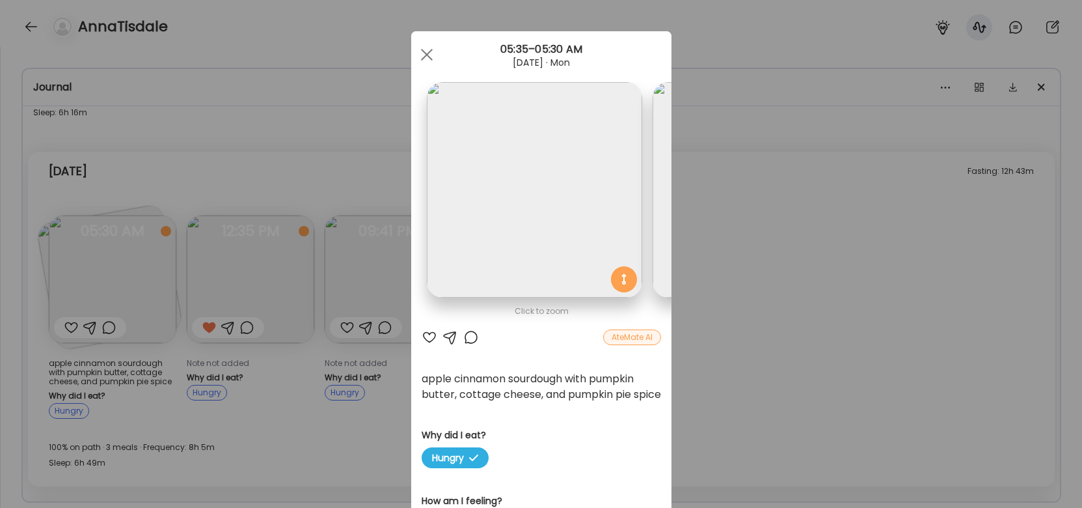
click at [338, 102] on div "Ate Coach Dashboard Wahoo! It’s official Take a moment to set up your Coach Pro…" at bounding box center [541, 254] width 1082 height 508
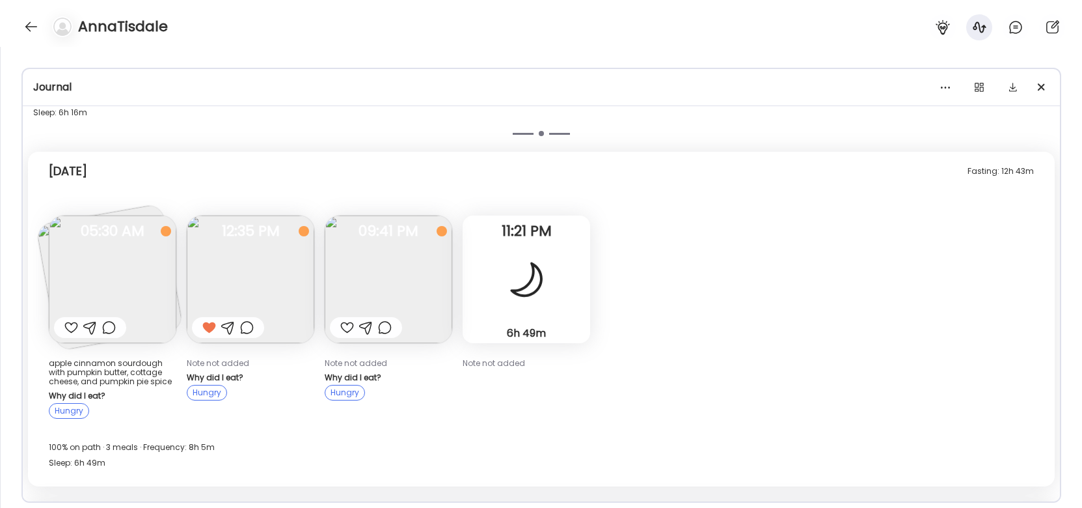
click at [128, 264] on img at bounding box center [113, 279] width 128 height 128
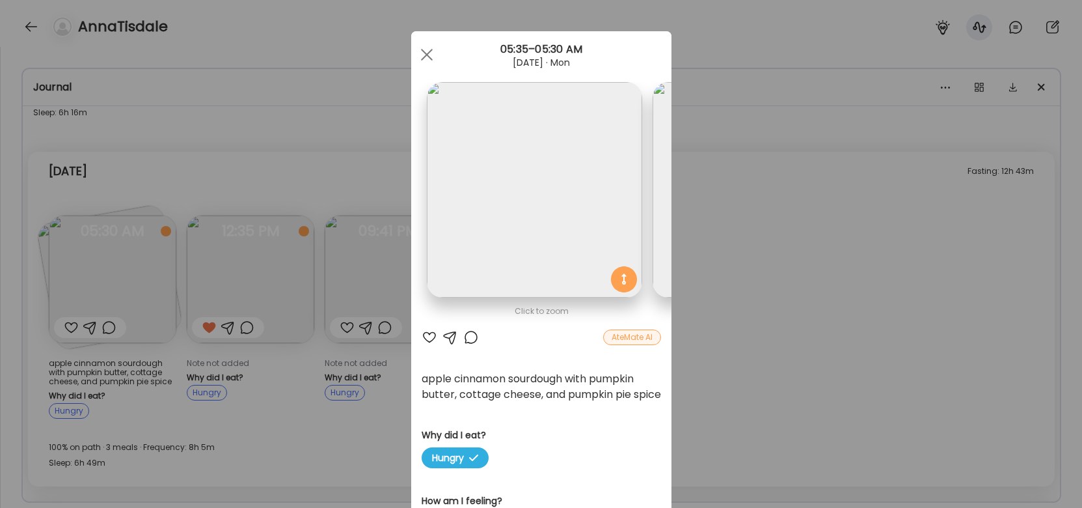
click at [718, 256] on div "Ate Coach Dashboard Wahoo! It’s official Take a moment to set up your Coach Pro…" at bounding box center [541, 254] width 1082 height 508
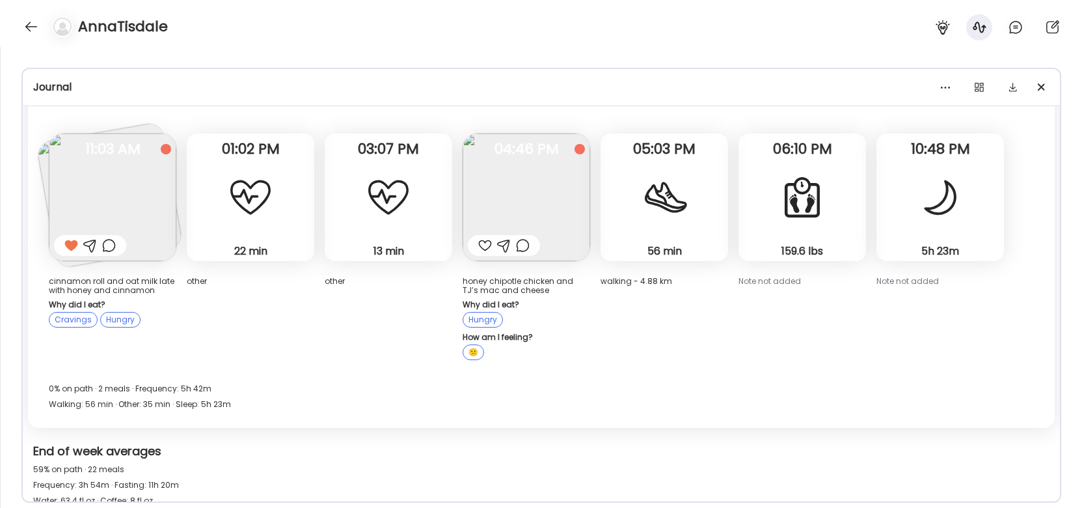
scroll to position [2223, 0]
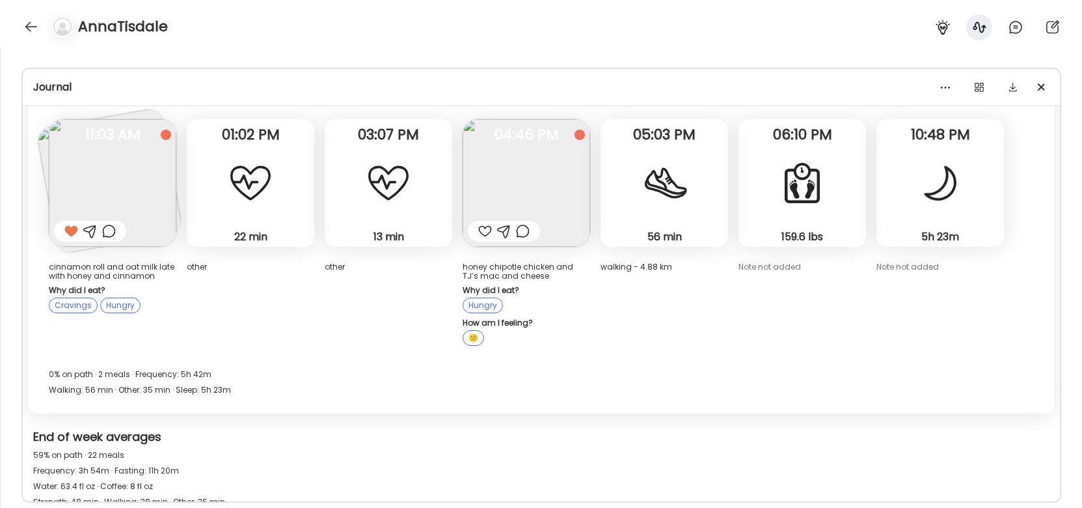
click at [139, 189] on img at bounding box center [113, 183] width 128 height 128
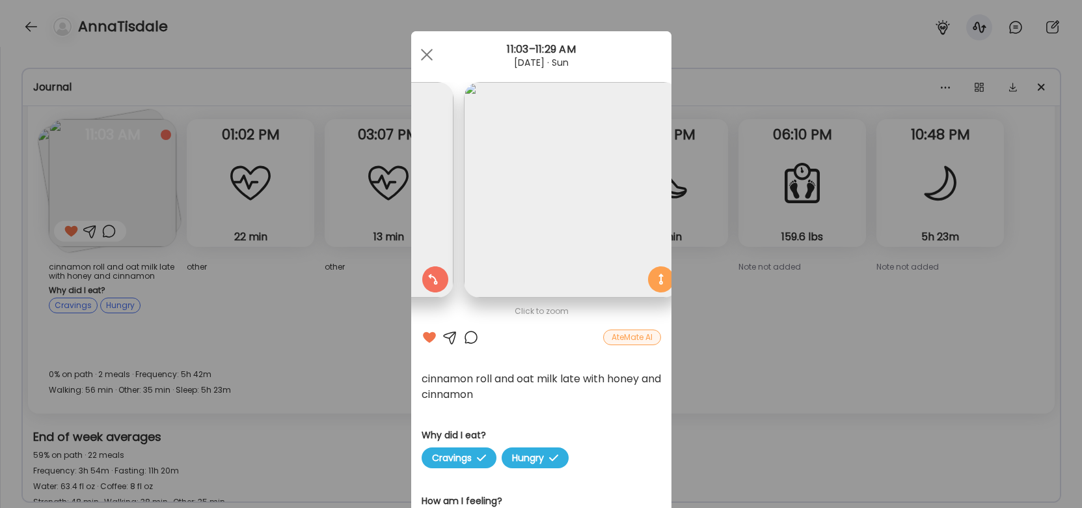
scroll to position [0, 212]
click at [289, 350] on div "Ate Coach Dashboard Wahoo! It’s official Take a moment to set up your Coach Pro…" at bounding box center [541, 254] width 1082 height 508
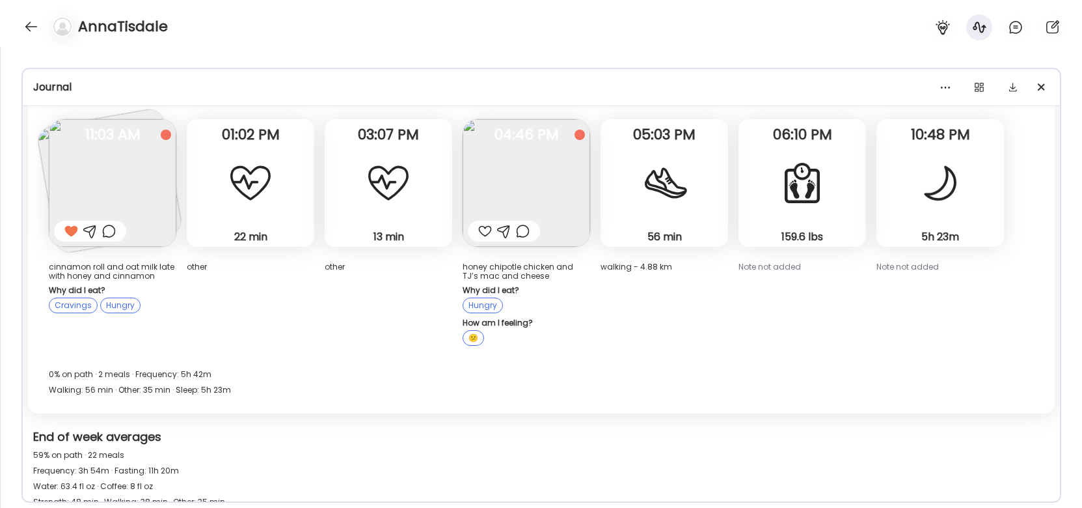
click at [509, 167] on img at bounding box center [527, 183] width 128 height 128
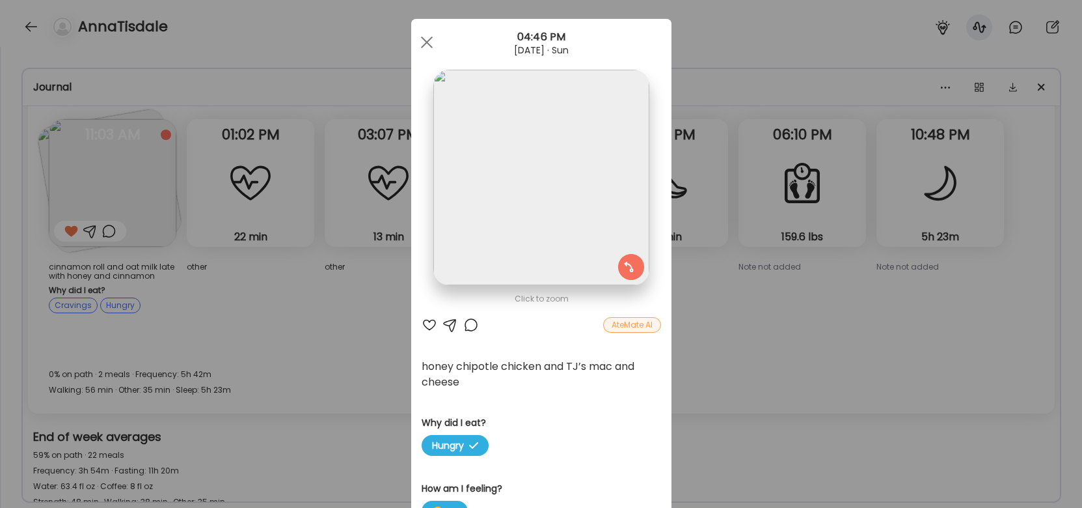
scroll to position [13, 0]
click at [364, 195] on div "Ate Coach Dashboard Wahoo! It’s official Take a moment to set up your Coach Pro…" at bounding box center [541, 254] width 1082 height 508
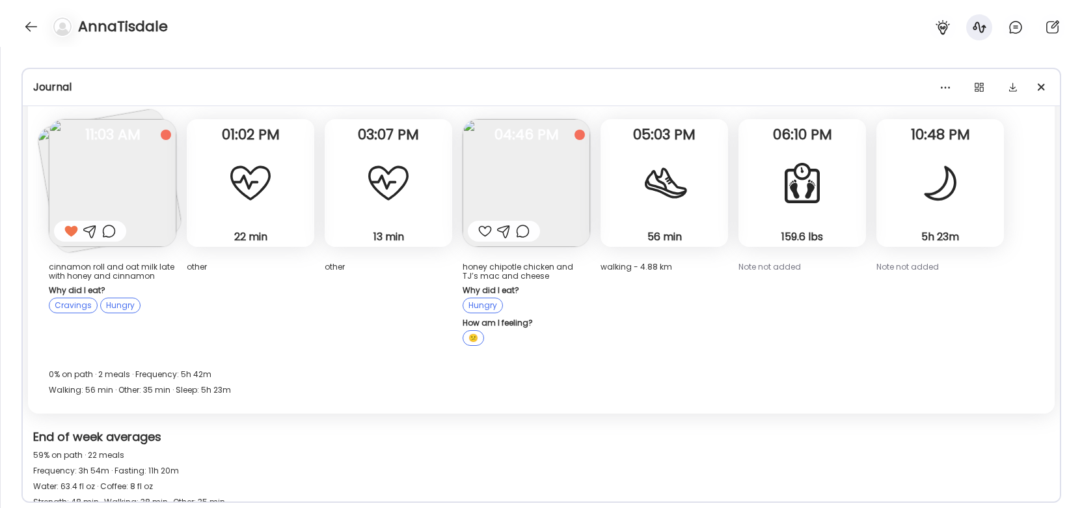
click at [546, 163] on img at bounding box center [527, 183] width 128 height 128
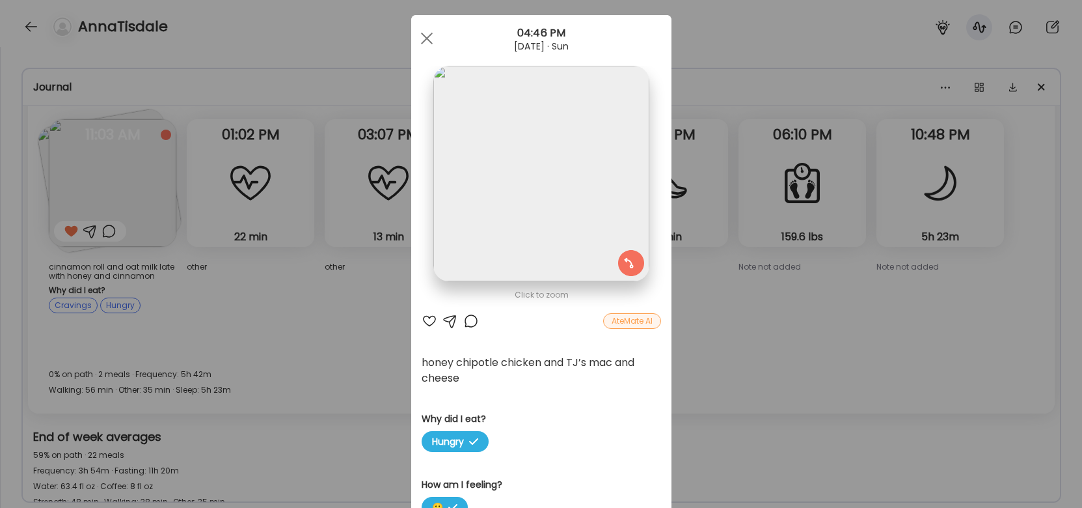
scroll to position [0, 0]
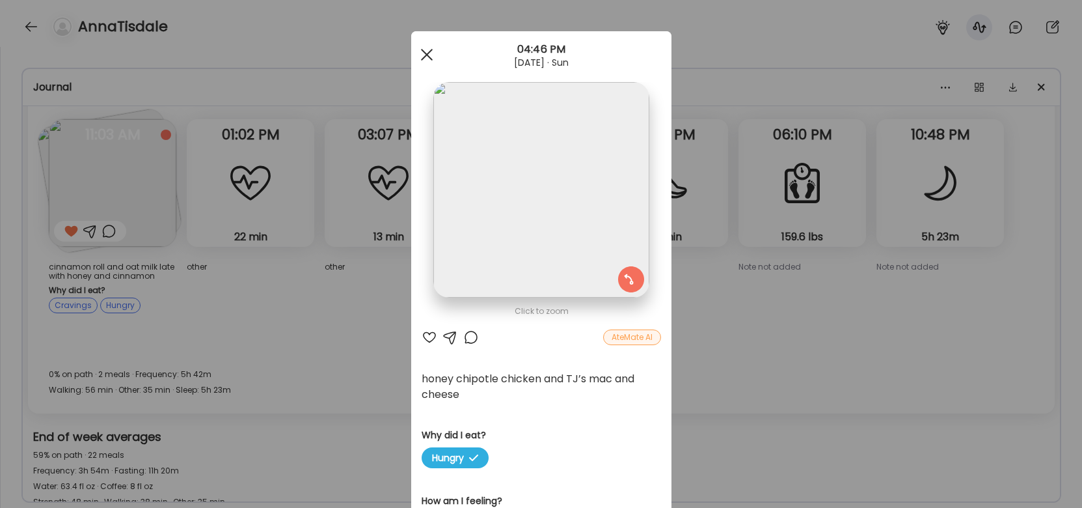
click at [426, 49] on div at bounding box center [427, 55] width 26 height 26
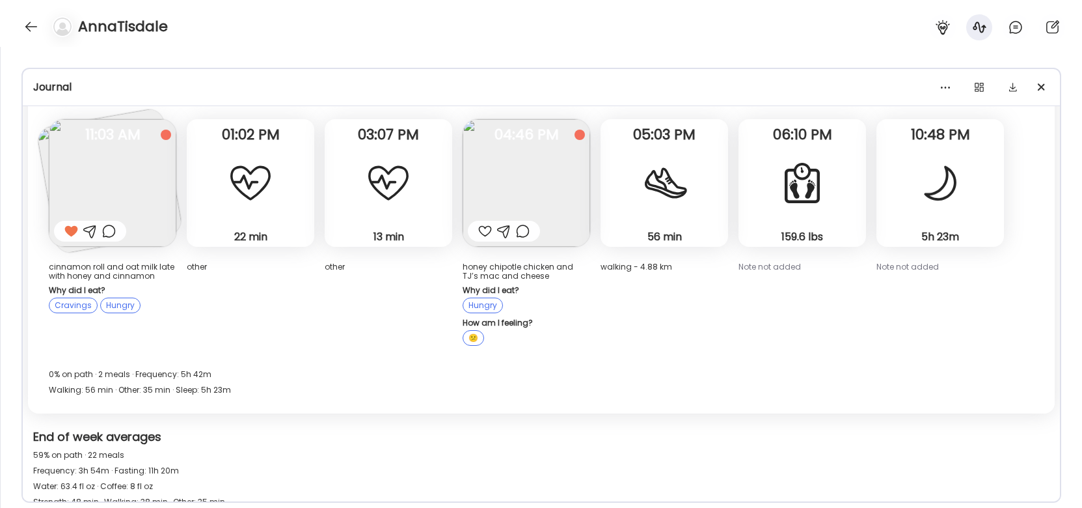
scroll to position [2215, 0]
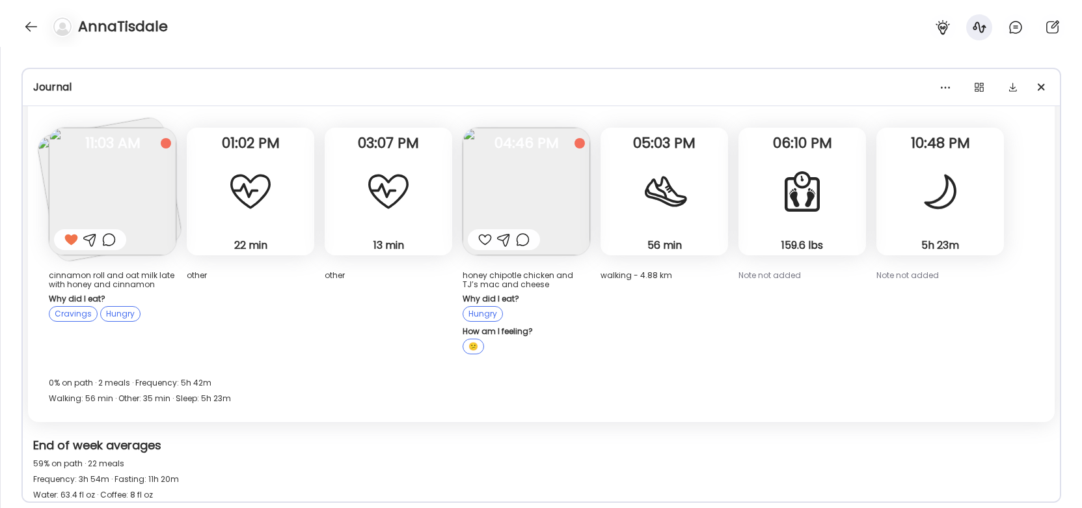
click at [146, 189] on img at bounding box center [113, 192] width 128 height 128
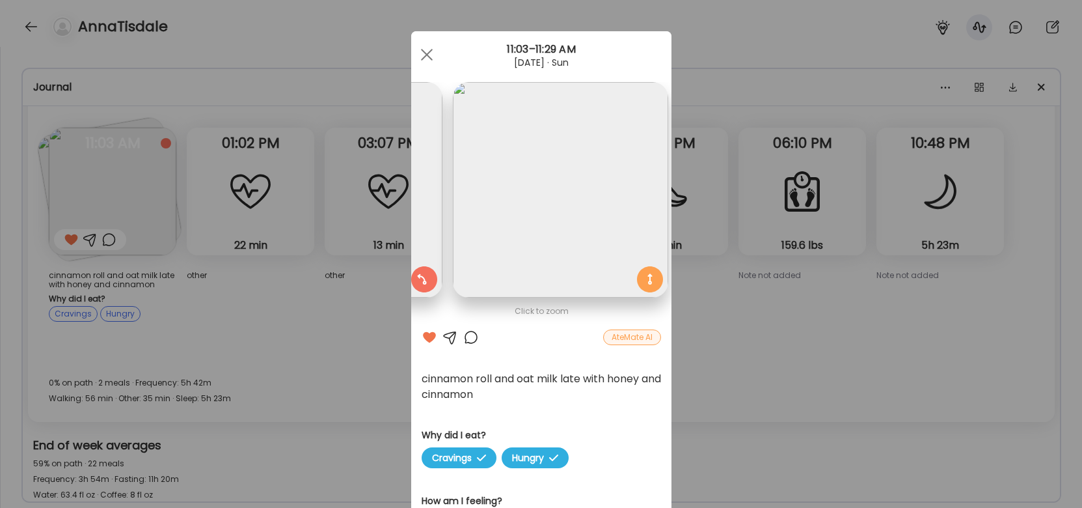
scroll to position [0, 212]
click at [424, 51] on div at bounding box center [427, 55] width 26 height 26
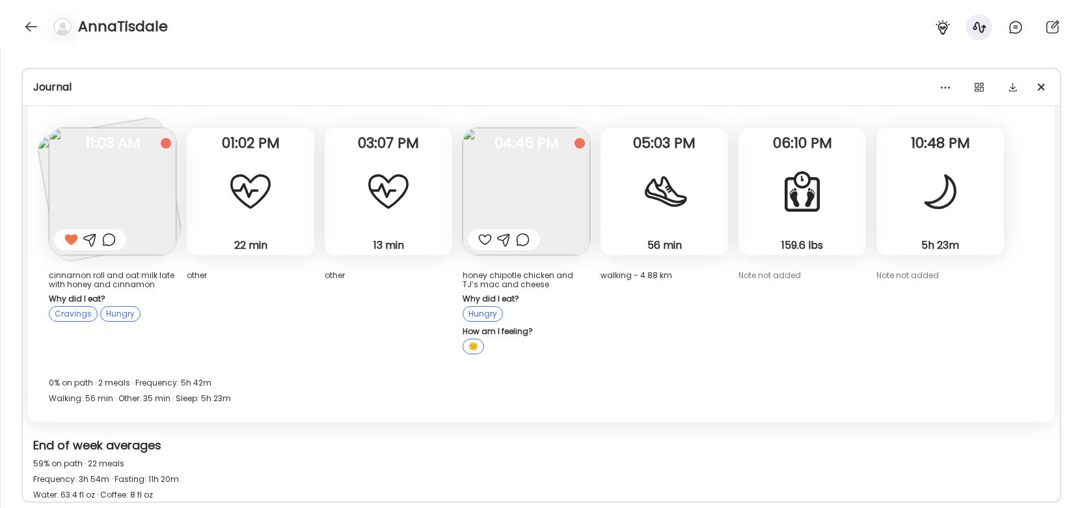
click at [398, 271] on div "other" at bounding box center [389, 275] width 128 height 9
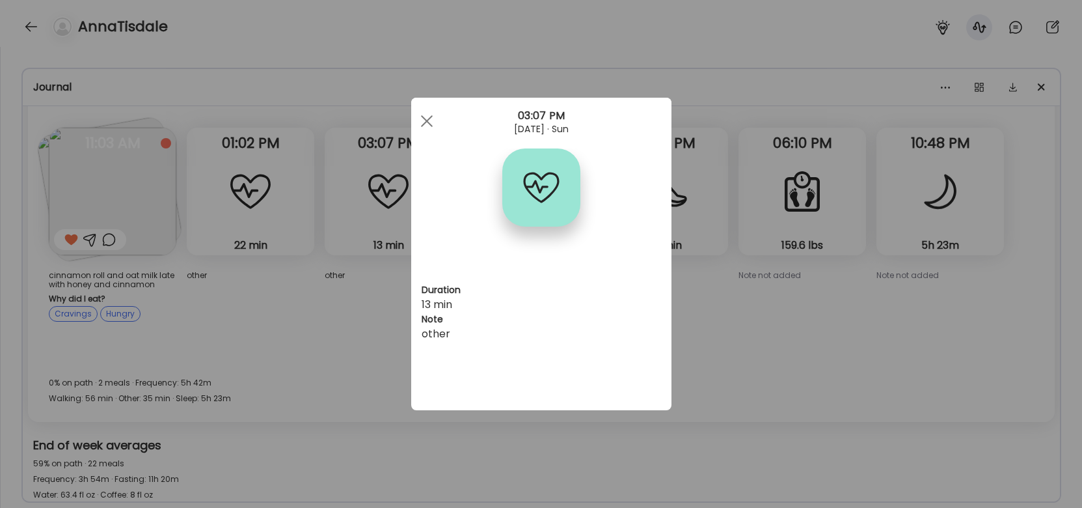
click at [366, 288] on div "Ate Coach Dashboard Wahoo! It’s official Take a moment to set up your Coach Pro…" at bounding box center [541, 254] width 1082 height 508
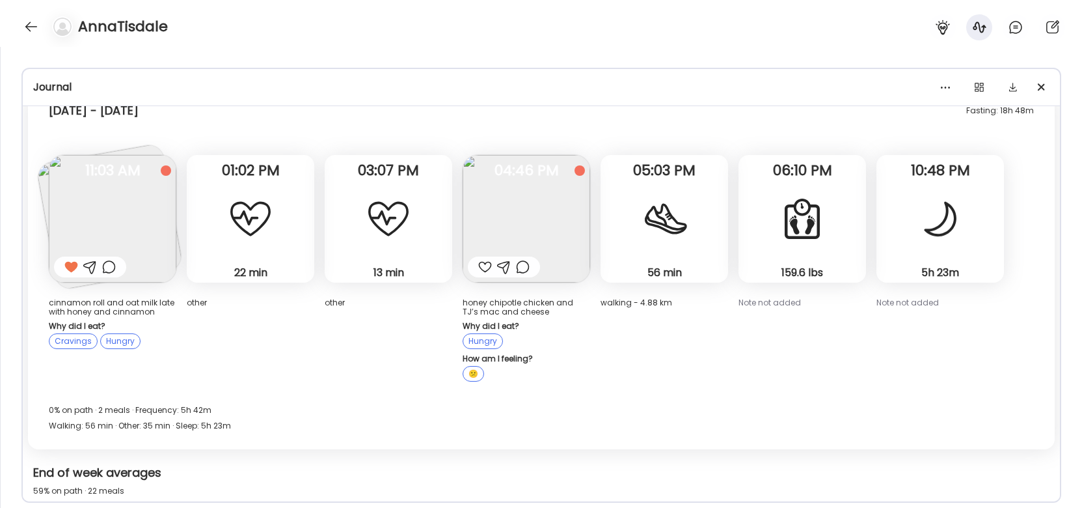
scroll to position [2185, 0]
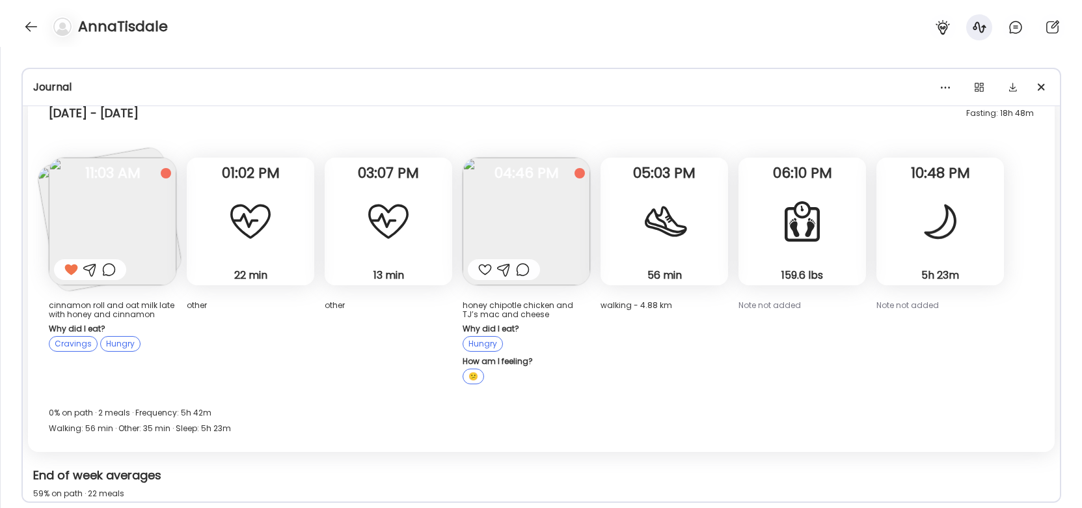
click at [739, 235] on div "159.6 lbs Body Weight" at bounding box center [803, 221] width 128 height 128
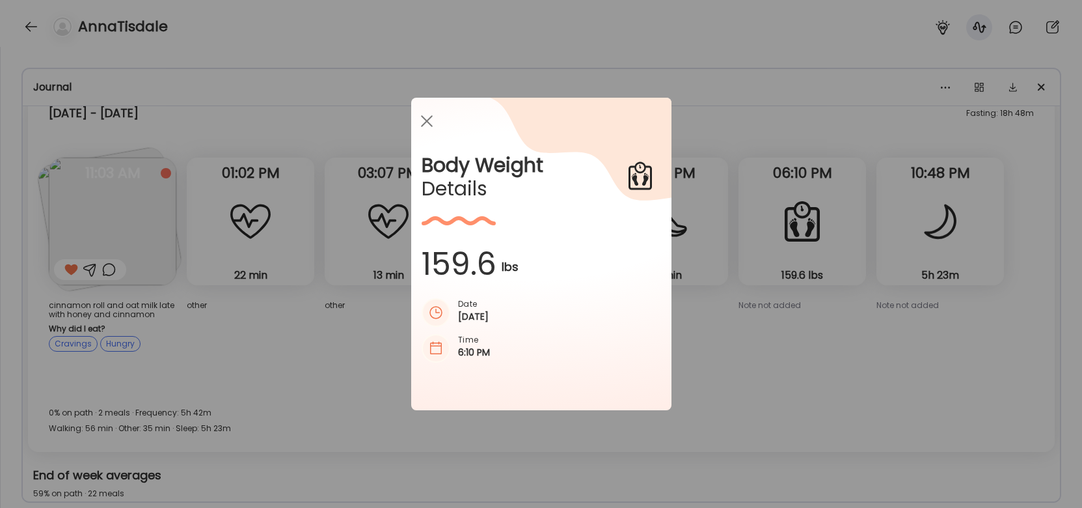
click at [748, 364] on div "Ate Coach Dashboard Wahoo! It’s official Take a moment to set up your Coach Pro…" at bounding box center [541, 254] width 1082 height 508
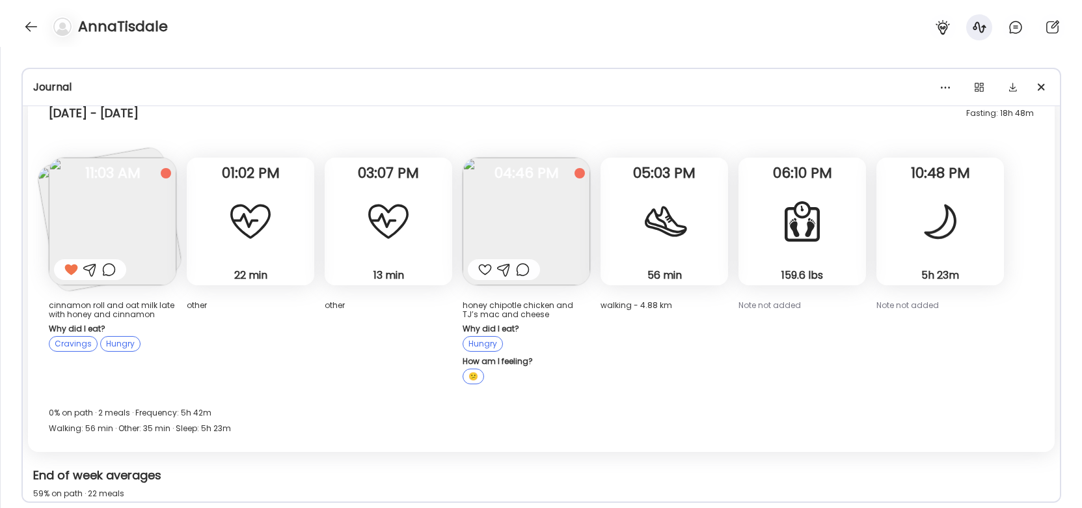
click at [222, 218] on div "22 min Other" at bounding box center [251, 221] width 128 height 128
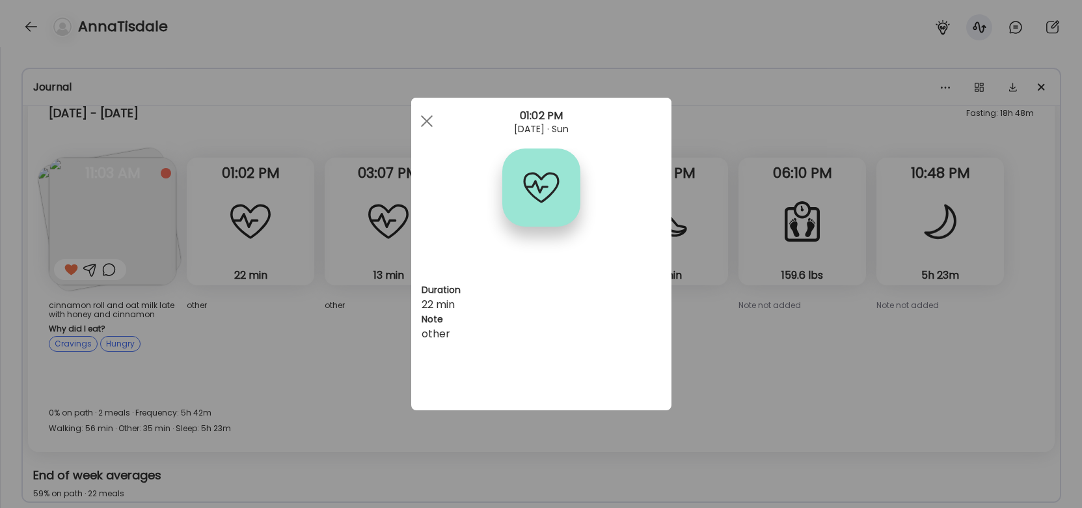
click at [361, 264] on div "Ate Coach Dashboard Wahoo! It’s official Take a moment to set up your Coach Pro…" at bounding box center [541, 254] width 1082 height 508
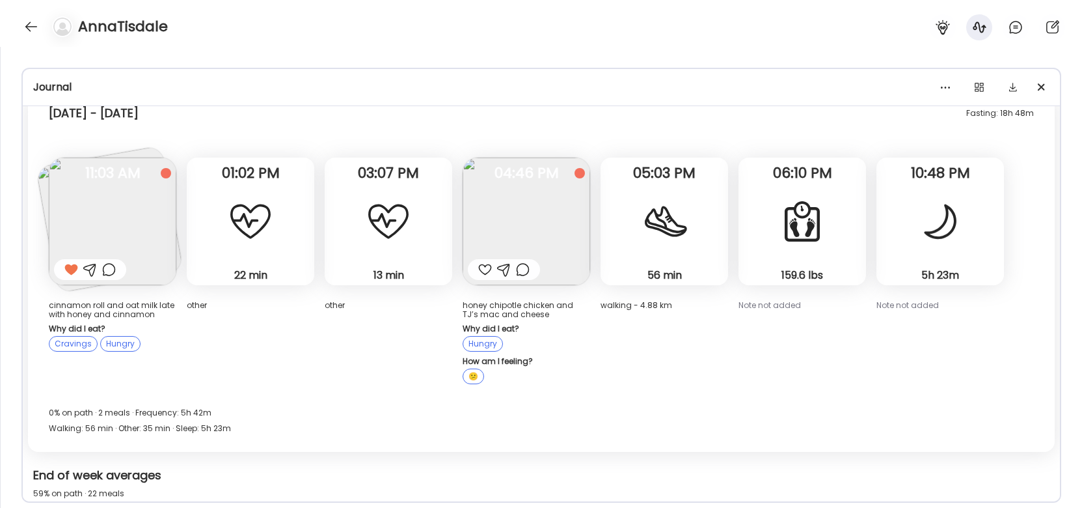
click at [396, 219] on div at bounding box center [388, 221] width 47 height 47
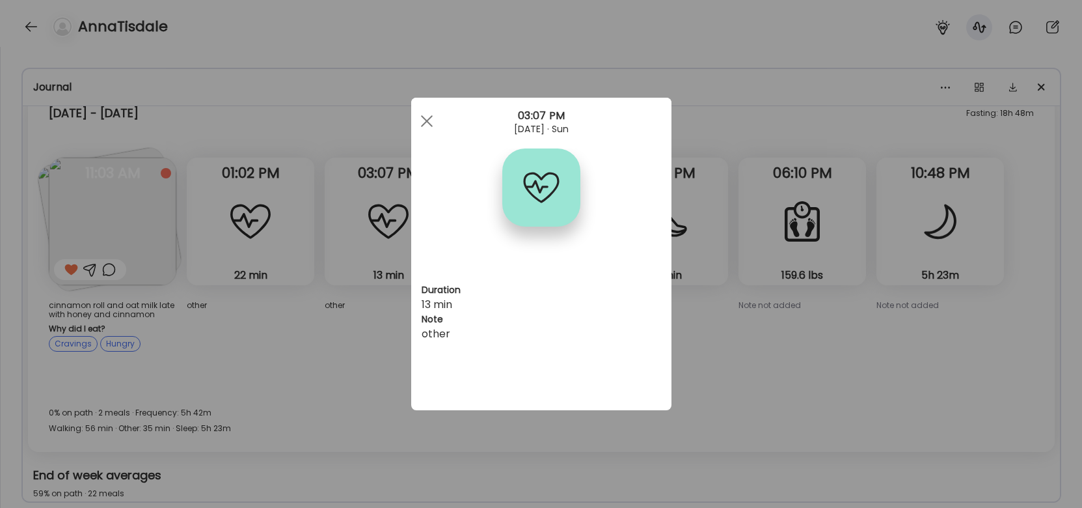
click at [374, 304] on div "Ate Coach Dashboard Wahoo! It’s official Take a moment to set up your Coach Pro…" at bounding box center [541, 254] width 1082 height 508
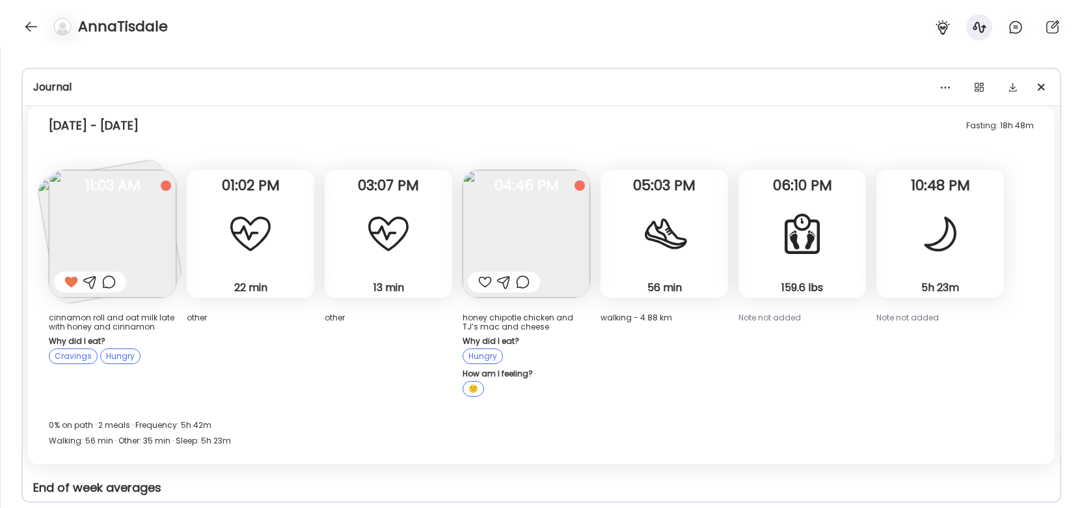
scroll to position [2165, 0]
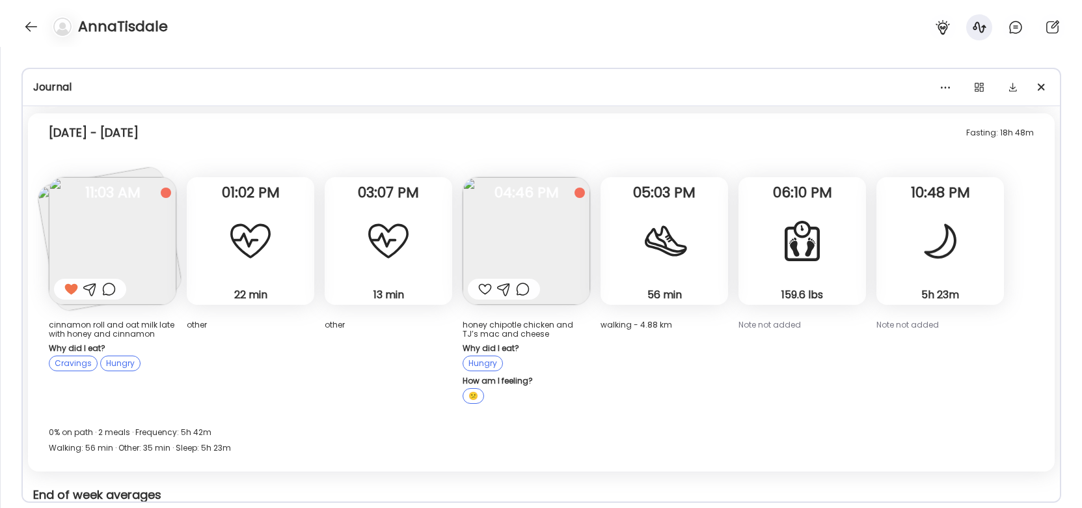
click at [538, 234] on img at bounding box center [527, 241] width 128 height 128
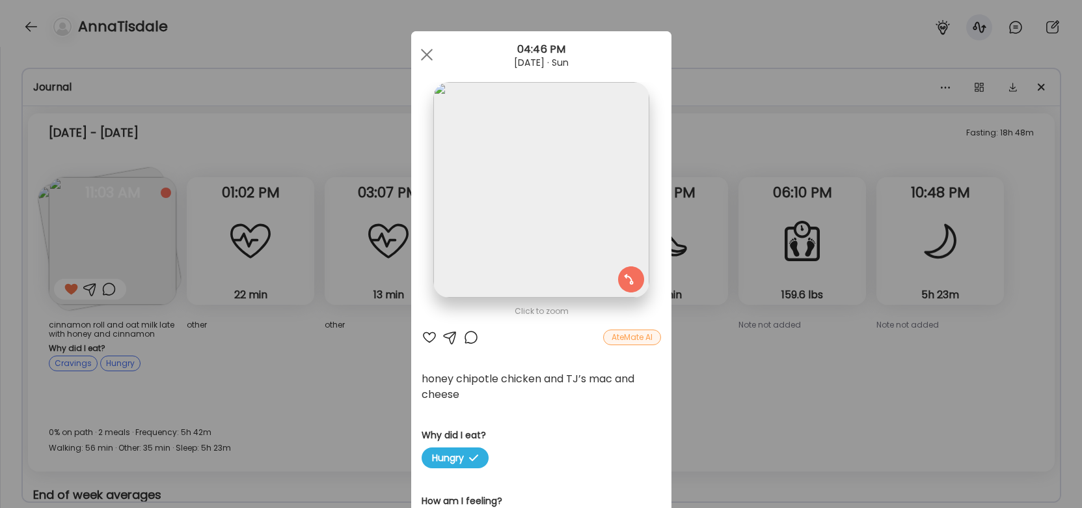
click at [401, 285] on div "Ate Coach Dashboard Wahoo! It’s official Take a moment to set up your Coach Pro…" at bounding box center [541, 254] width 1082 height 508
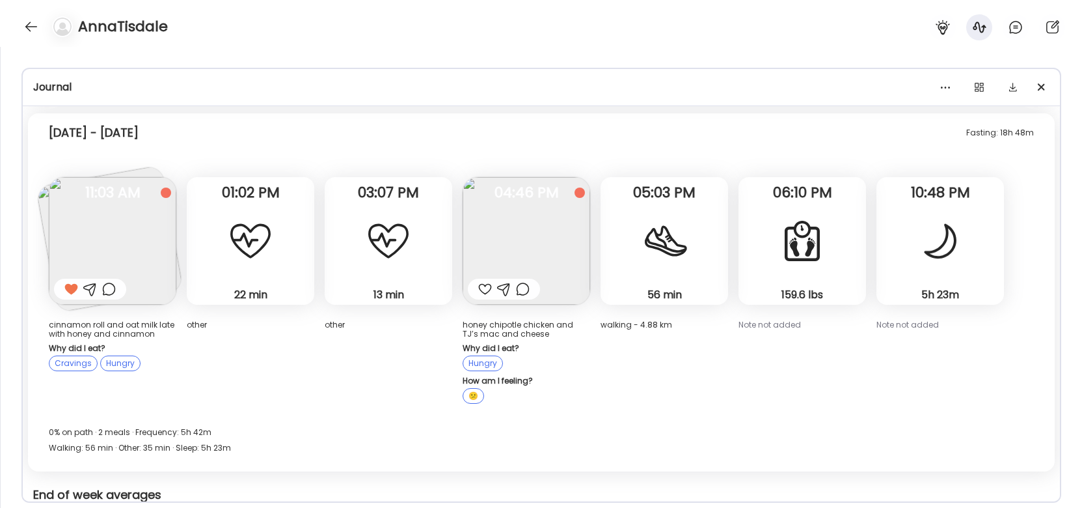
click at [521, 219] on img at bounding box center [527, 241] width 128 height 128
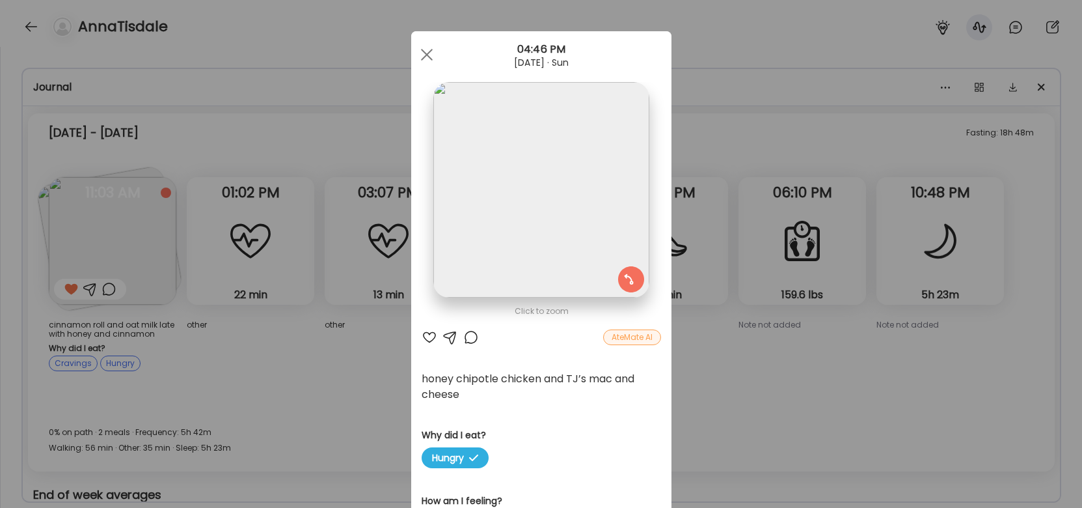
click at [389, 325] on div "Ate Coach Dashboard Wahoo! It’s official Take a moment to set up your Coach Pro…" at bounding box center [541, 254] width 1082 height 508
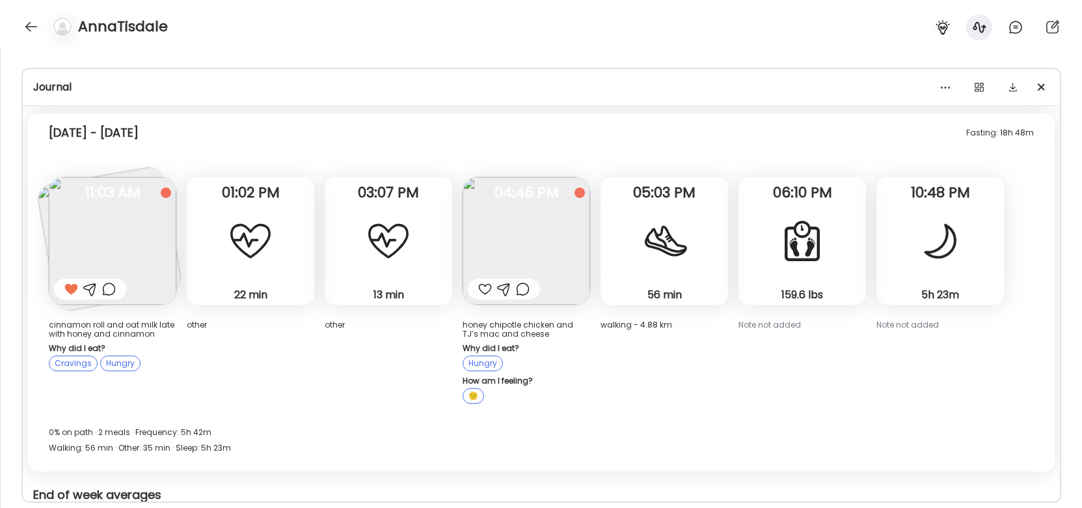
click at [131, 248] on img at bounding box center [113, 241] width 128 height 128
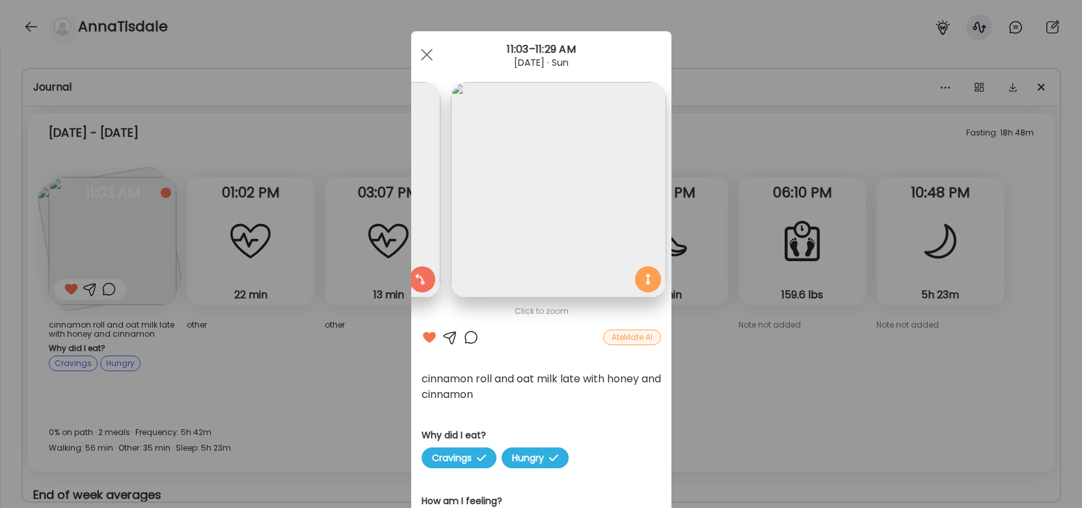
click at [372, 307] on div "Ate Coach Dashboard Wahoo! It’s official Take a moment to set up your Coach Pro…" at bounding box center [541, 254] width 1082 height 508
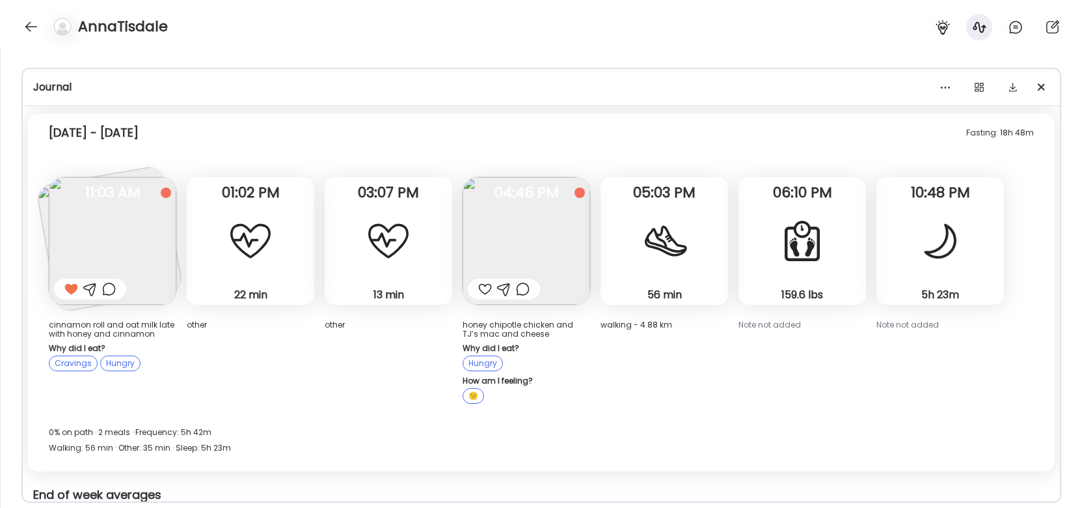
click at [531, 230] on img at bounding box center [527, 241] width 128 height 128
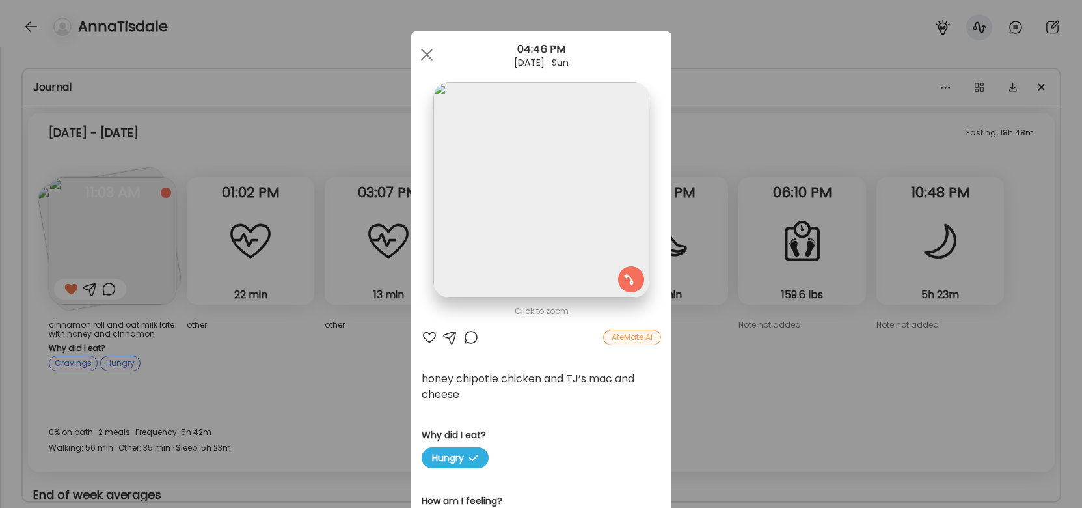
scroll to position [0, 0]
click at [377, 294] on div "Ate Coach Dashboard Wahoo! It’s official Take a moment to set up your Coach Pro…" at bounding box center [541, 254] width 1082 height 508
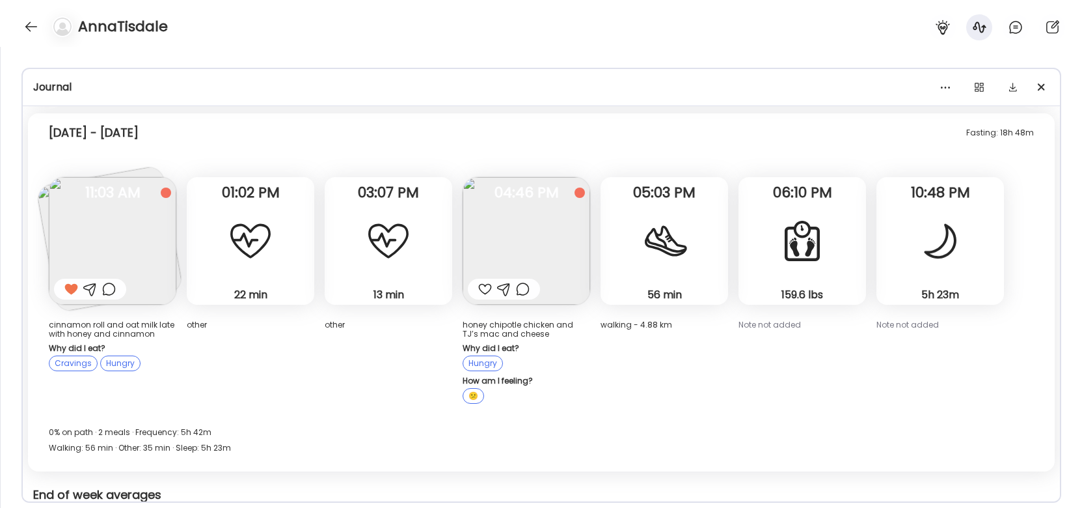
click at [155, 238] on img at bounding box center [113, 241] width 128 height 128
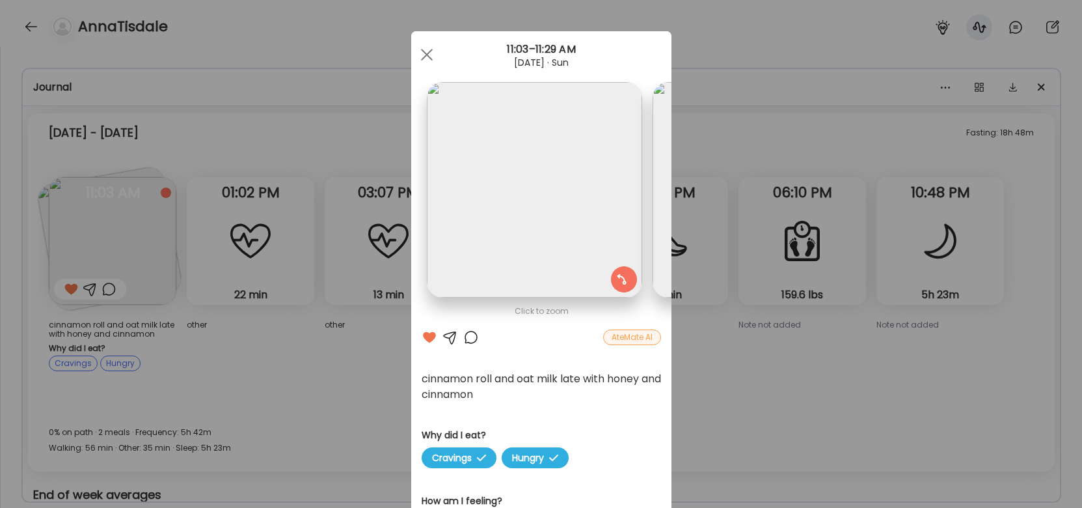
click at [539, 215] on img at bounding box center [534, 189] width 215 height 215
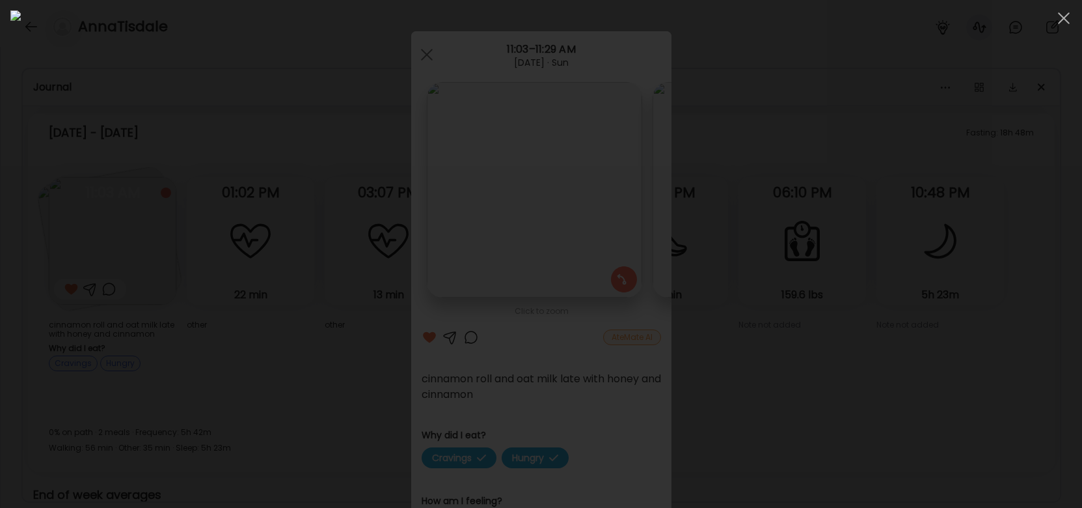
click at [295, 294] on div at bounding box center [540, 253] width 1061 height 487
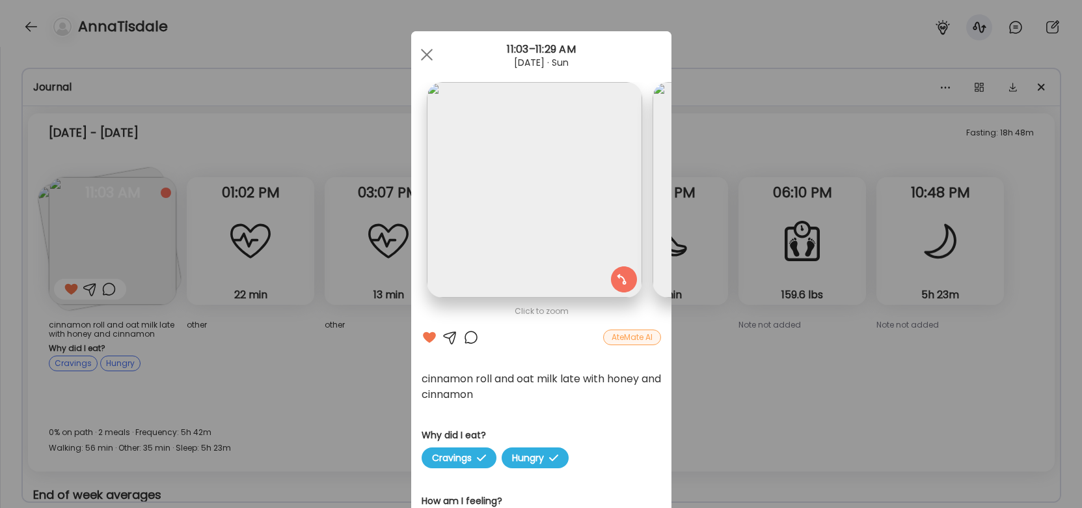
click at [154, 231] on div "Ate Coach Dashboard Wahoo! It’s official Take a moment to set up your Coach Pro…" at bounding box center [541, 254] width 1082 height 508
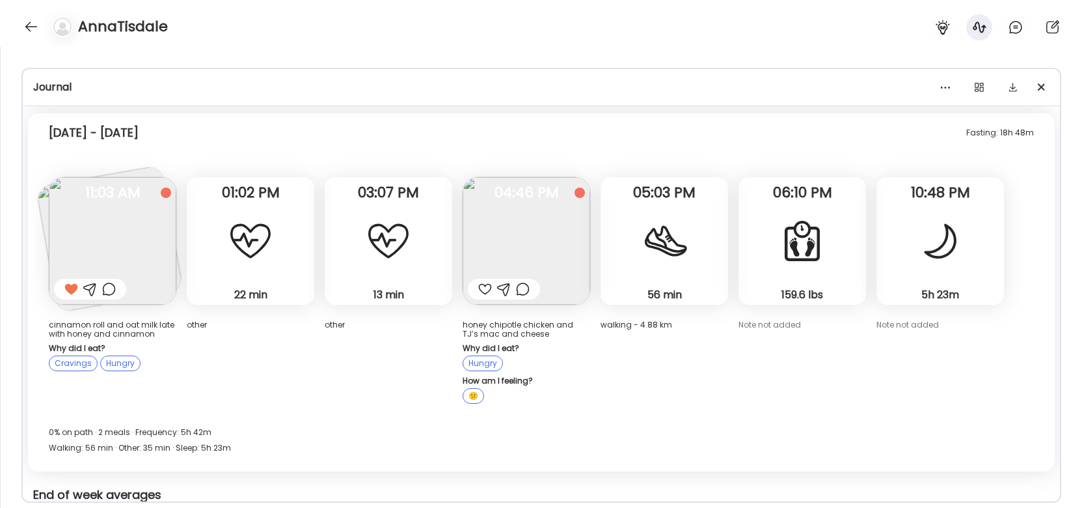
click at [132, 224] on img at bounding box center [113, 241] width 128 height 128
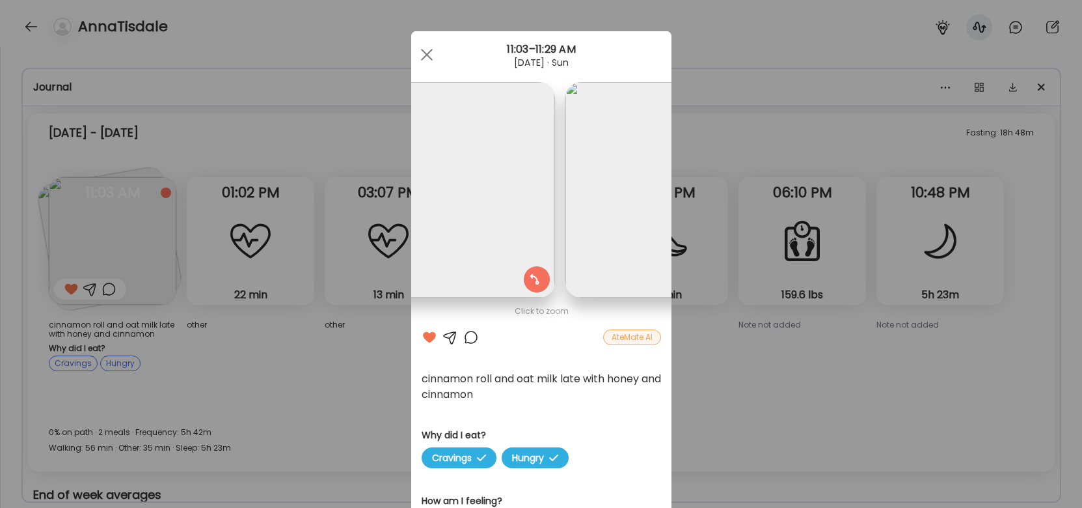
scroll to position [0, 212]
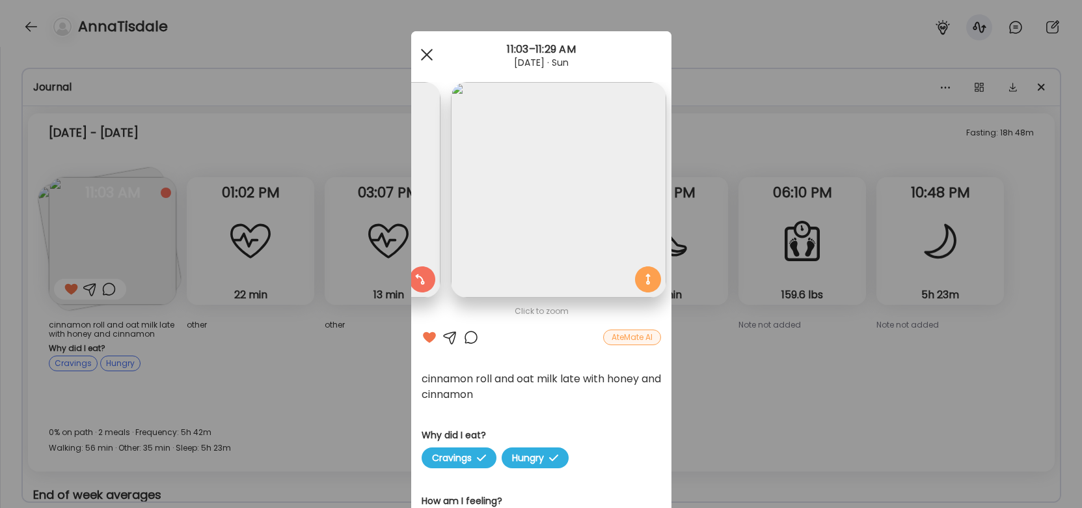
click at [429, 52] on span at bounding box center [426, 55] width 12 height 12
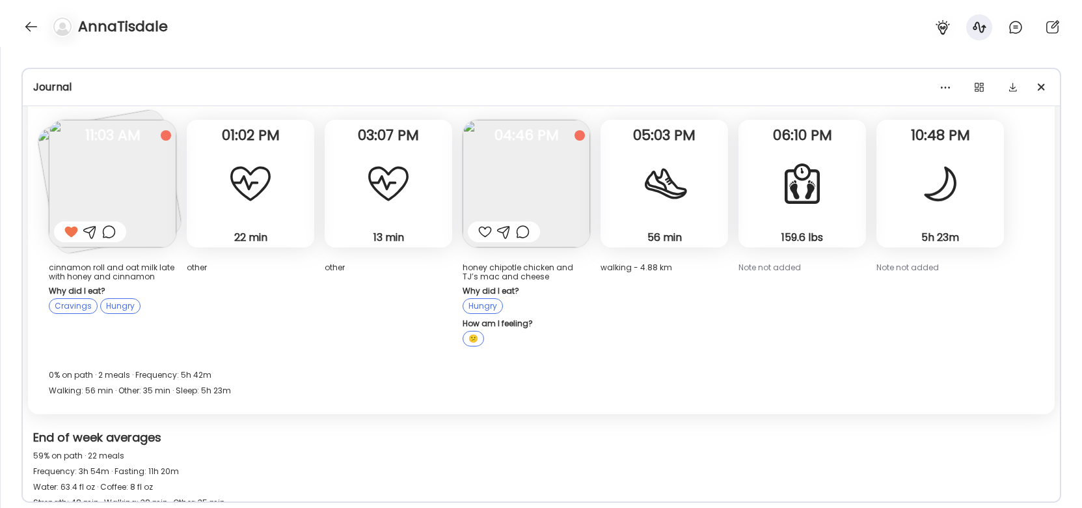
scroll to position [2164, 0]
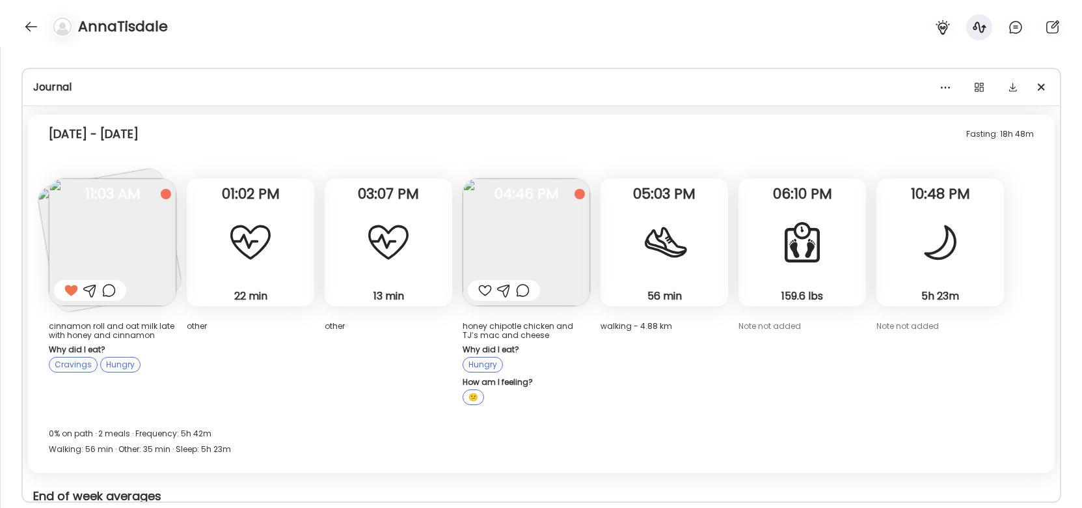
click at [547, 213] on img at bounding box center [527, 242] width 128 height 128
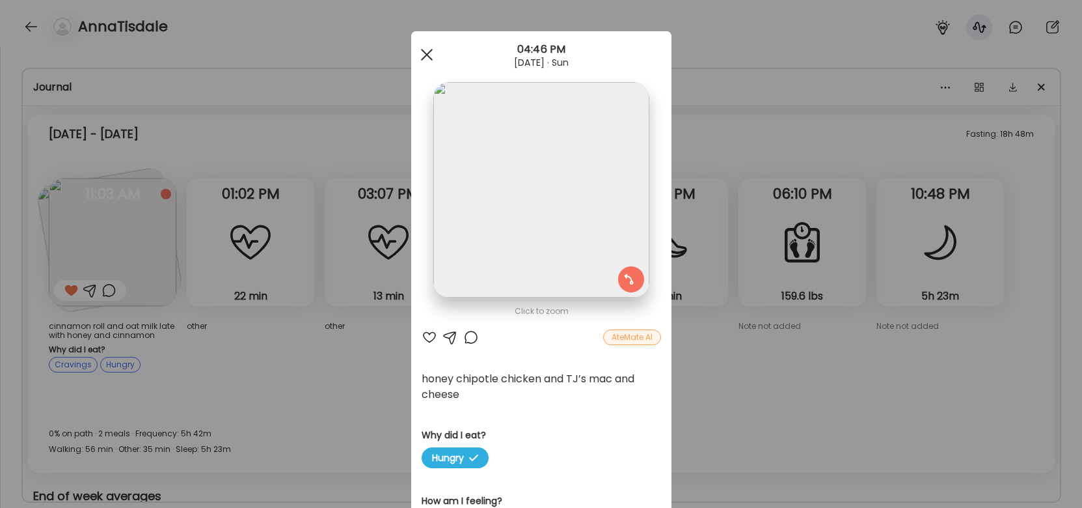
click at [422, 55] on div at bounding box center [427, 55] width 26 height 26
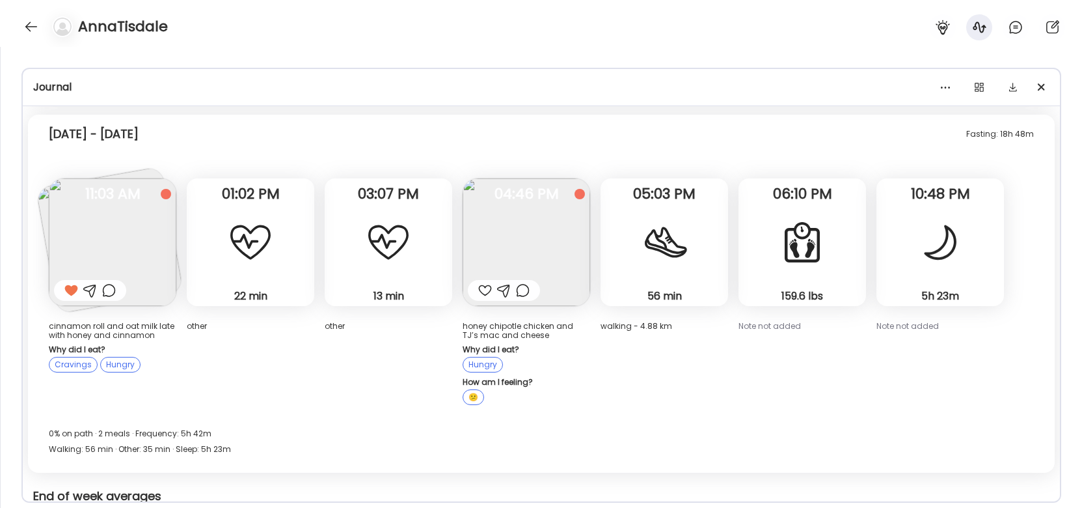
click at [554, 242] on img at bounding box center [527, 242] width 128 height 128
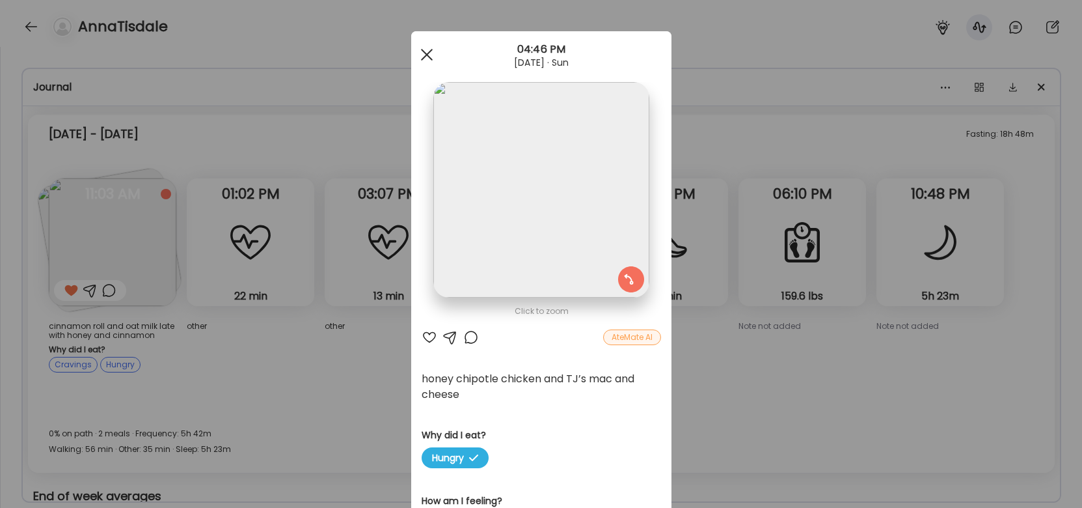
click at [427, 53] on span at bounding box center [426, 55] width 12 height 12
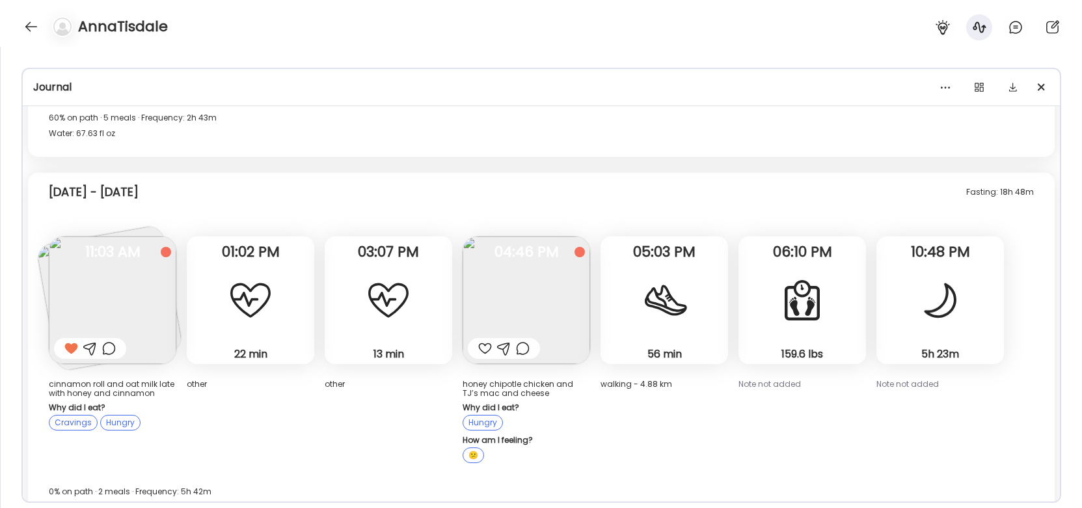
scroll to position [2091, 0]
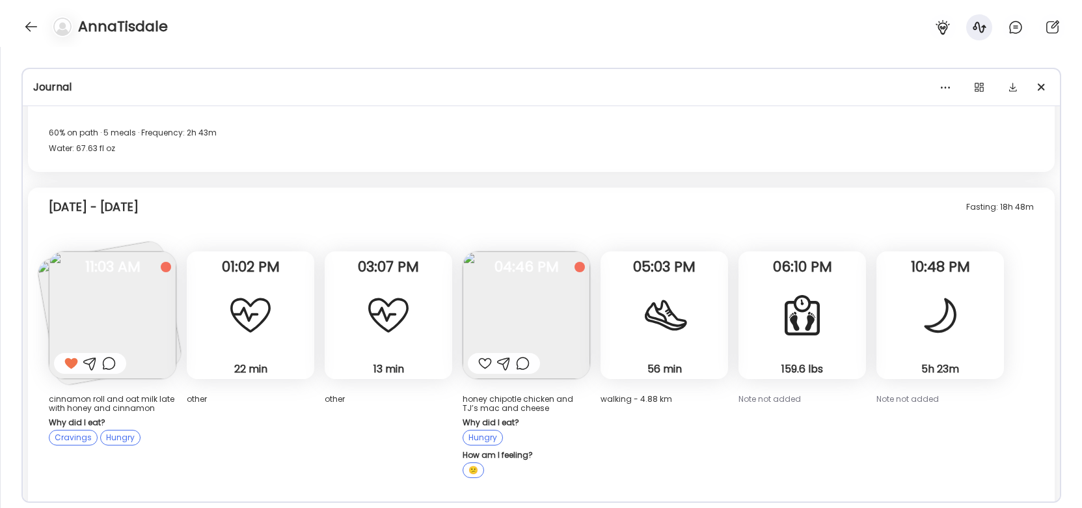
click at [517, 295] on img at bounding box center [527, 315] width 128 height 128
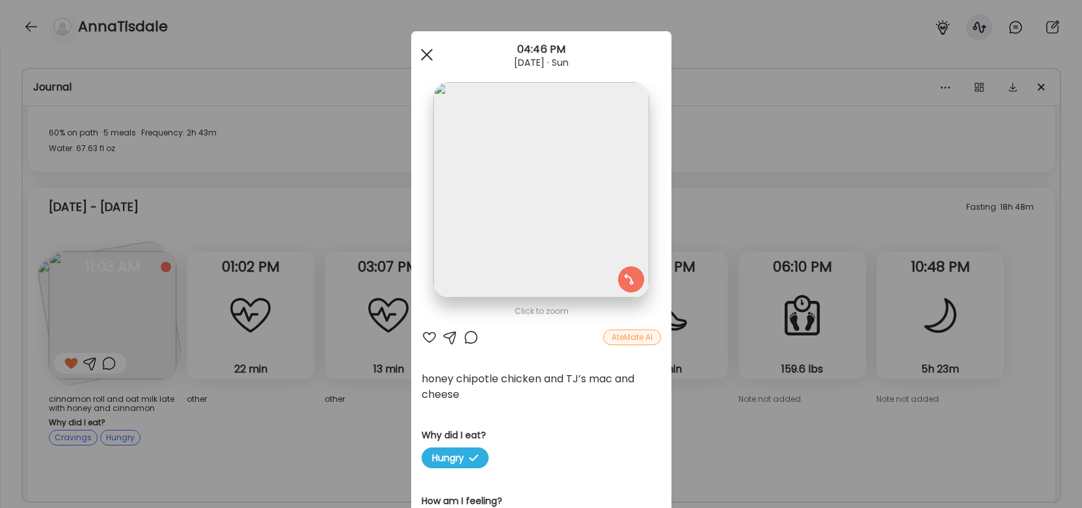
click at [430, 62] on div at bounding box center [427, 55] width 26 height 26
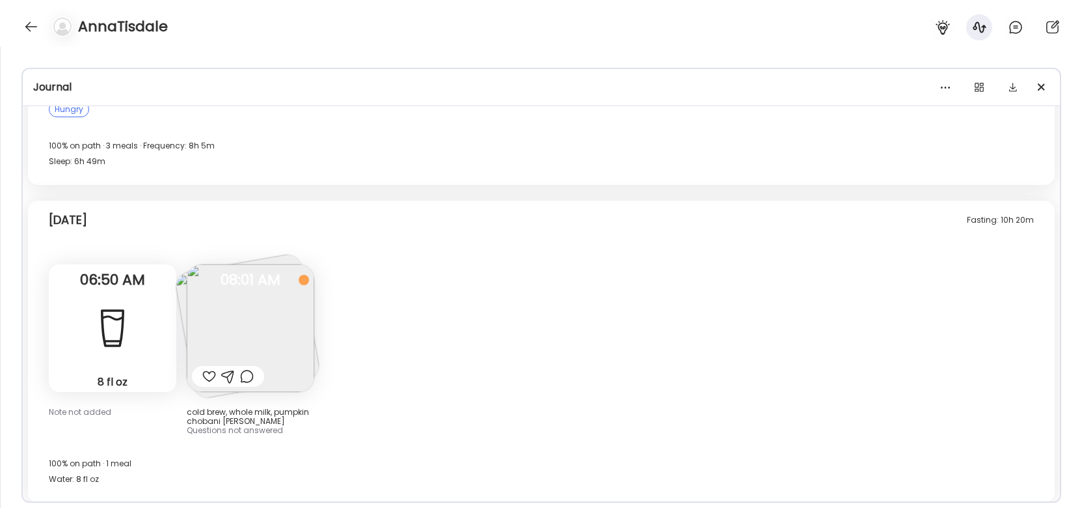
scroll to position [2921, 0]
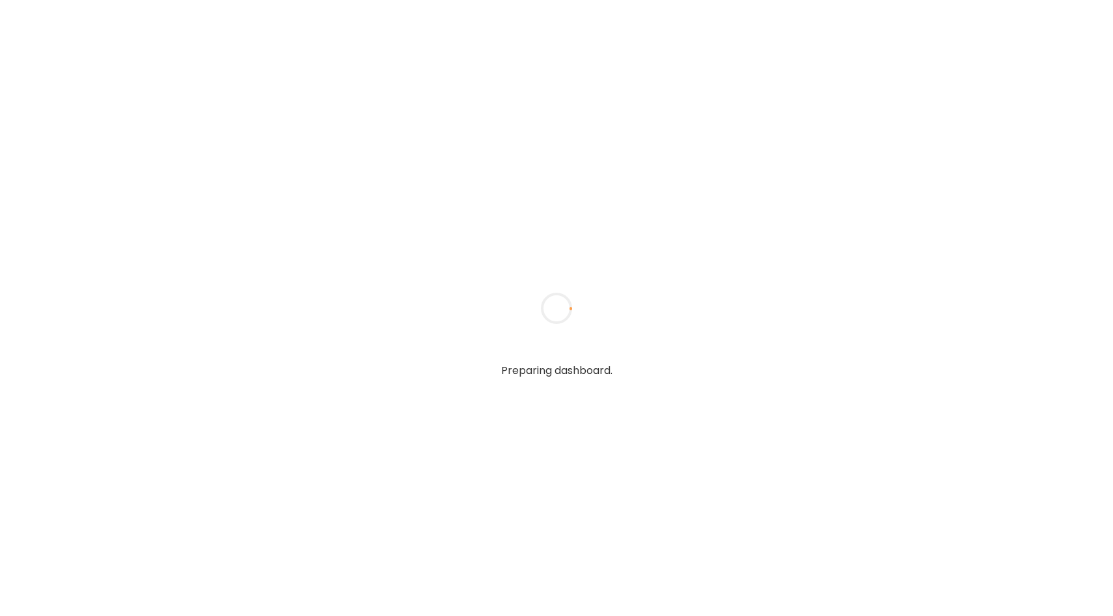
type input "**********"
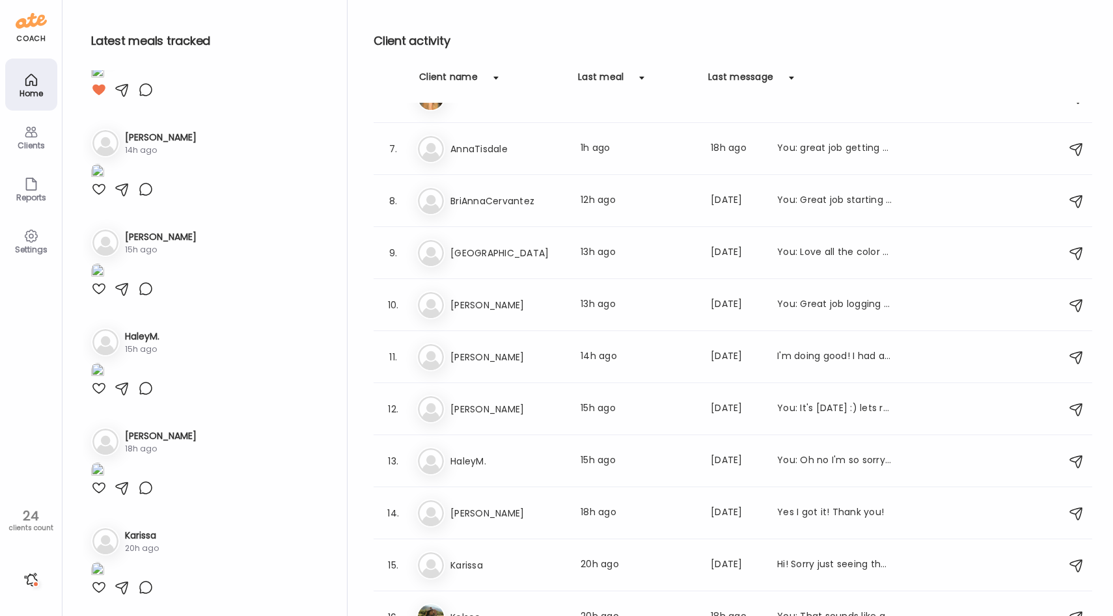
scroll to position [290, 0]
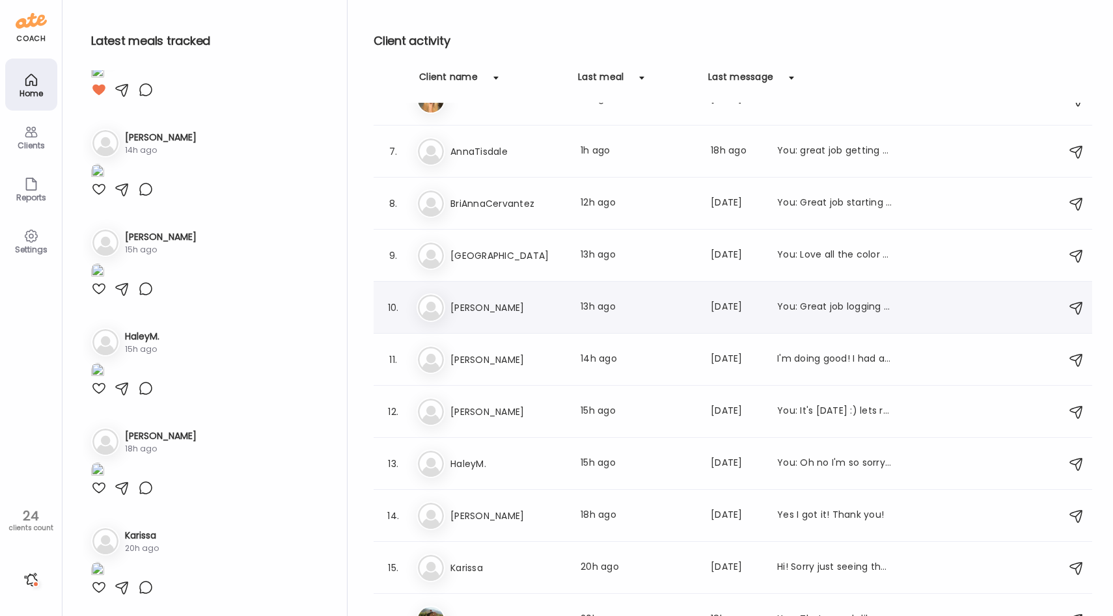
click at [538, 295] on div "Jo Jonathon Last meal: 13h ago Last message: 10d ago You: Great job logging you…" at bounding box center [734, 307] width 636 height 29
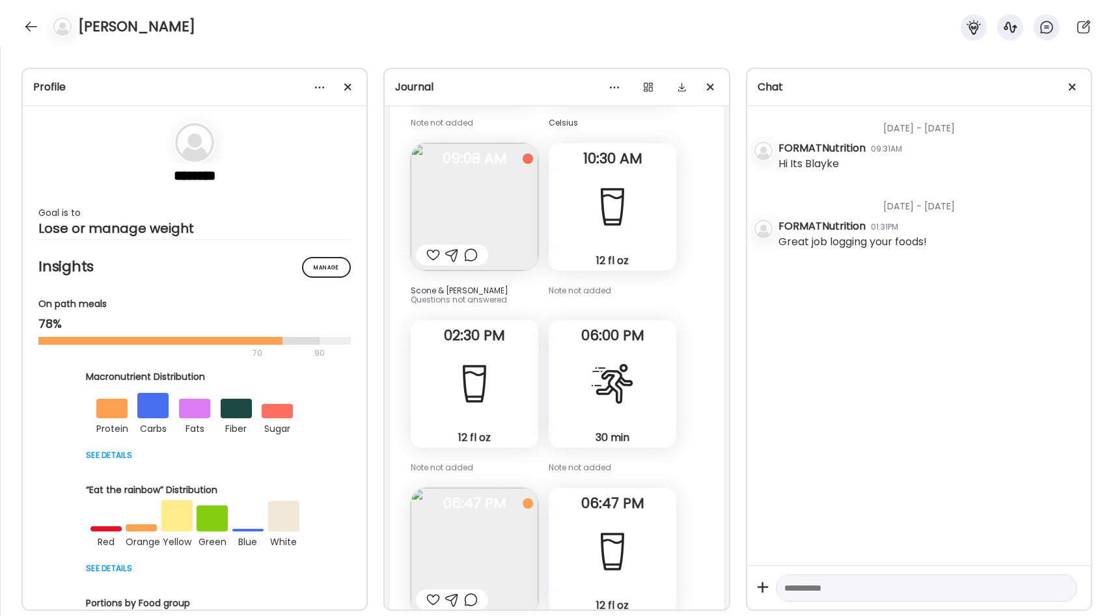
scroll to position [8976, 0]
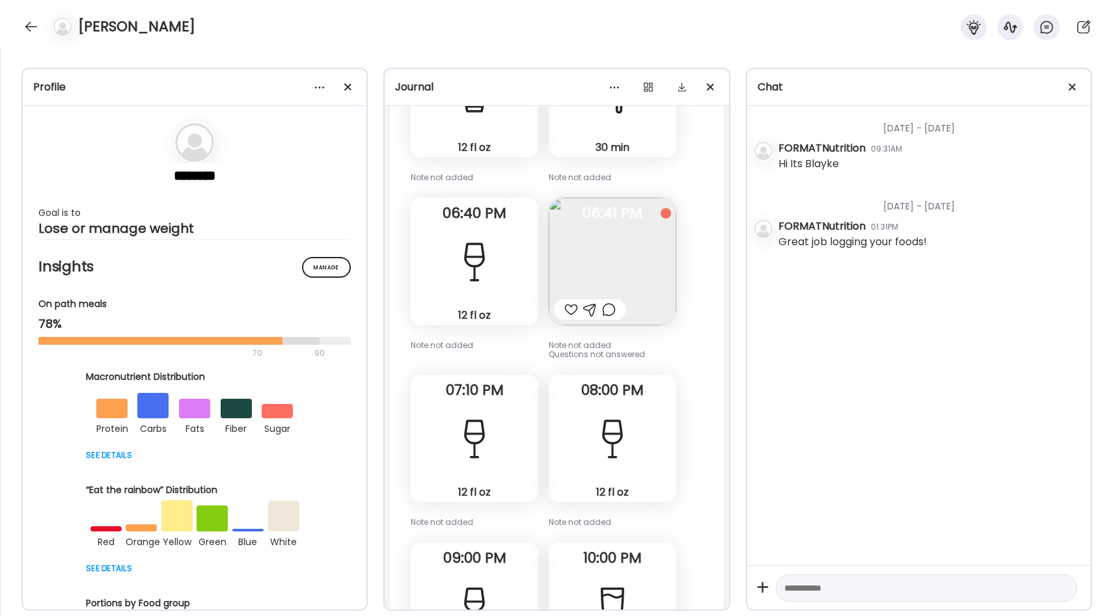
click at [894, 591] on textarea at bounding box center [914, 588] width 261 height 16
paste textarea "**********"
click at [793, 578] on textarea "**********" at bounding box center [914, 601] width 261 height 94
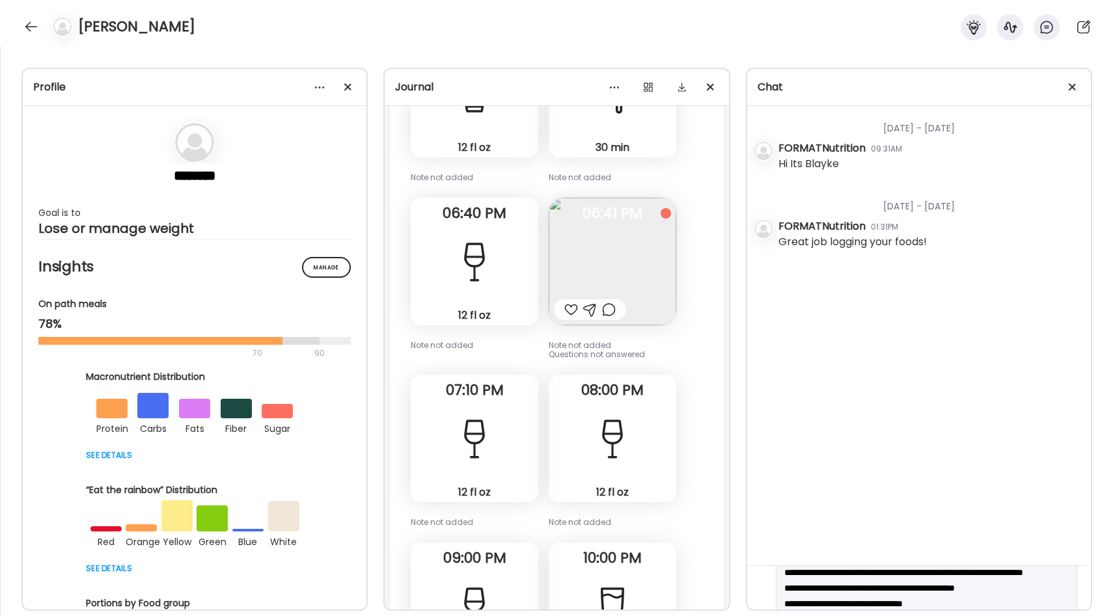
scroll to position [31, 0]
drag, startPoint x: 858, startPoint y: 573, endPoint x: 836, endPoint y: 573, distance: 22.1
click at [836, 573] on textarea "**********" at bounding box center [914, 596] width 261 height 94
drag, startPoint x: 1027, startPoint y: 580, endPoint x: 793, endPoint y: 584, distance: 234.3
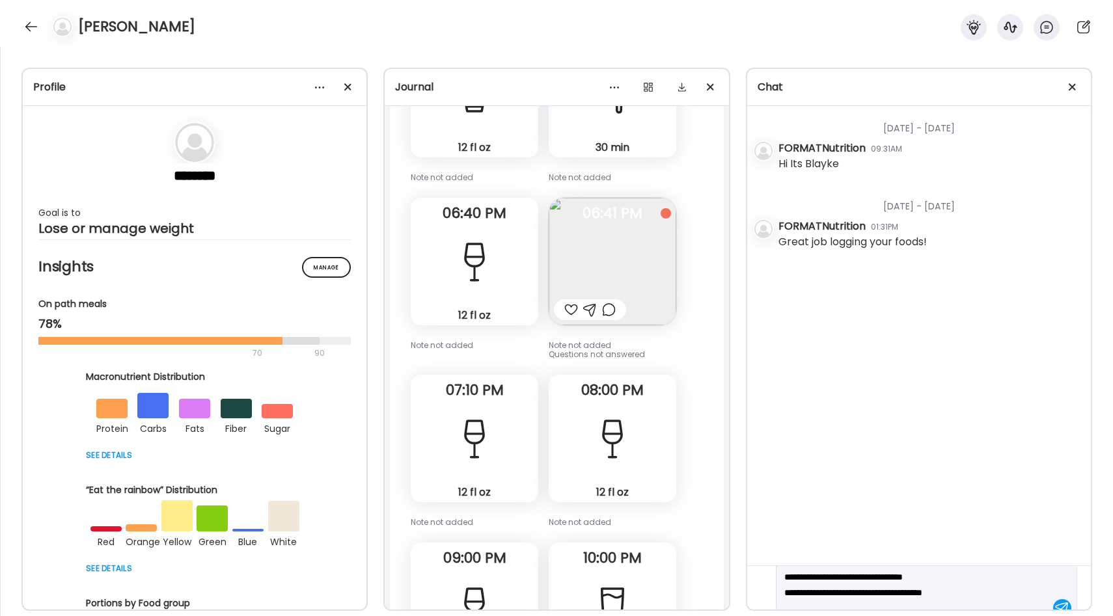
click at [793, 584] on textarea "**********" at bounding box center [914, 570] width 261 height 94
drag, startPoint x: 942, startPoint y: 590, endPoint x: 793, endPoint y: 589, distance: 148.4
click at [793, 589] on textarea "**********" at bounding box center [914, 565] width 261 height 94
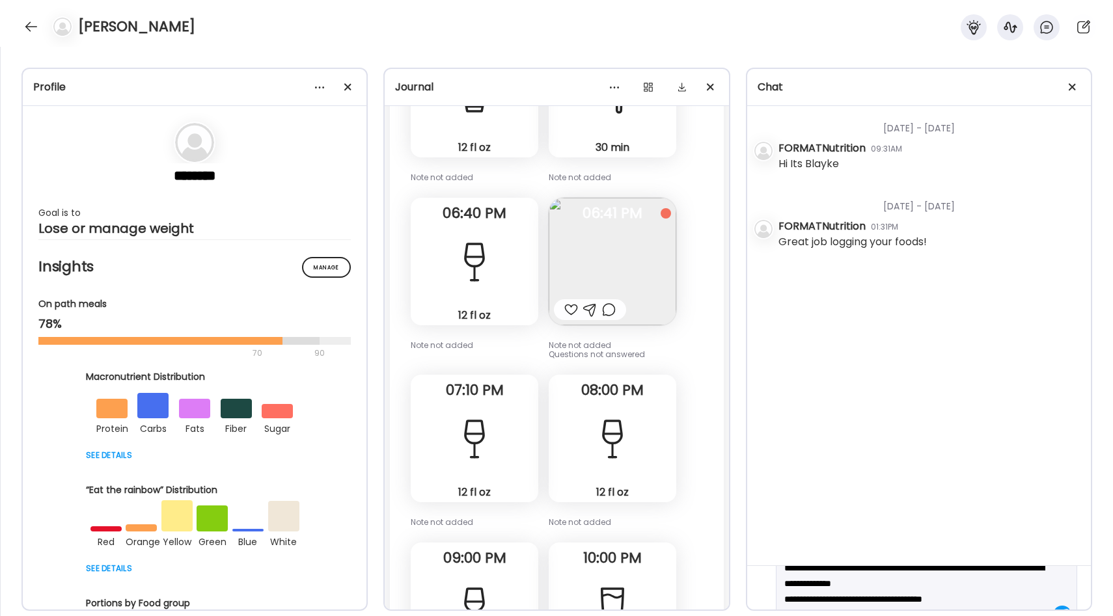
scroll to position [93, 0]
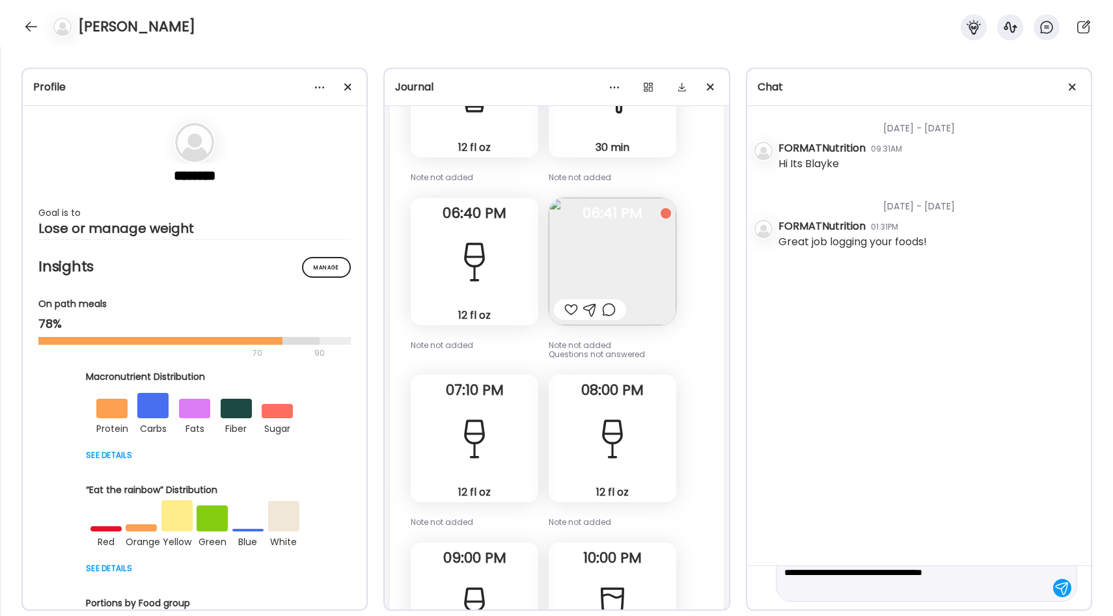
type textarea "**********"
click at [1059, 589] on div at bounding box center [1062, 588] width 18 height 18
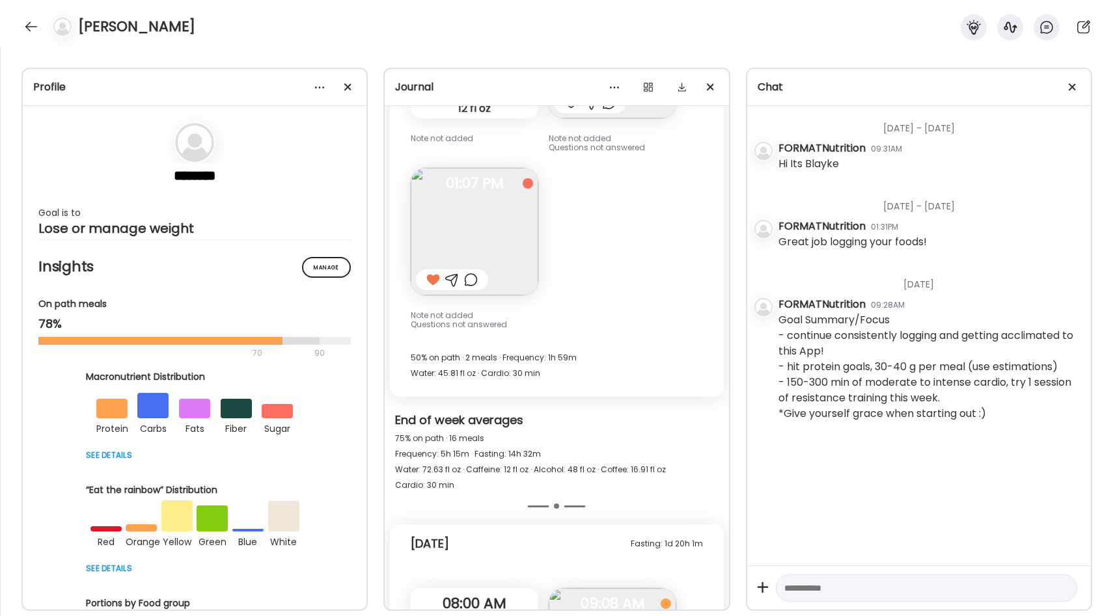
scroll to position [11548, 0]
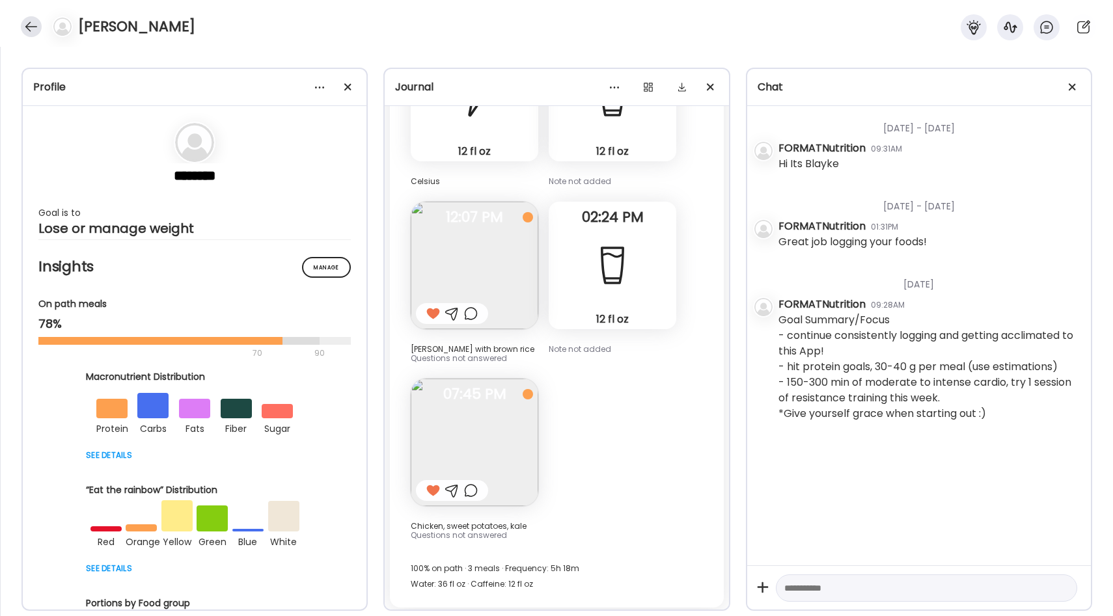
click at [33, 34] on div at bounding box center [31, 26] width 21 height 21
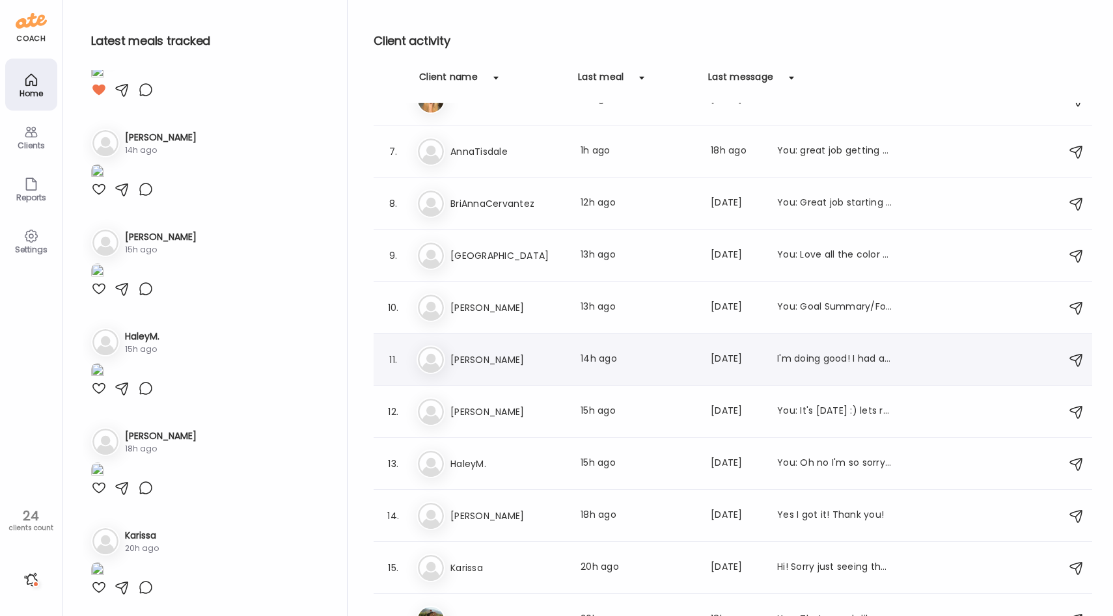
scroll to position [403, 0]
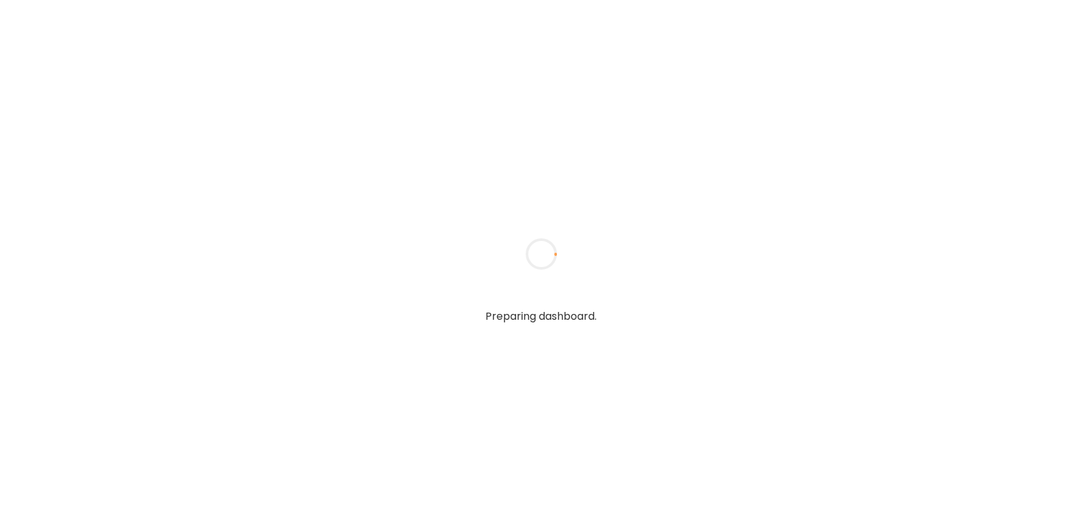
type input "**********"
